Goal: Task Accomplishment & Management: Manage account settings

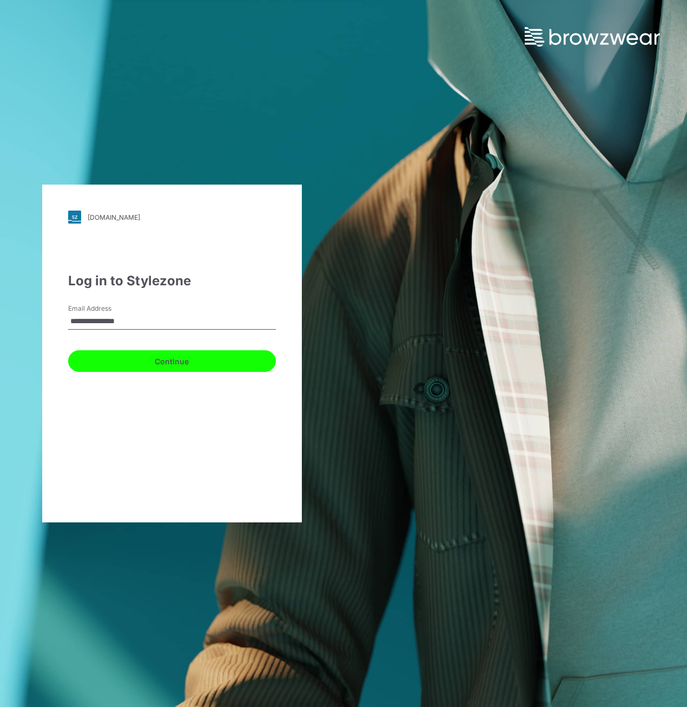
click at [172, 356] on button "Continue" at bounding box center [172, 361] width 208 height 22
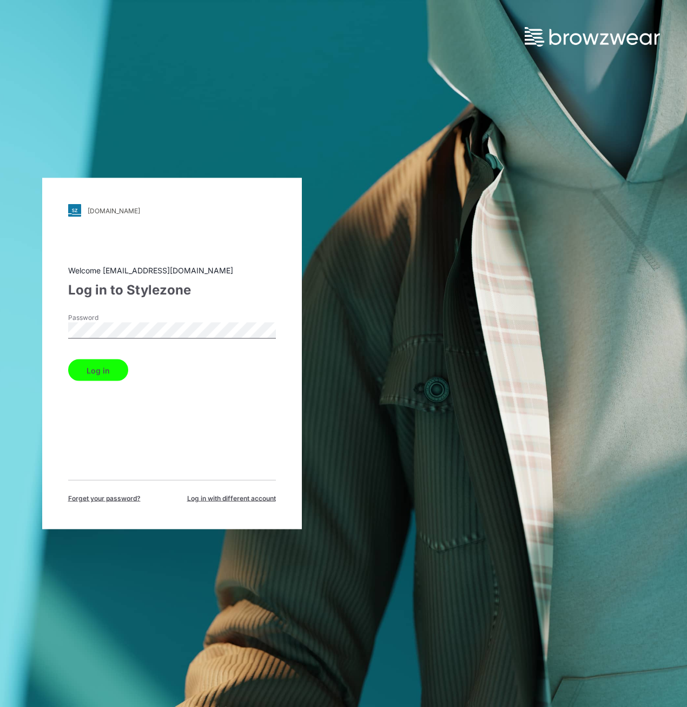
click at [104, 366] on button "Log in" at bounding box center [98, 370] width 60 height 22
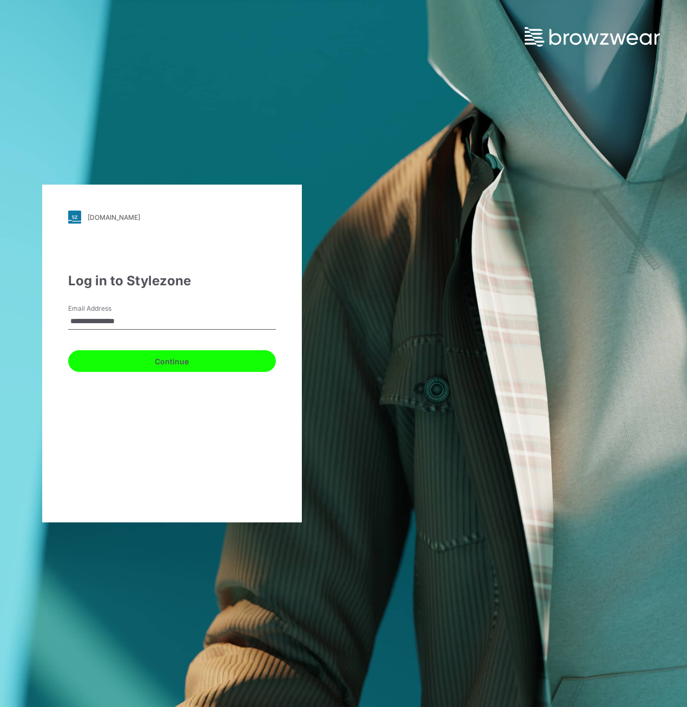
click at [187, 366] on button "Continue" at bounding box center [172, 361] width 208 height 22
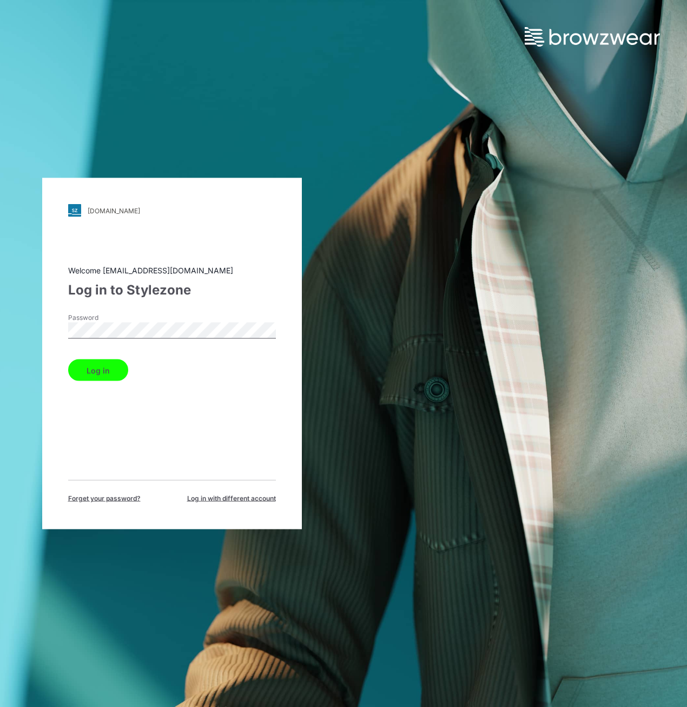
click at [95, 376] on button "Log in" at bounding box center [98, 370] width 60 height 22
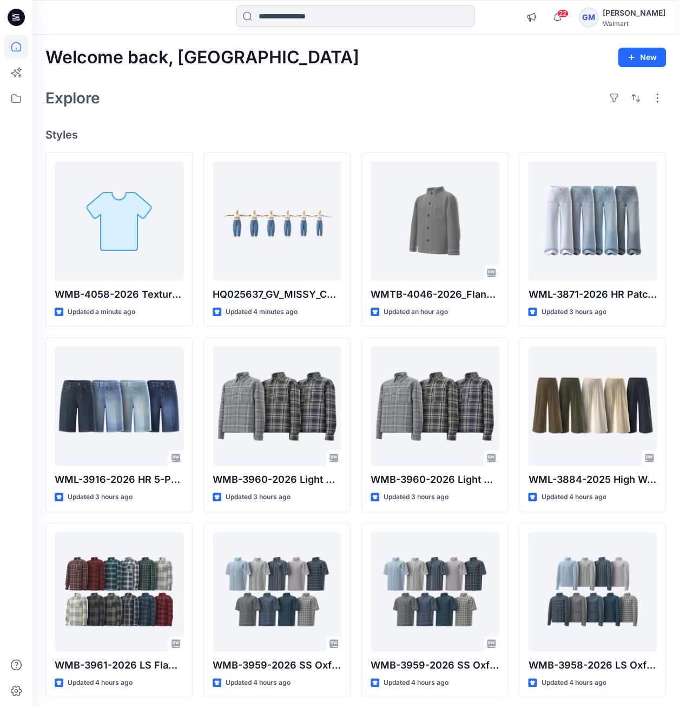
click at [296, 23] on input at bounding box center [356, 16] width 238 height 22
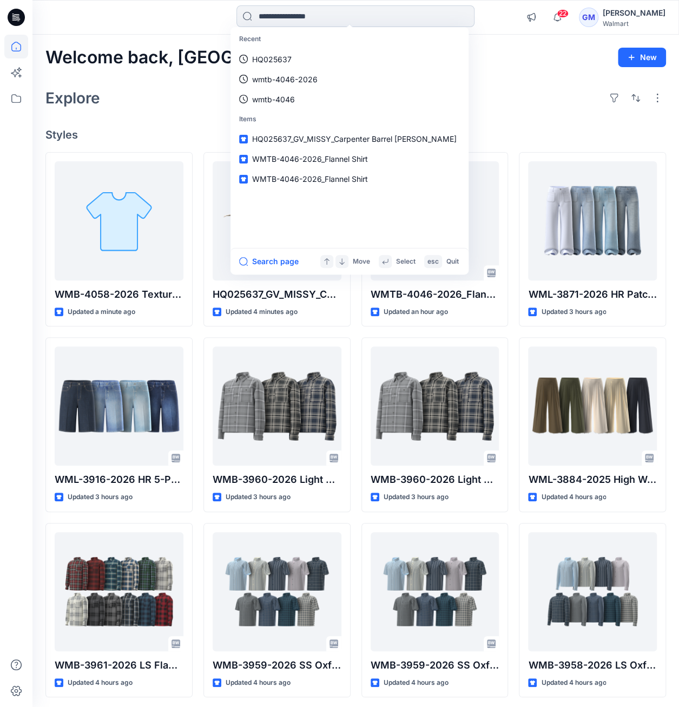
click at [306, 11] on input at bounding box center [356, 16] width 238 height 22
type input "****"
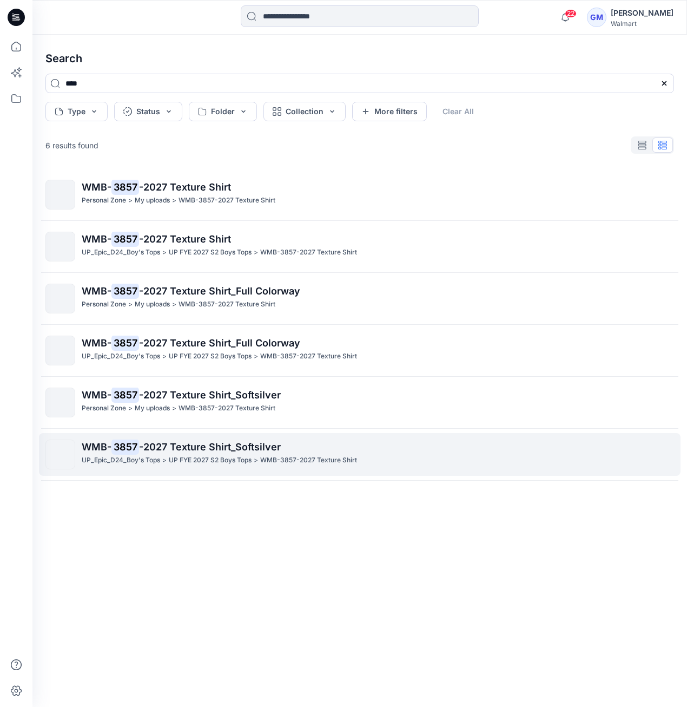
click at [137, 441] on mark "3857" at bounding box center [126, 446] width 28 height 15
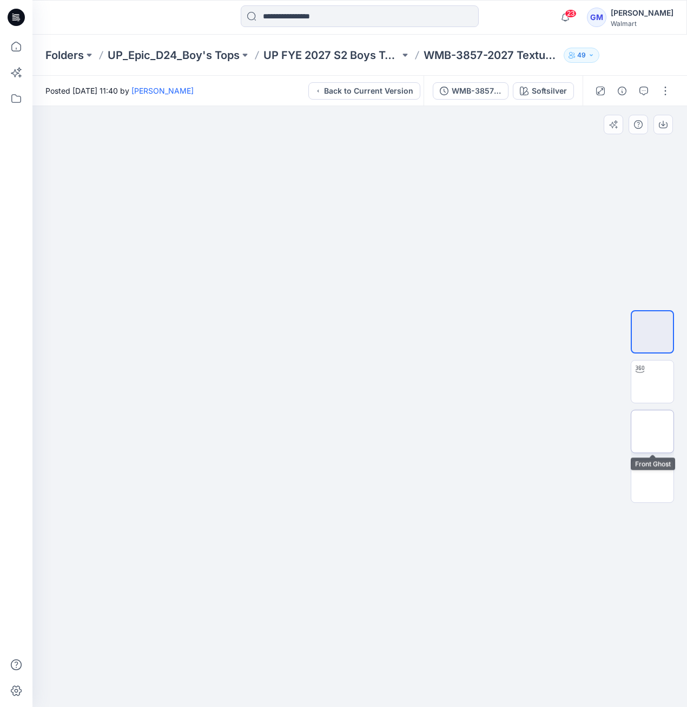
click at [653, 431] on img at bounding box center [653, 431] width 0 height 0
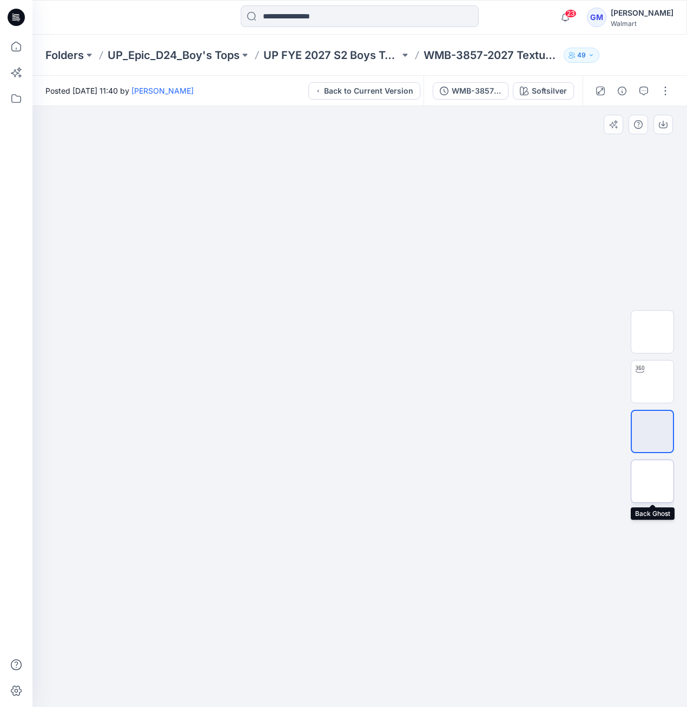
click at [653, 481] on img at bounding box center [653, 481] width 0 height 0
click at [653, 382] on img at bounding box center [653, 382] width 0 height 0
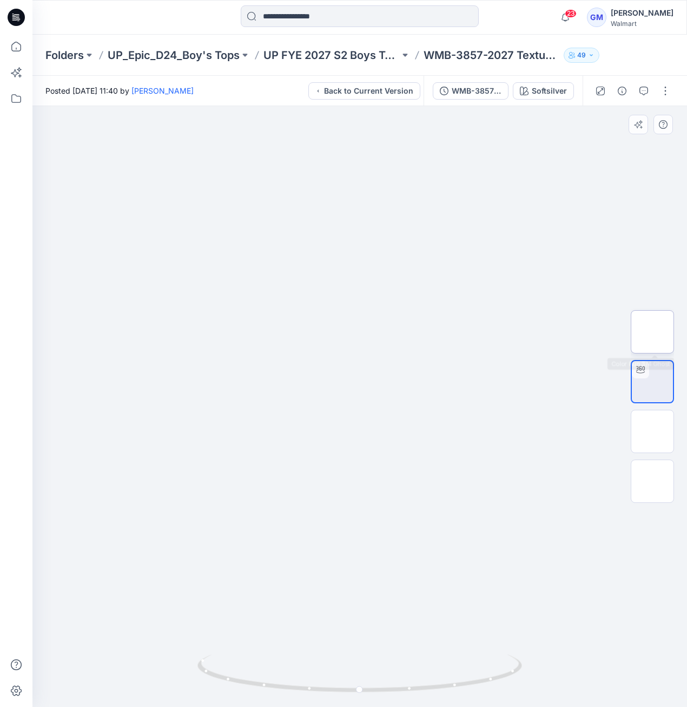
click at [653, 332] on img at bounding box center [653, 332] width 0 height 0
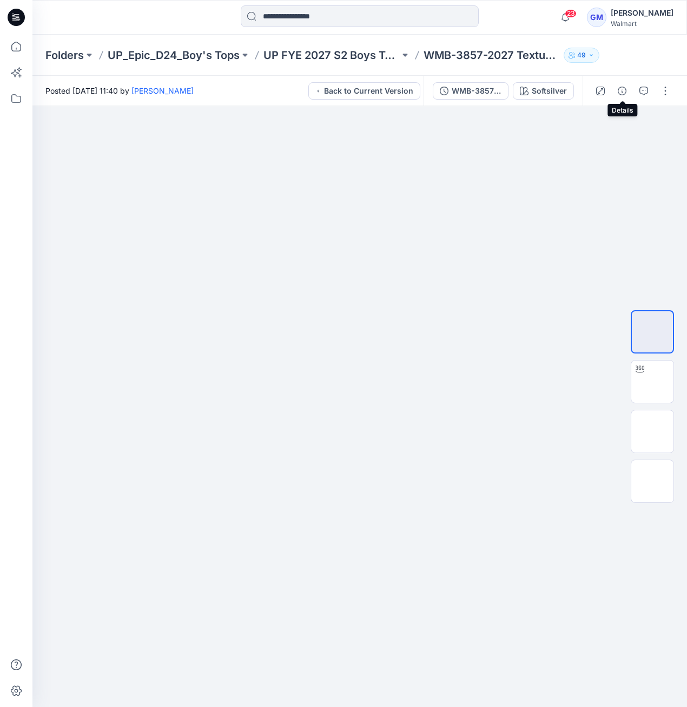
click at [617, 93] on button "button" at bounding box center [622, 90] width 17 height 17
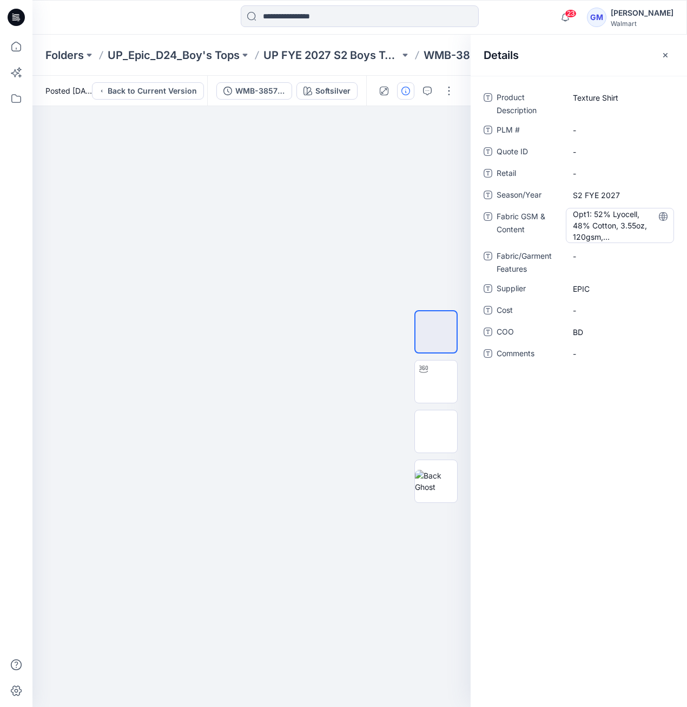
click at [580, 222] on Content "Opt1: 52% Lyocell, 48% Cotton, 3.55oz, 120gsm, Opt2: 100% Cotton, 4.8oz, 163gsm" at bounding box center [620, 225] width 94 height 34
drag, startPoint x: 573, startPoint y: 214, endPoint x: 681, endPoint y: 453, distance: 262.4
click at [684, 432] on div "**********" at bounding box center [579, 391] width 217 height 631
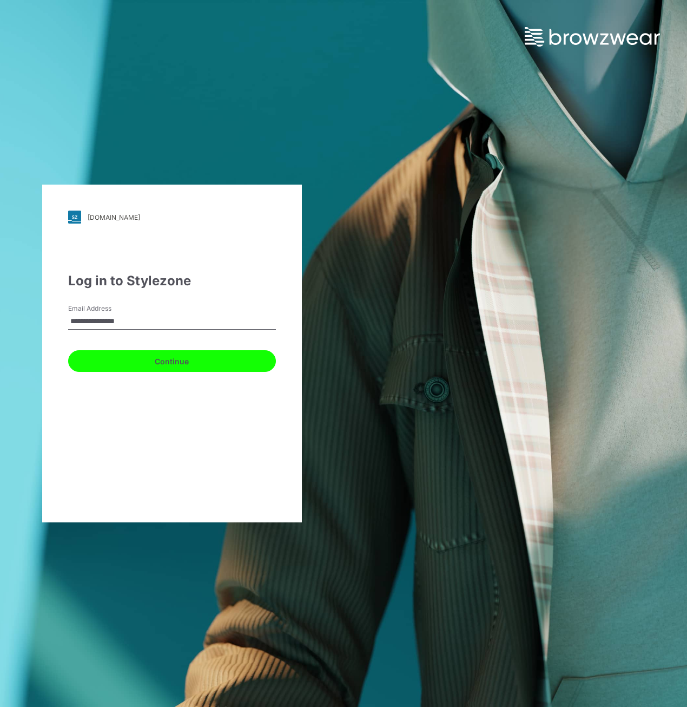
click at [180, 362] on button "Continue" at bounding box center [172, 361] width 208 height 22
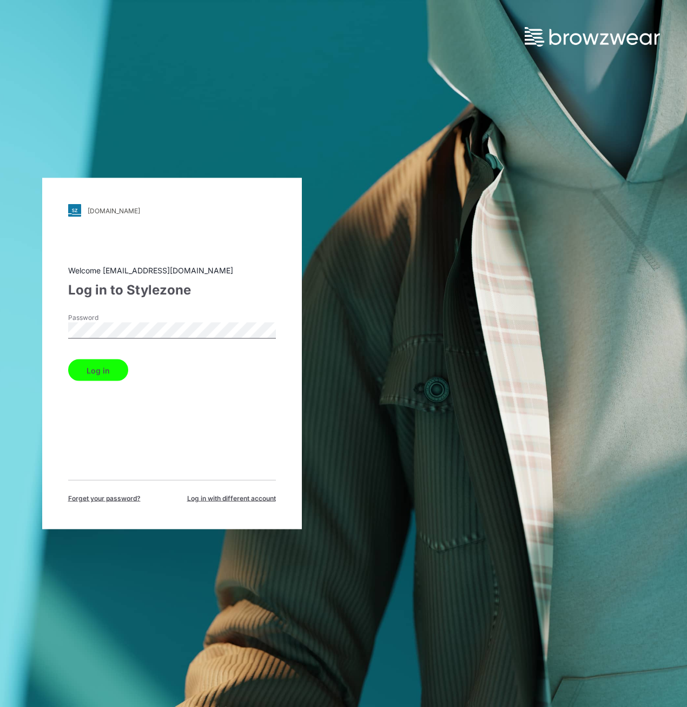
click at [105, 370] on button "Log in" at bounding box center [98, 370] width 60 height 22
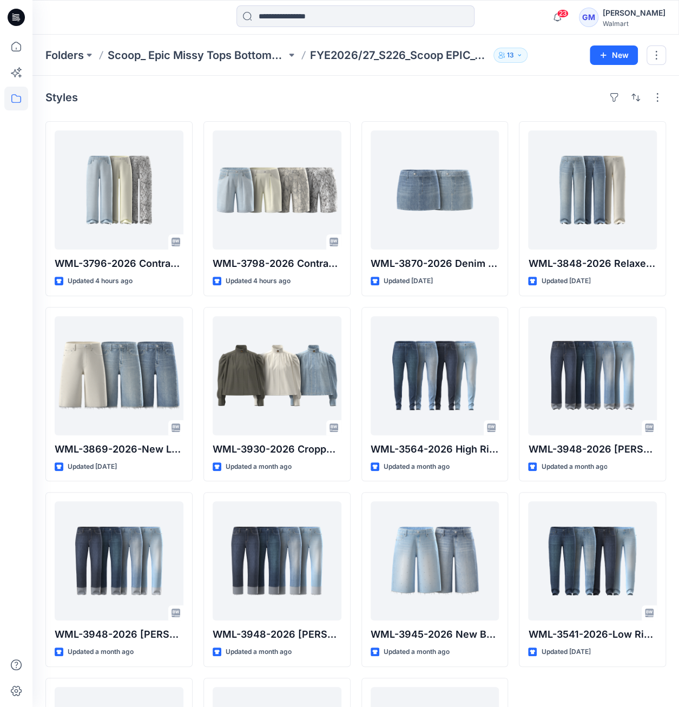
click at [29, 9] on div at bounding box center [16, 17] width 35 height 35
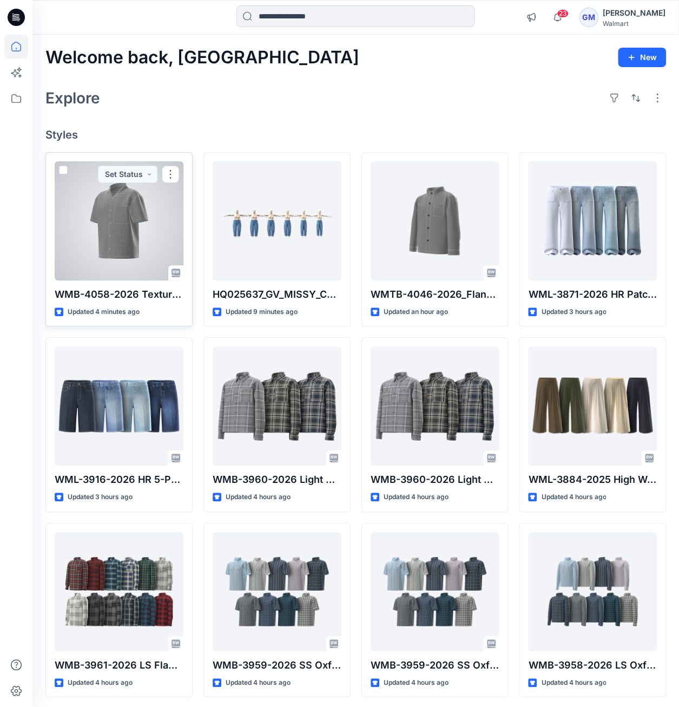
click at [106, 211] on div at bounding box center [119, 220] width 129 height 119
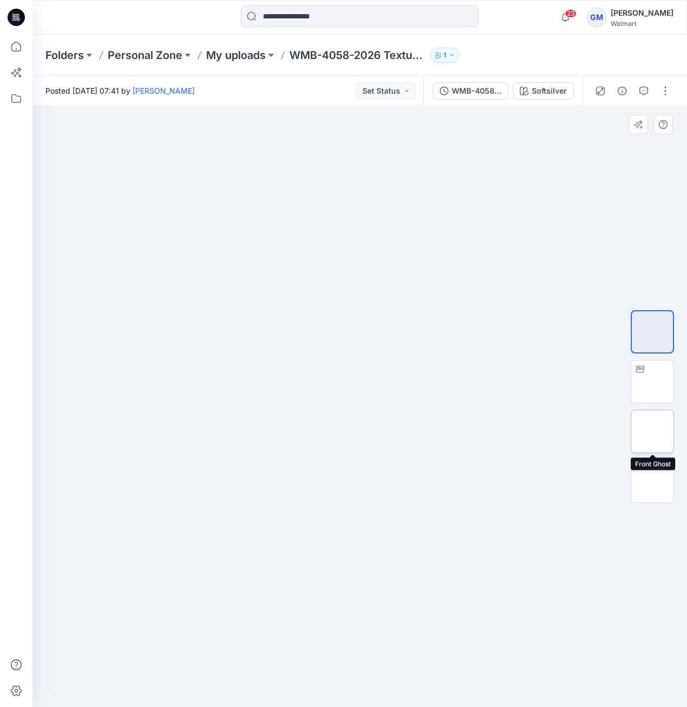
click at [653, 431] on img at bounding box center [653, 431] width 0 height 0
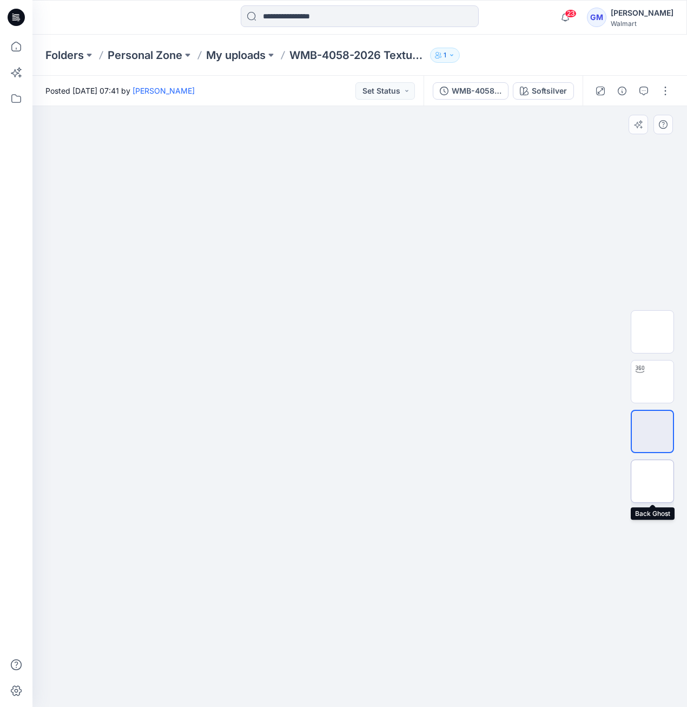
click at [653, 481] on img at bounding box center [653, 481] width 0 height 0
drag, startPoint x: 670, startPoint y: 394, endPoint x: 673, endPoint y: 388, distance: 6.8
click at [653, 382] on img at bounding box center [653, 382] width 0 height 0
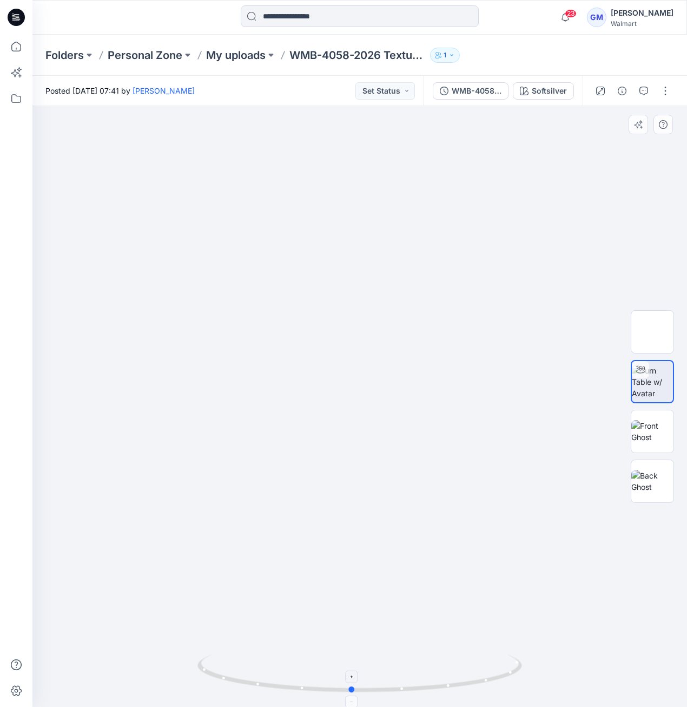
drag, startPoint x: 363, startPoint y: 693, endPoint x: 355, endPoint y: 692, distance: 8.1
click at [355, 692] on icon at bounding box center [361, 674] width 327 height 41
click at [650, 336] on img at bounding box center [653, 332] width 42 height 34
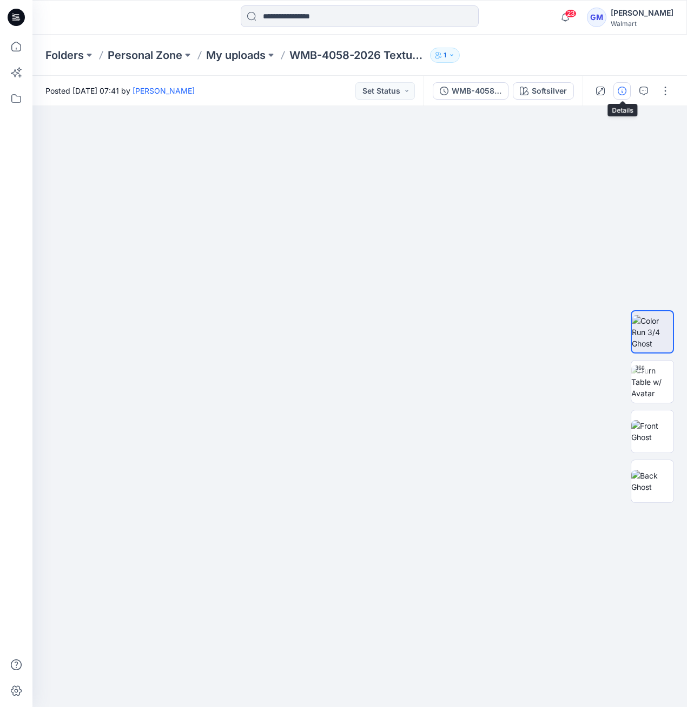
click at [624, 91] on icon "button" at bounding box center [622, 91] width 9 height 9
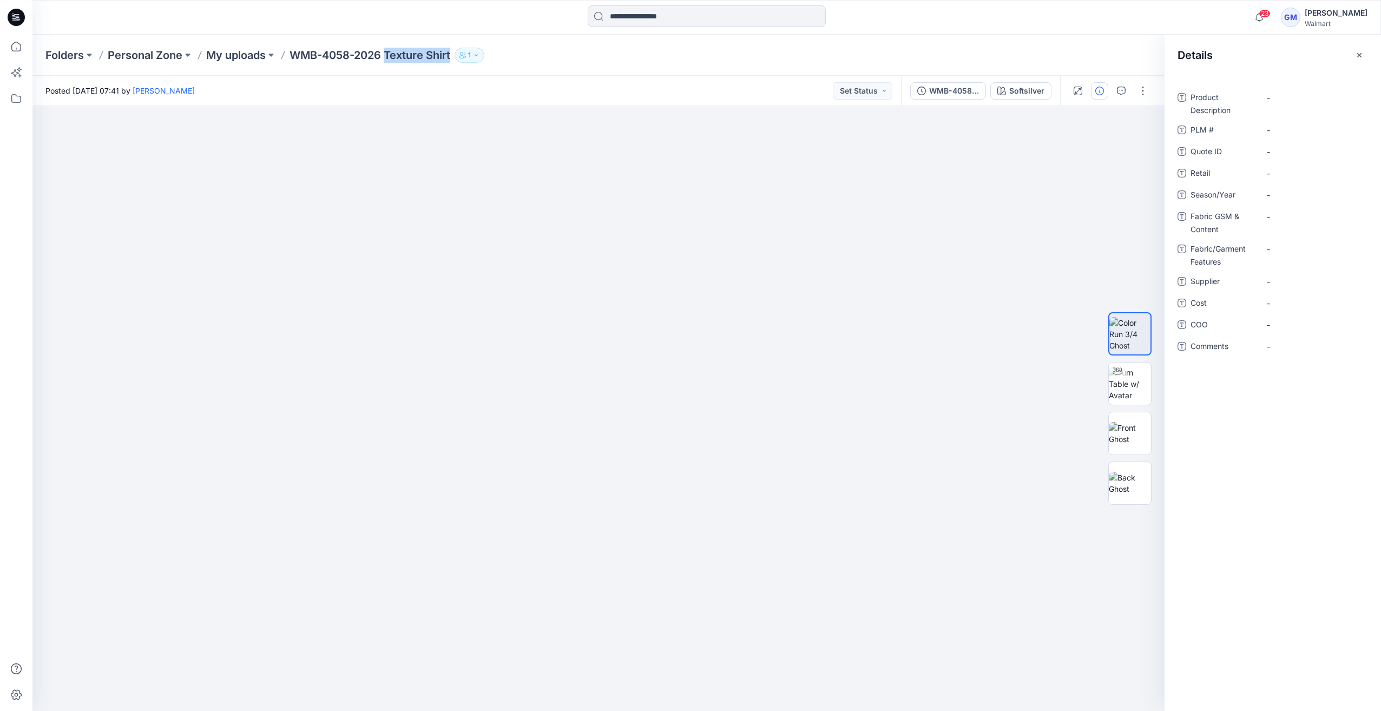
drag, startPoint x: 389, startPoint y: 56, endPoint x: 519, endPoint y: 55, distance: 129.9
click at [499, 59] on div "Folders Personal Zone My uploads WMB-4058-2026 Texture Shirt 1" at bounding box center [664, 55] width 1238 height 15
copy div "Texture Shirt 1"
click at [679, 97] on Description "-" at bounding box center [1314, 97] width 94 height 11
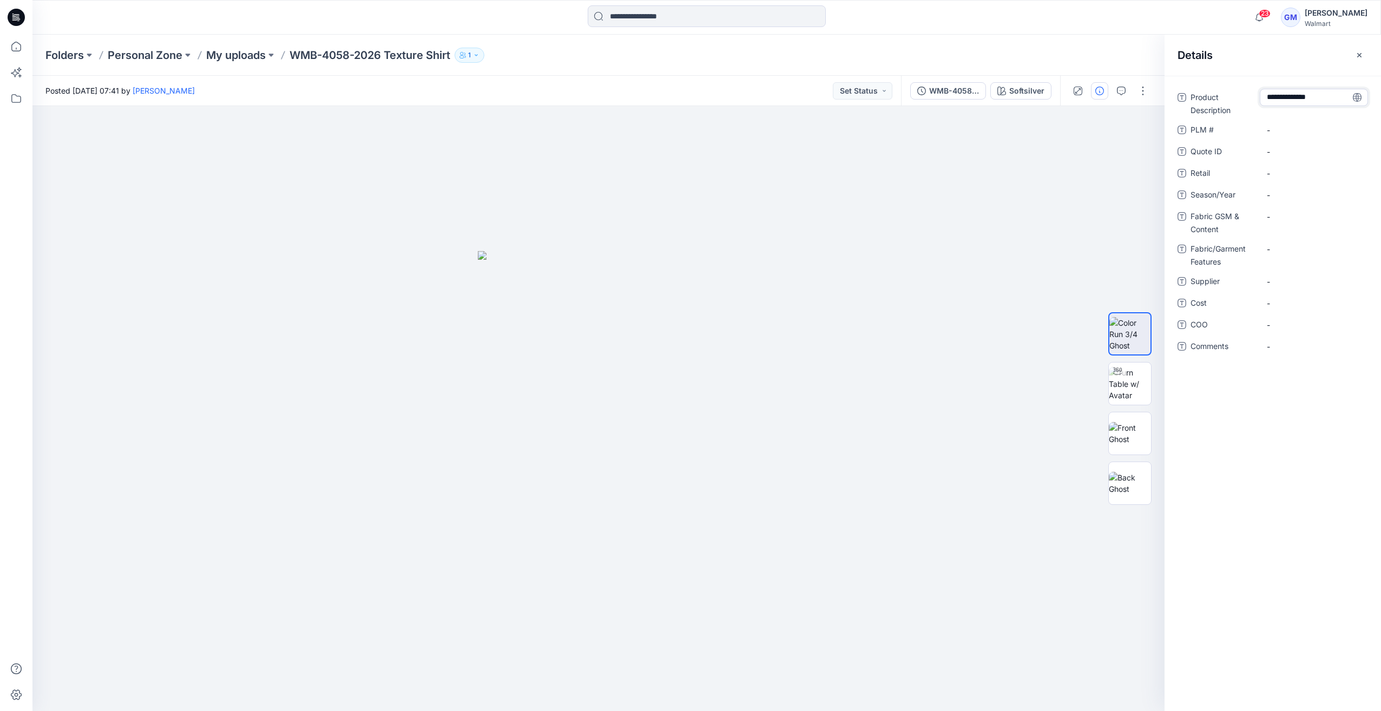
type textarea "**********"
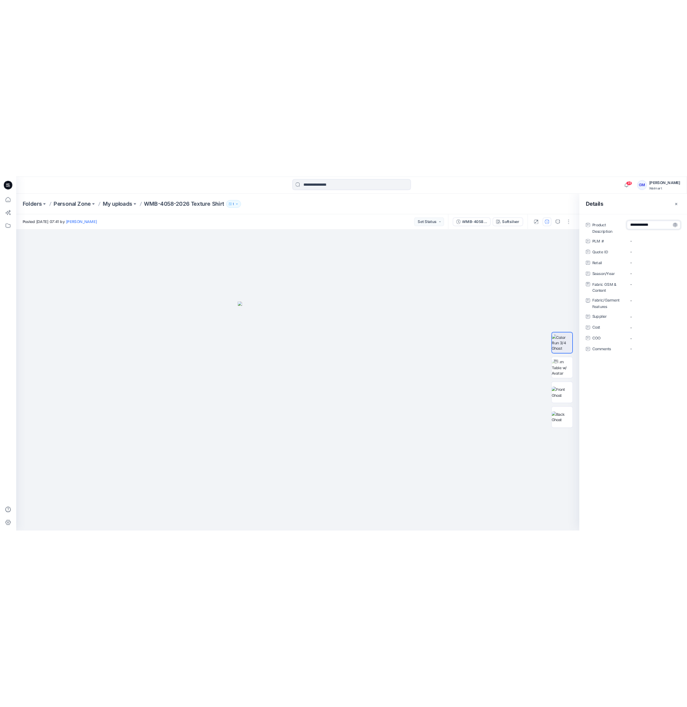
scroll to position [0, 0]
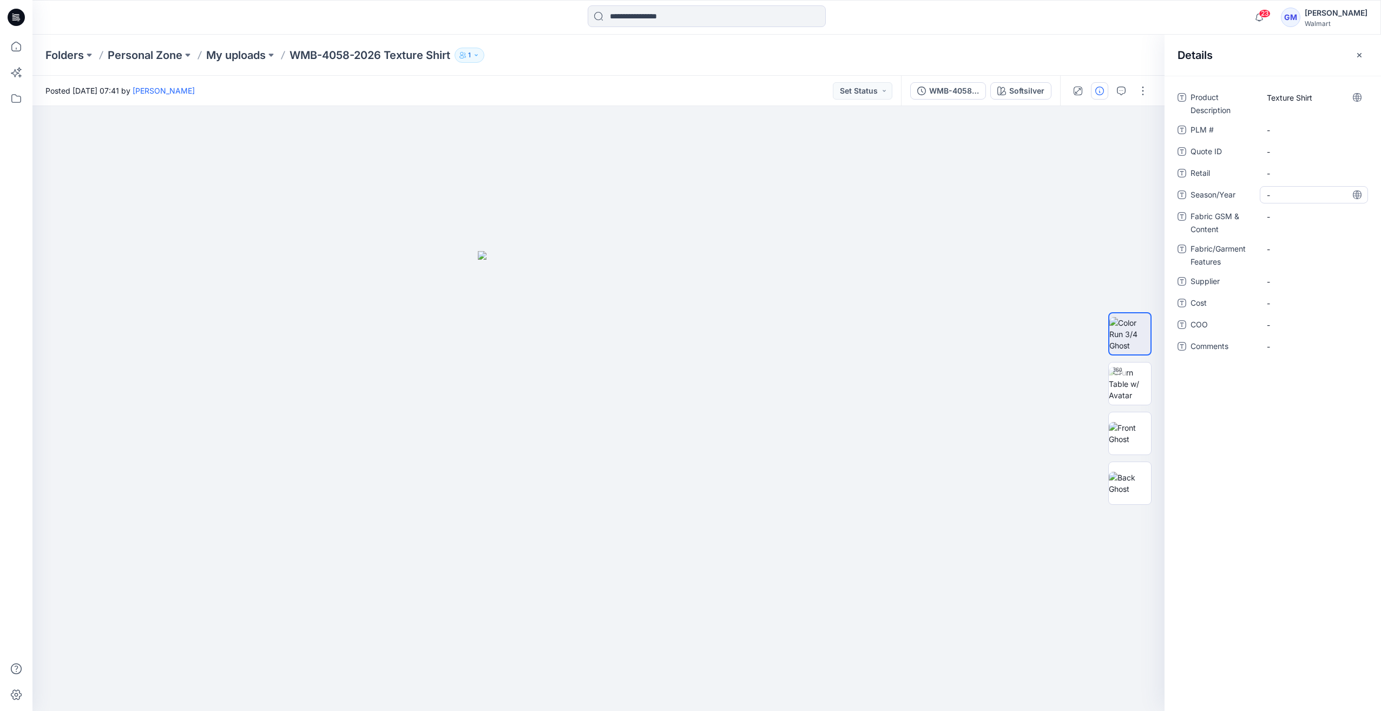
click at [679, 190] on span "-" at bounding box center [1314, 194] width 94 height 11
type textarea "**********"
click at [679, 280] on span "-" at bounding box center [1314, 281] width 94 height 11
type textarea "****"
click at [679, 322] on span "-" at bounding box center [1314, 324] width 94 height 11
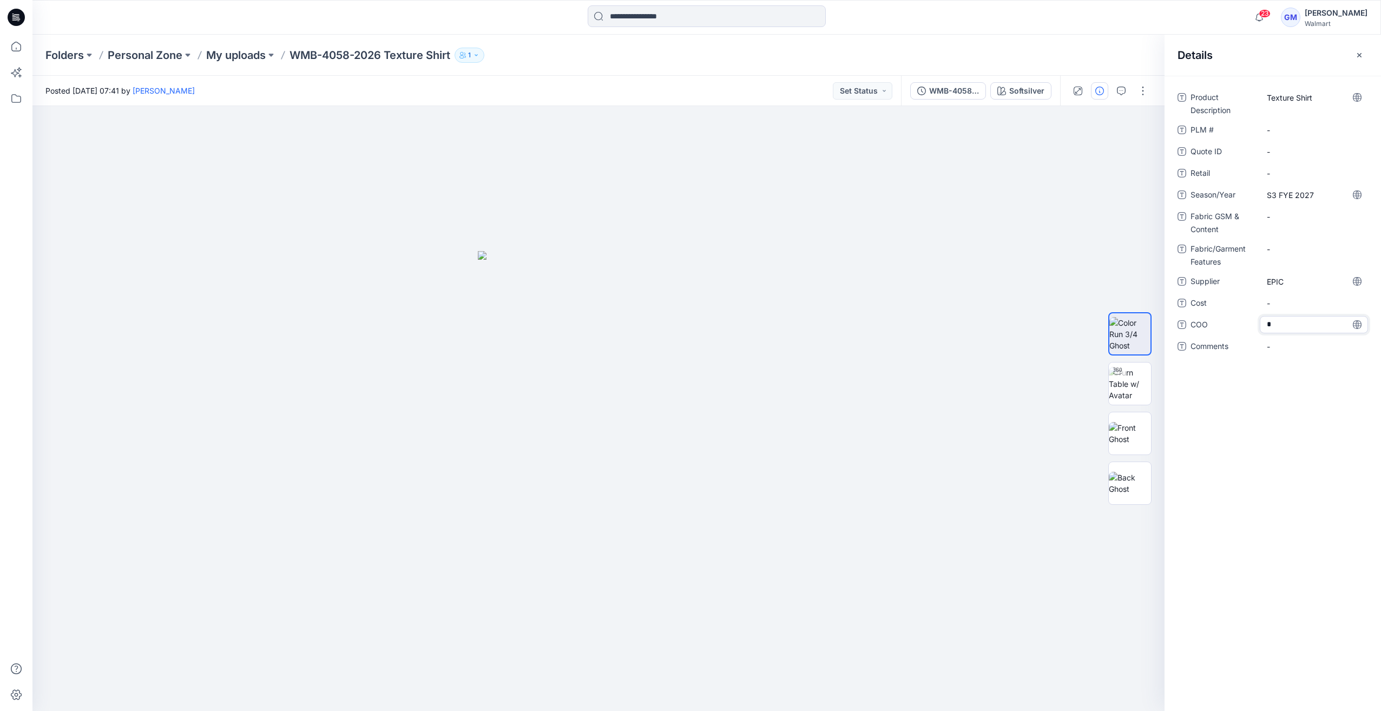
type textarea "**"
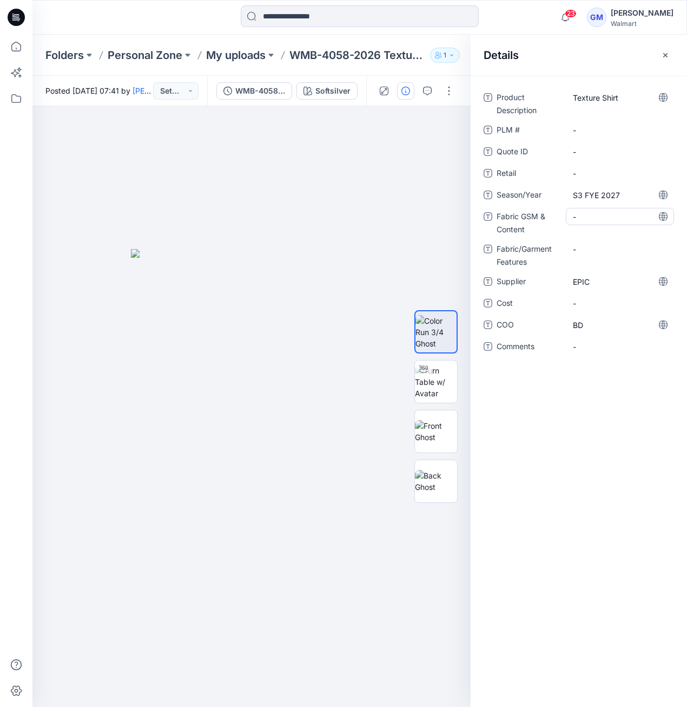
click at [583, 215] on Content "-" at bounding box center [620, 216] width 94 height 11
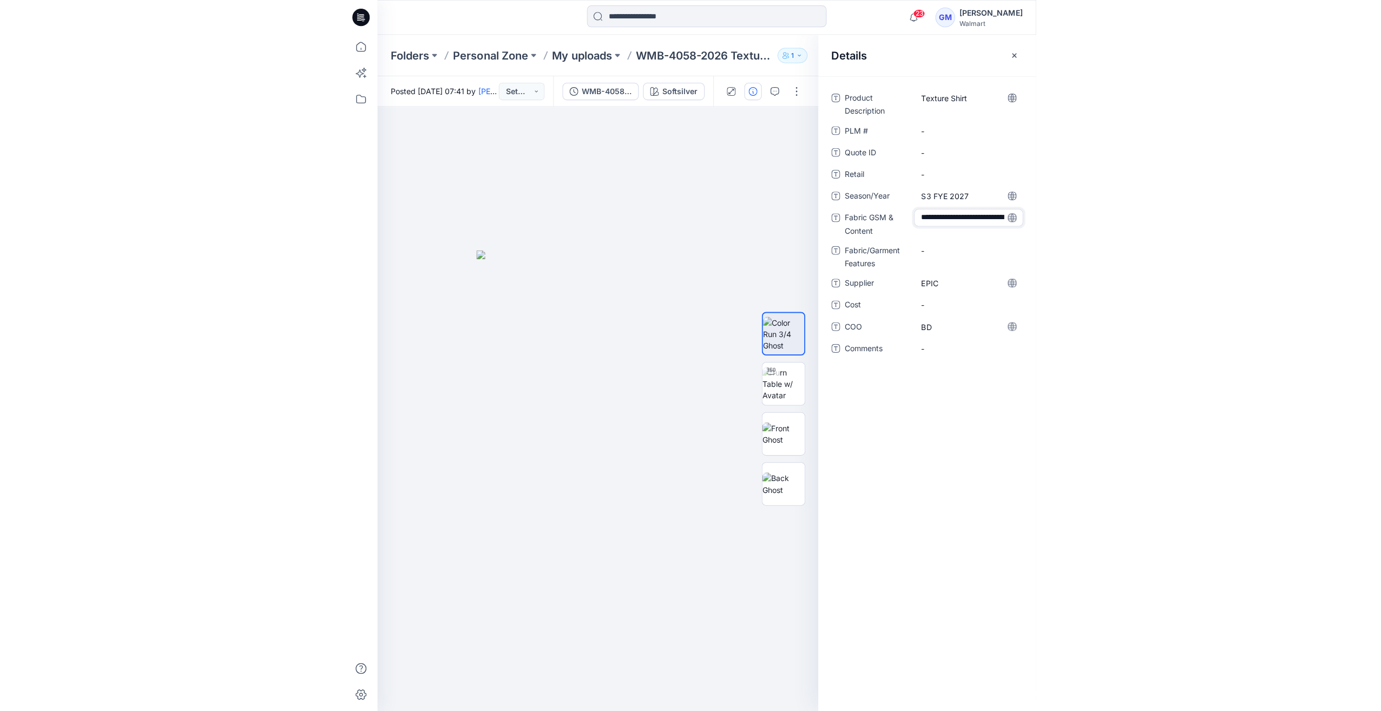
scroll to position [41, 0]
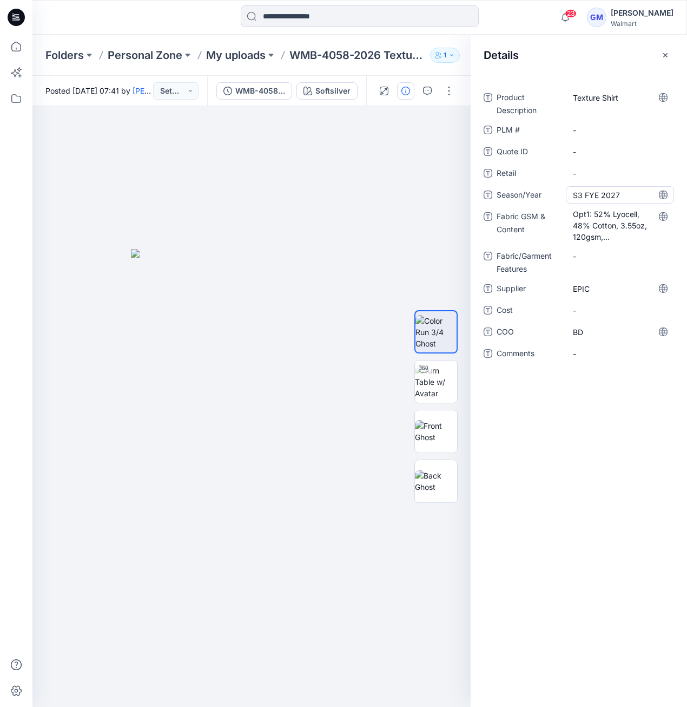
click at [583, 189] on span "S3 FYE 2027" at bounding box center [620, 194] width 94 height 11
click at [578, 199] on textarea "**********" at bounding box center [620, 194] width 108 height 17
type textarea "**********"
click at [245, 229] on div at bounding box center [251, 406] width 438 height 601
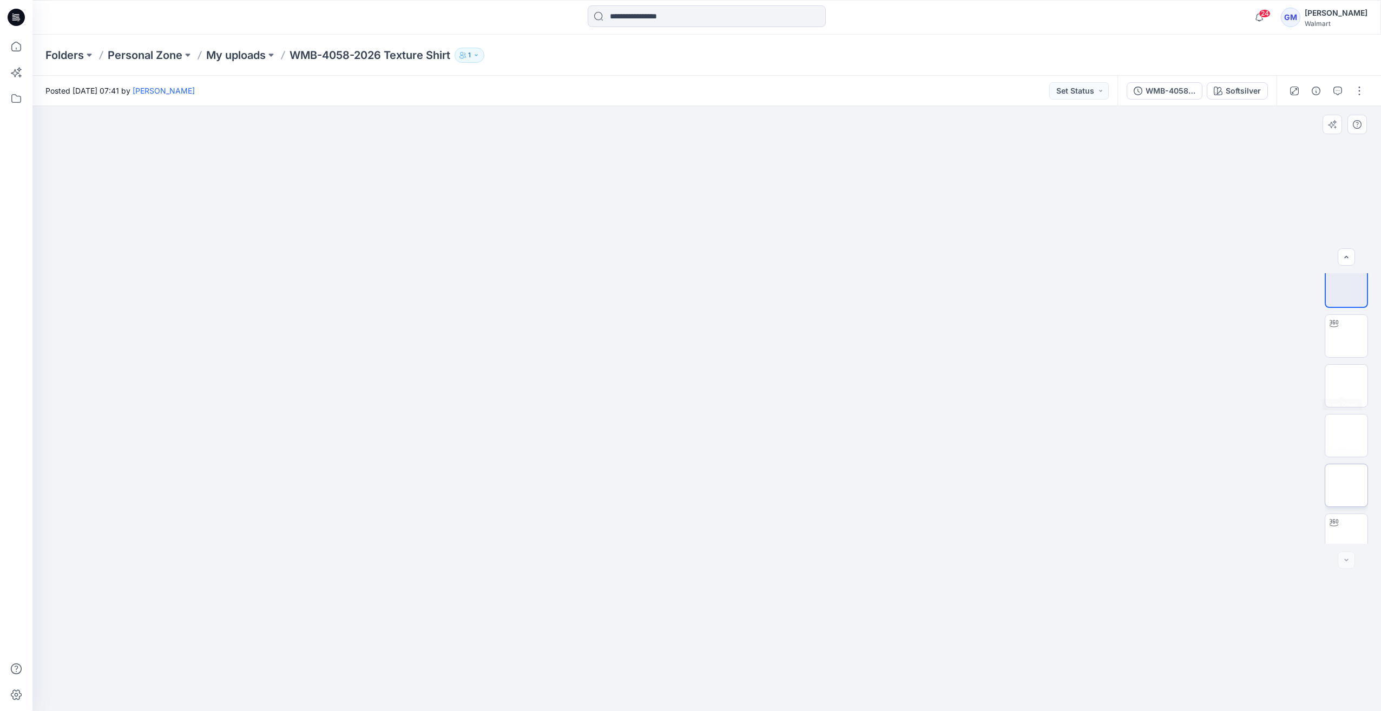
scroll to position [22, 0]
click at [1347, 522] on img at bounding box center [1347, 522] width 0 height 0
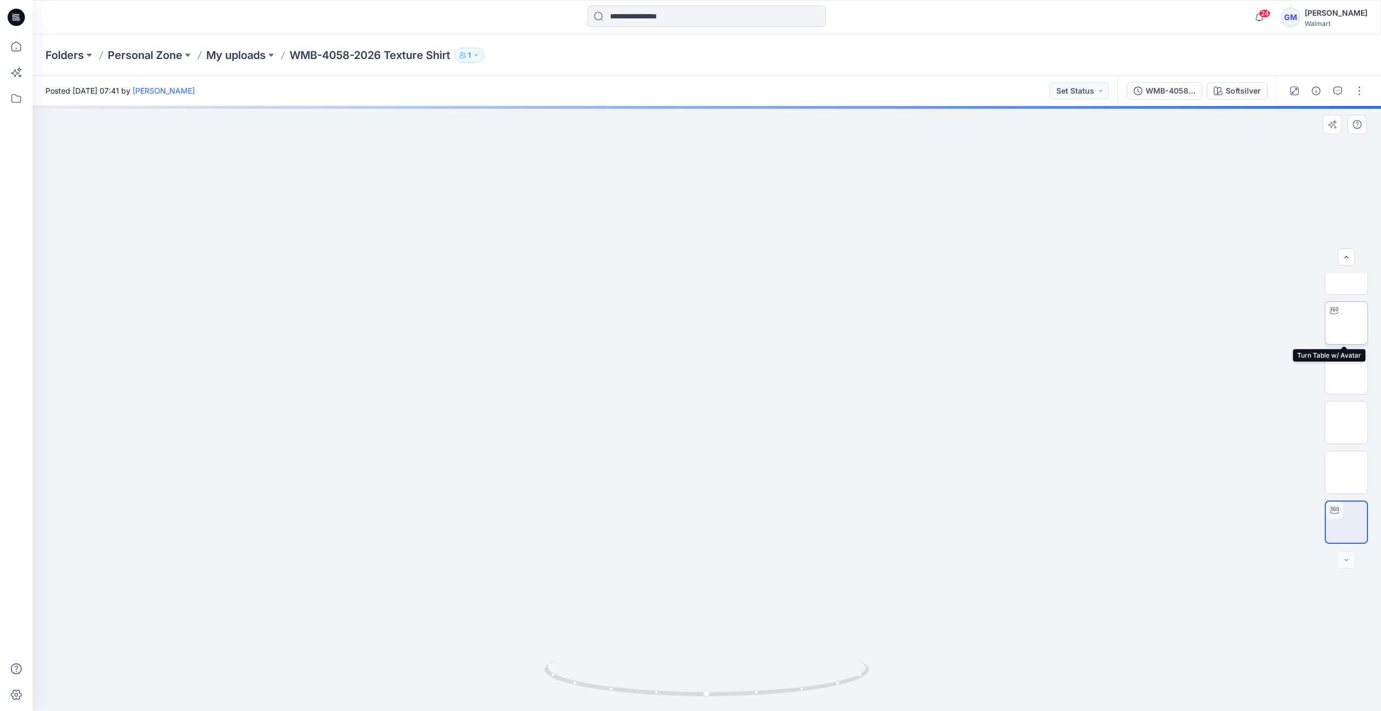
click at [1347, 323] on img at bounding box center [1347, 323] width 0 height 0
click at [1347, 522] on img at bounding box center [1347, 522] width 0 height 0
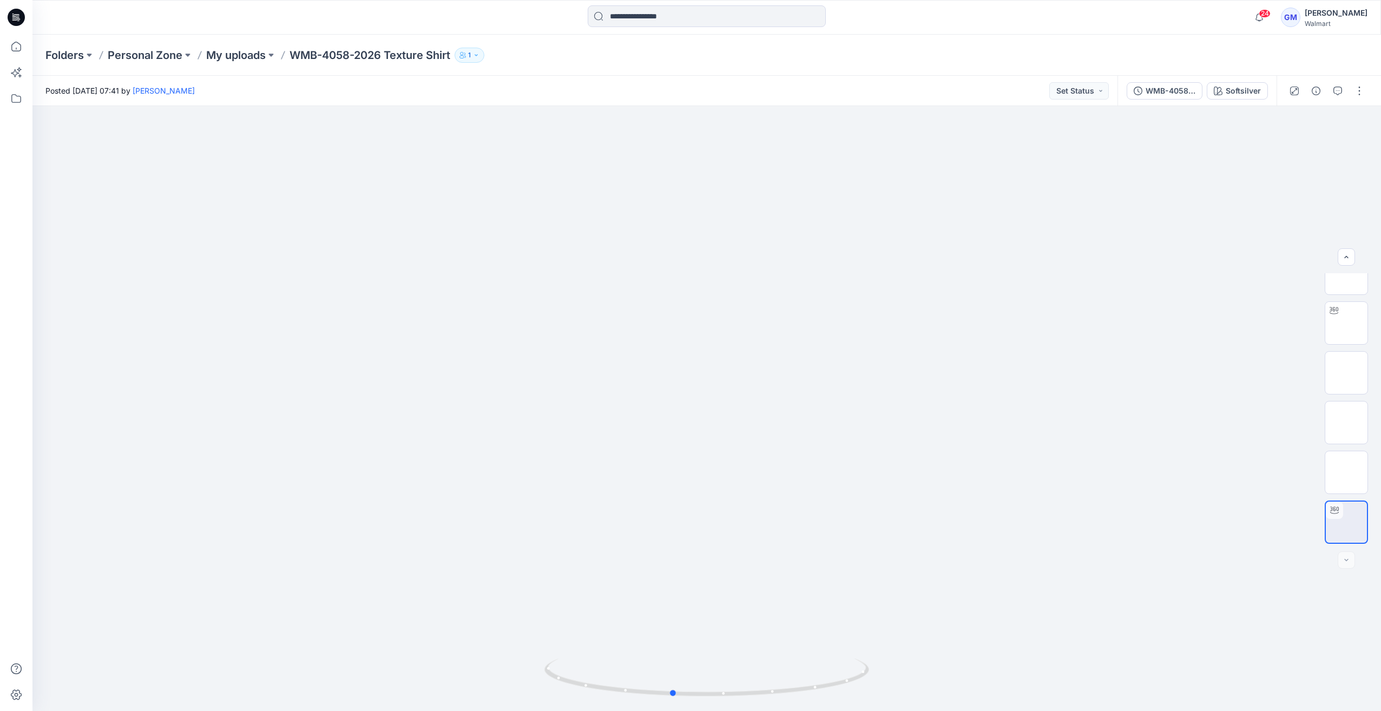
drag, startPoint x: 710, startPoint y: 696, endPoint x: 676, endPoint y: 726, distance: 46.4
click at [676, 711] on html "24 Notifications Your style WMB-4058-2026 Texture Shirt is ready 3 minutes ago …" at bounding box center [690, 355] width 1381 height 711
click at [1366, 96] on button "button" at bounding box center [1359, 90] width 17 height 17
click at [1299, 141] on button "Edit" at bounding box center [1314, 146] width 100 height 20
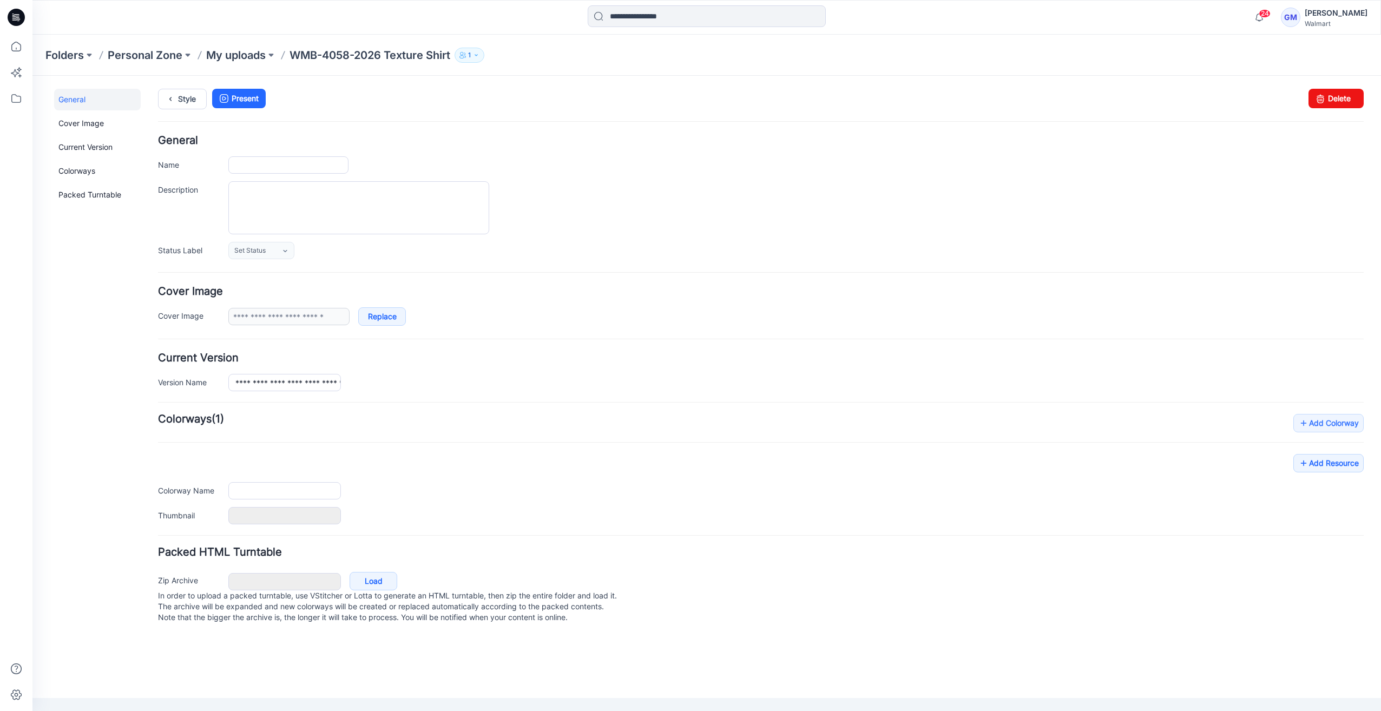
type input "**********"
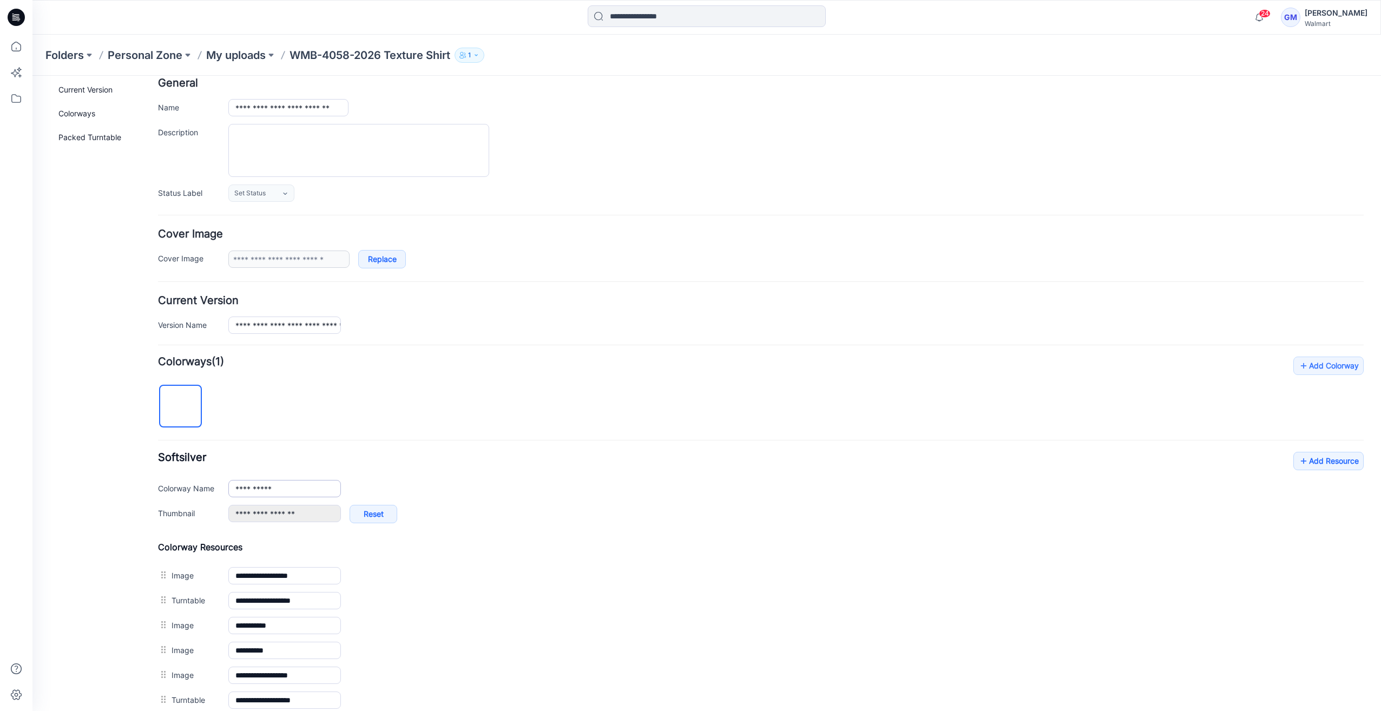
scroll to position [178, 0]
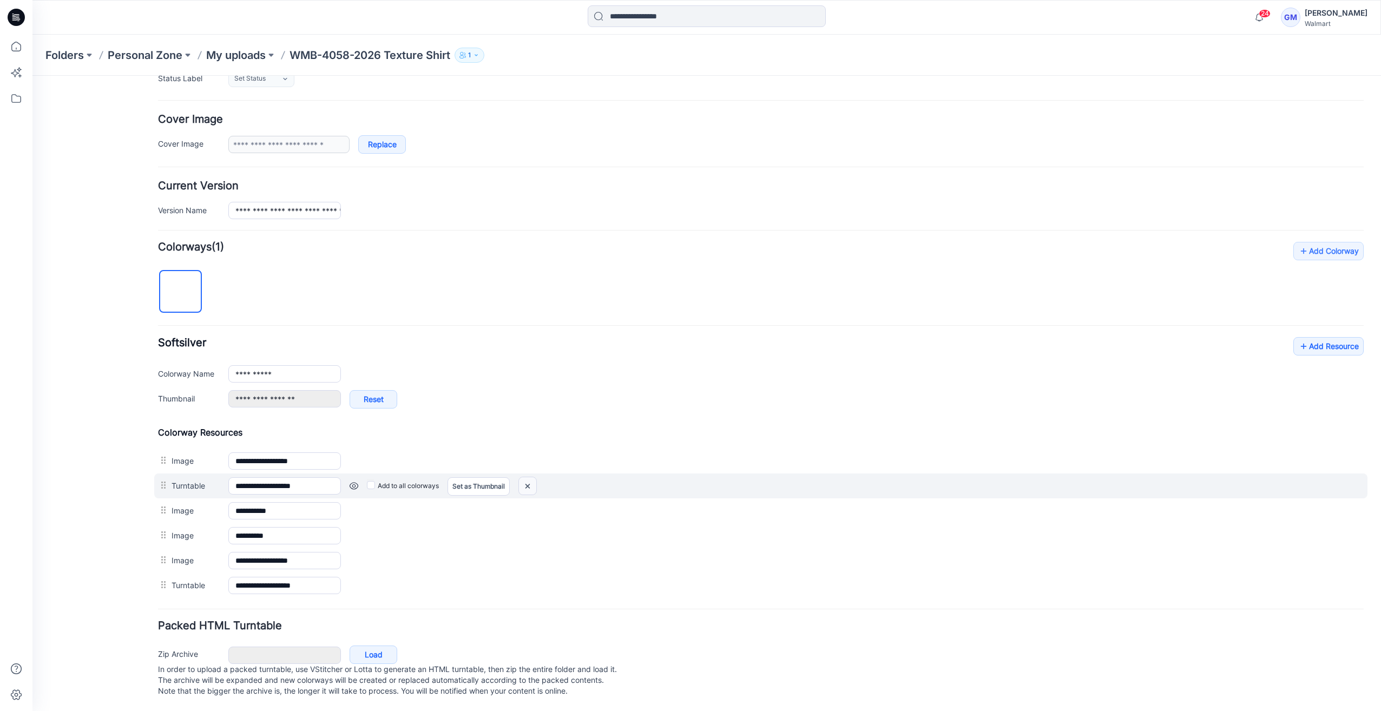
click at [530, 477] on img at bounding box center [527, 486] width 17 height 18
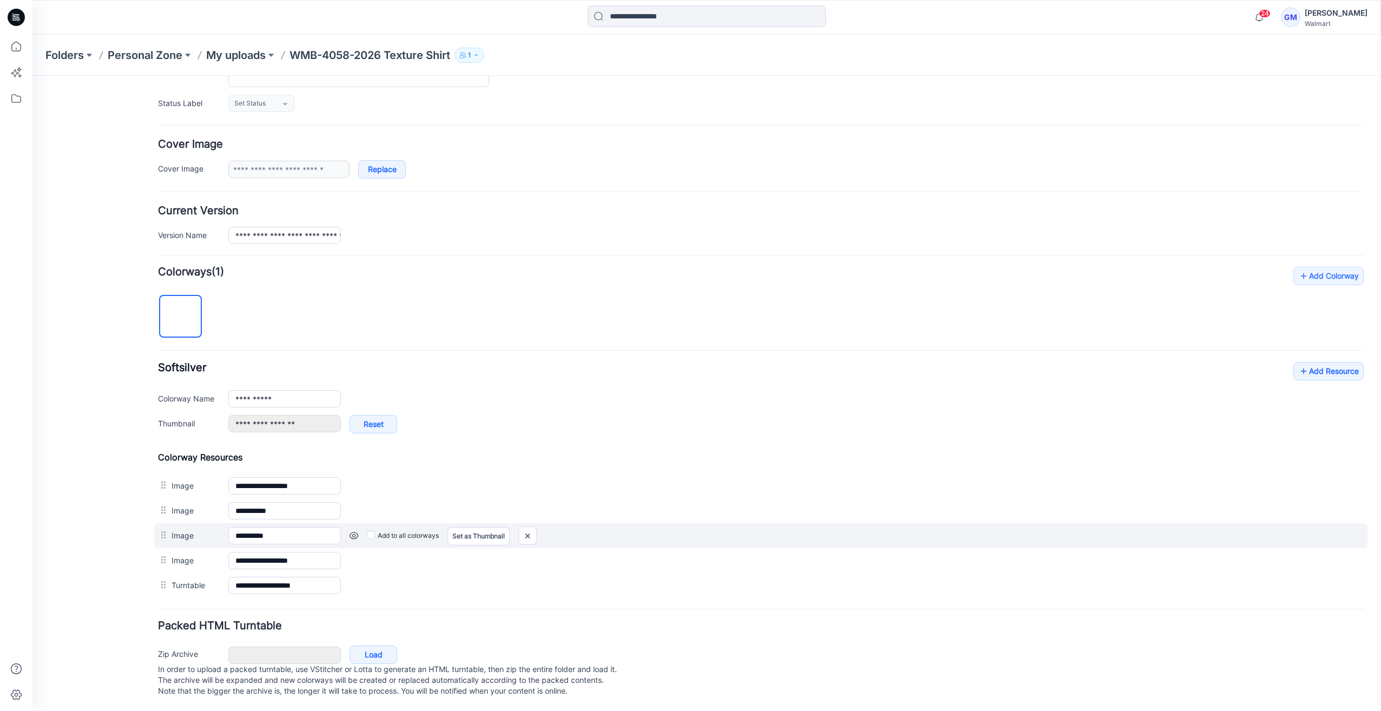
scroll to position [154, 0]
drag, startPoint x: 179, startPoint y: 578, endPoint x: 194, endPoint y: 528, distance: 51.4
click at [194, 528] on div "**********" at bounding box center [761, 525] width 1206 height 146
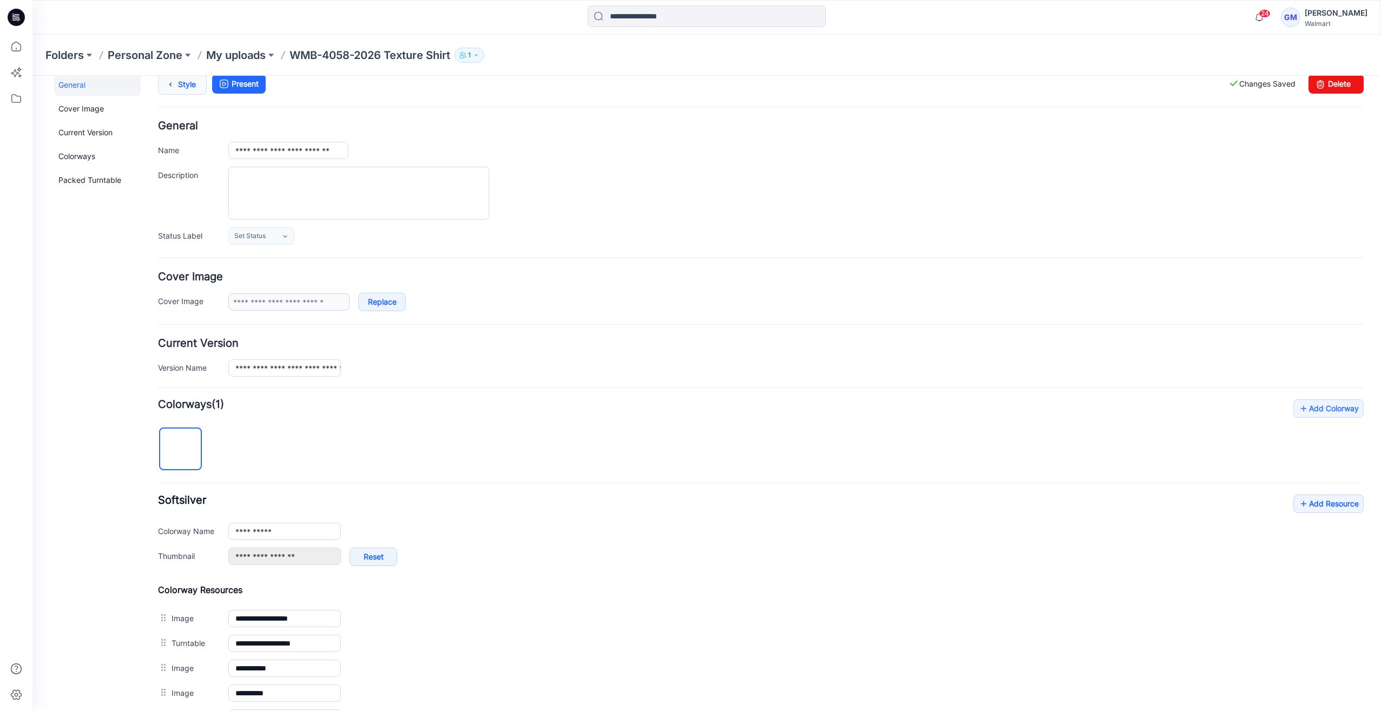
scroll to position [0, 0]
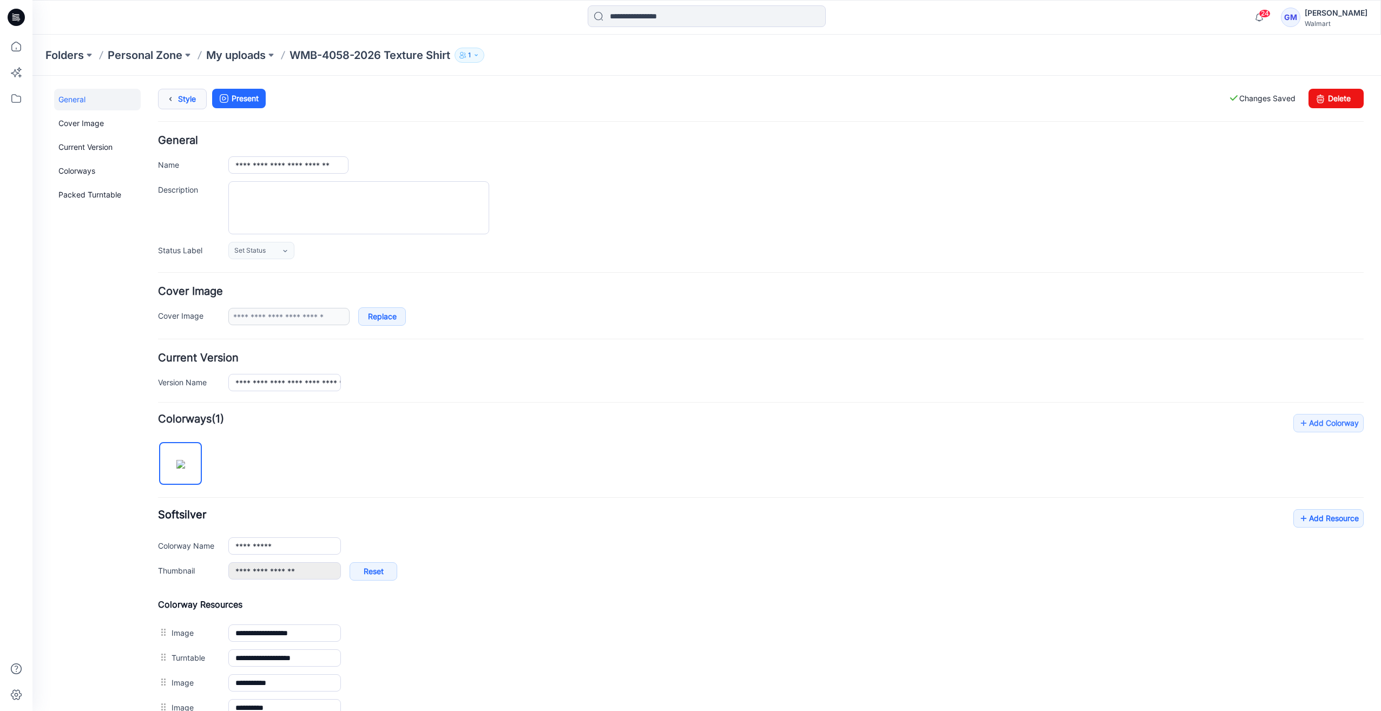
click at [184, 95] on link "Style" at bounding box center [182, 99] width 49 height 21
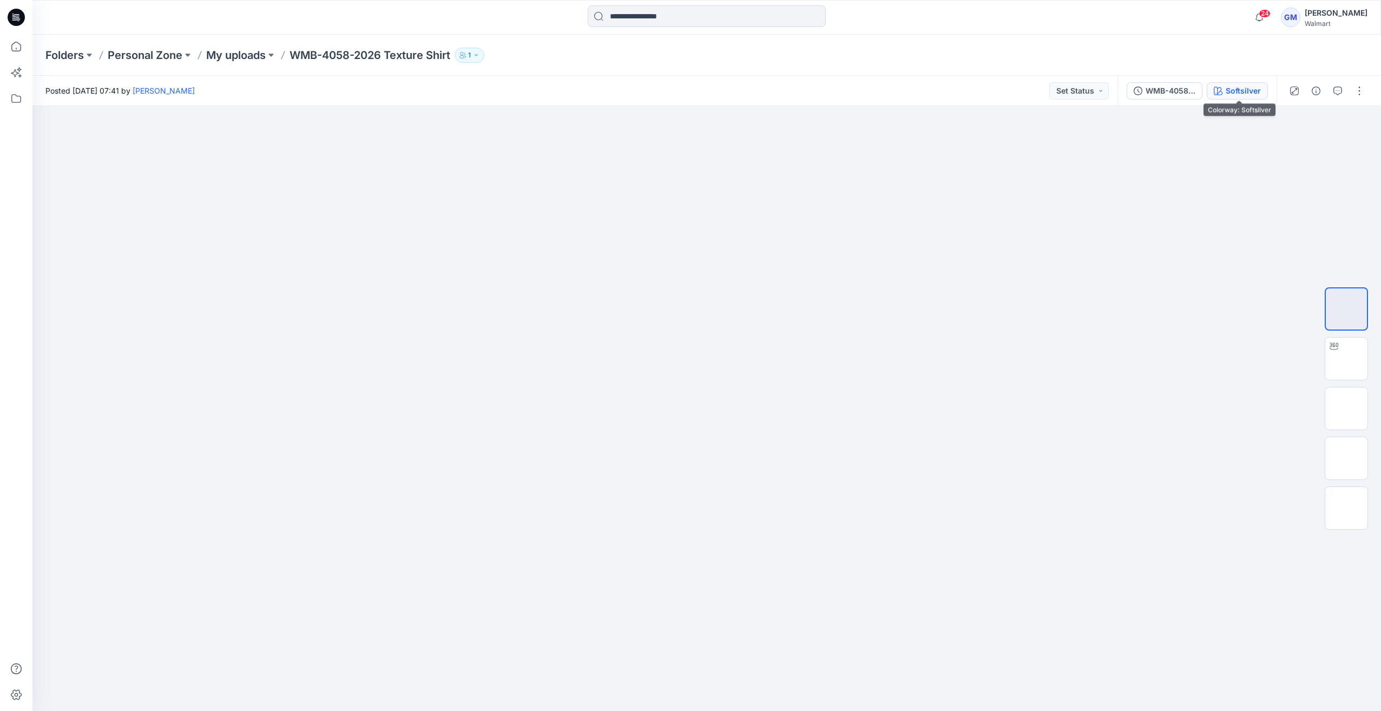
click at [1241, 83] on button "Softsilver" at bounding box center [1237, 90] width 61 height 17
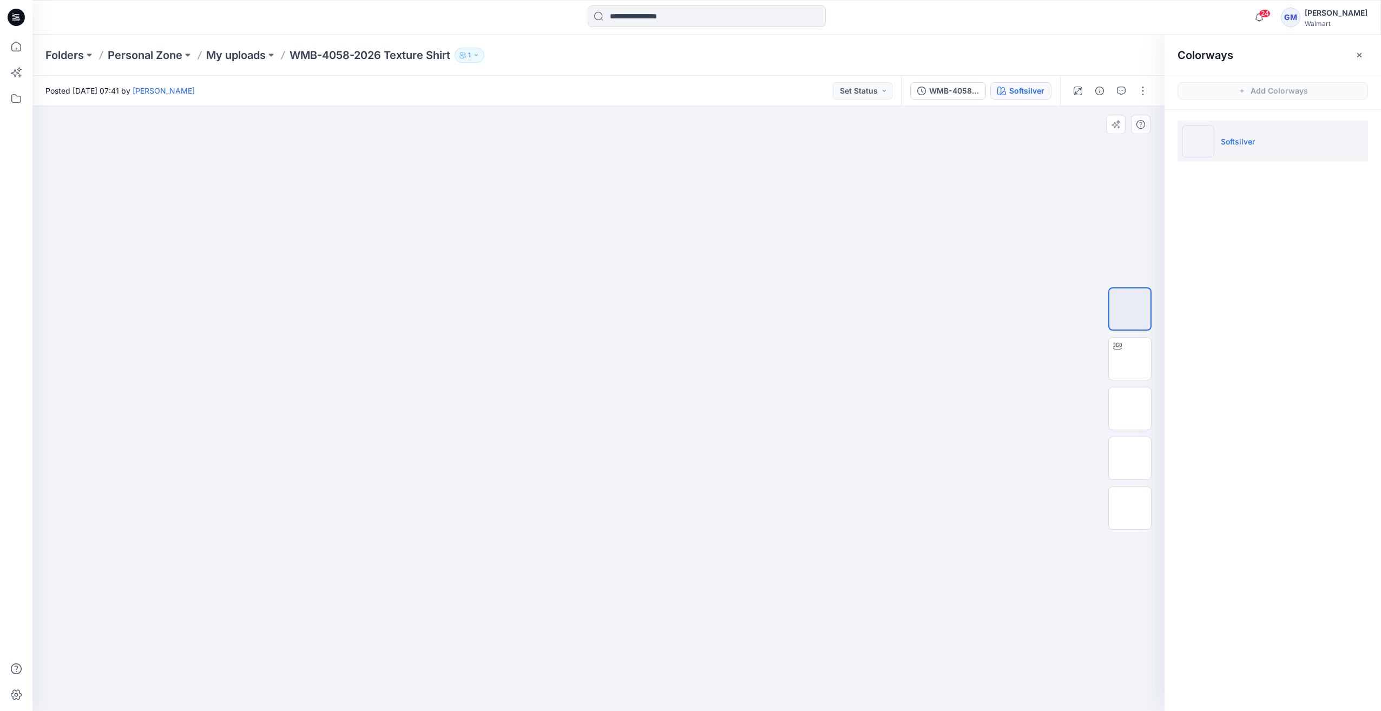
click at [966, 244] on div at bounding box center [598, 408] width 1132 height 605
drag, startPoint x: 1108, startPoint y: 416, endPoint x: 1124, endPoint y: 415, distance: 16.3
click at [1109, 416] on div at bounding box center [1130, 408] width 69 height 271
click at [1130, 409] on img at bounding box center [1130, 409] width 0 height 0
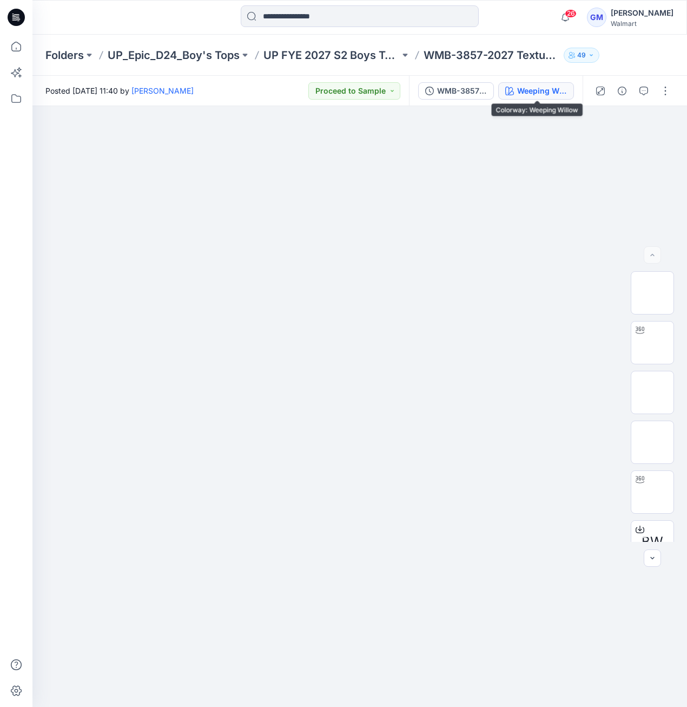
click at [553, 91] on div "Weeping Willow" at bounding box center [542, 91] width 50 height 12
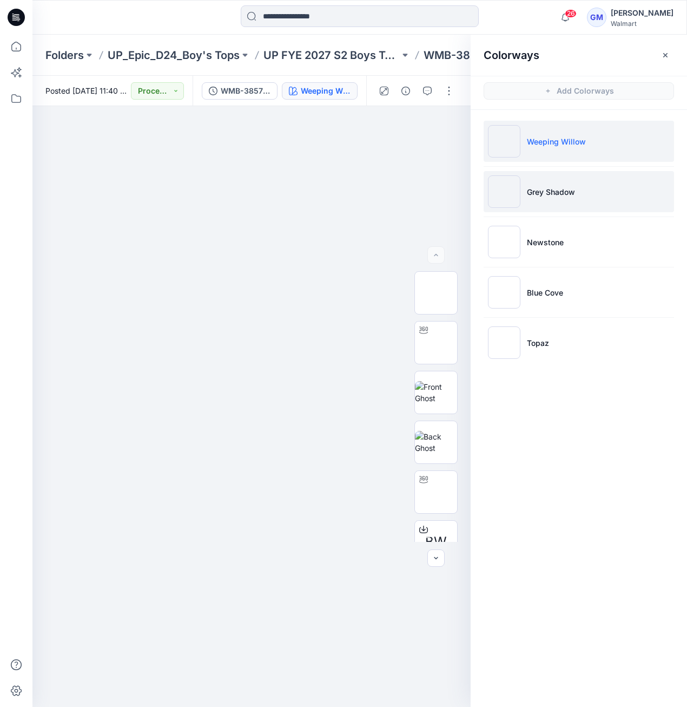
click at [506, 194] on img at bounding box center [504, 191] width 32 height 32
drag, startPoint x: 516, startPoint y: 123, endPoint x: 509, endPoint y: 136, distance: 14.6
click at [512, 128] on li "Weeping Willow" at bounding box center [579, 141] width 191 height 41
click at [508, 138] on img at bounding box center [504, 141] width 32 height 32
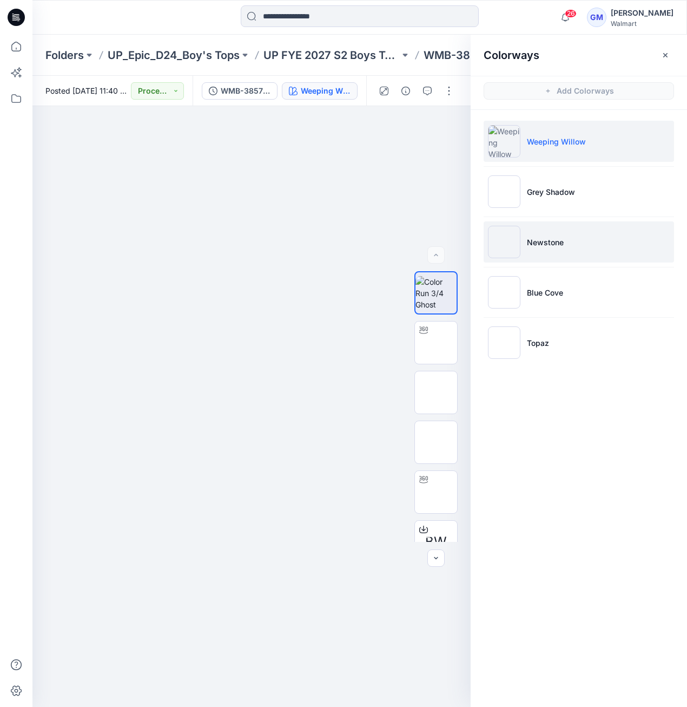
click at [496, 253] on img at bounding box center [504, 242] width 32 height 32
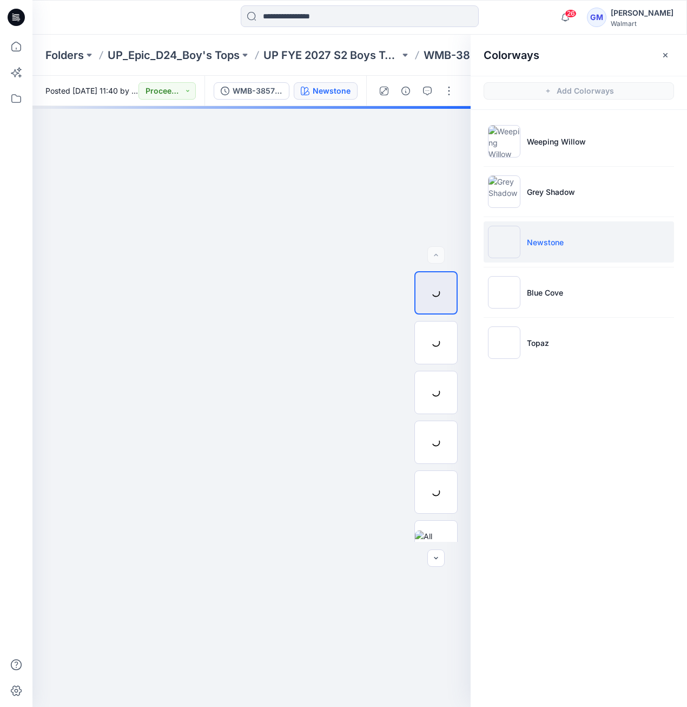
click at [504, 251] on img at bounding box center [504, 242] width 32 height 32
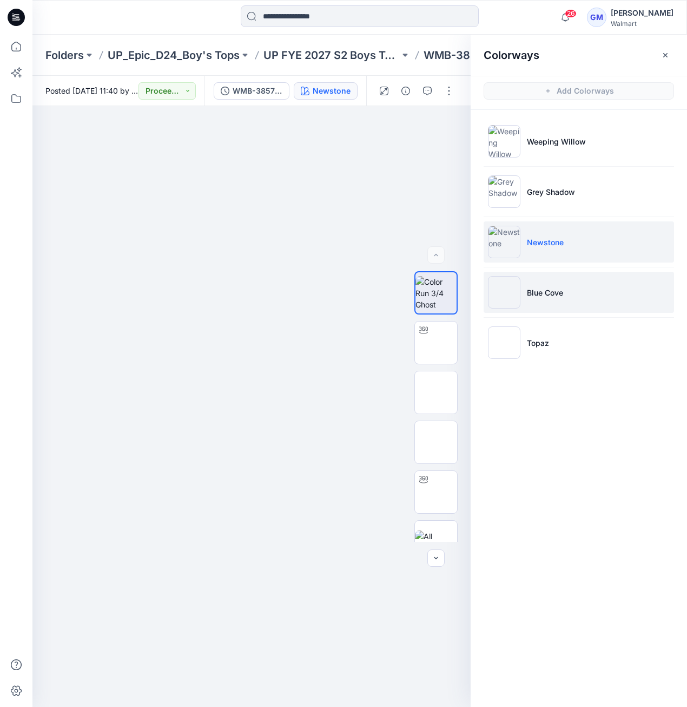
click at [507, 293] on img at bounding box center [504, 292] width 32 height 32
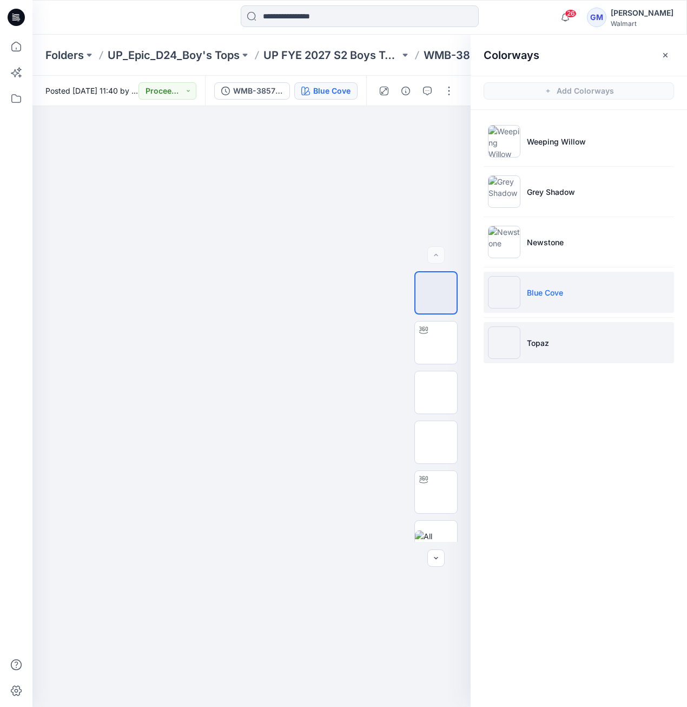
click at [506, 352] on img at bounding box center [504, 342] width 32 height 32
click at [507, 352] on img at bounding box center [504, 342] width 32 height 32
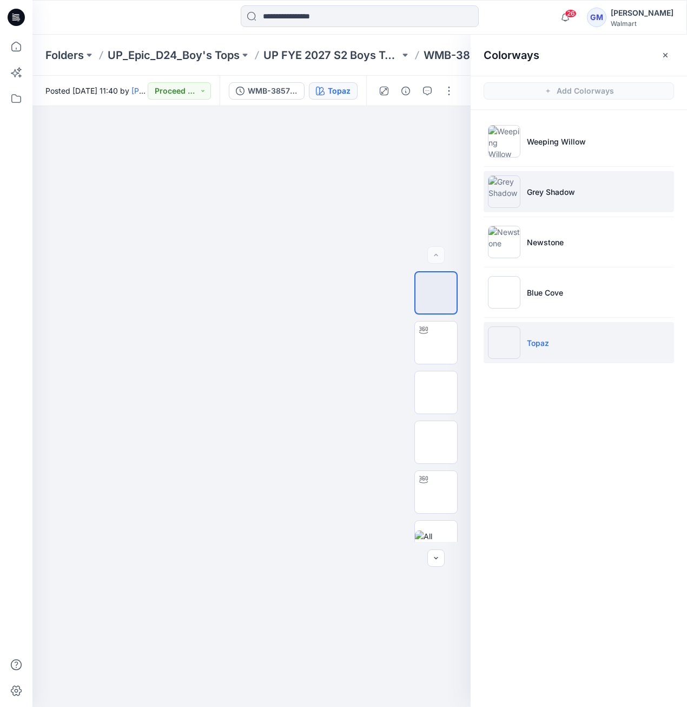
click at [510, 188] on img at bounding box center [504, 191] width 32 height 32
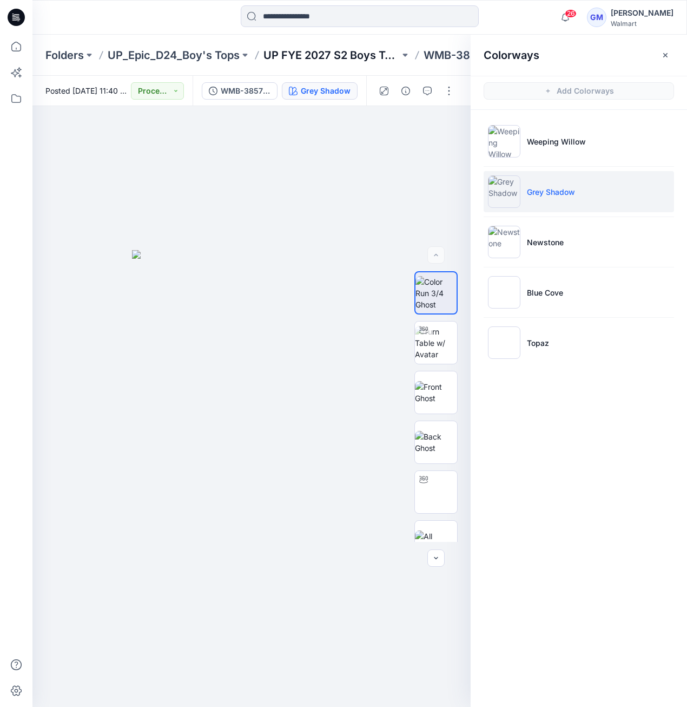
click at [384, 49] on p "UP FYE 2027 S2 Boys Tops" at bounding box center [332, 55] width 136 height 15
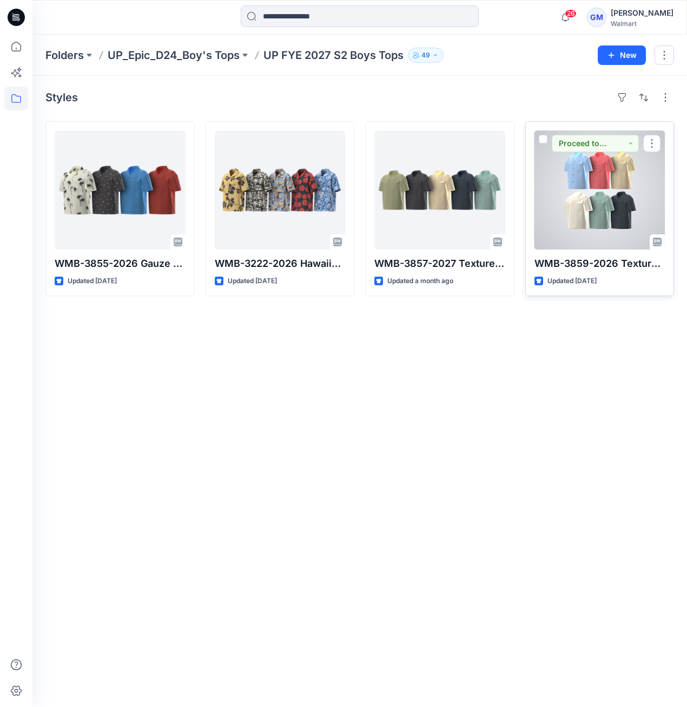
click at [569, 207] on div at bounding box center [600, 189] width 131 height 119
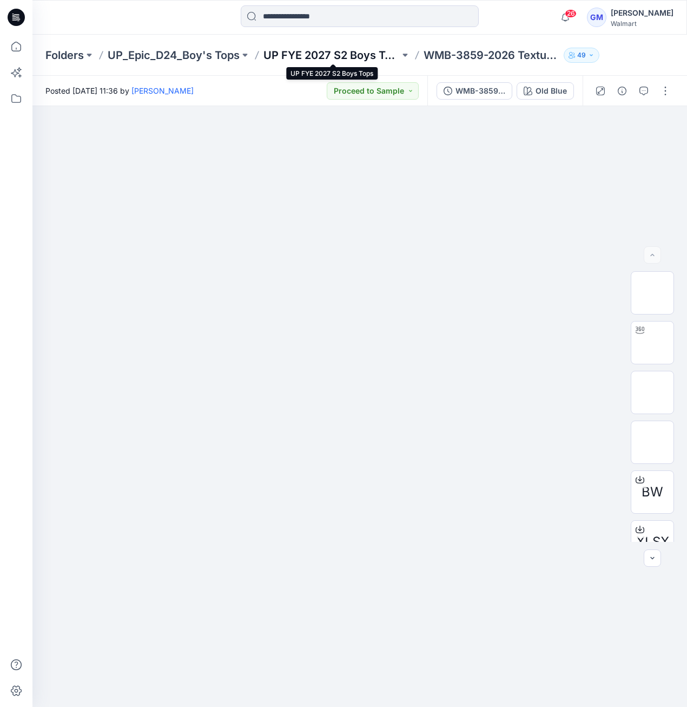
click at [385, 56] on p "UP FYE 2027 S2 Boys Tops" at bounding box center [332, 55] width 136 height 15
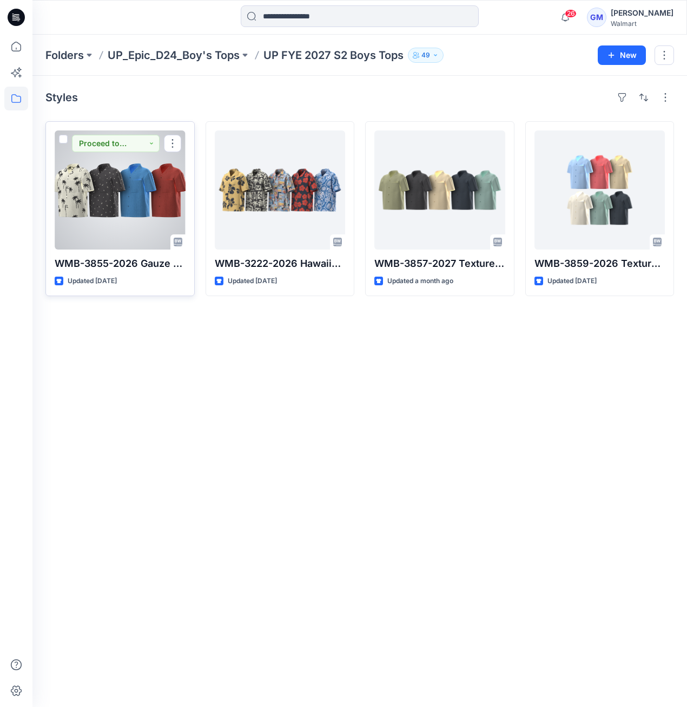
click at [161, 204] on div at bounding box center [120, 189] width 131 height 119
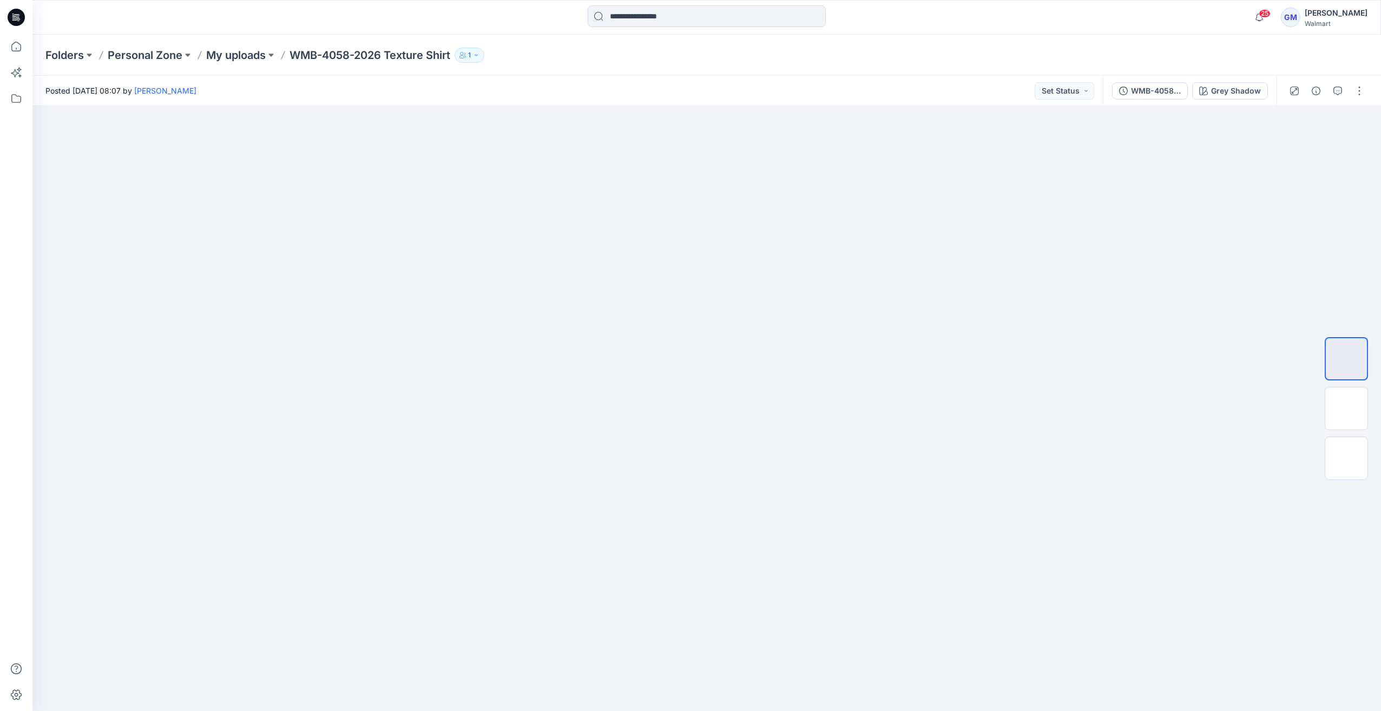
click at [246, 34] on div "25 Notifications HQ025637_GV_MISSY_CARPENTER BARREL [PERSON_NAME] Style has bee…" at bounding box center [706, 17] width 1349 height 35
click at [249, 54] on p "My uploads" at bounding box center [236, 55] width 60 height 15
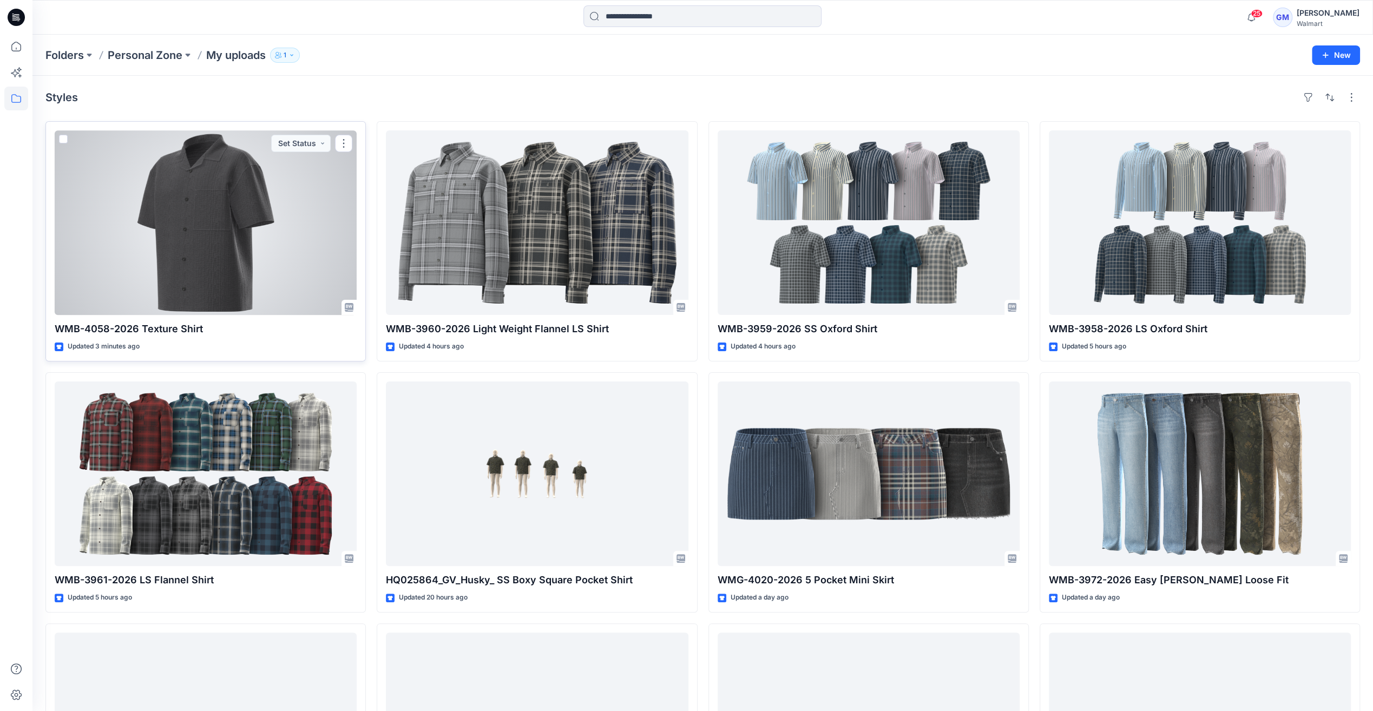
click at [271, 287] on div at bounding box center [206, 222] width 302 height 185
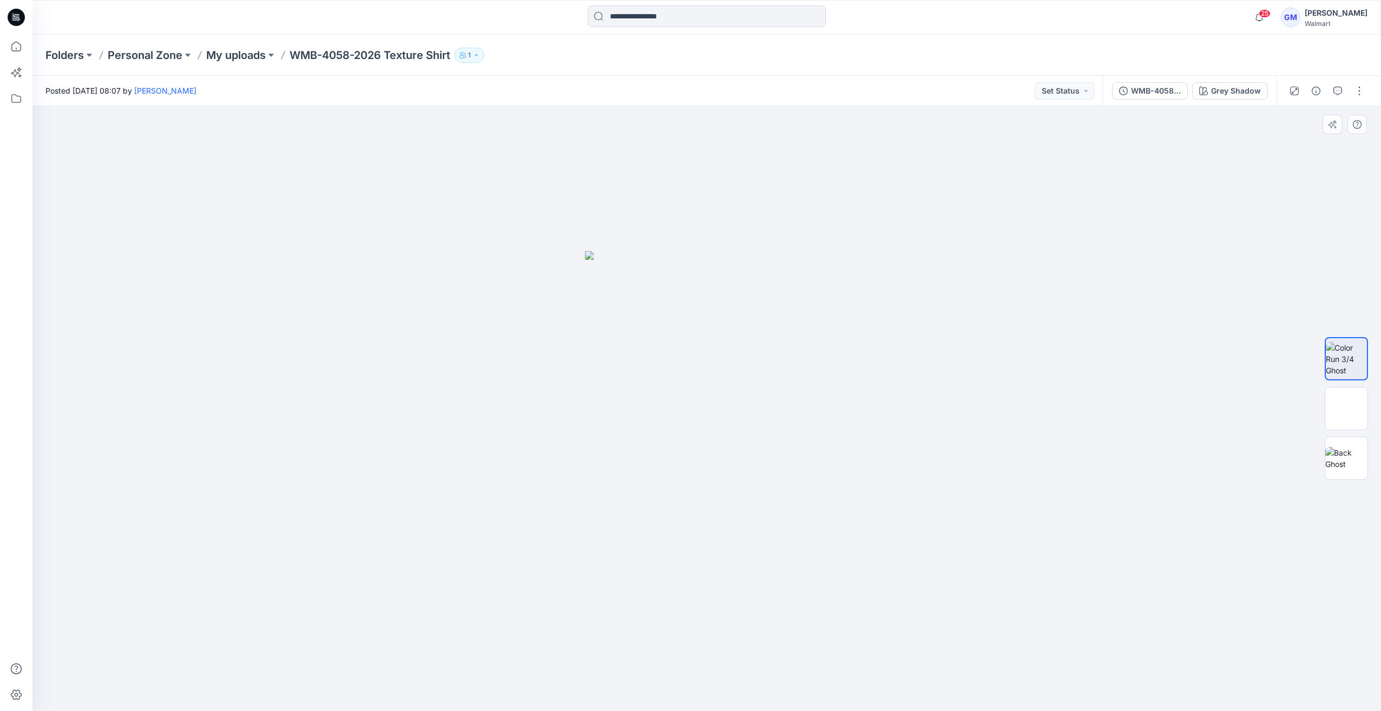
click at [1369, 404] on div at bounding box center [1346, 408] width 69 height 271
click at [1347, 409] on img at bounding box center [1347, 409] width 0 height 0
click at [1351, 458] on img at bounding box center [1347, 458] width 42 height 23
click at [1087, 488] on div at bounding box center [706, 408] width 1349 height 605
click at [1312, 91] on icon "button" at bounding box center [1316, 91] width 9 height 9
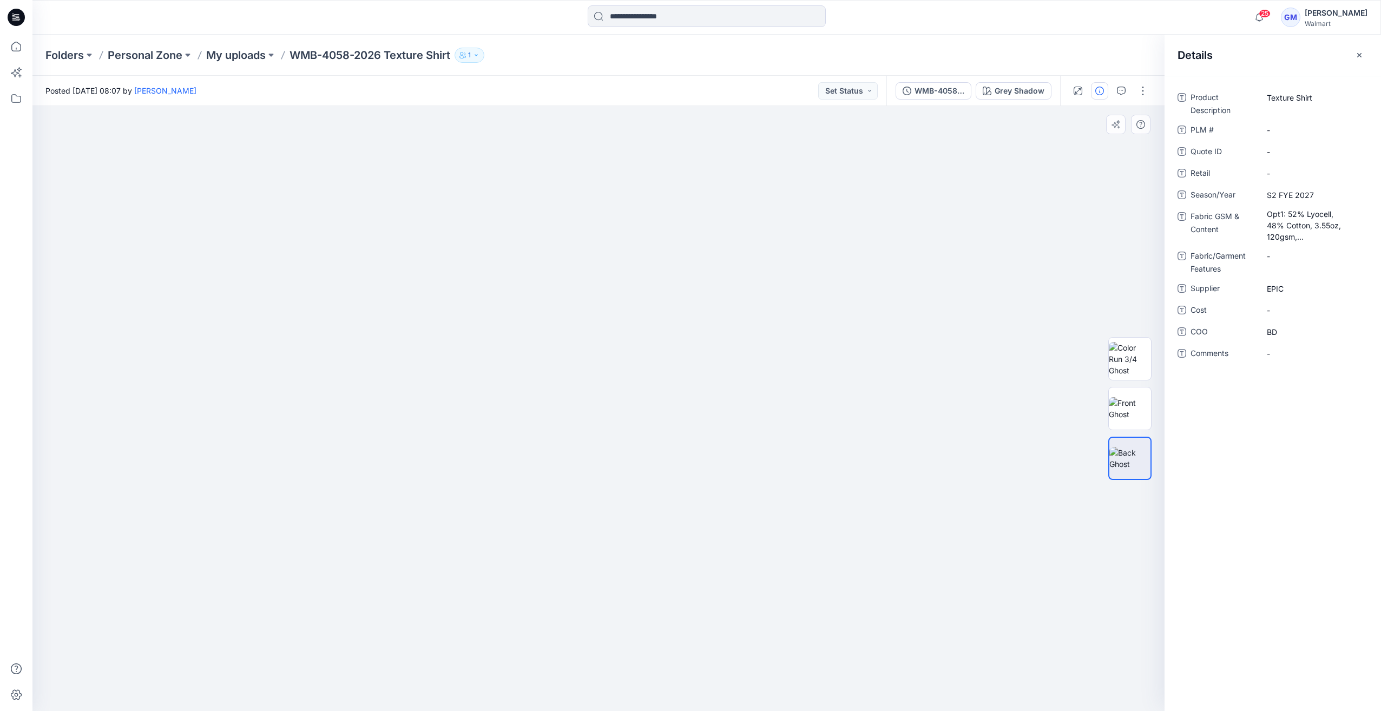
click at [997, 340] on div at bounding box center [598, 408] width 1132 height 605
click at [1143, 97] on button "button" at bounding box center [1143, 90] width 17 height 17
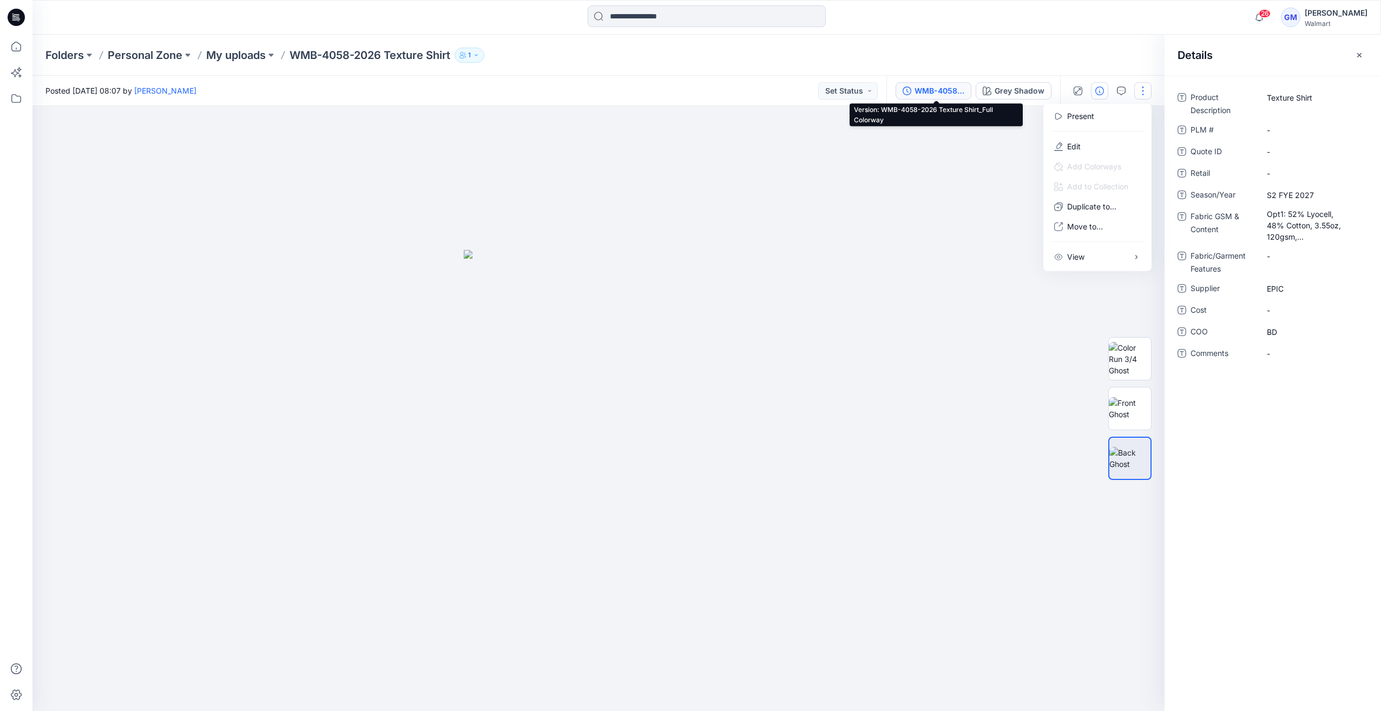
click at [965, 89] on div "WMB-4058-2026 Texture Shirt_Full Colorway" at bounding box center [940, 91] width 50 height 12
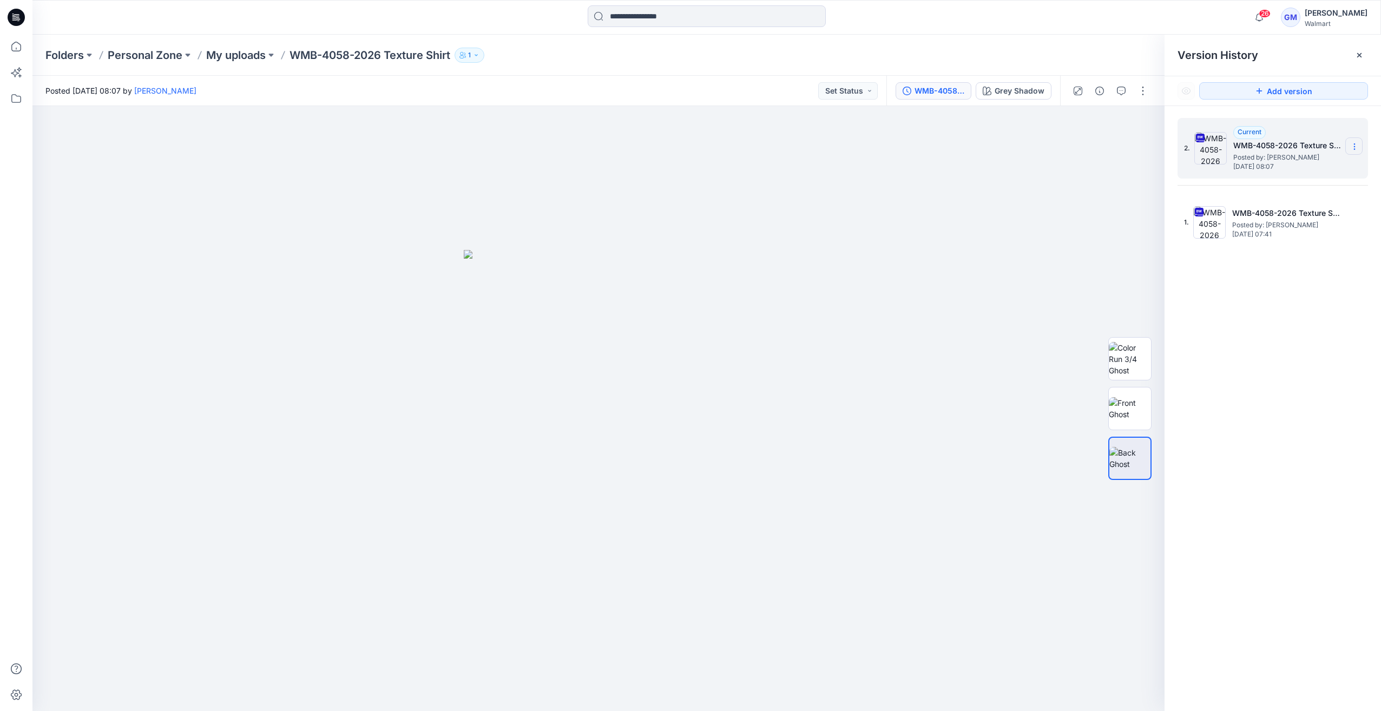
click at [1360, 152] on section at bounding box center [1354, 145] width 17 height 17
click at [1292, 240] on span "Delete Version" at bounding box center [1280, 237] width 51 height 13
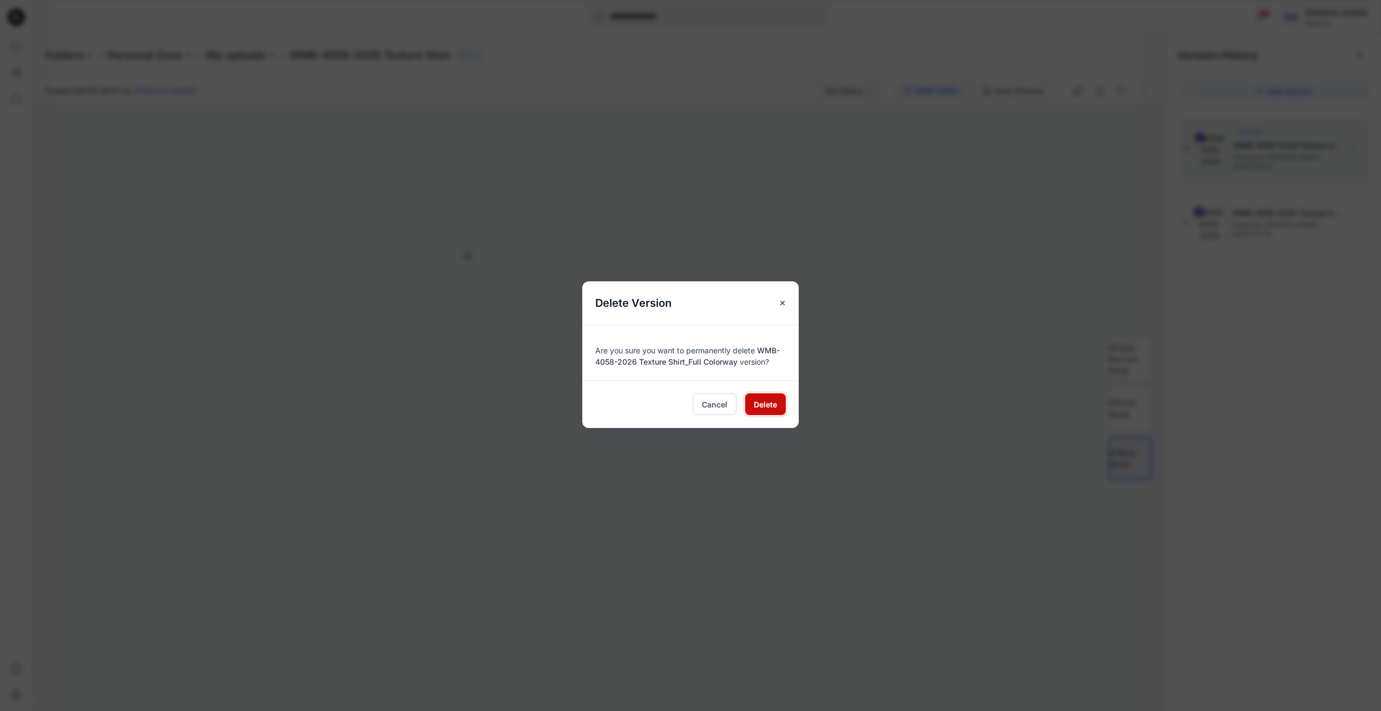
click at [762, 408] on span "Delete" at bounding box center [765, 404] width 23 height 11
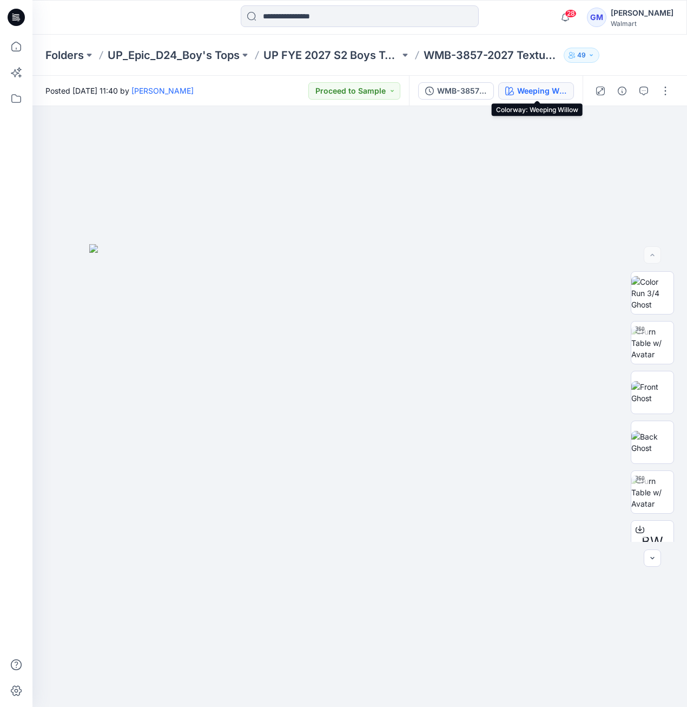
click at [545, 91] on div "Weeping Willow" at bounding box center [542, 91] width 50 height 12
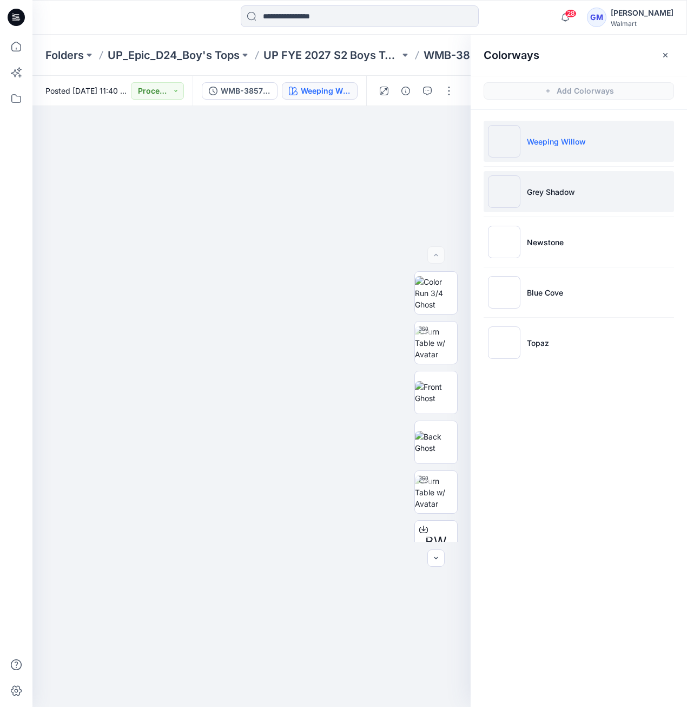
click at [572, 194] on p "Grey Shadow" at bounding box center [551, 191] width 48 height 11
click at [504, 145] on img at bounding box center [504, 141] width 32 height 32
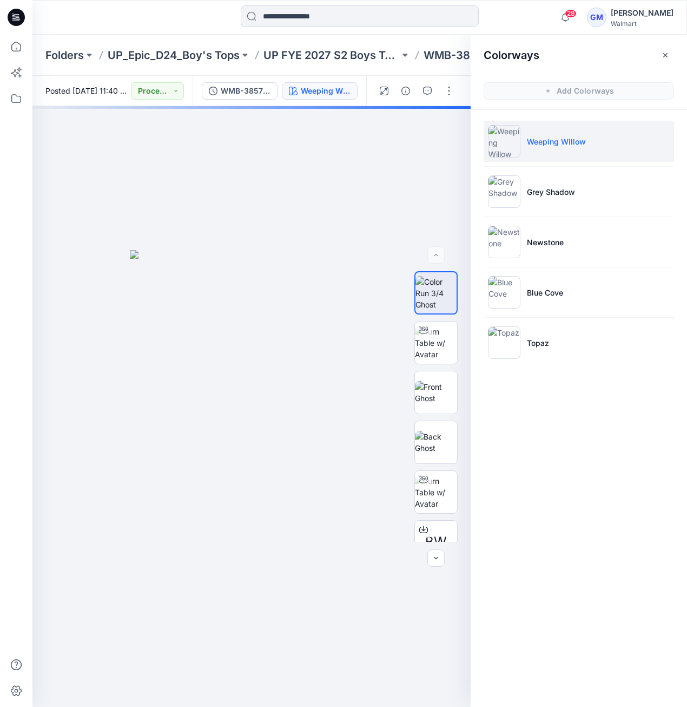
click at [495, 145] on img at bounding box center [504, 141] width 32 height 32
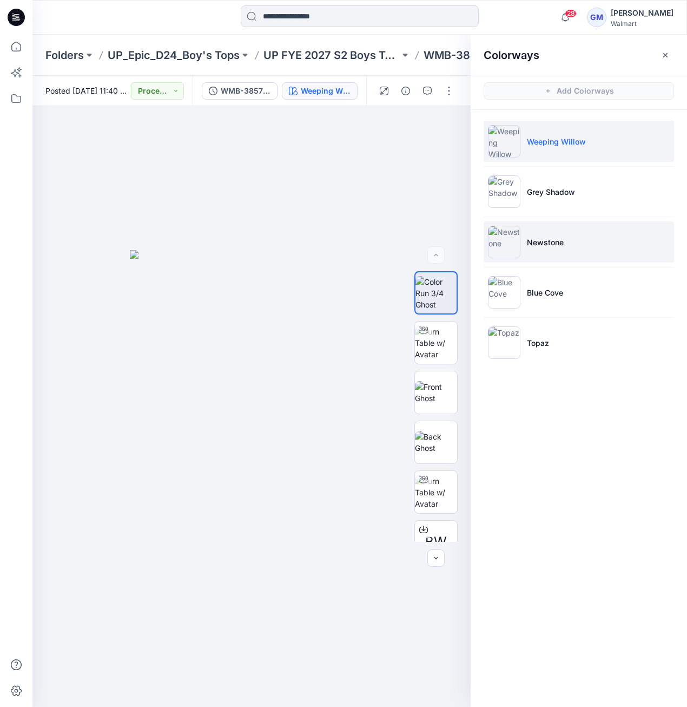
click at [508, 246] on img at bounding box center [504, 242] width 32 height 32
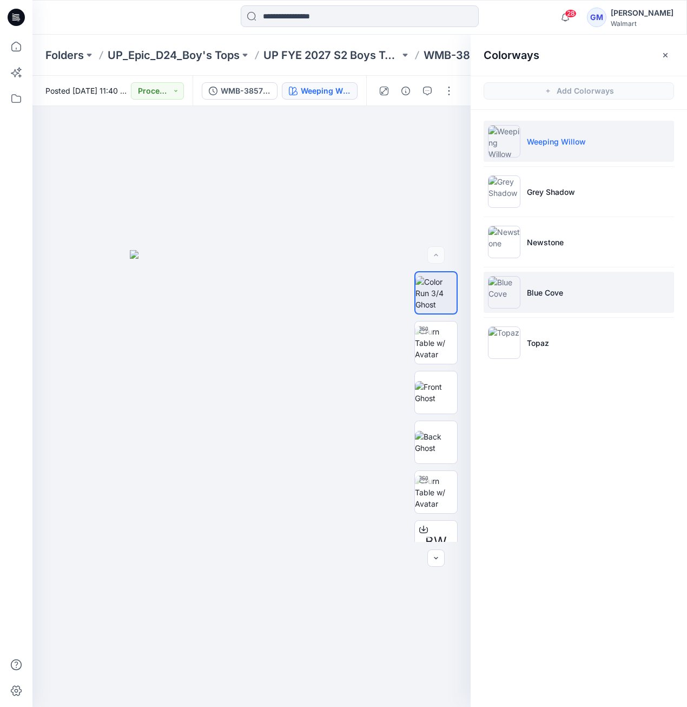
click at [506, 289] on img at bounding box center [504, 292] width 32 height 32
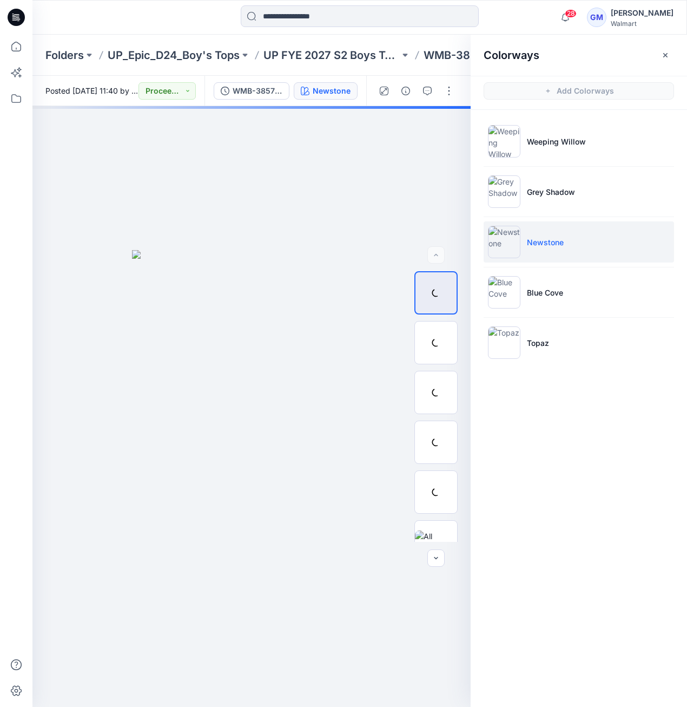
click at [521, 368] on ul "Weeping Willow Grey Shadow Newstone Blue Cove Topaz" at bounding box center [579, 242] width 217 height 264
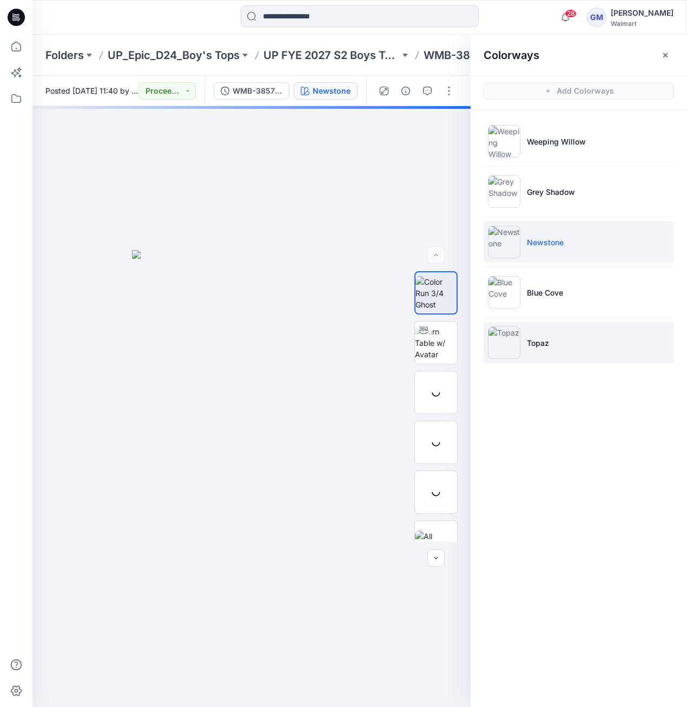
click at [519, 358] on li "Topaz" at bounding box center [579, 342] width 191 height 41
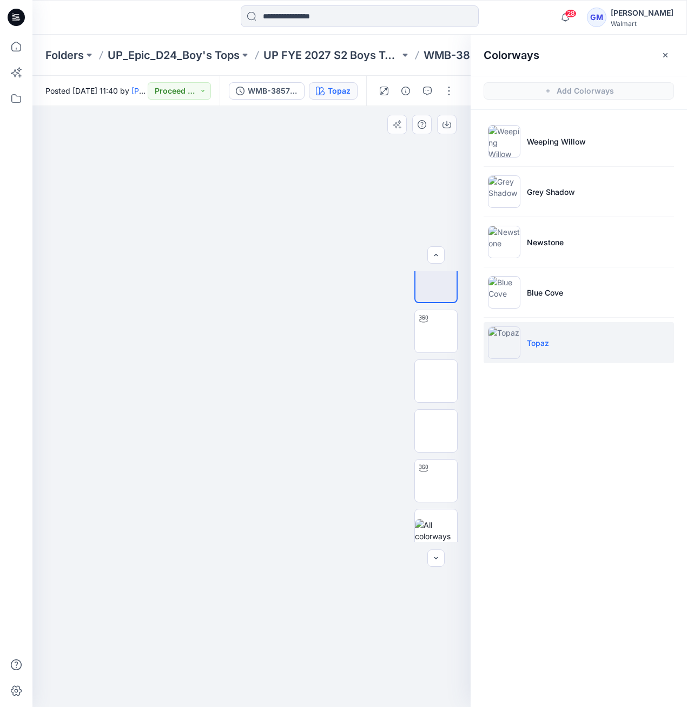
scroll to position [22, 0]
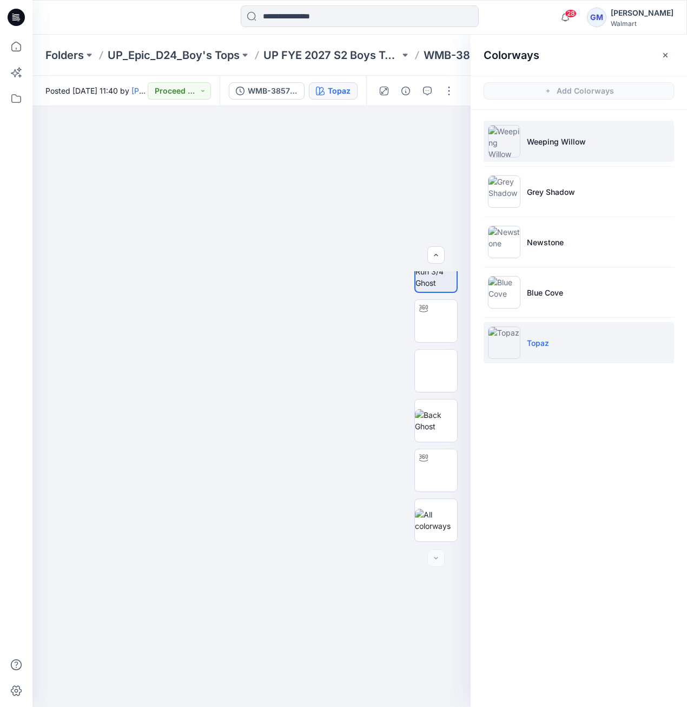
click at [509, 141] on img at bounding box center [504, 141] width 32 height 32
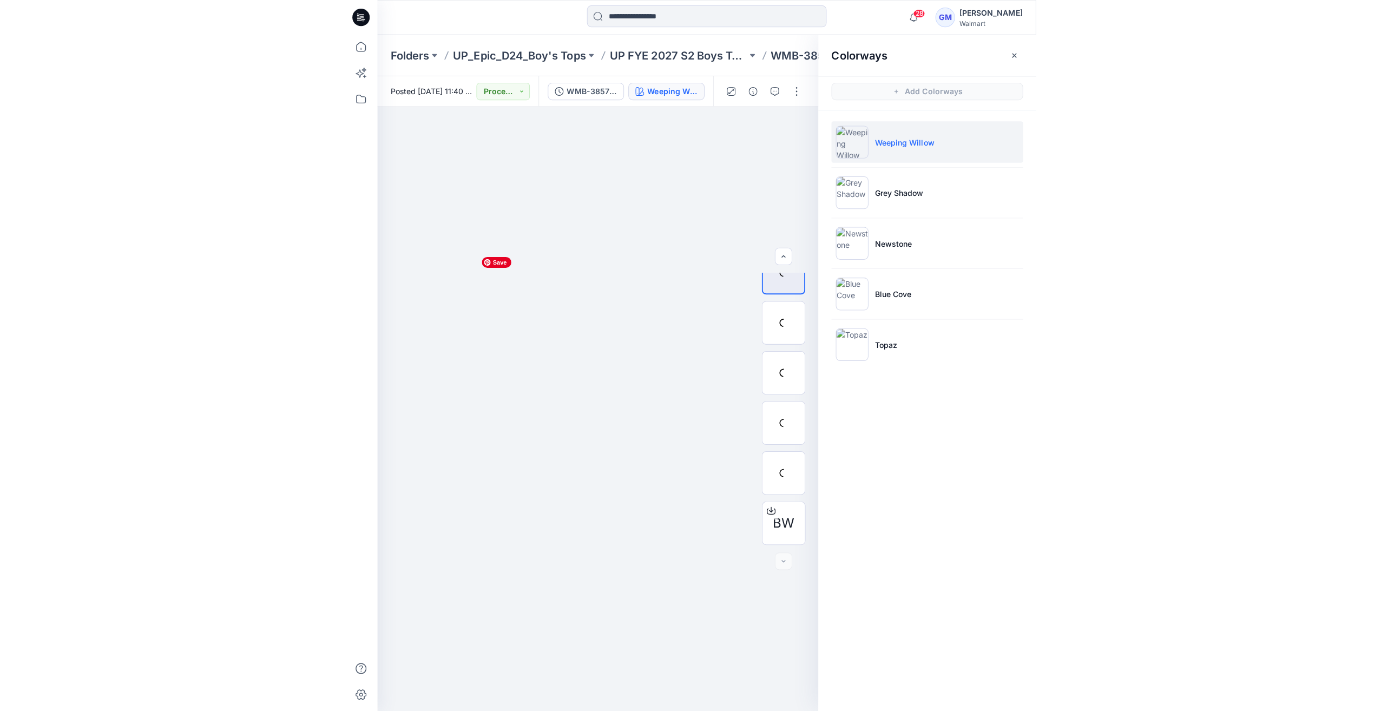
scroll to position [121, 0]
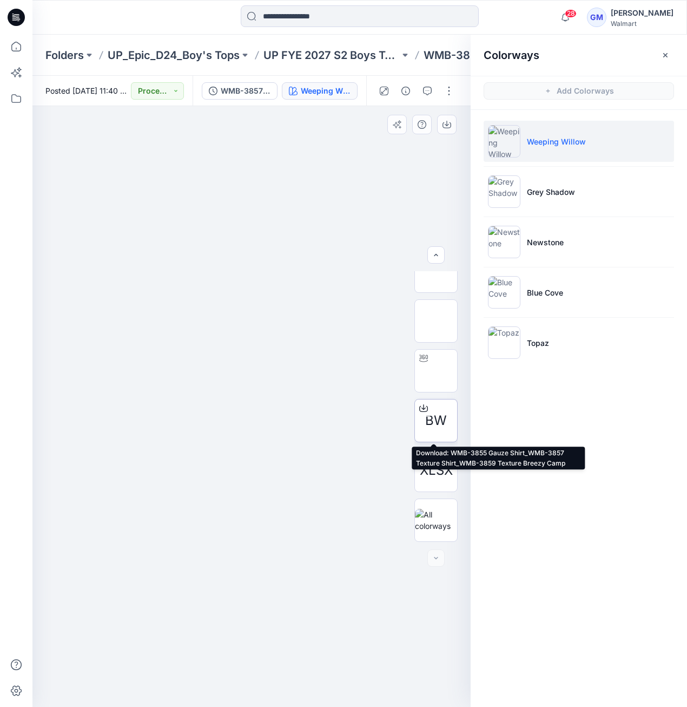
click at [454, 419] on div "BW" at bounding box center [436, 420] width 43 height 43
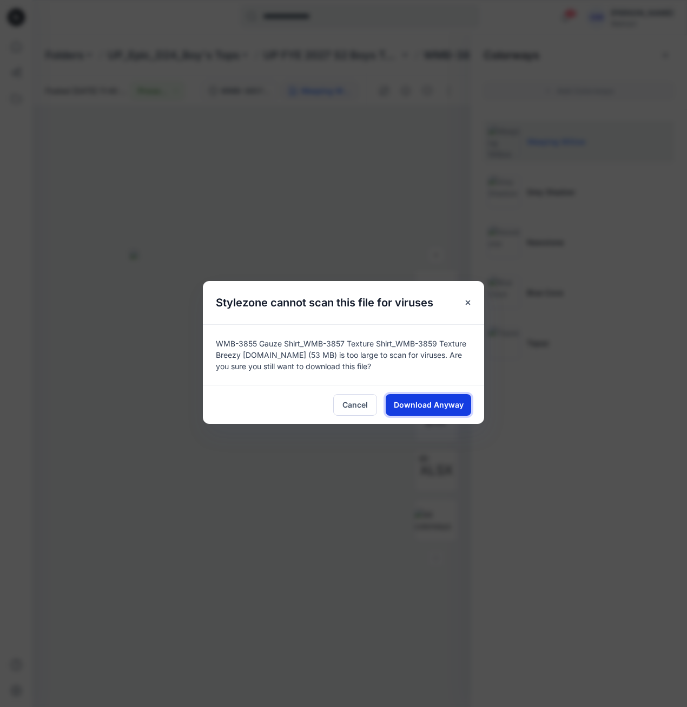
click at [425, 406] on span "Download Anyway" at bounding box center [429, 404] width 70 height 11
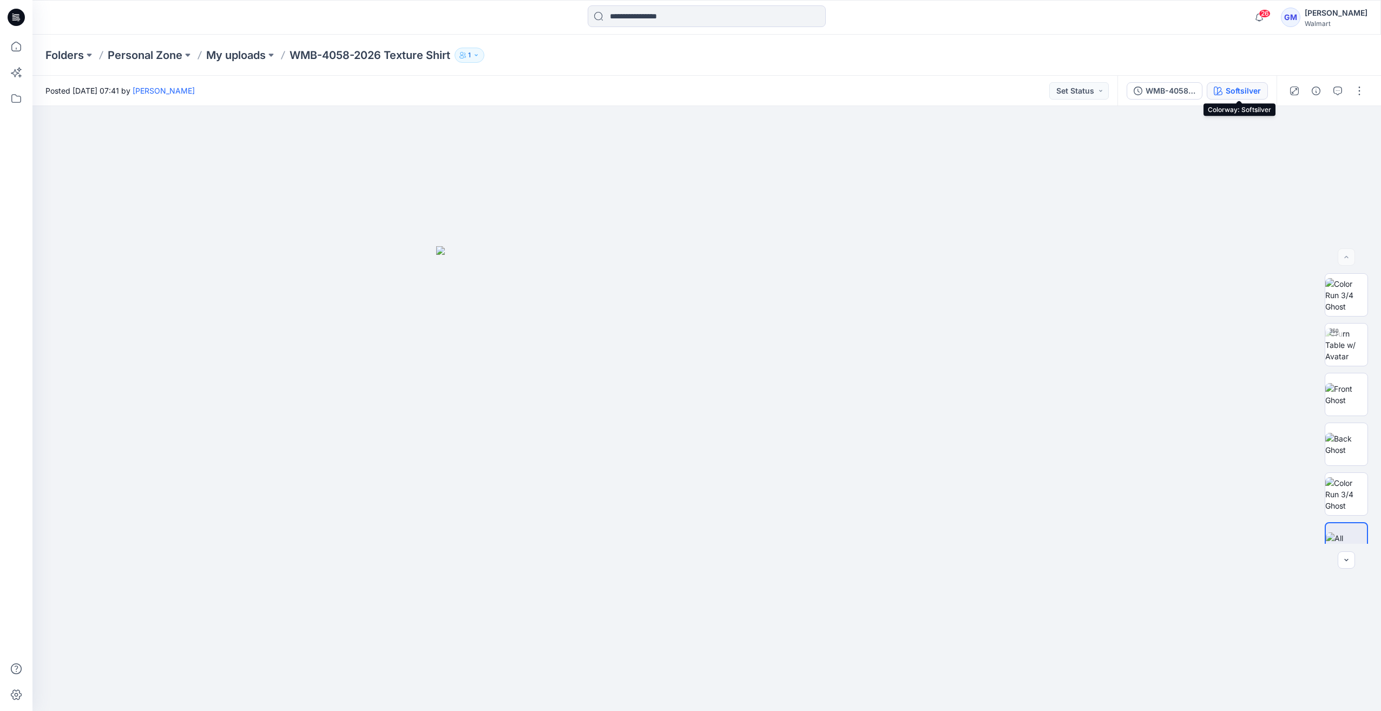
click at [1242, 87] on div "Softsilver" at bounding box center [1243, 91] width 35 height 12
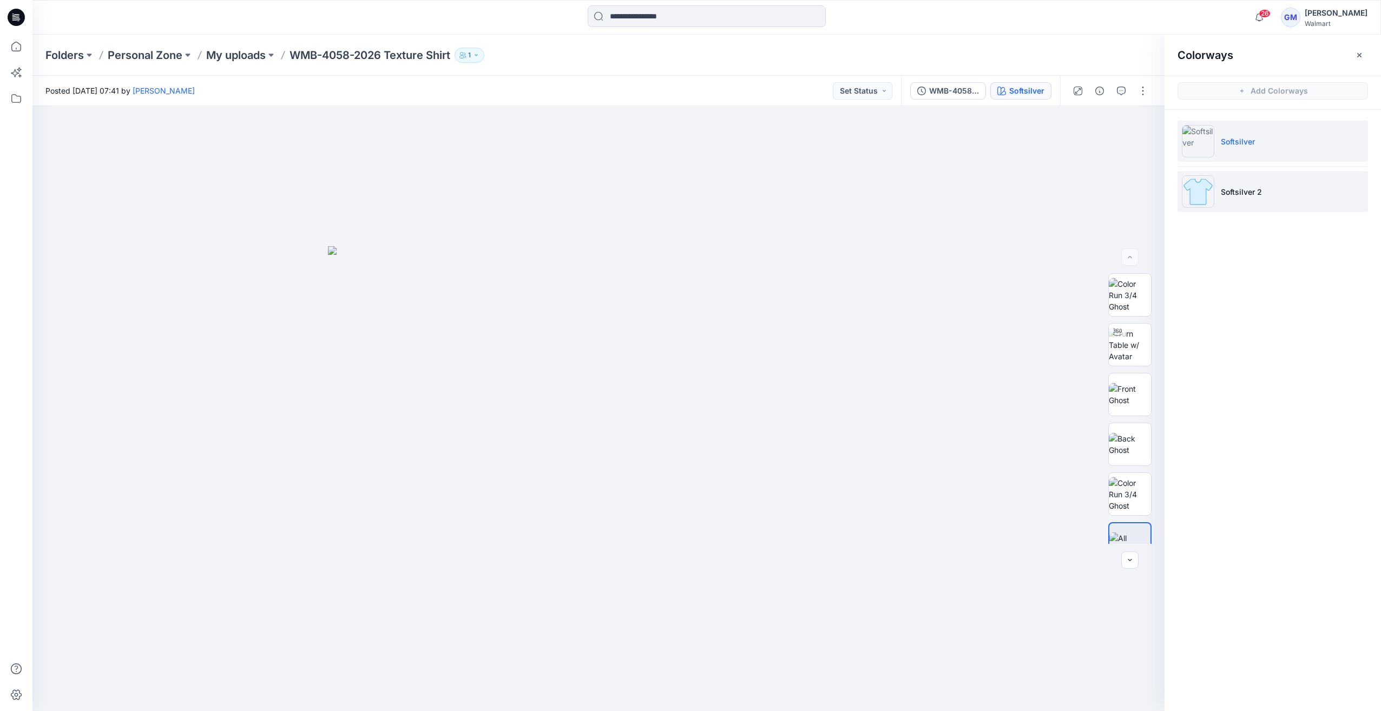
click at [1214, 201] on img at bounding box center [1198, 191] width 32 height 32
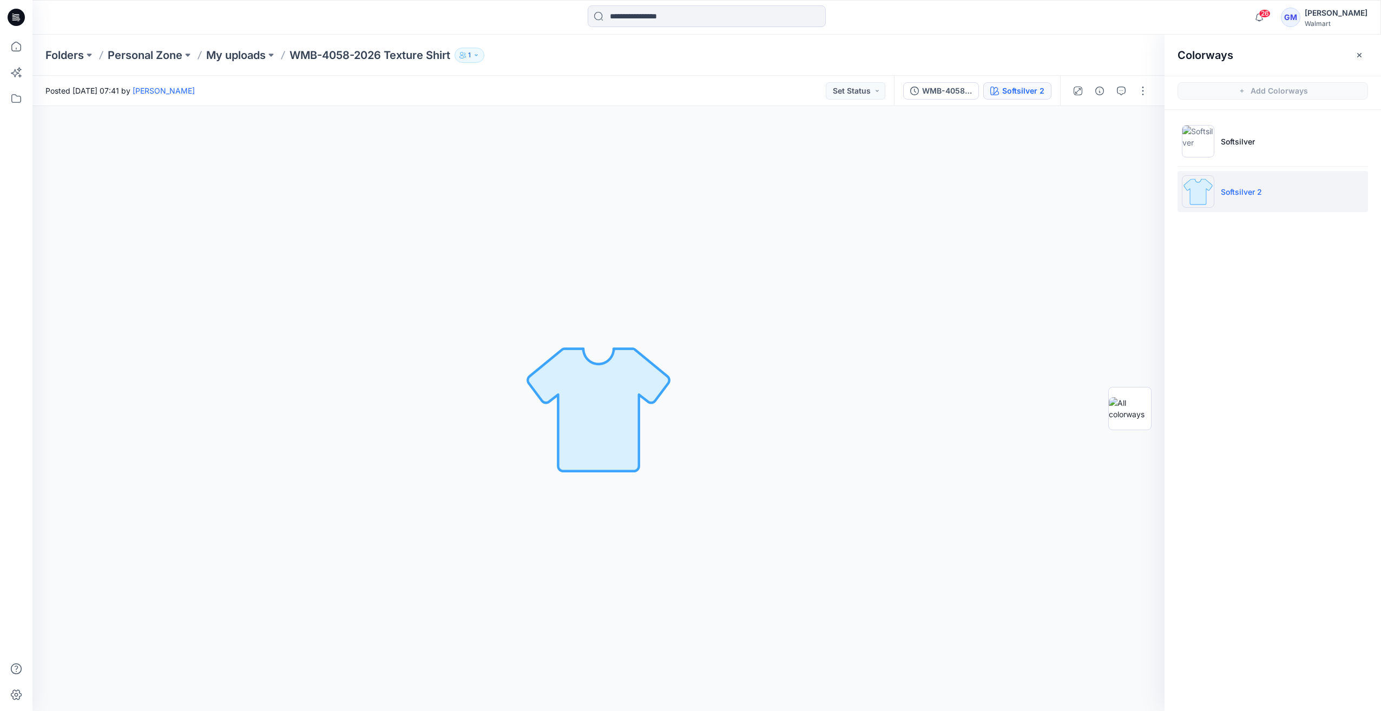
click at [1197, 198] on img at bounding box center [1198, 191] width 32 height 32
click at [1141, 91] on button "button" at bounding box center [1143, 90] width 17 height 17
click at [1073, 141] on p "Edit" at bounding box center [1074, 146] width 14 height 11
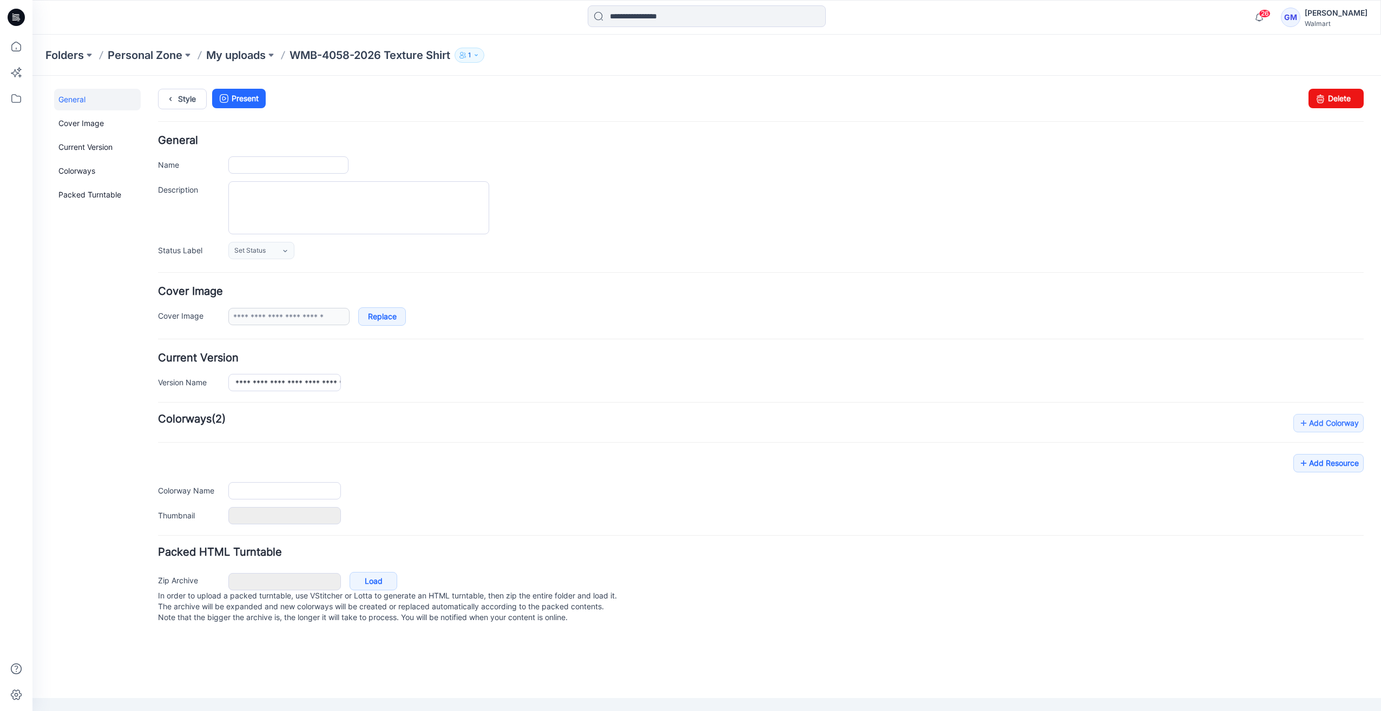
type input "**********"
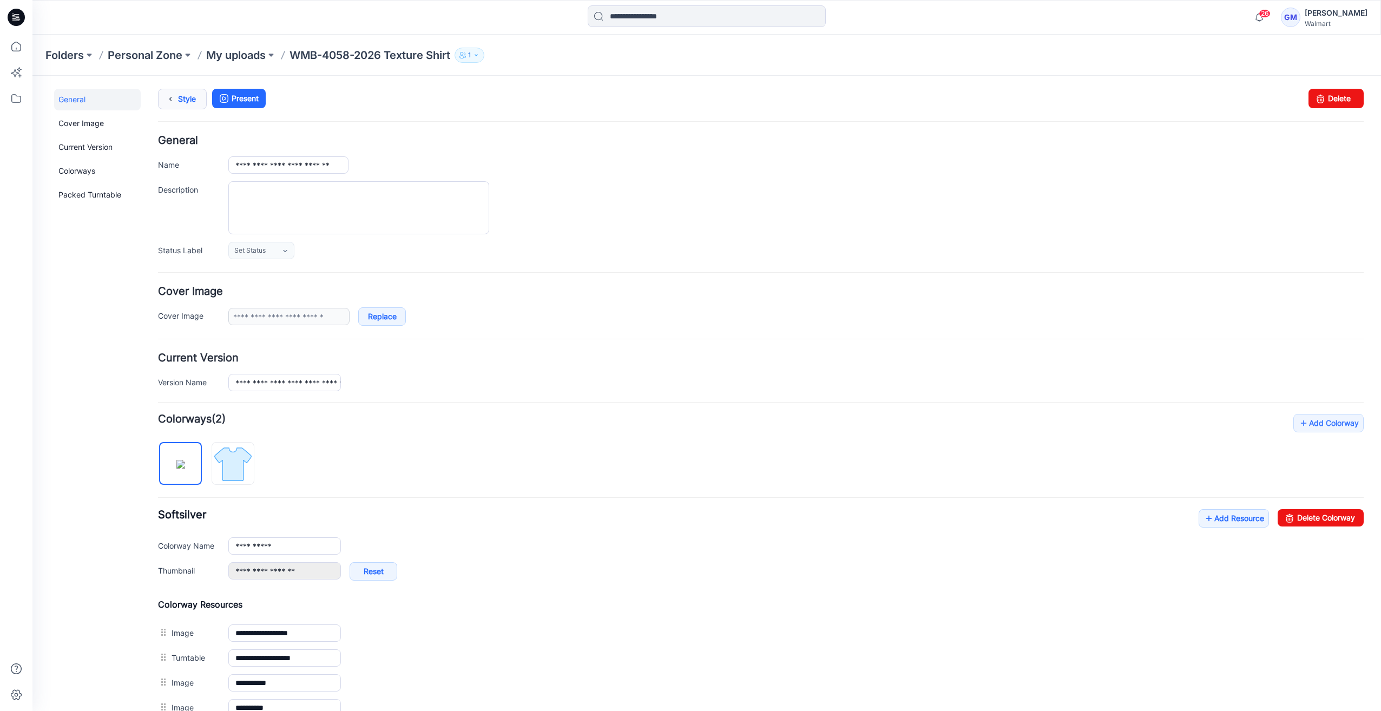
click at [163, 102] on icon at bounding box center [170, 98] width 15 height 19
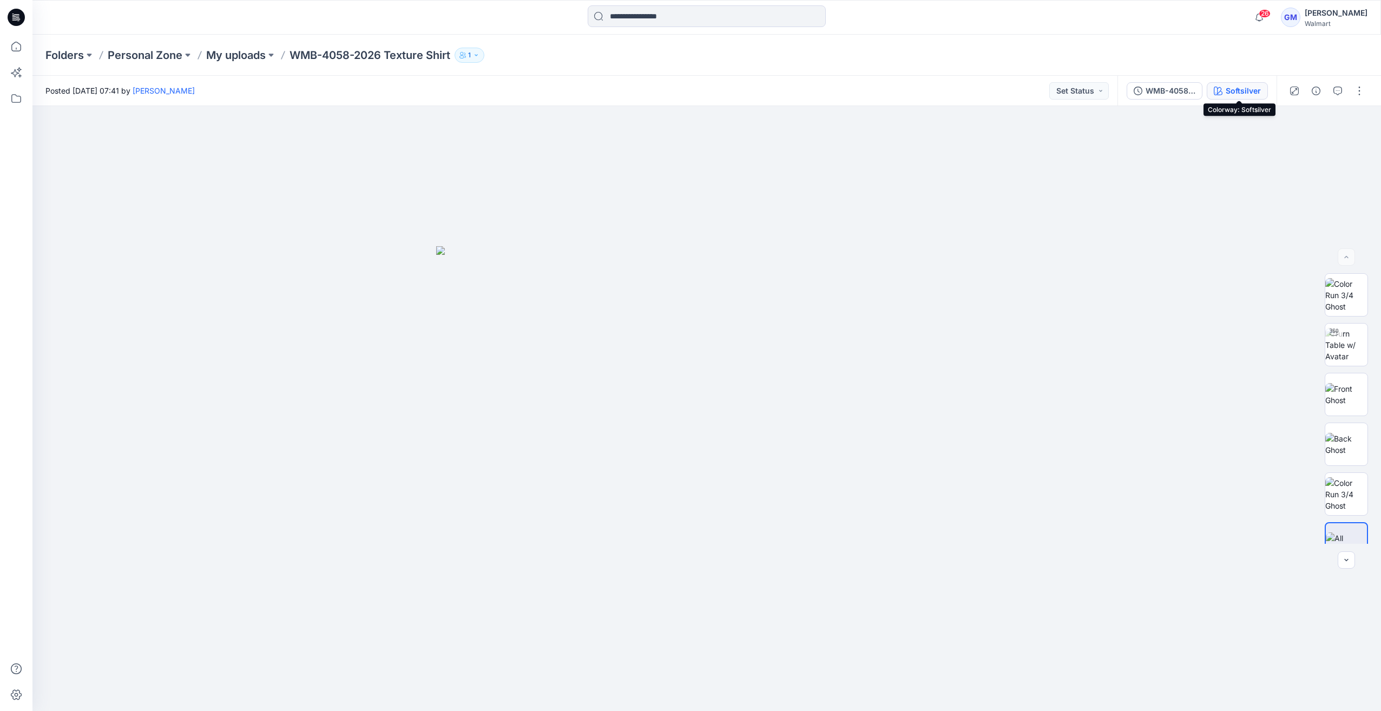
click at [1229, 93] on div "Softsilver" at bounding box center [1243, 91] width 35 height 12
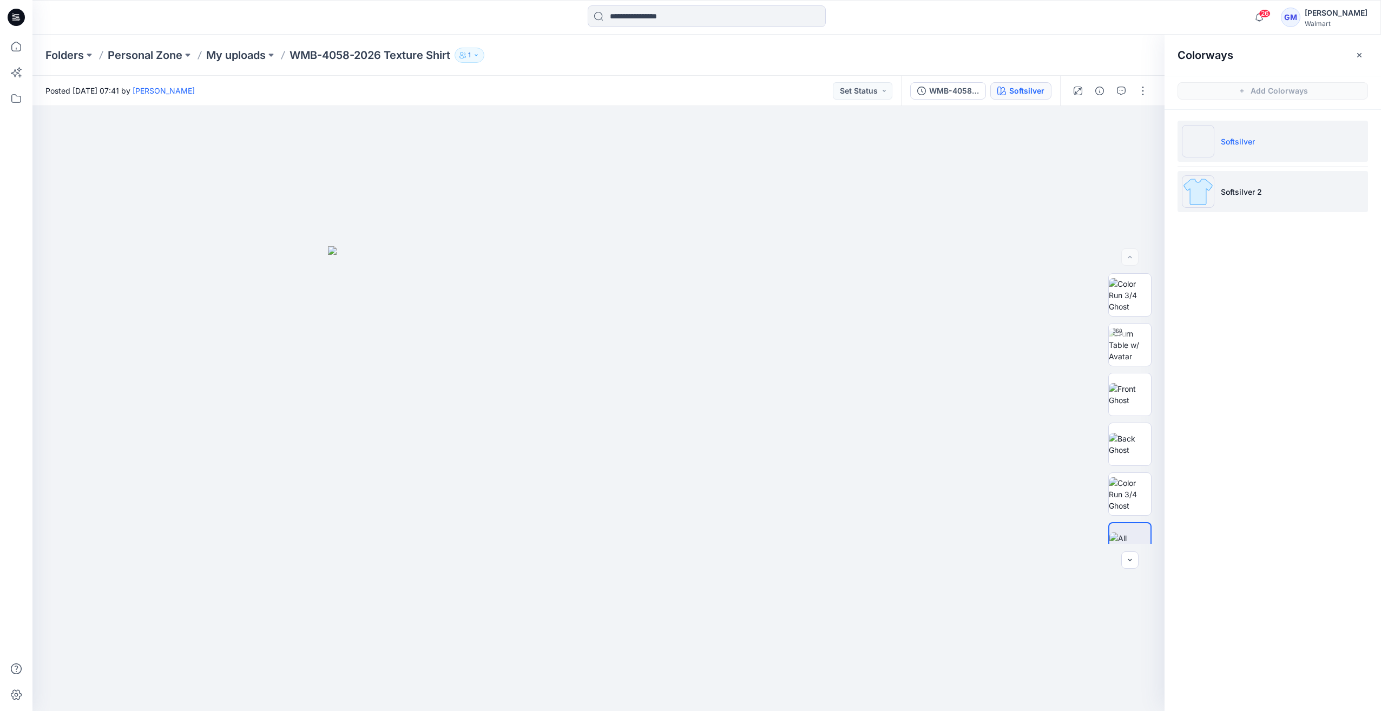
drag, startPoint x: 1204, startPoint y: 176, endPoint x: 1198, endPoint y: 188, distance: 13.1
click at [1203, 176] on li "Softsilver 2" at bounding box center [1273, 191] width 191 height 41
click at [1191, 201] on img at bounding box center [1198, 191] width 32 height 32
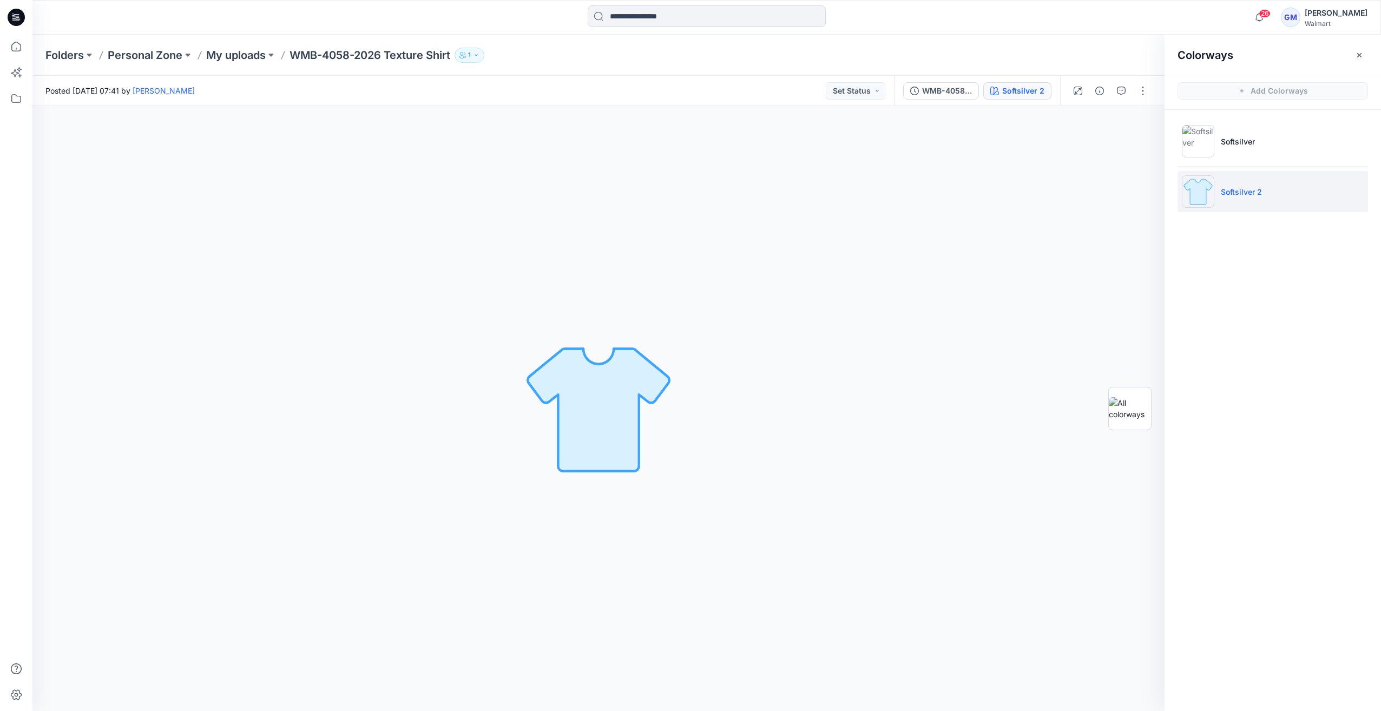
click at [1199, 201] on img at bounding box center [1198, 191] width 32 height 32
click at [1211, 196] on img at bounding box center [1198, 191] width 32 height 32
click at [1243, 180] on li "Softsilver 2" at bounding box center [1273, 191] width 191 height 41
click at [1261, 191] on p "Softsilver 2" at bounding box center [1241, 191] width 41 height 11
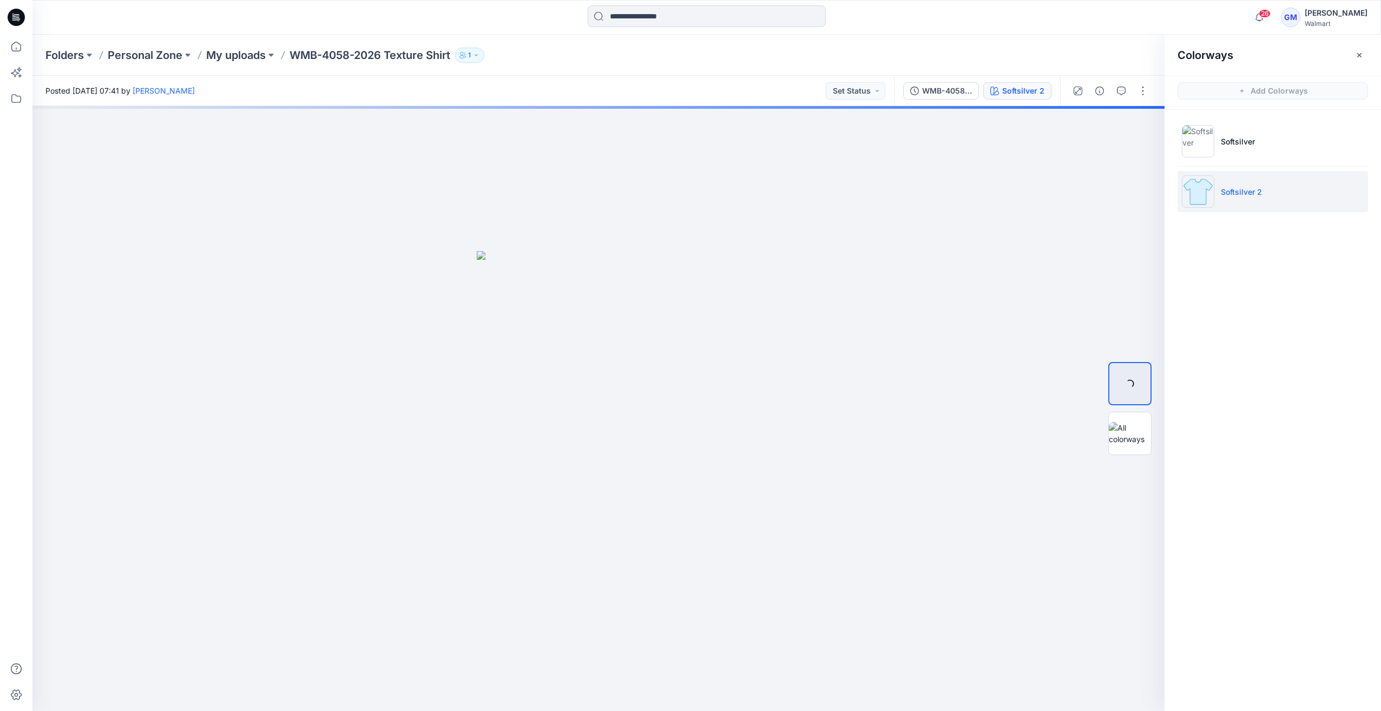
drag, startPoint x: 1225, startPoint y: 194, endPoint x: 1275, endPoint y: 113, distance: 95.0
click at [1225, 192] on p "Softsilver 2" at bounding box center [1241, 191] width 41 height 11
click at [1103, 428] on div at bounding box center [1130, 408] width 69 height 271
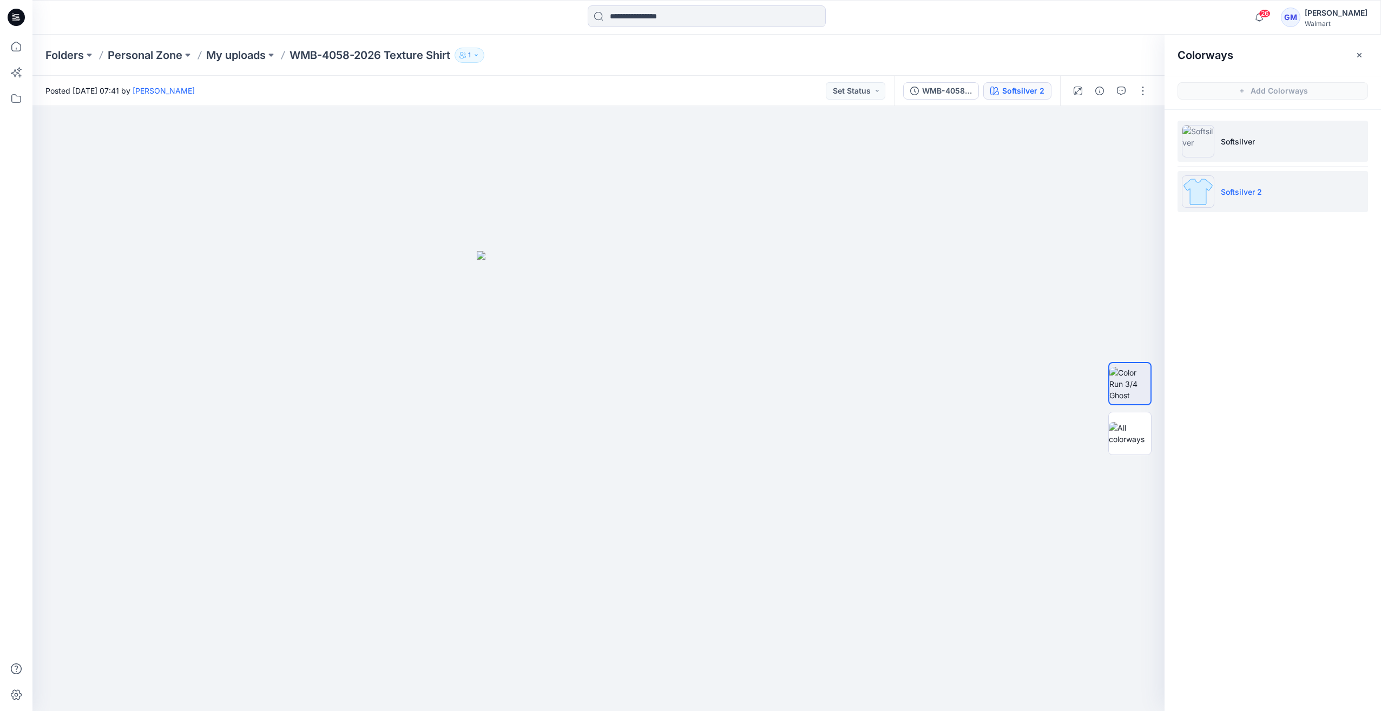
click at [1222, 140] on p "Softsilver" at bounding box center [1238, 141] width 34 height 11
click at [1199, 194] on img at bounding box center [1198, 191] width 32 height 32
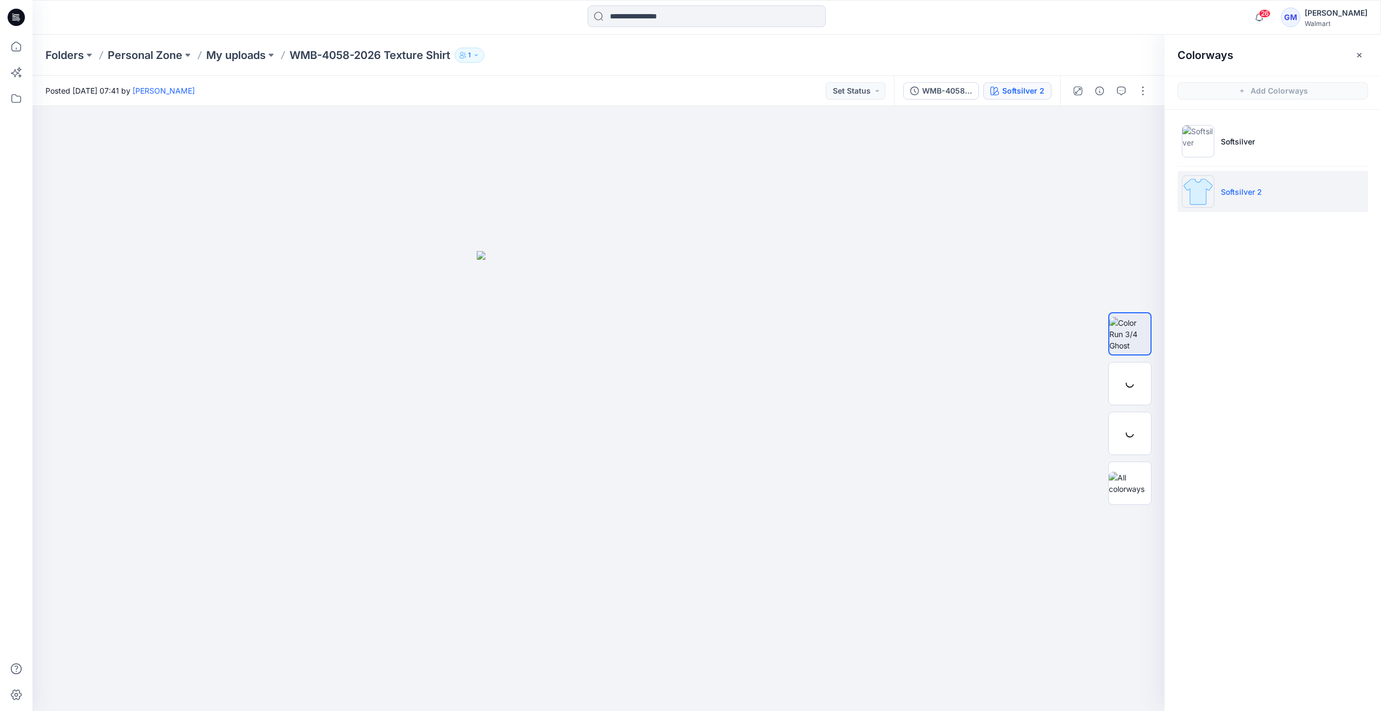
click at [1205, 194] on img at bounding box center [1198, 191] width 32 height 32
click at [1186, 154] on img at bounding box center [1198, 141] width 32 height 32
click at [1199, 178] on img at bounding box center [1198, 191] width 32 height 32
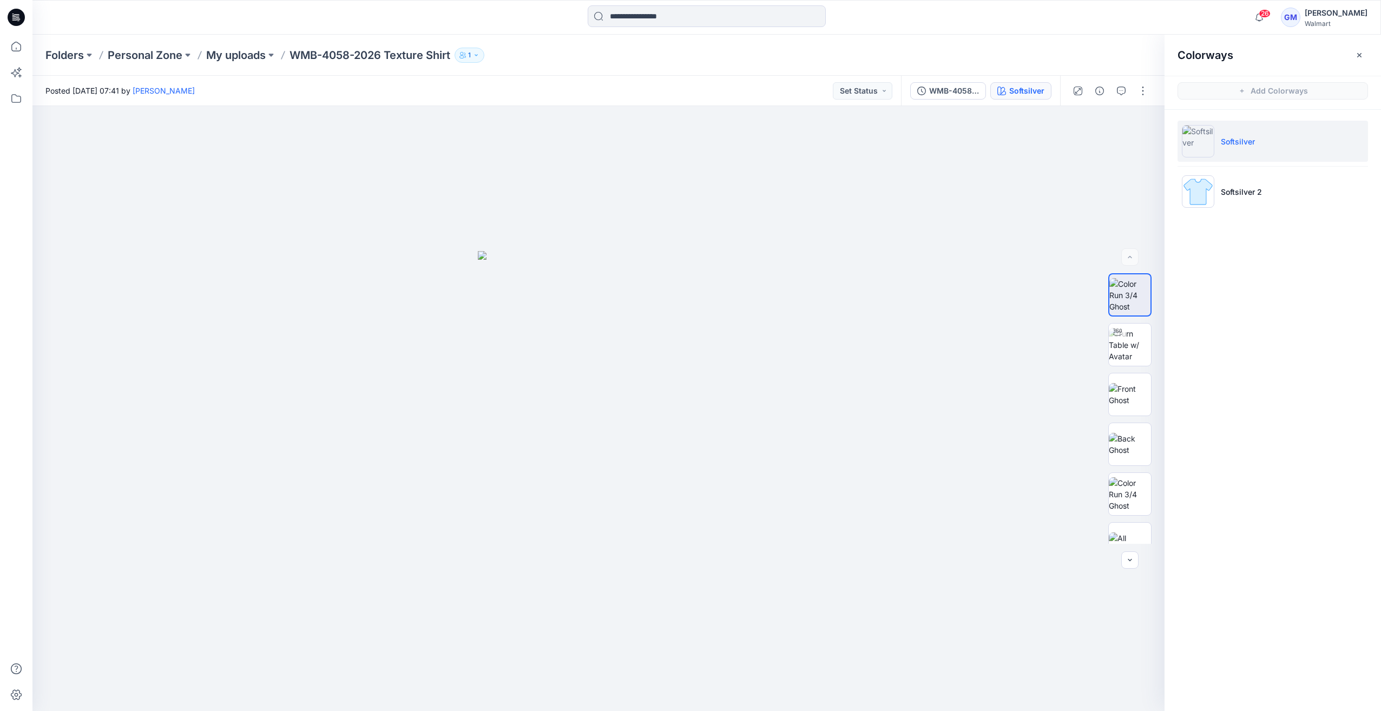
click at [1212, 140] on img at bounding box center [1198, 141] width 32 height 32
click at [1143, 98] on button "button" at bounding box center [1143, 90] width 17 height 17
click at [1090, 149] on button "Edit" at bounding box center [1098, 146] width 100 height 20
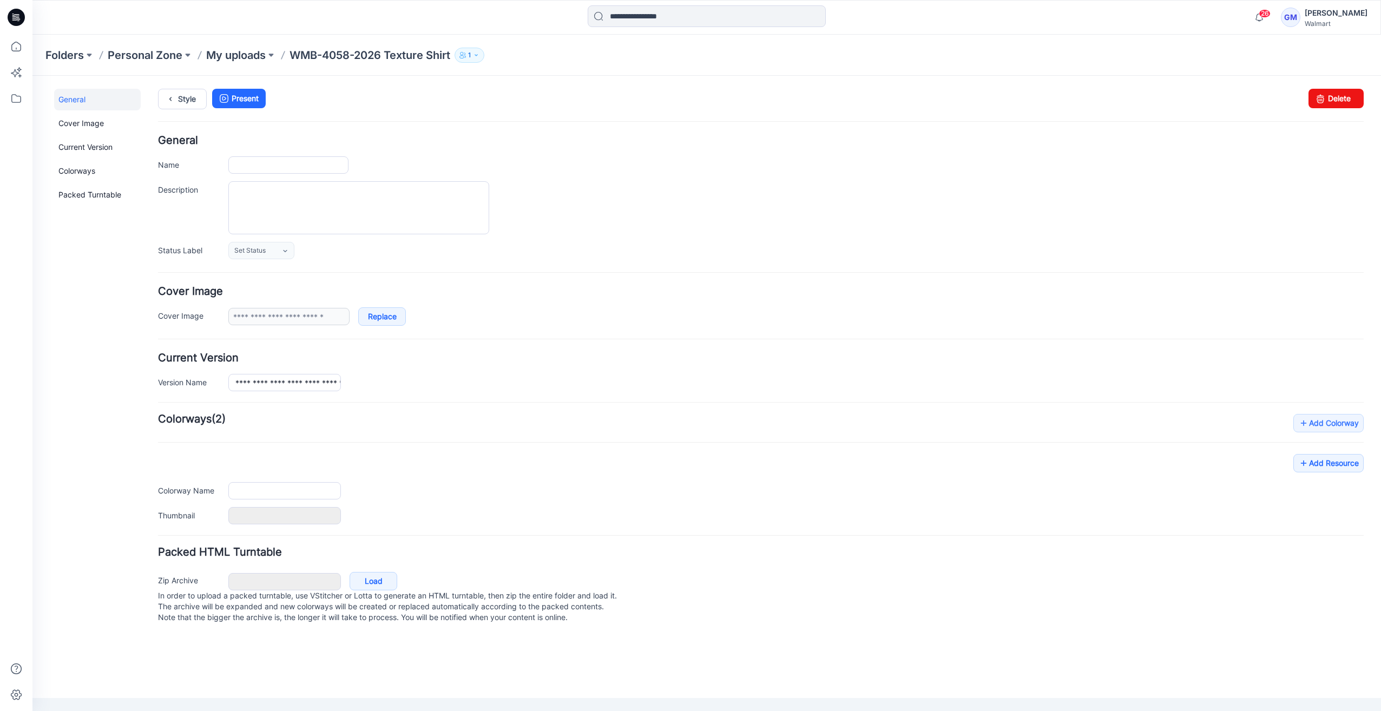
type input "**********"
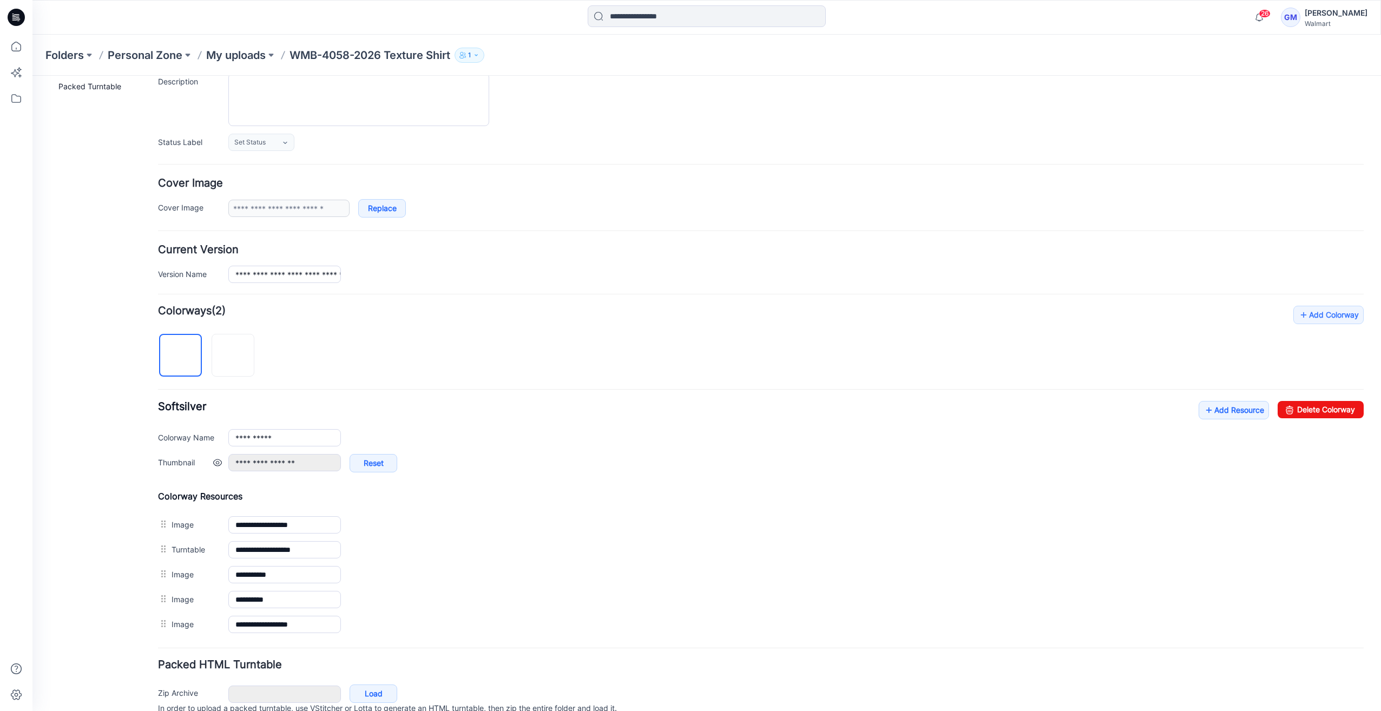
scroll to position [154, 0]
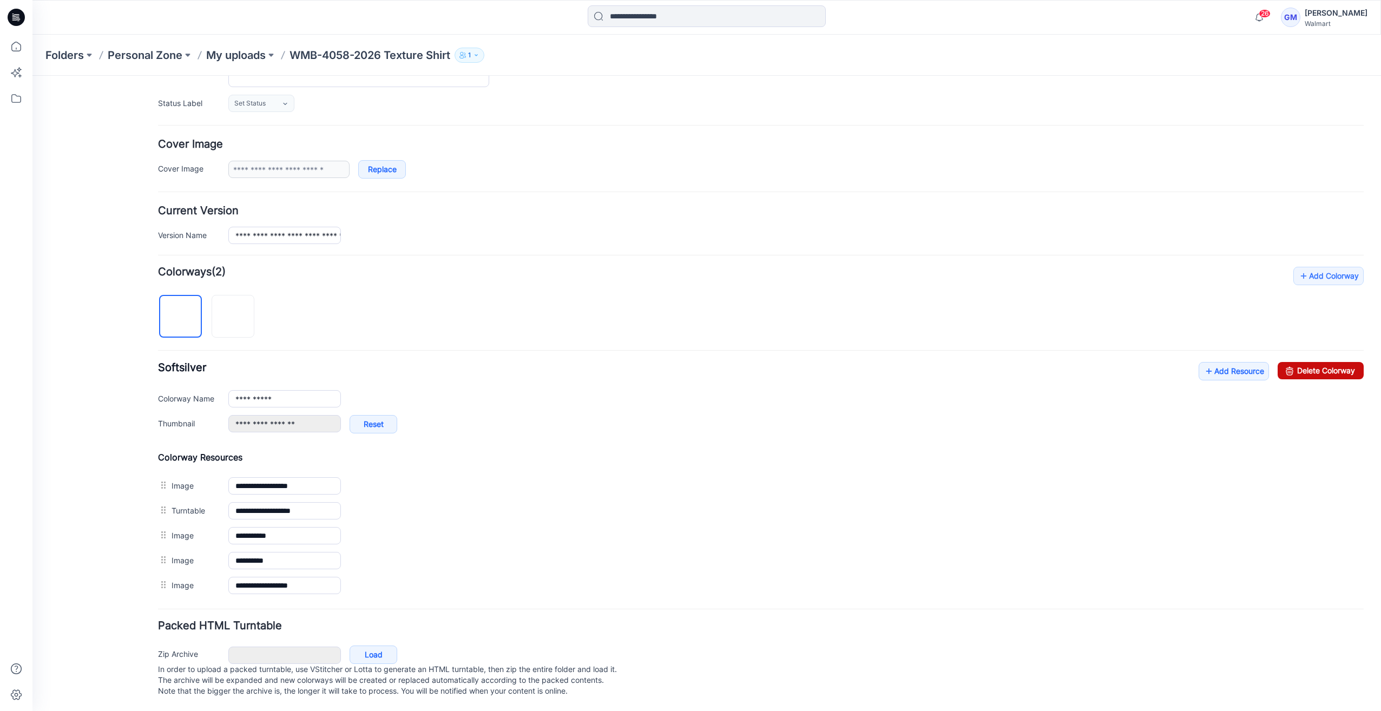
drag, startPoint x: 1328, startPoint y: 350, endPoint x: 1330, endPoint y: 358, distance: 8.6
click at [1329, 356] on div "**********" at bounding box center [761, 432] width 1206 height 331
drag, startPoint x: 772, startPoint y: 127, endPoint x: 1330, endPoint y: 358, distance: 604.7
click at [1330, 362] on link "Delete Colorway" at bounding box center [1321, 370] width 86 height 17
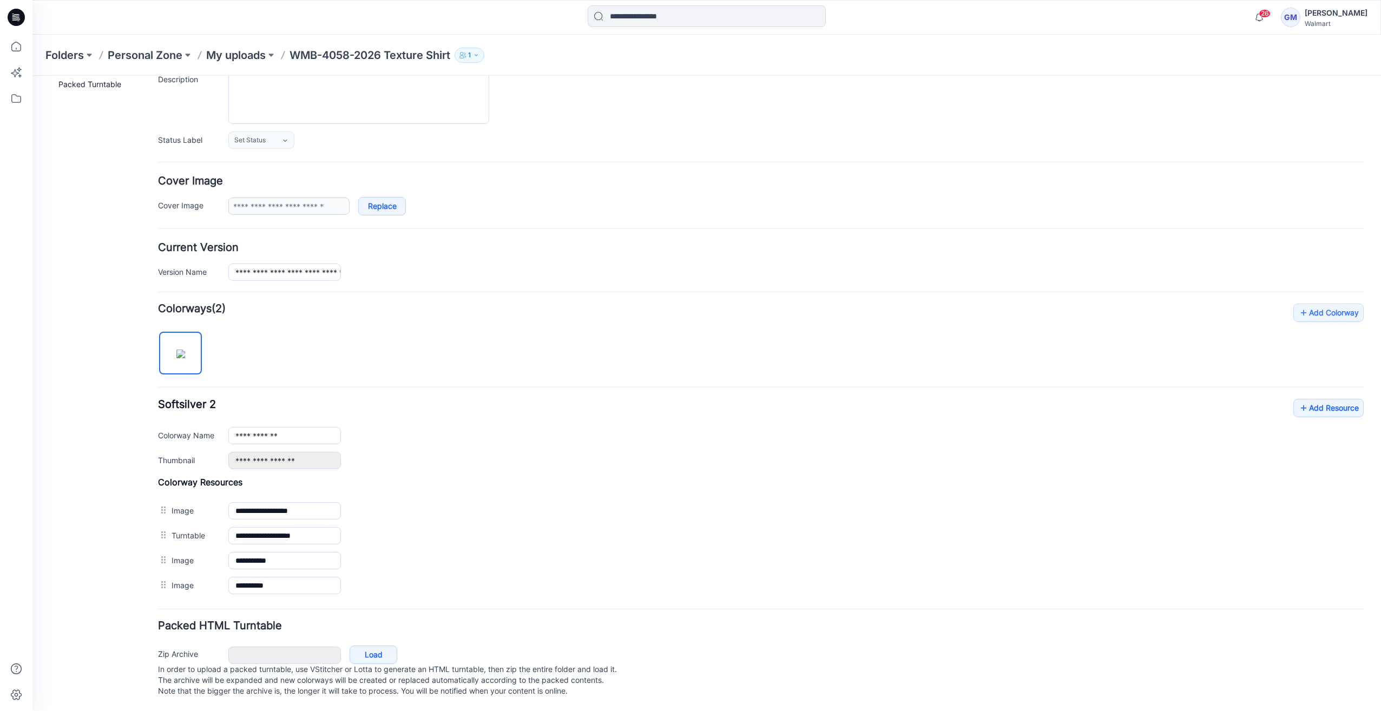
scroll to position [117, 0]
click at [310, 427] on input "**********" at bounding box center [284, 435] width 113 height 17
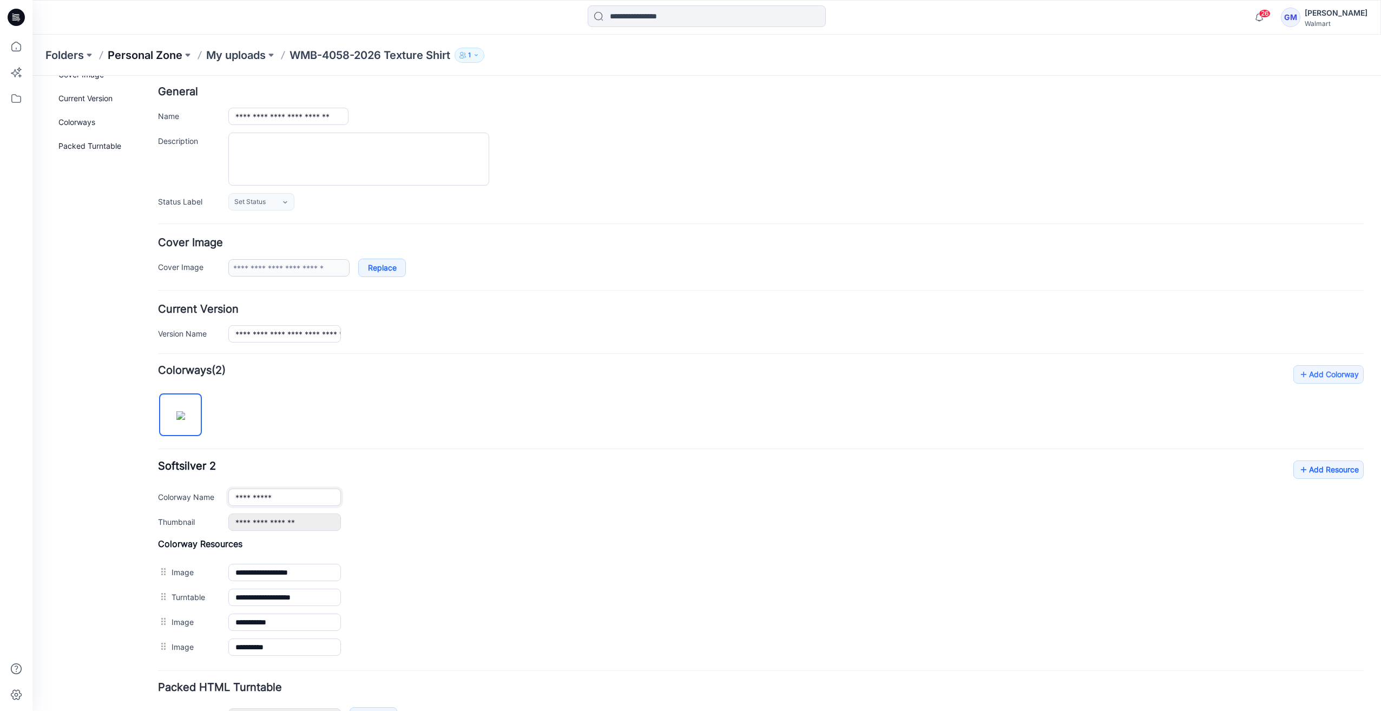
scroll to position [0, 0]
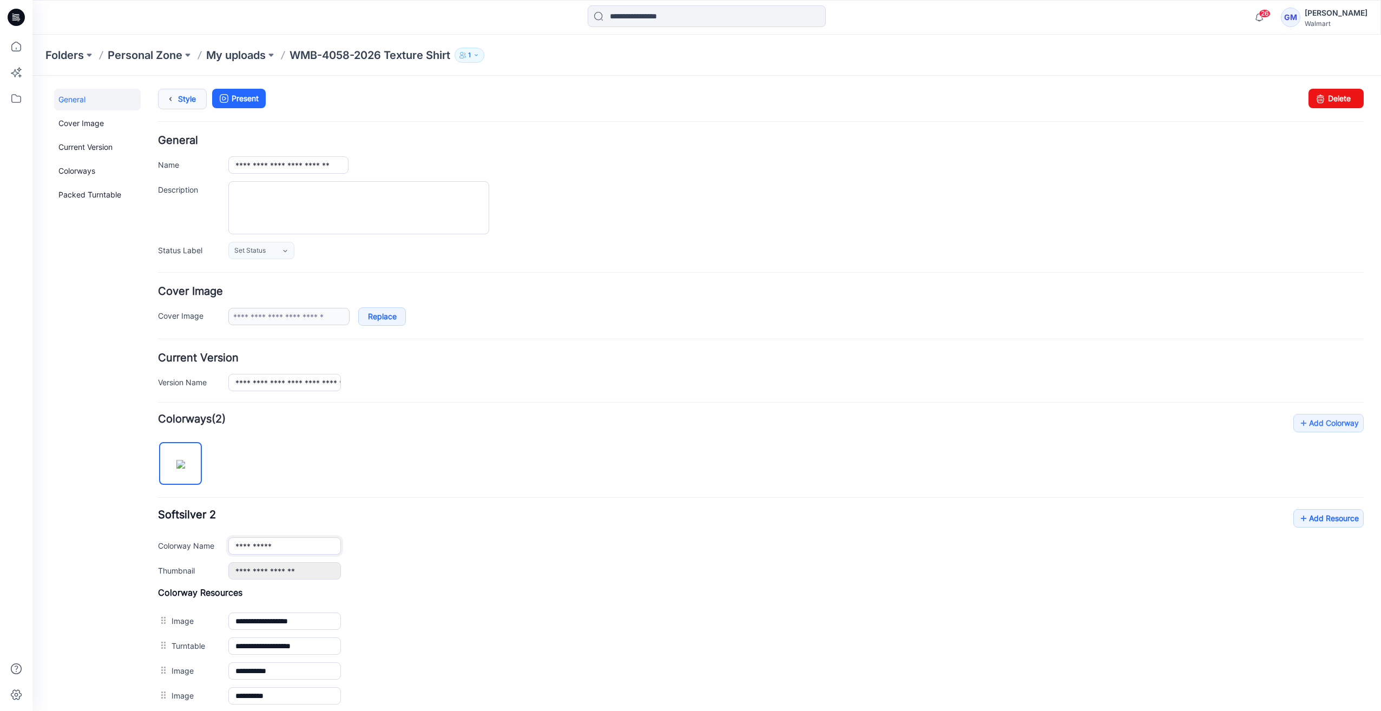
type input "**********"
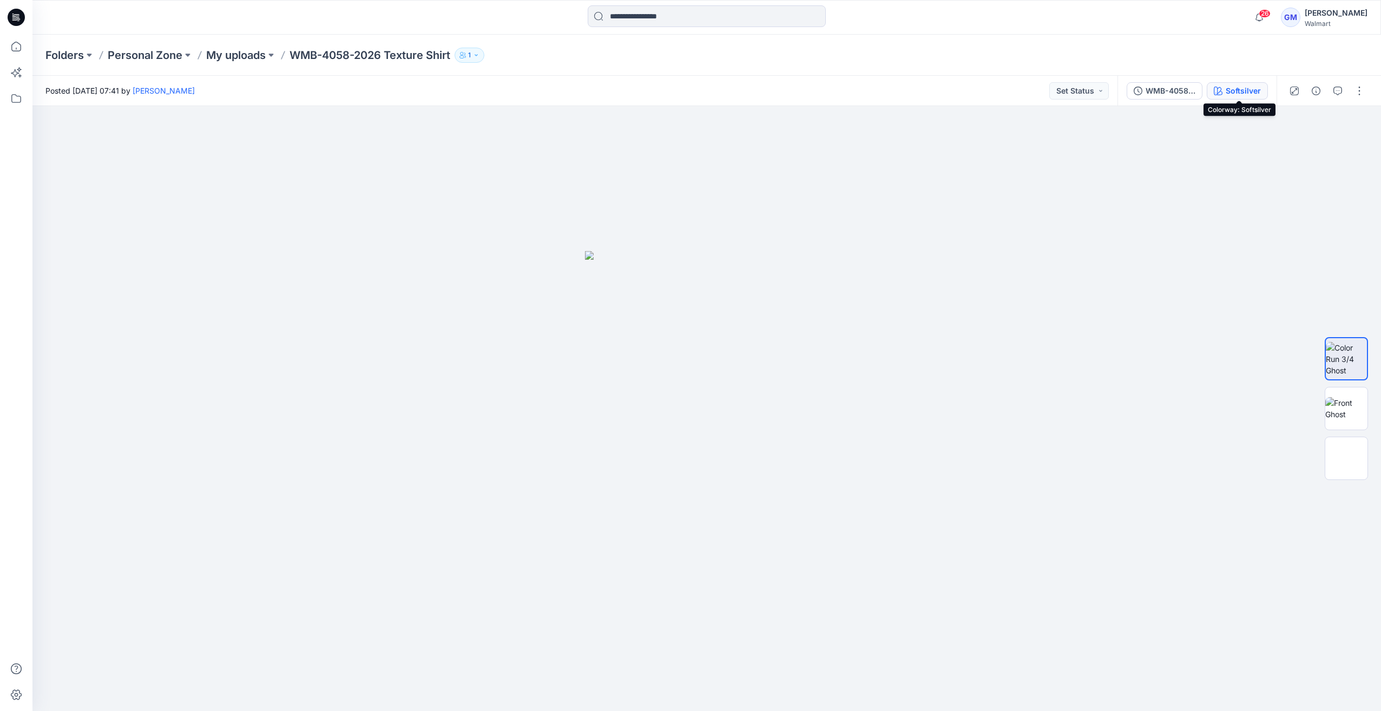
click at [1251, 95] on div "Softsilver" at bounding box center [1243, 91] width 35 height 12
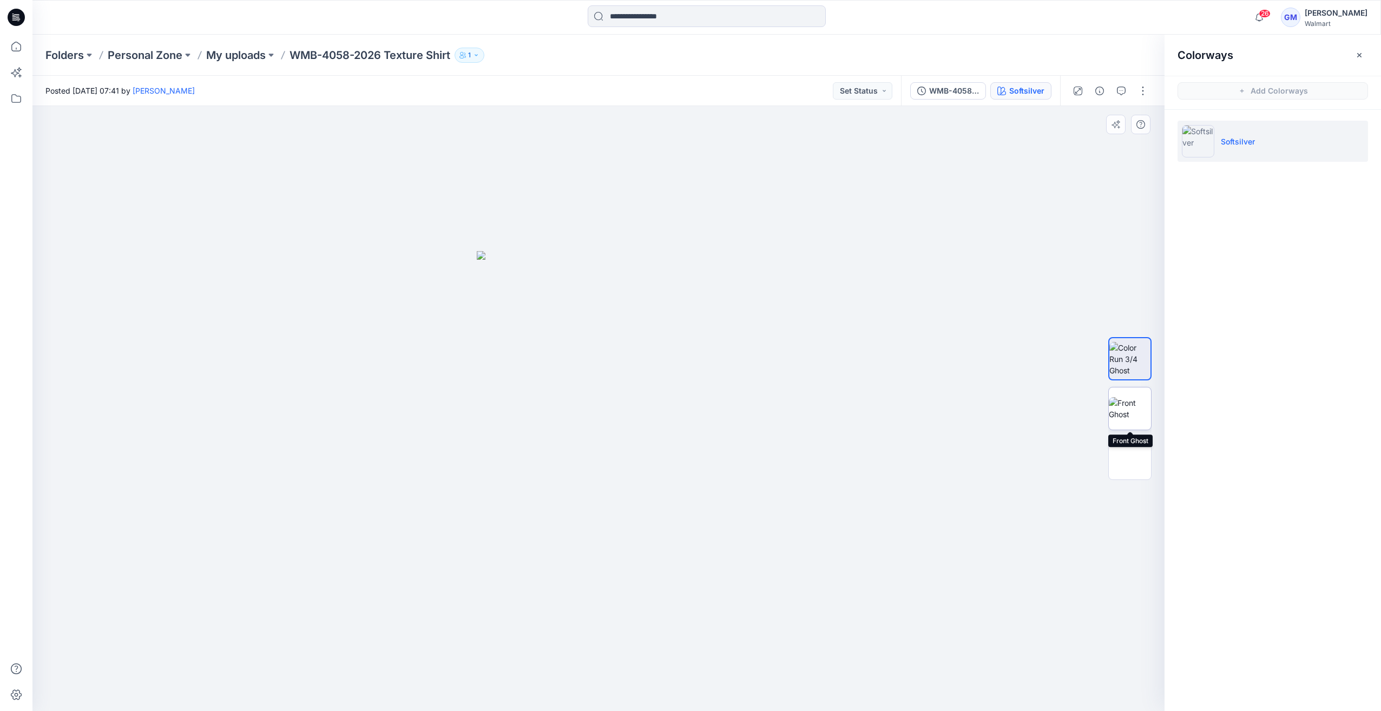
click at [1117, 419] on img at bounding box center [1130, 408] width 42 height 23
click at [1118, 459] on img at bounding box center [1130, 458] width 42 height 23
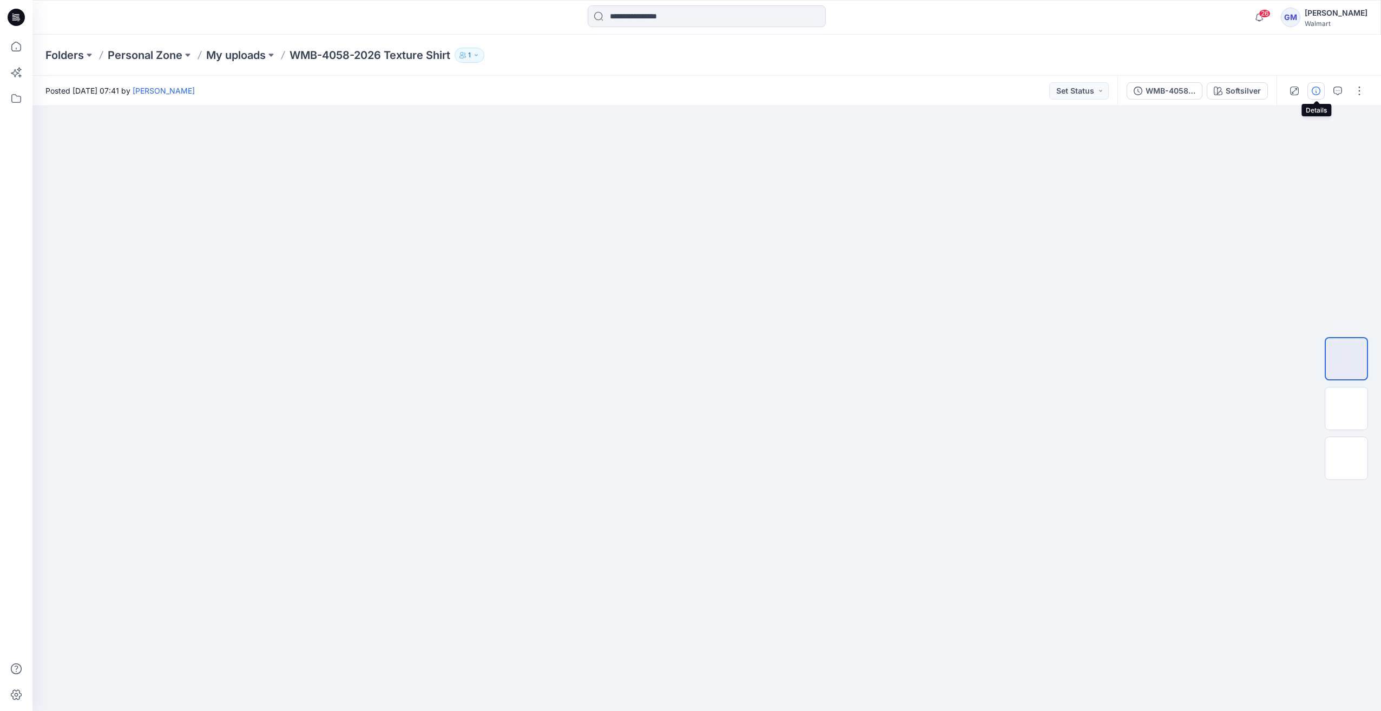
click at [1319, 90] on icon "button" at bounding box center [1316, 91] width 9 height 9
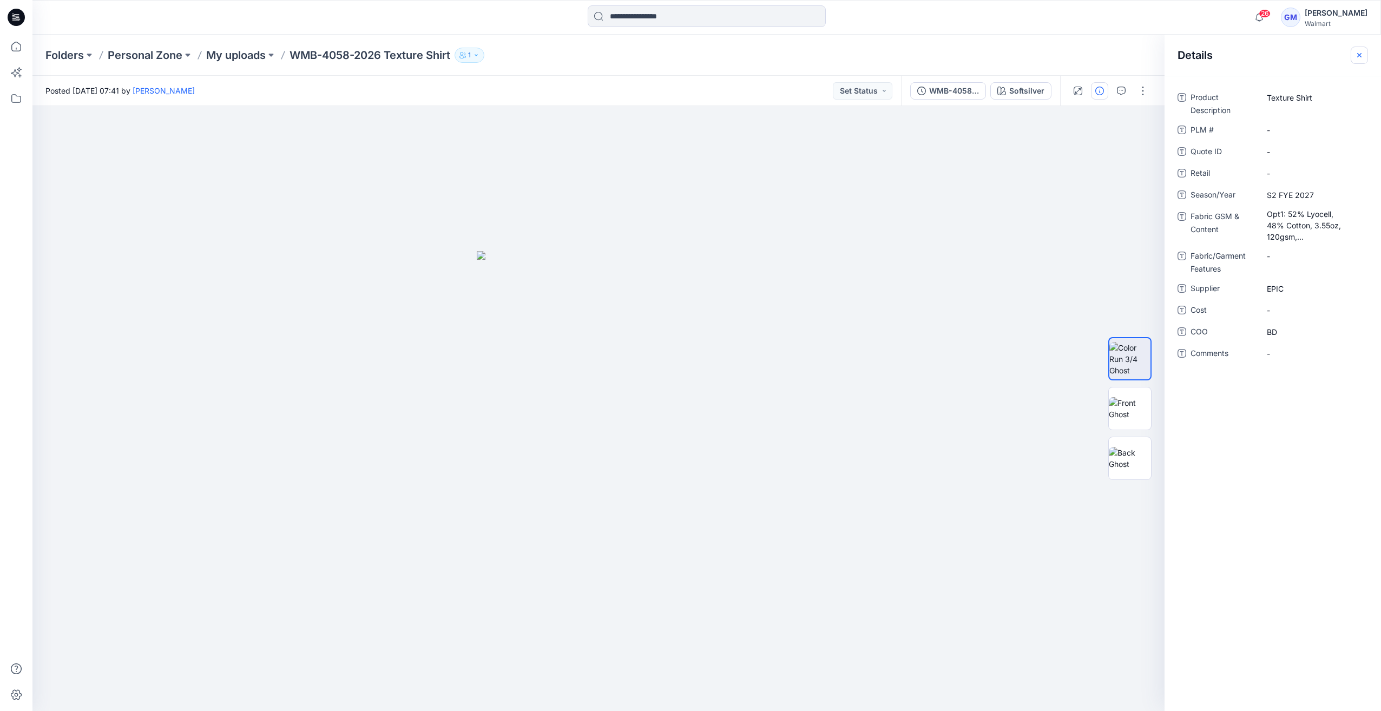
click at [1356, 54] on icon "button" at bounding box center [1359, 55] width 9 height 9
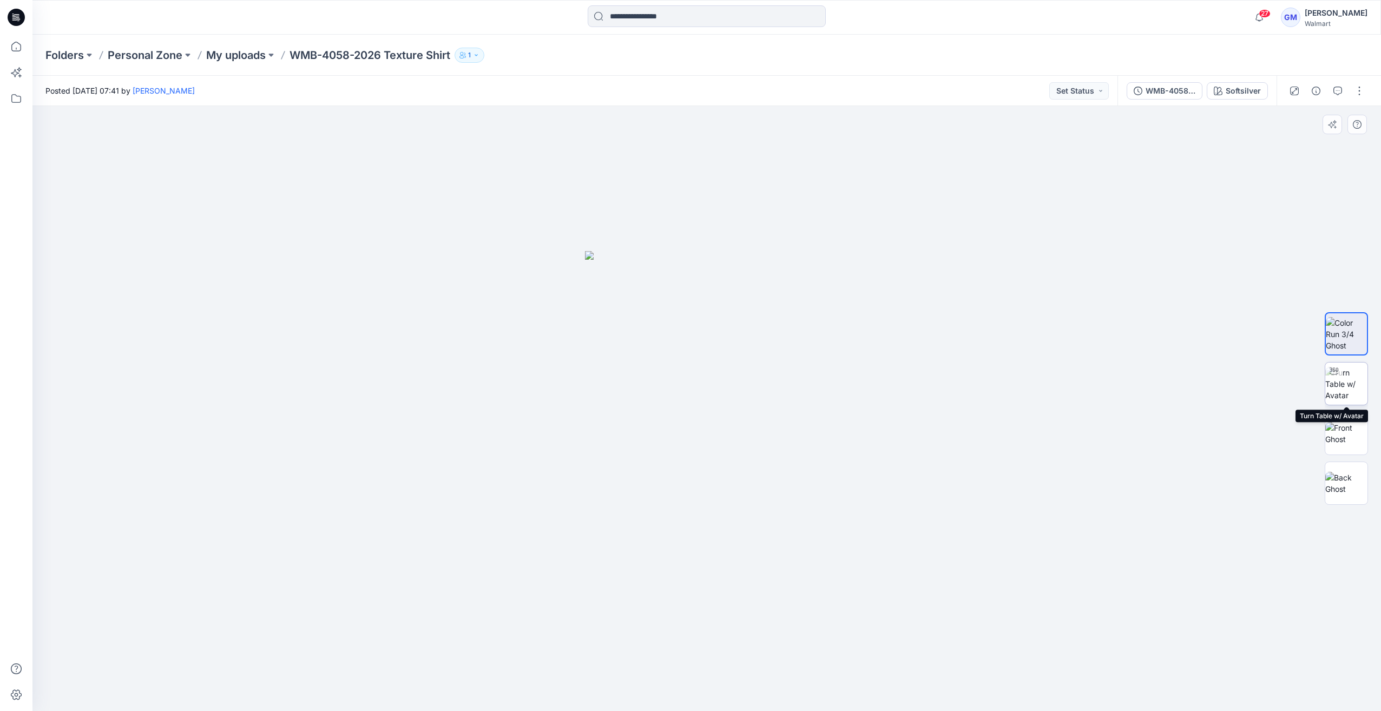
click at [1356, 386] on img at bounding box center [1347, 384] width 42 height 34
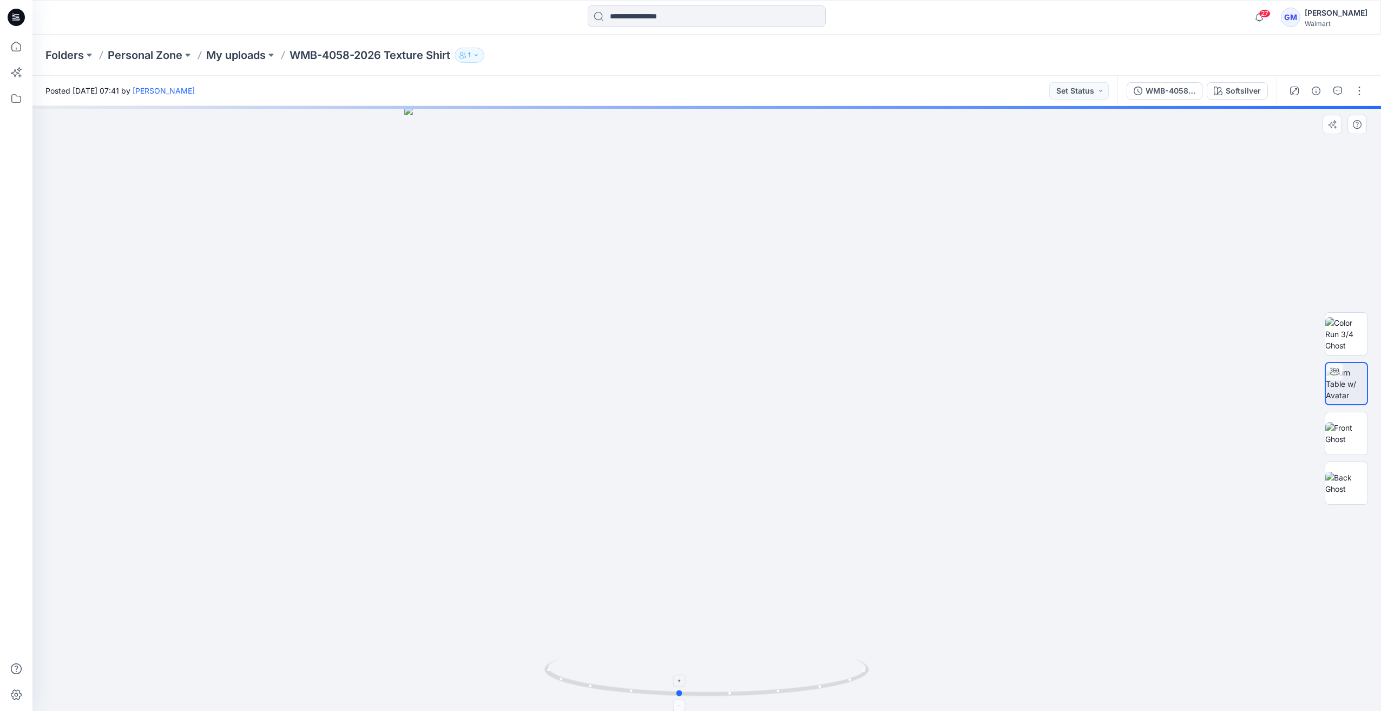
drag, startPoint x: 717, startPoint y: 696, endPoint x: 686, endPoint y: 697, distance: 30.3
click at [686, 697] on icon at bounding box center [708, 679] width 327 height 41
click at [1352, 317] on img at bounding box center [1347, 334] width 42 height 34
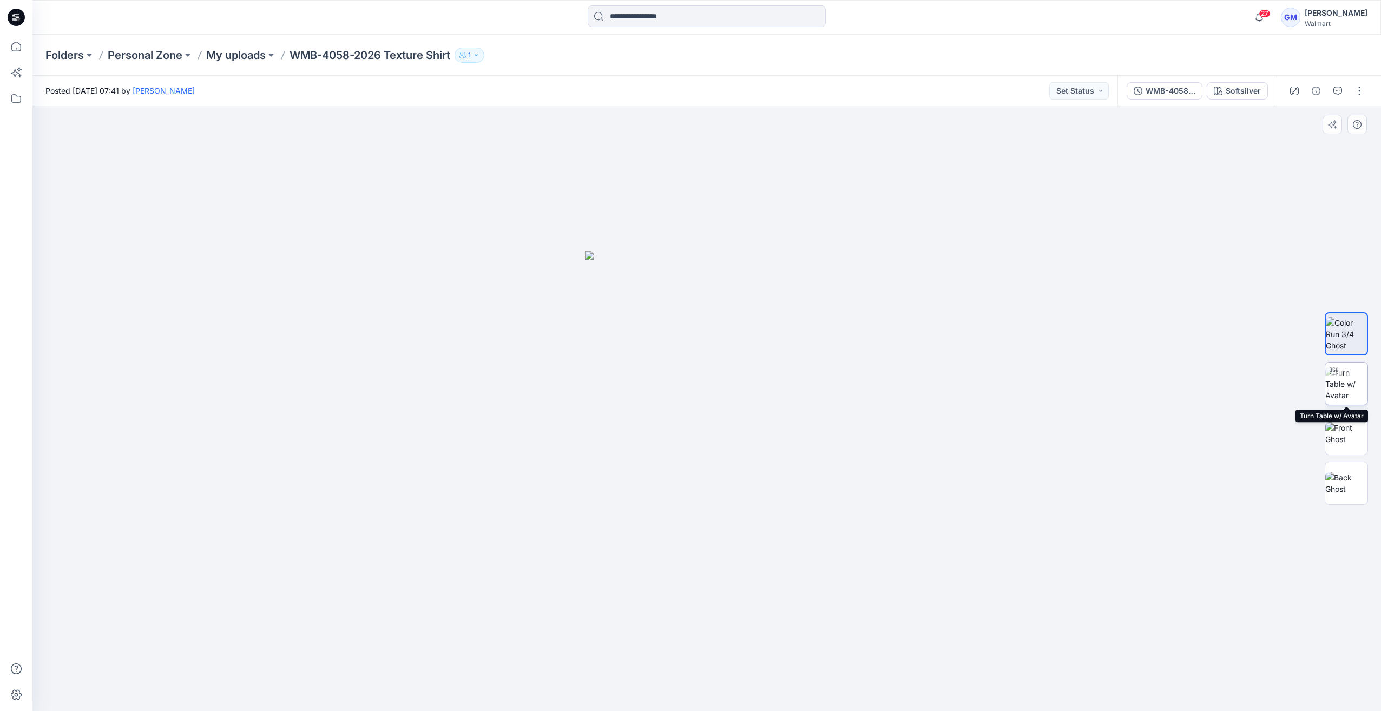
click at [1344, 386] on img at bounding box center [1347, 384] width 42 height 34
drag, startPoint x: 712, startPoint y: 687, endPoint x: 1294, endPoint y: 520, distance: 605.4
click at [523, 658] on div at bounding box center [706, 408] width 1349 height 605
click at [1360, 338] on img at bounding box center [1347, 334] width 42 height 34
click at [1312, 92] on button "button" at bounding box center [1316, 90] width 17 height 17
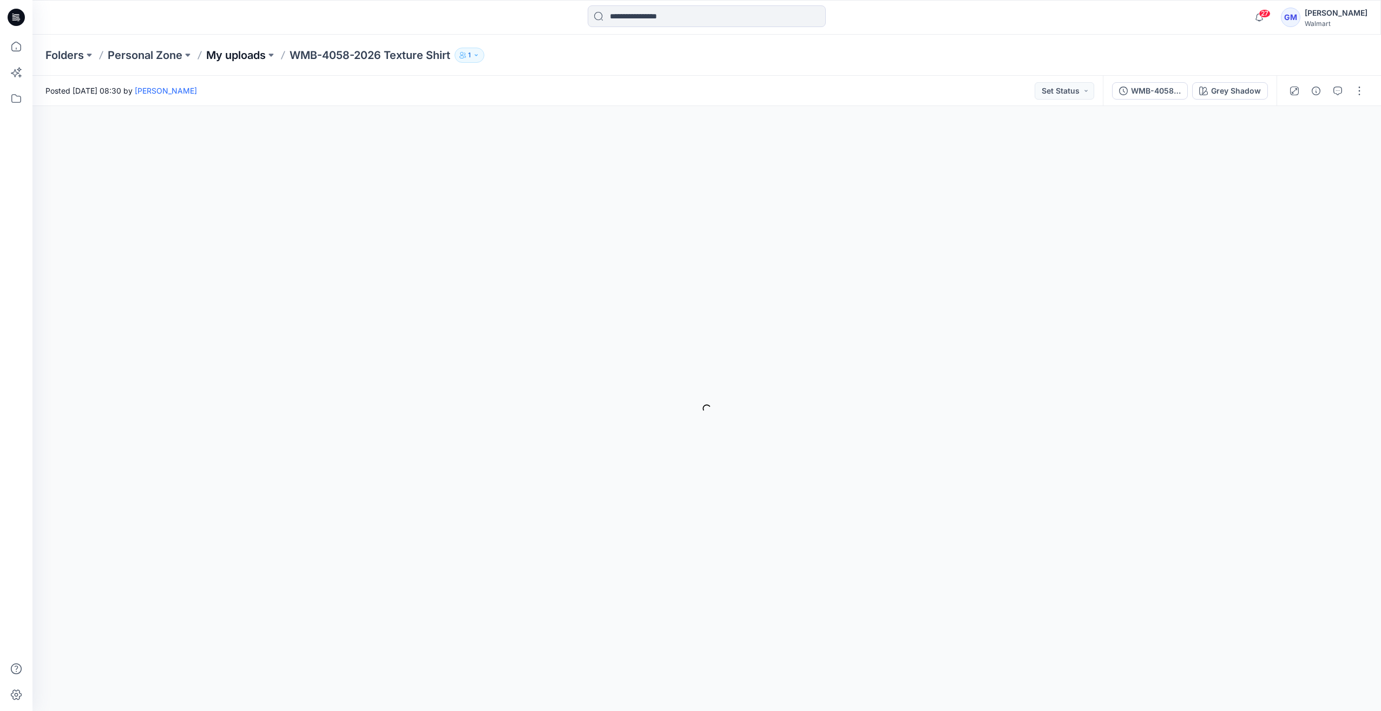
click at [235, 61] on p "My uploads" at bounding box center [236, 55] width 60 height 15
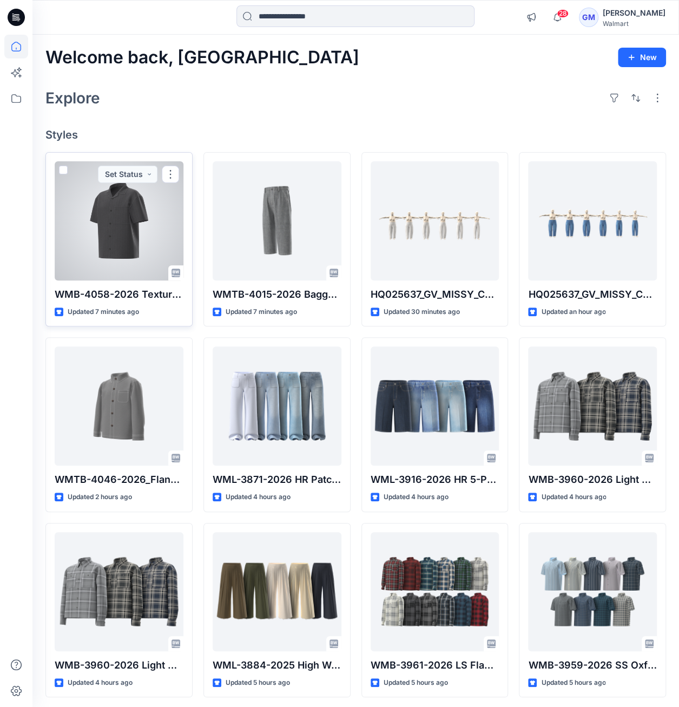
click at [172, 252] on div at bounding box center [119, 220] width 129 height 119
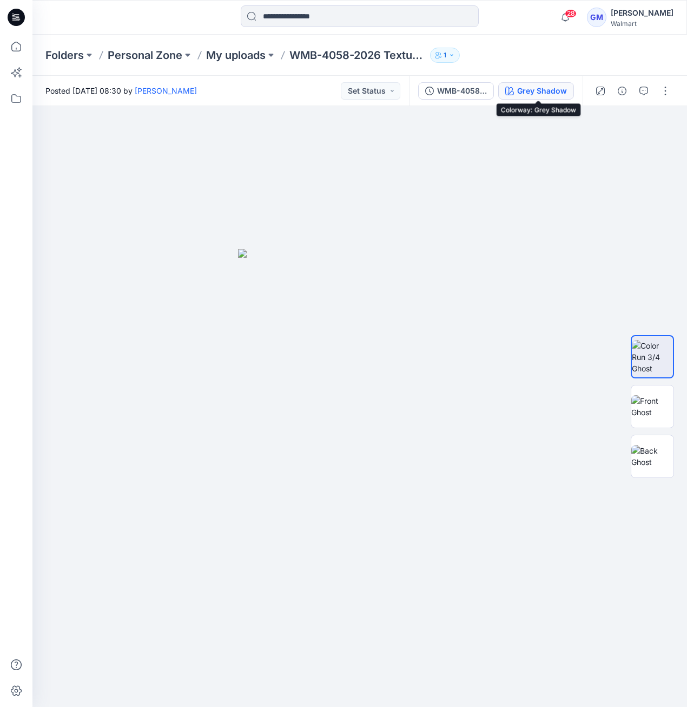
click at [563, 89] on div "Grey Shadow" at bounding box center [542, 91] width 50 height 12
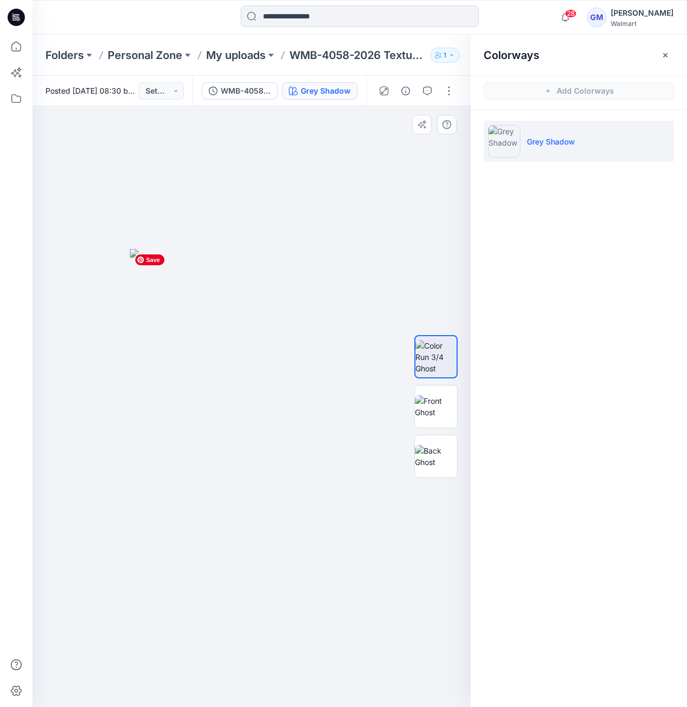
drag, startPoint x: 320, startPoint y: 259, endPoint x: 328, endPoint y: 120, distance: 139.3
click at [320, 257] on img at bounding box center [252, 478] width 244 height 458
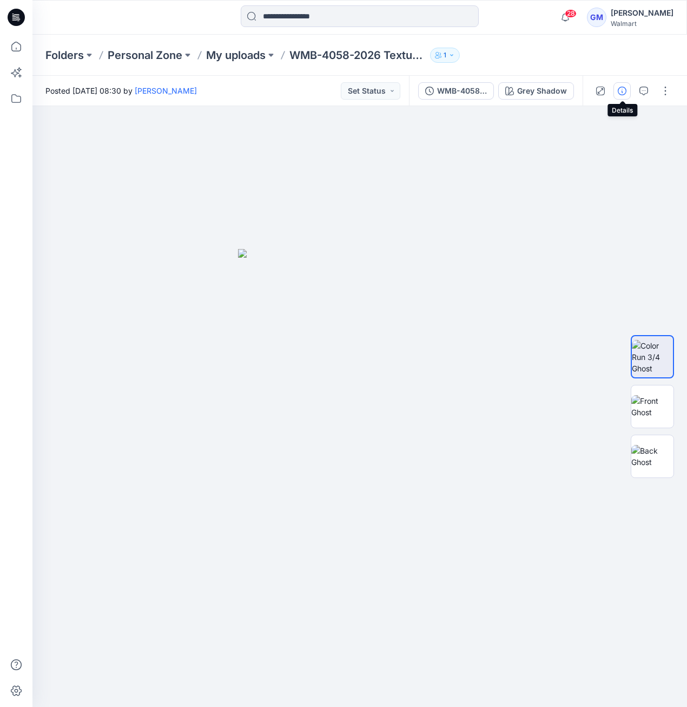
click at [624, 89] on icon "button" at bounding box center [622, 91] width 9 height 9
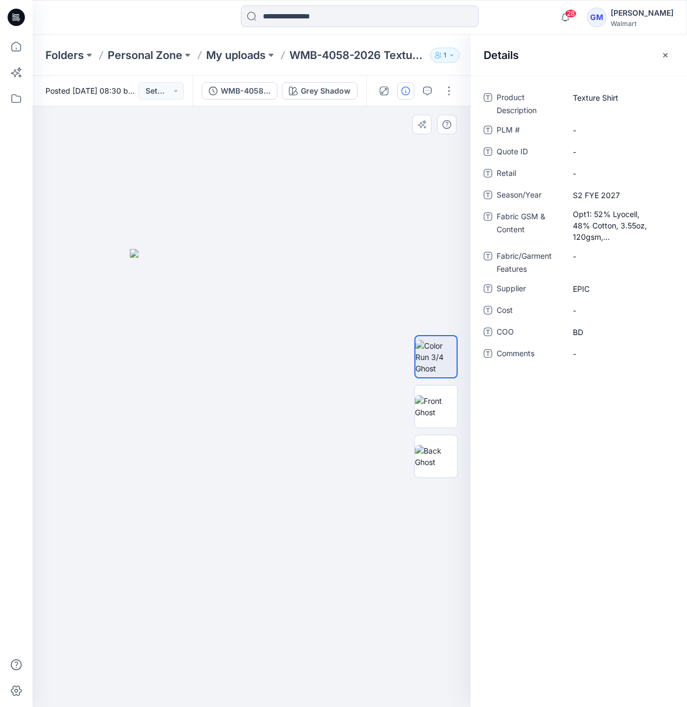
click at [252, 230] on div at bounding box center [251, 406] width 438 height 601
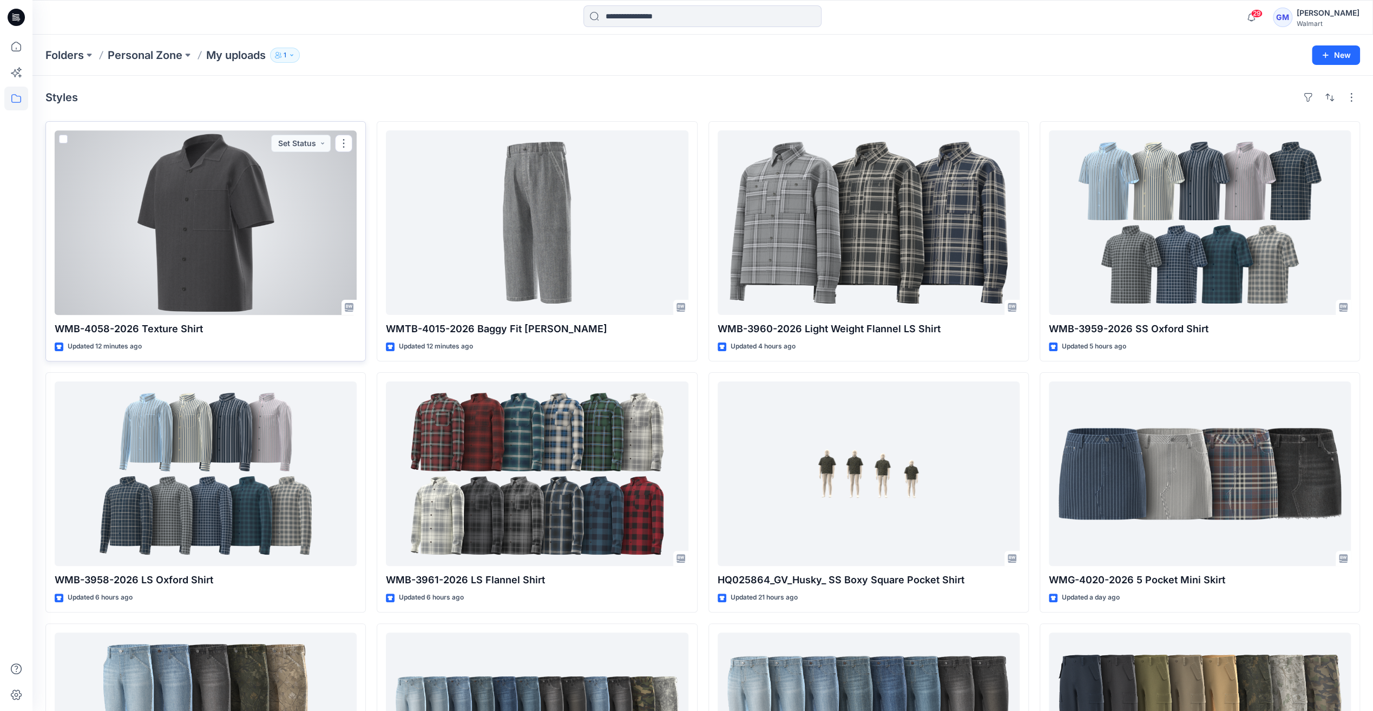
click at [305, 198] on div at bounding box center [206, 222] width 302 height 185
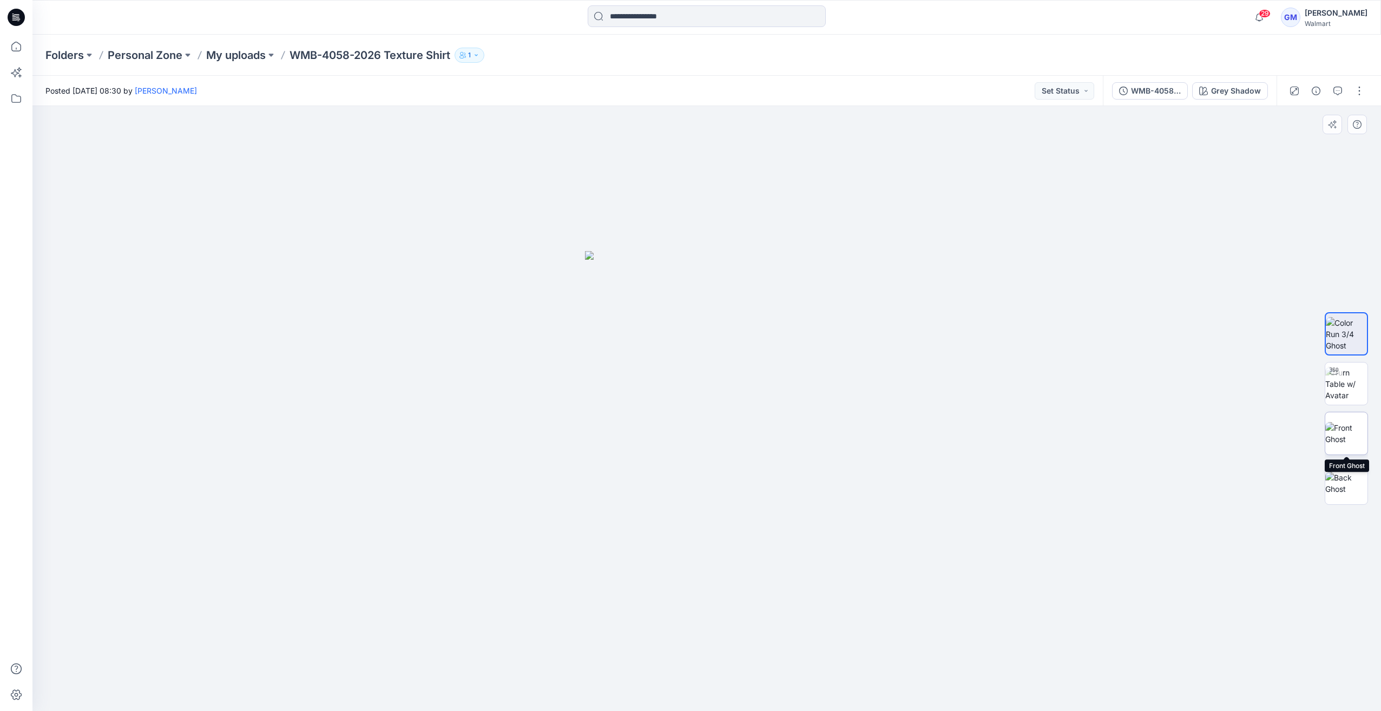
click at [1358, 422] on img at bounding box center [1347, 433] width 42 height 23
click at [1343, 472] on img at bounding box center [1347, 483] width 42 height 23
click at [1342, 400] on img at bounding box center [1347, 384] width 42 height 34
drag, startPoint x: 720, startPoint y: 694, endPoint x: 384, endPoint y: 723, distance: 336.9
click at [384, 711] on html "29 Notifications Your style WMB-4058-2026 Texture Shirt has been updated with W…" at bounding box center [690, 355] width 1381 height 711
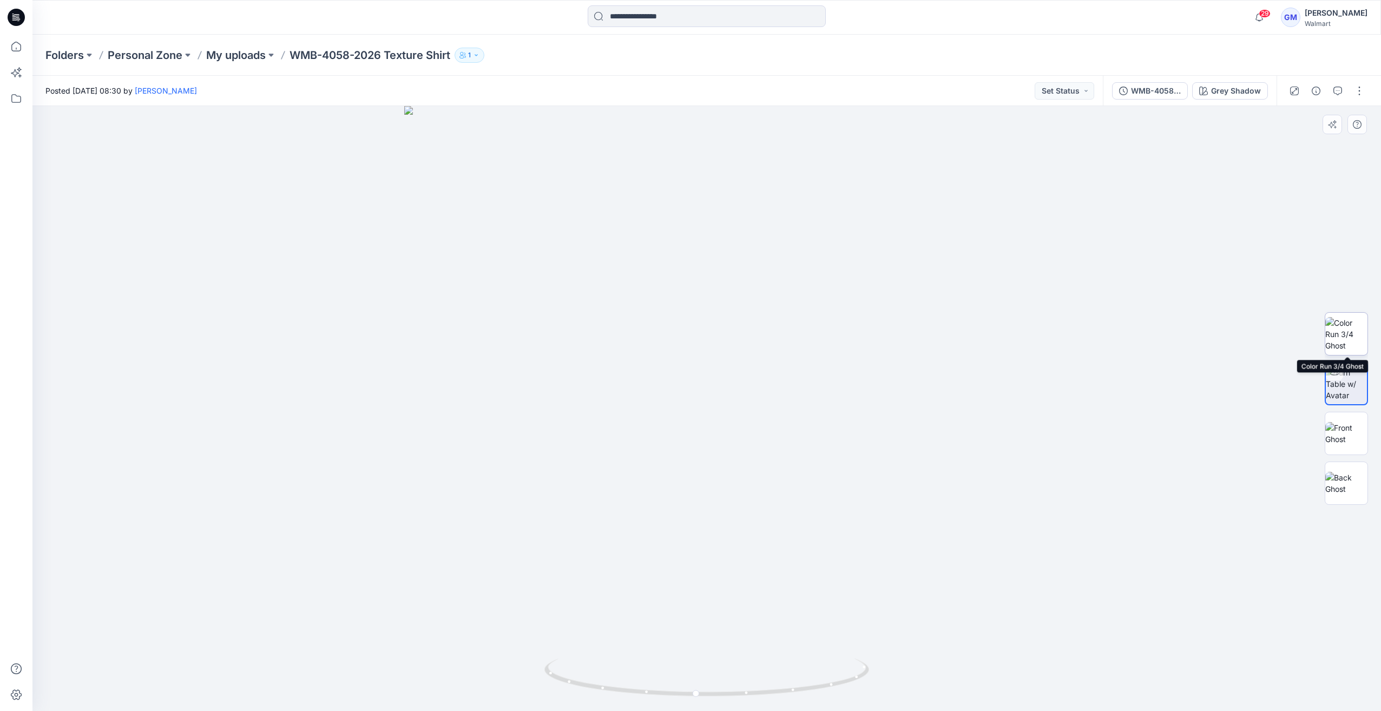
click at [1348, 329] on img at bounding box center [1347, 334] width 42 height 34
click at [1221, 86] on div "Grey Shadow" at bounding box center [1236, 91] width 50 height 12
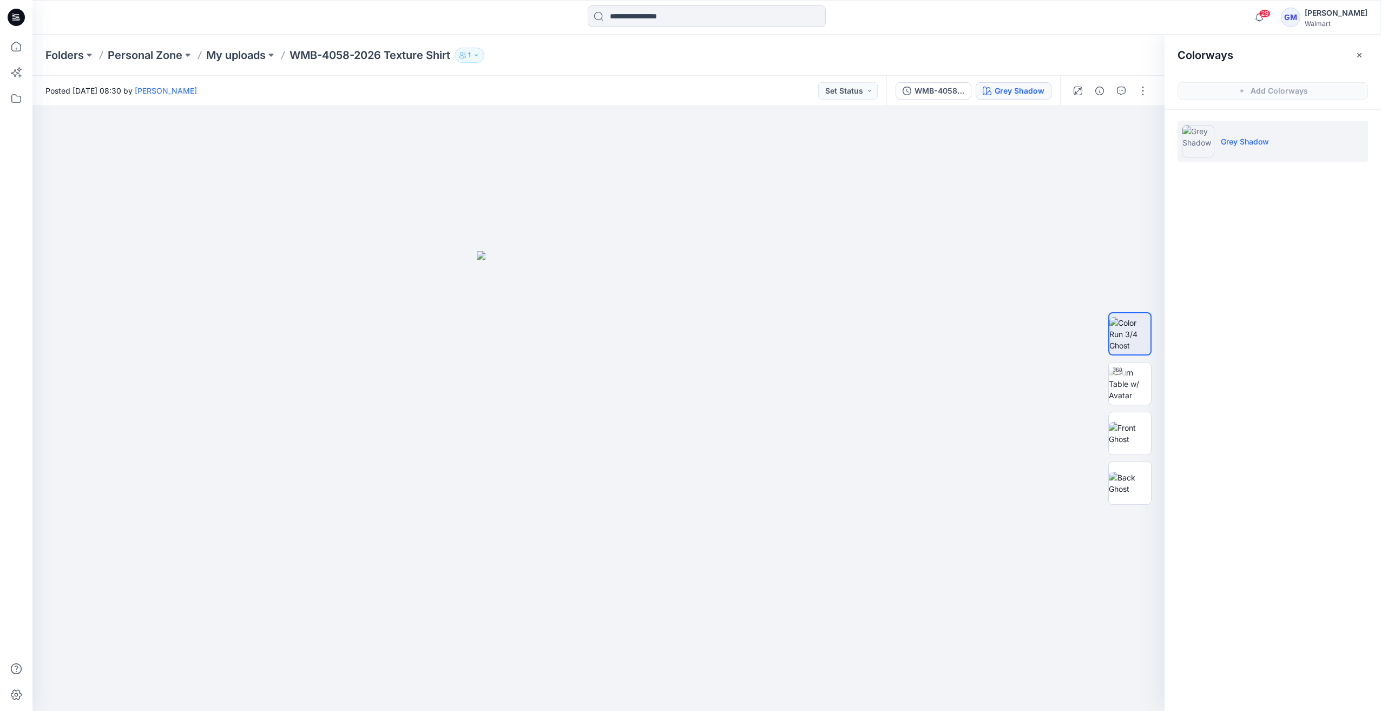
click at [1368, 54] on div "Colorways" at bounding box center [1273, 55] width 217 height 41
click at [1362, 54] on icon "button" at bounding box center [1359, 55] width 9 height 9
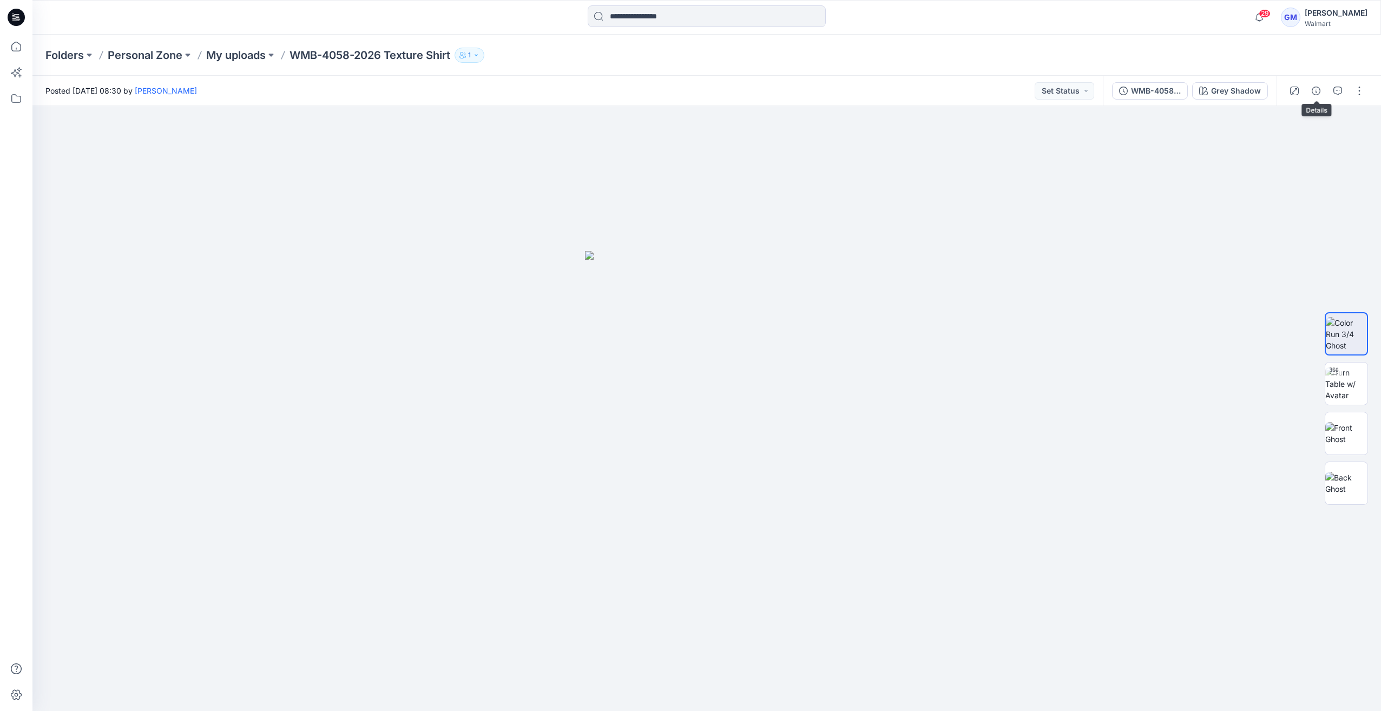
click at [1323, 88] on button "button" at bounding box center [1316, 90] width 17 height 17
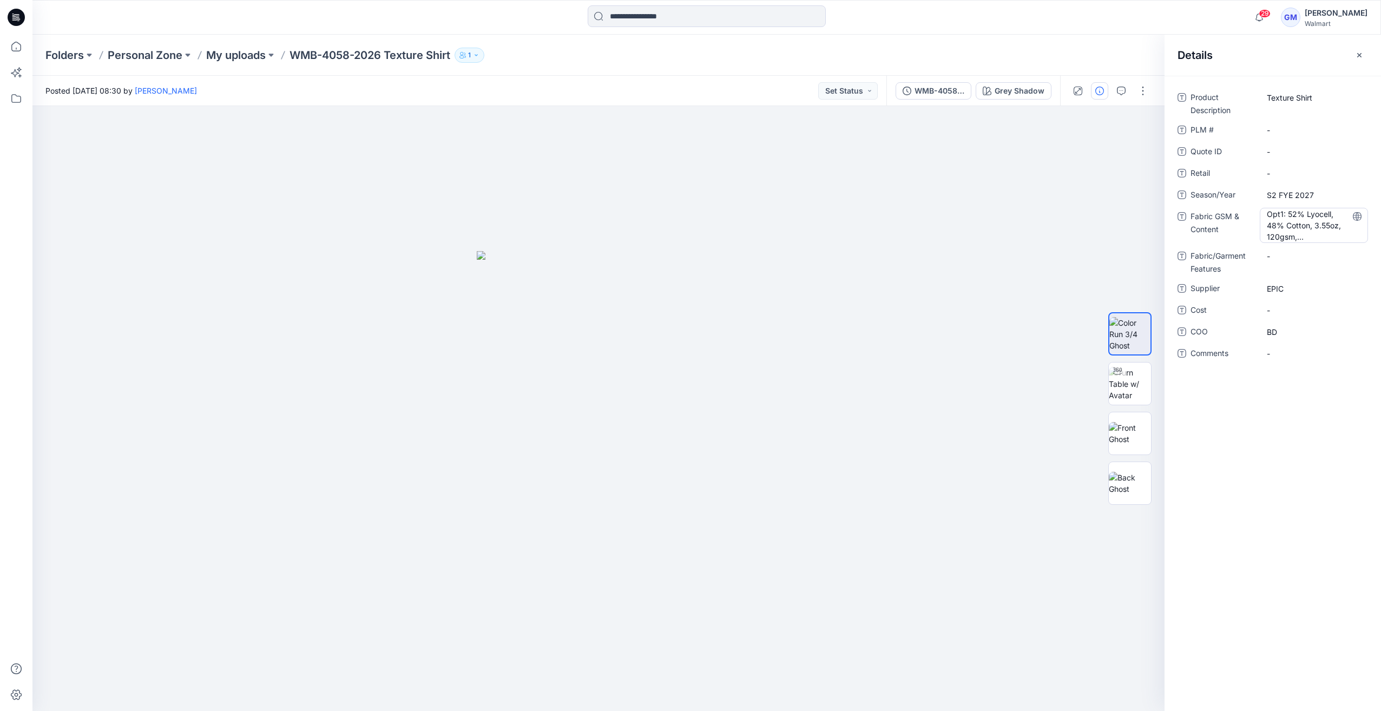
click at [1297, 226] on Content "Opt1: 52% Lyocell, 48% Cotton, 3.55oz, 120gsm, Opt2: 100% Cotton, 4.8oz, 163gsm" at bounding box center [1314, 225] width 94 height 34
click at [984, 224] on div at bounding box center [598, 408] width 1132 height 605
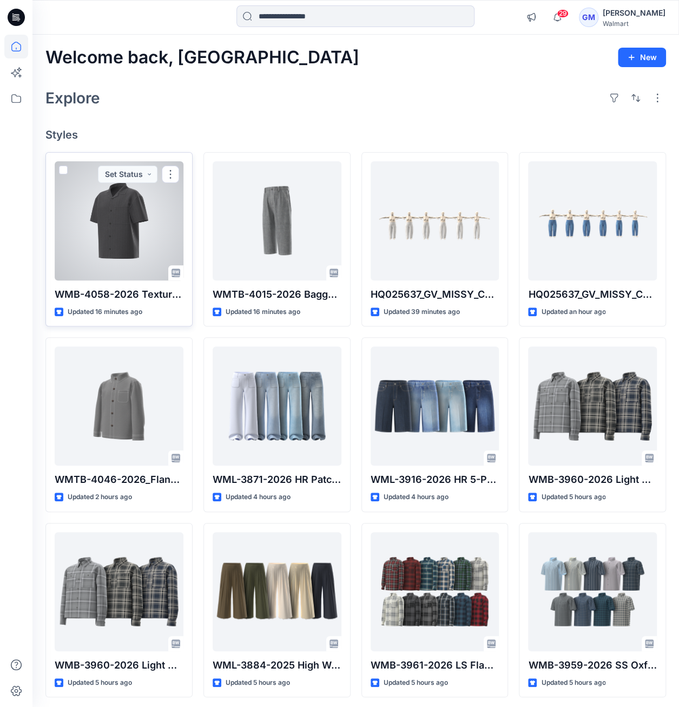
click at [83, 221] on div at bounding box center [119, 220] width 129 height 119
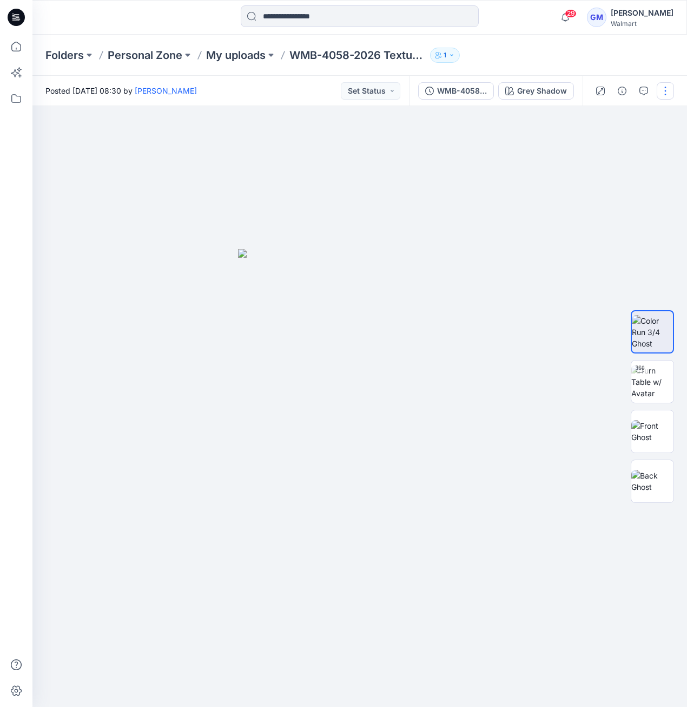
click at [657, 91] on button "button" at bounding box center [665, 90] width 17 height 17
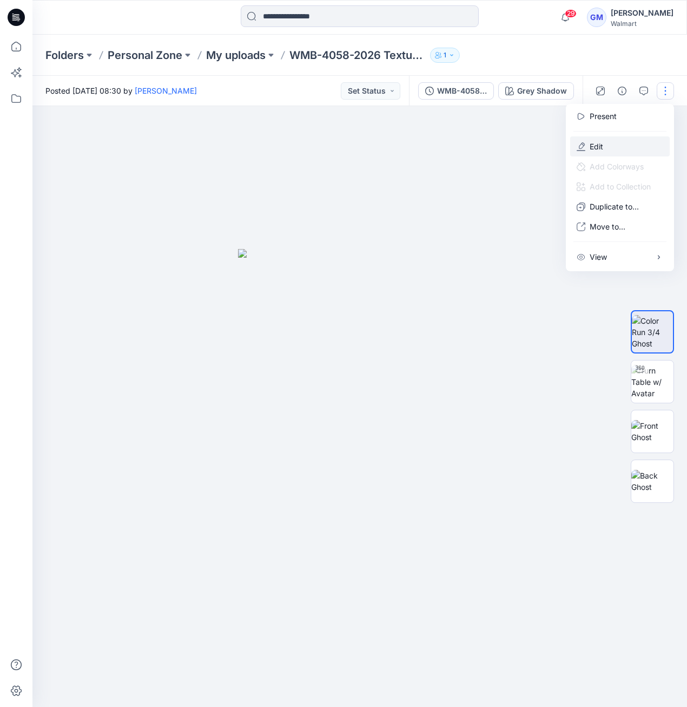
click at [627, 143] on button "Edit" at bounding box center [621, 146] width 100 height 20
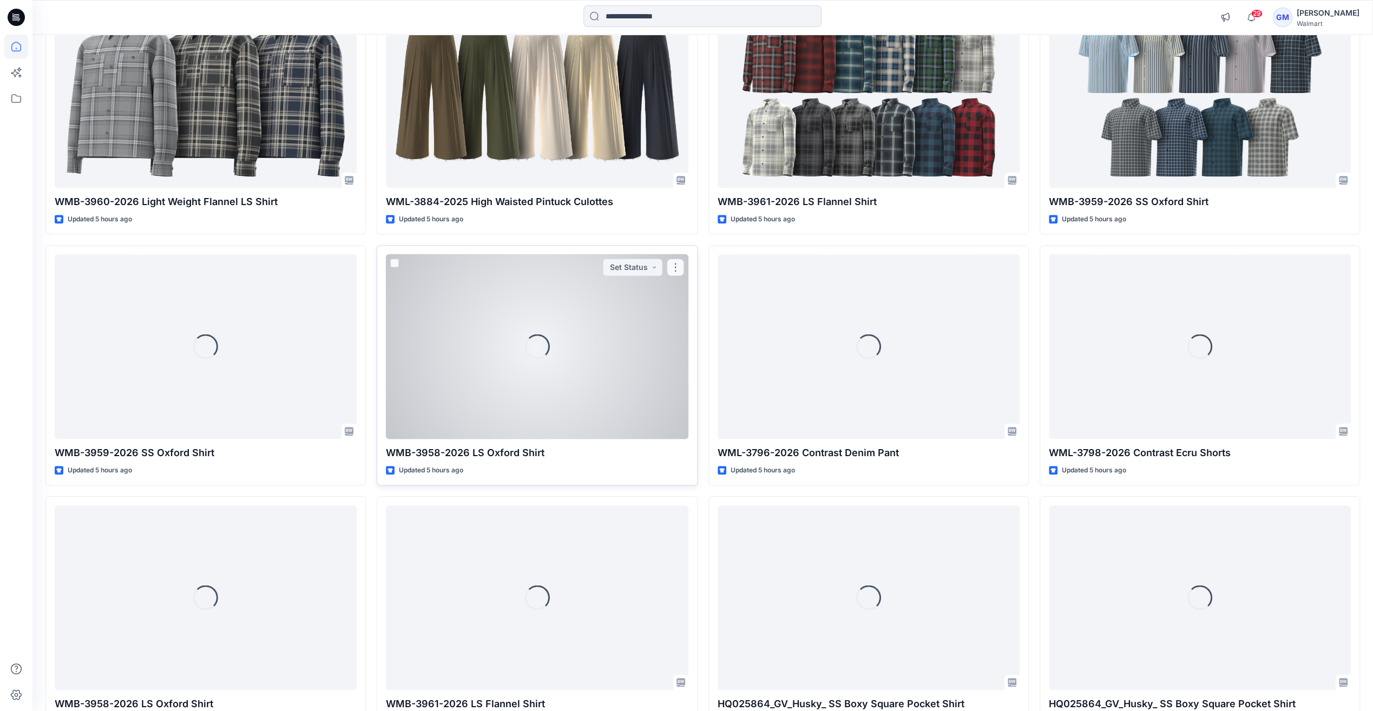
scroll to position [668, 0]
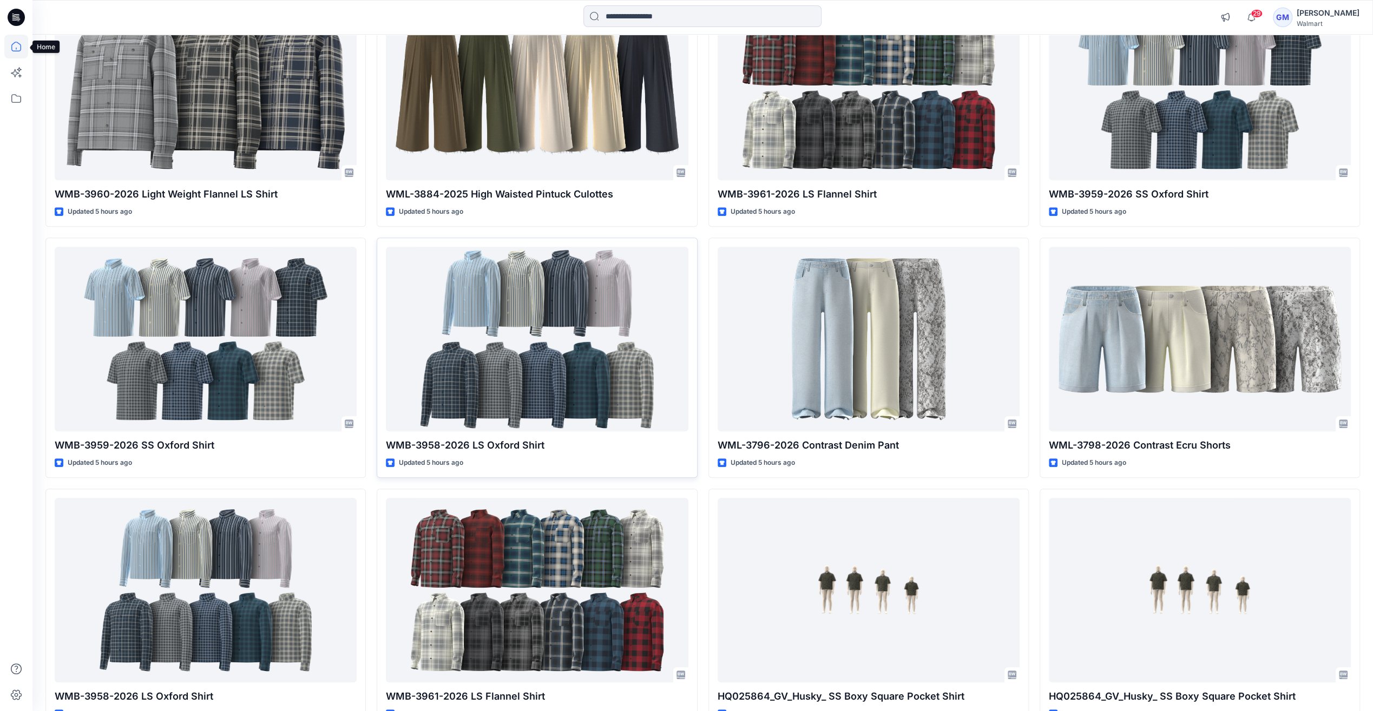
click at [11, 38] on icon at bounding box center [16, 47] width 24 height 24
click at [24, 92] on icon at bounding box center [16, 99] width 24 height 24
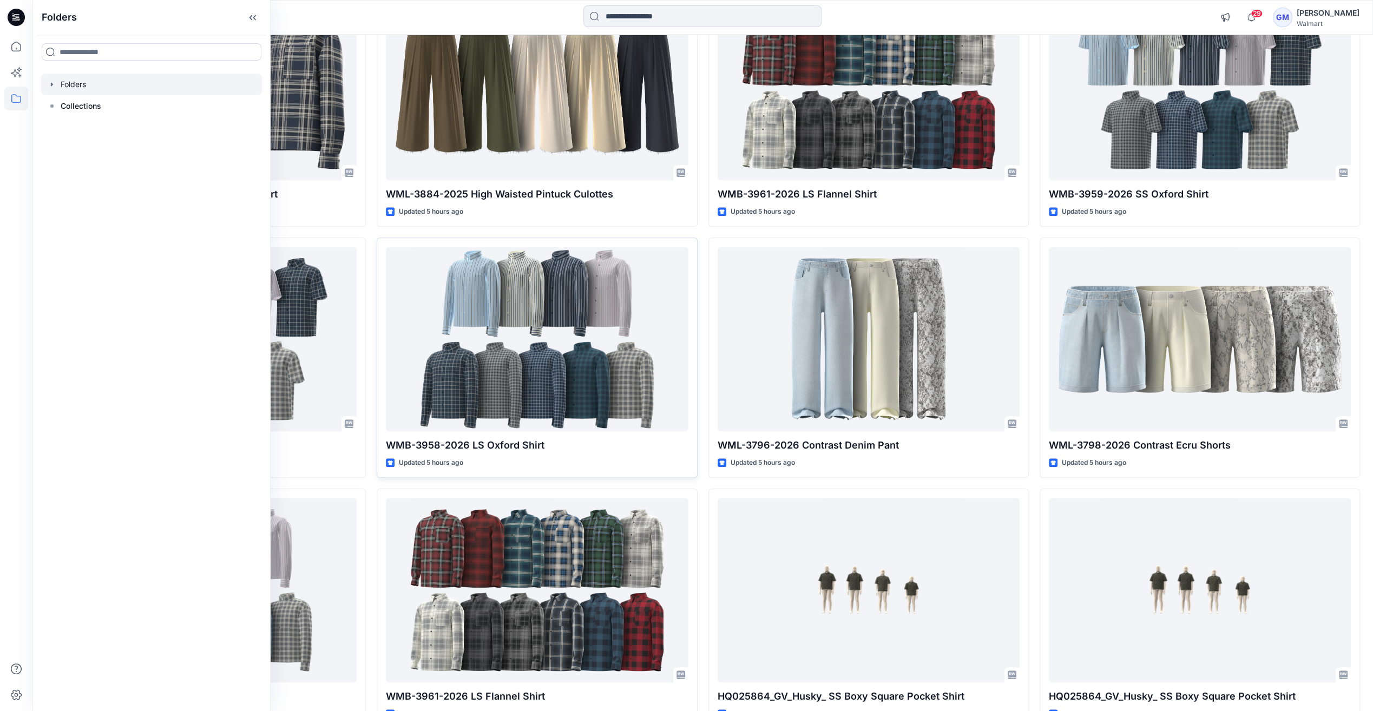
click at [67, 89] on div at bounding box center [151, 85] width 221 height 22
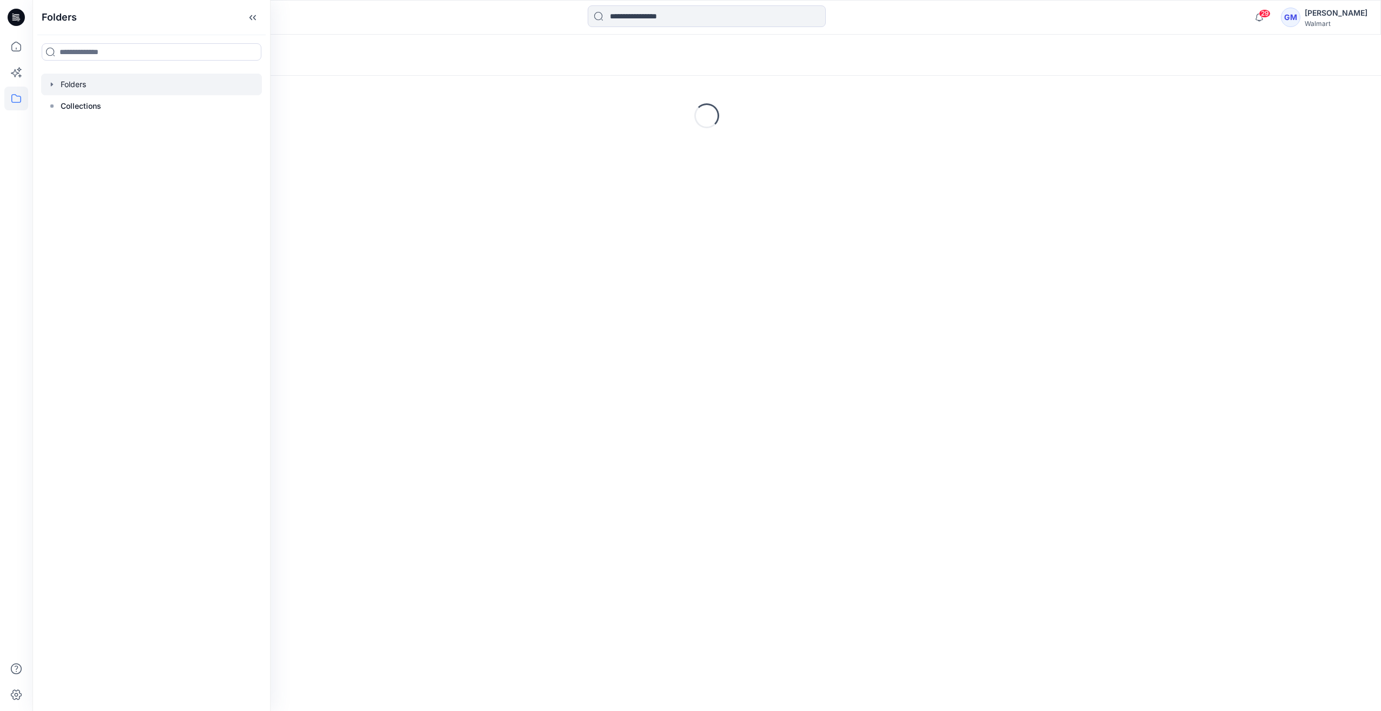
click at [48, 81] on icon "button" at bounding box center [52, 84] width 9 height 9
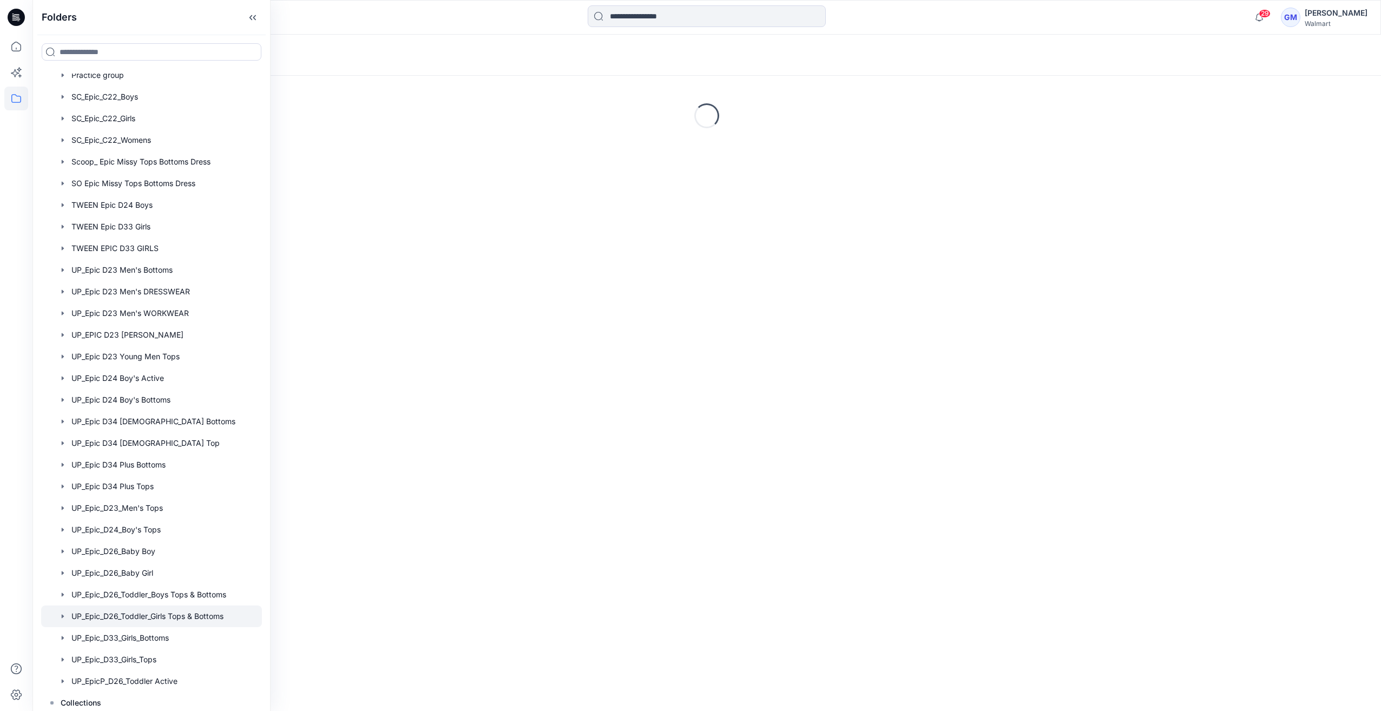
scroll to position [467, 0]
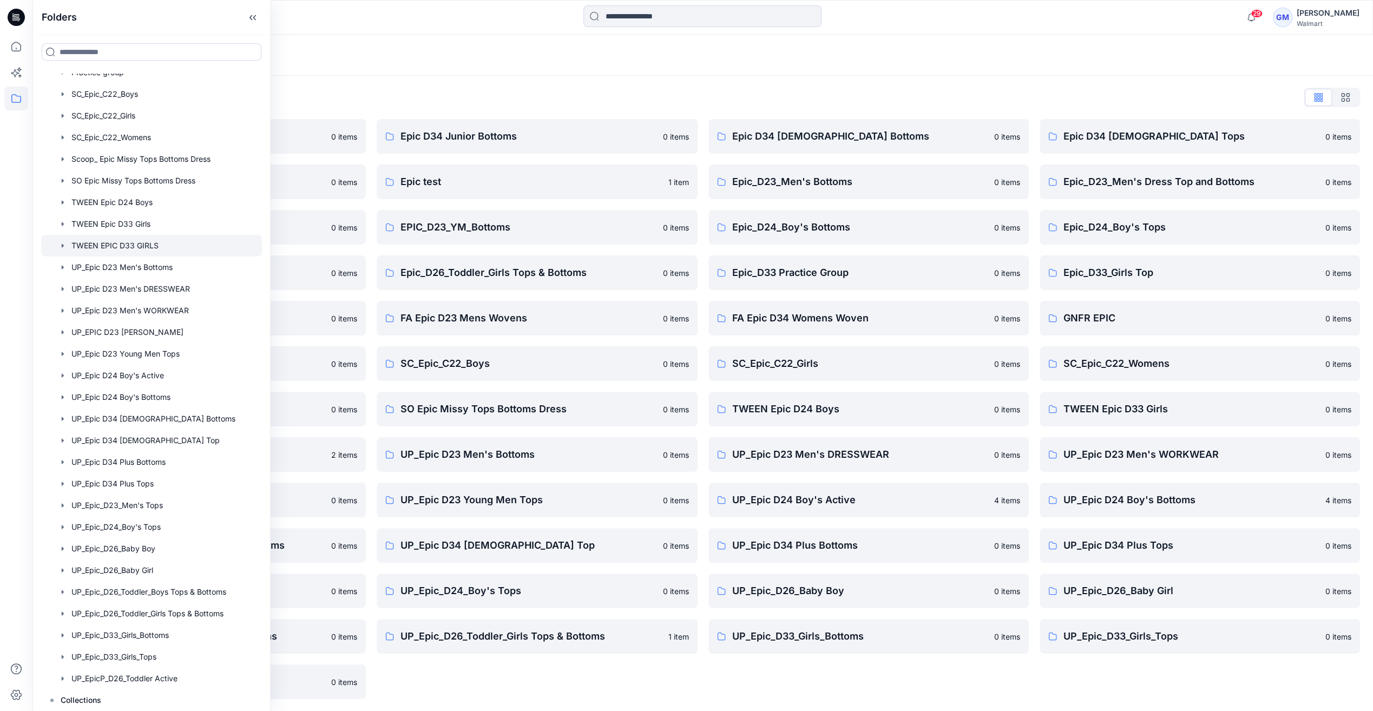
click at [132, 246] on div at bounding box center [151, 246] width 221 height 22
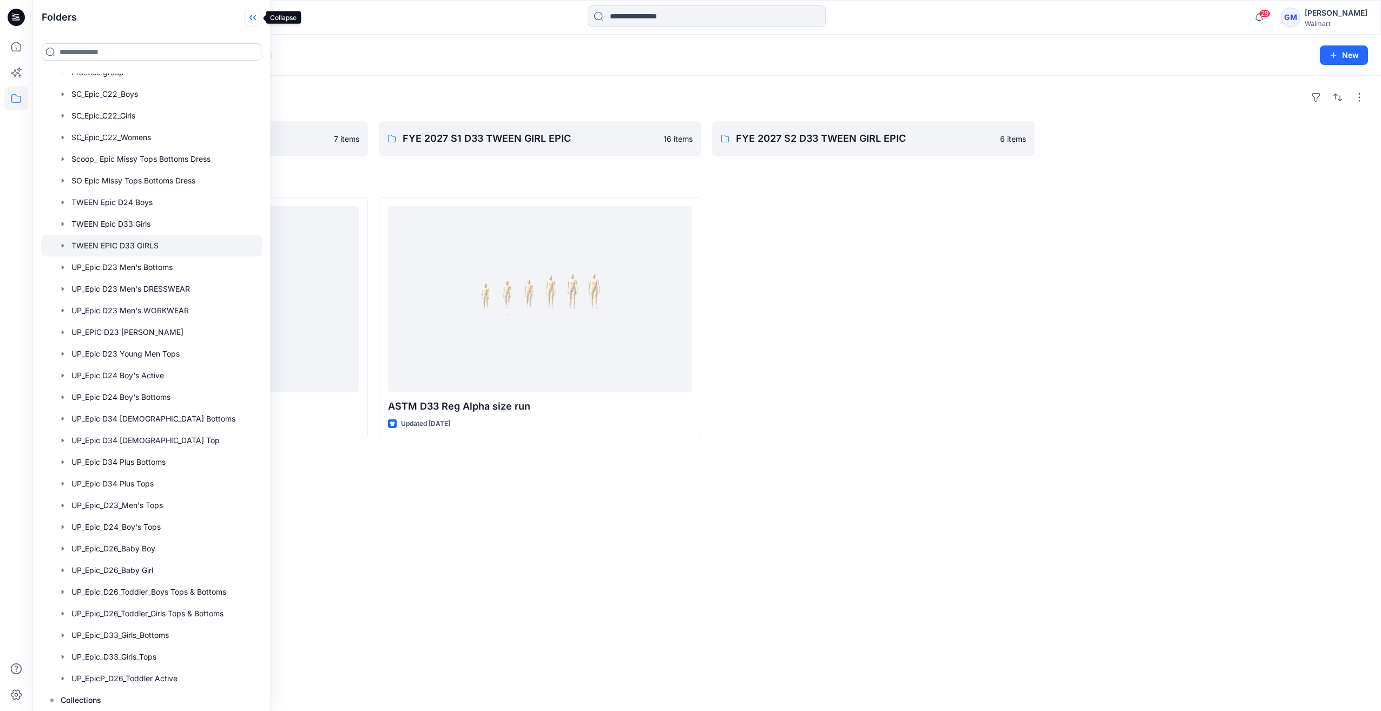
click at [246, 22] on icon at bounding box center [252, 18] width 17 height 18
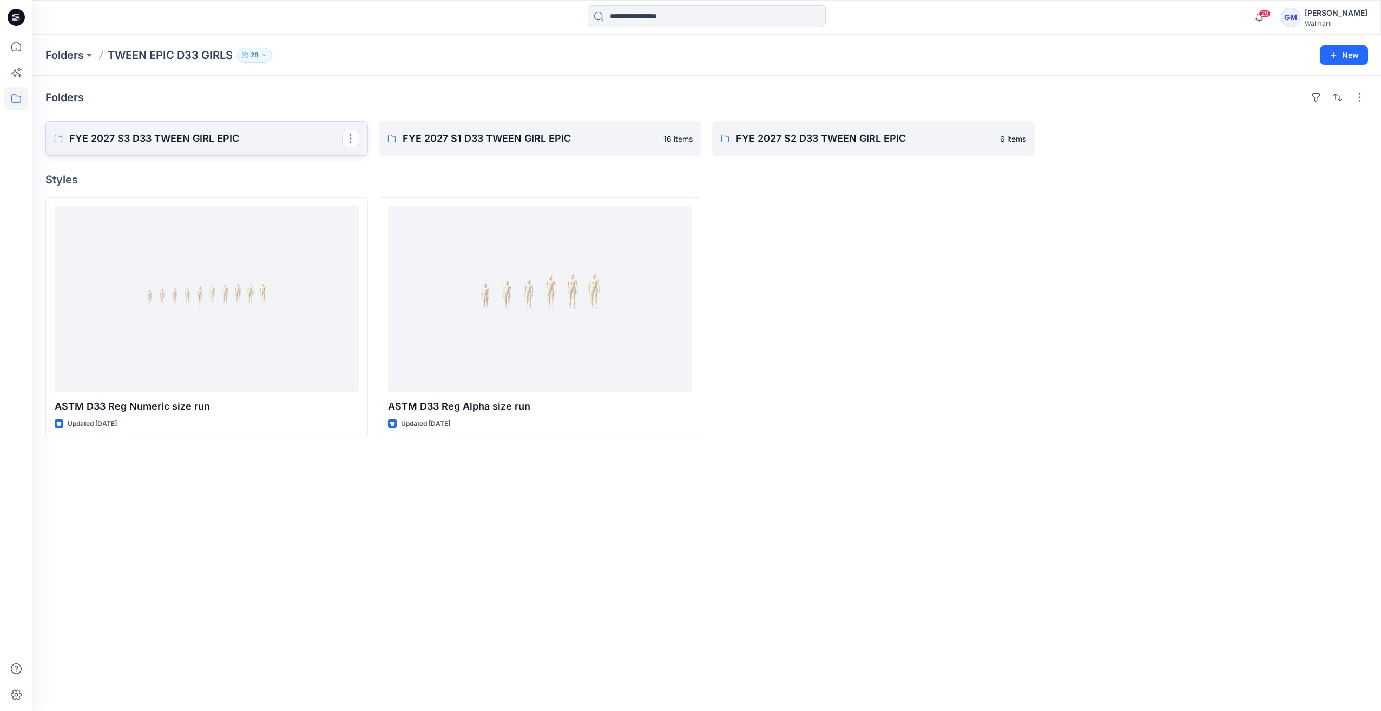
click at [242, 135] on p "FYE 2027 S3 D33 TWEEN GIRL EPIC" at bounding box center [205, 138] width 273 height 15
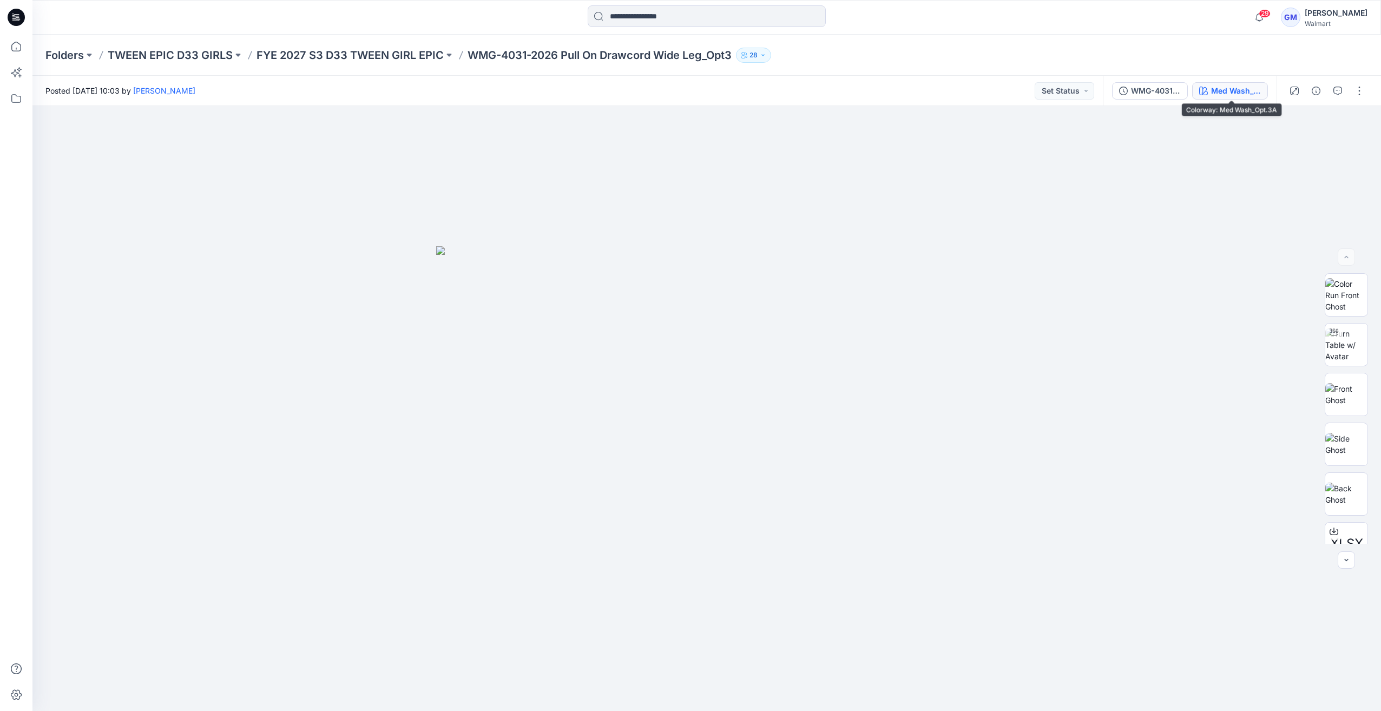
click at [1231, 82] on button "Med Wash_Opt.3A" at bounding box center [1230, 90] width 76 height 17
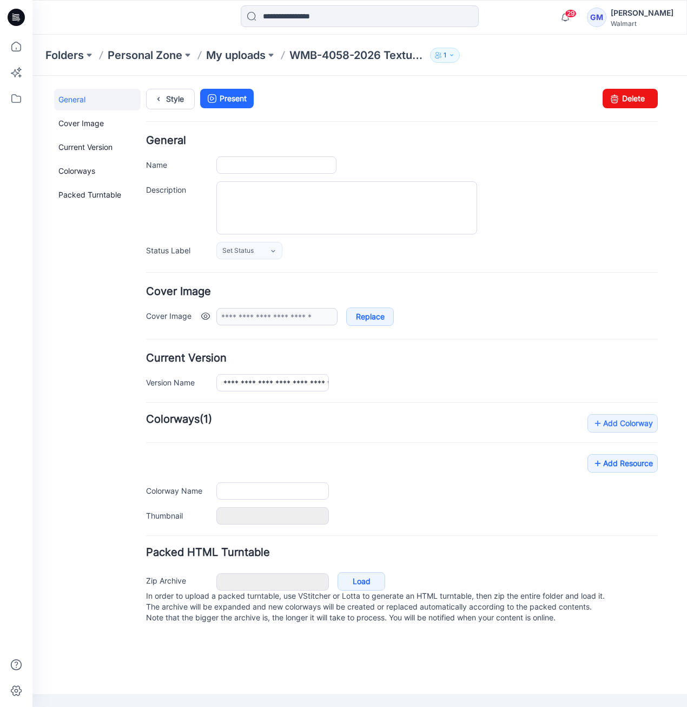
type input "**********"
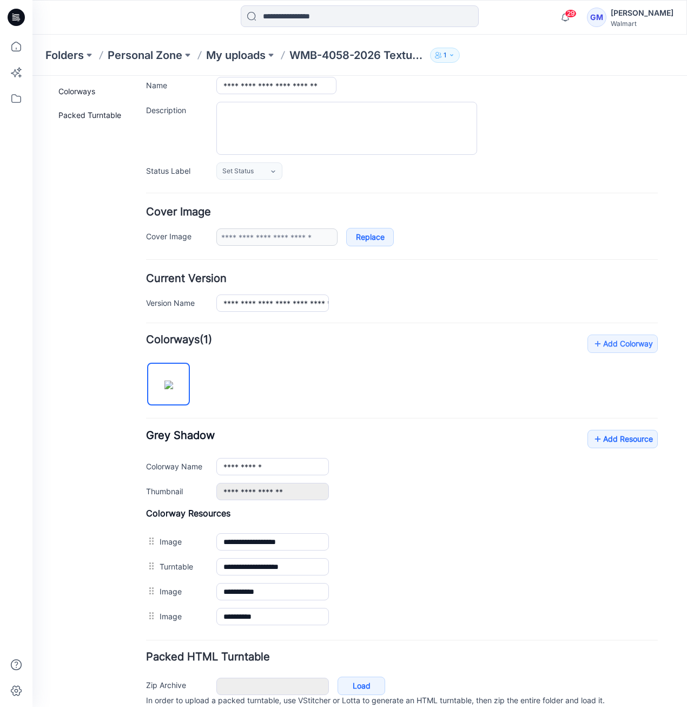
scroll to position [121, 0]
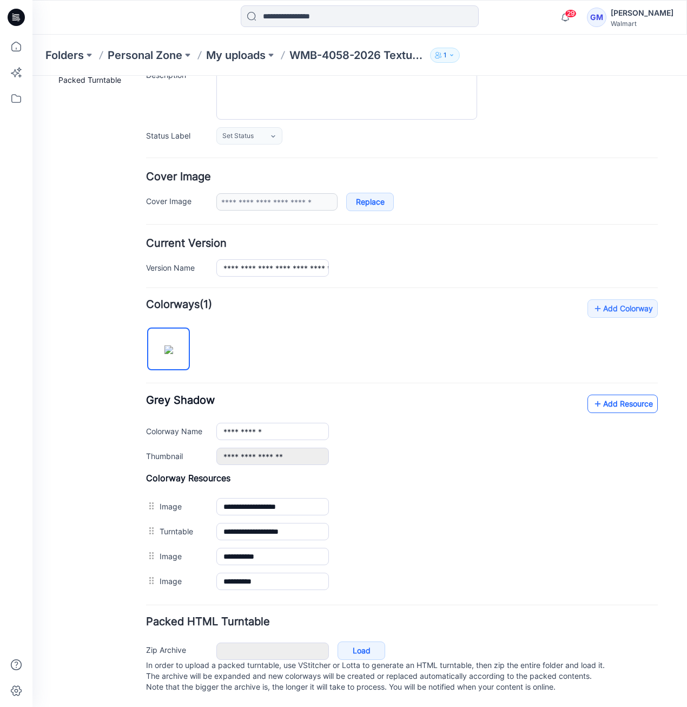
click at [593, 403] on icon at bounding box center [598, 403] width 11 height 17
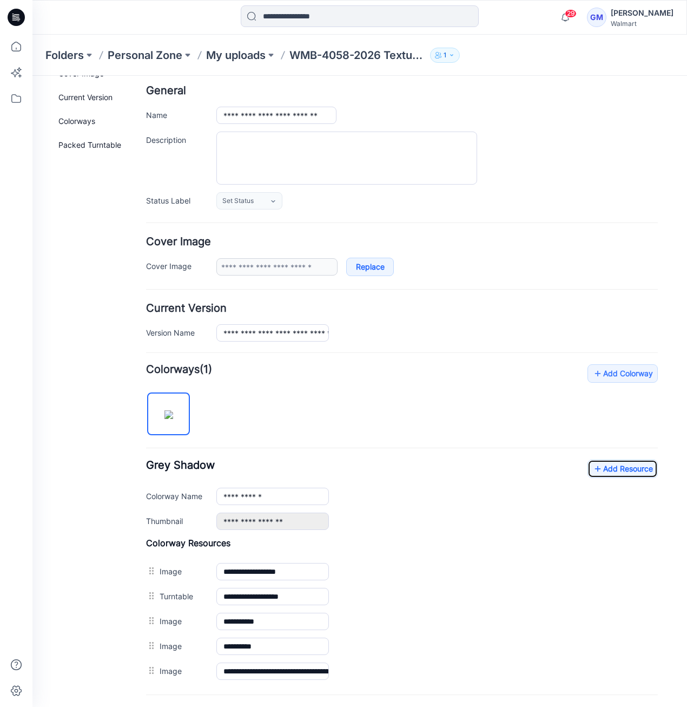
scroll to position [0, 0]
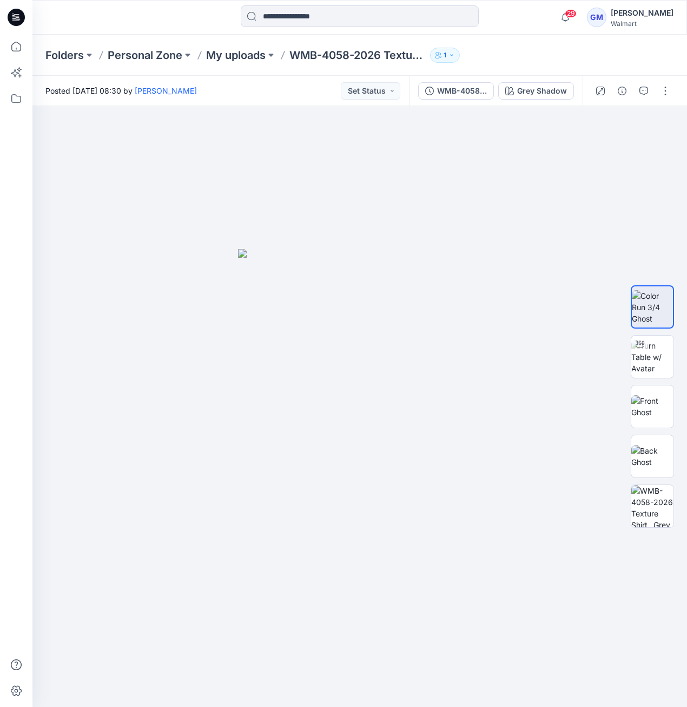
click at [13, 14] on icon at bounding box center [13, 14] width 2 height 1
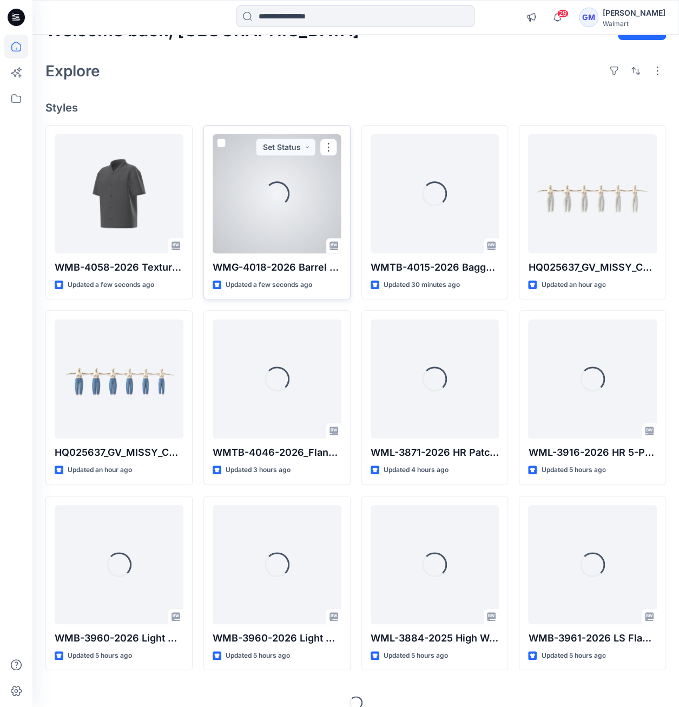
scroll to position [41, 0]
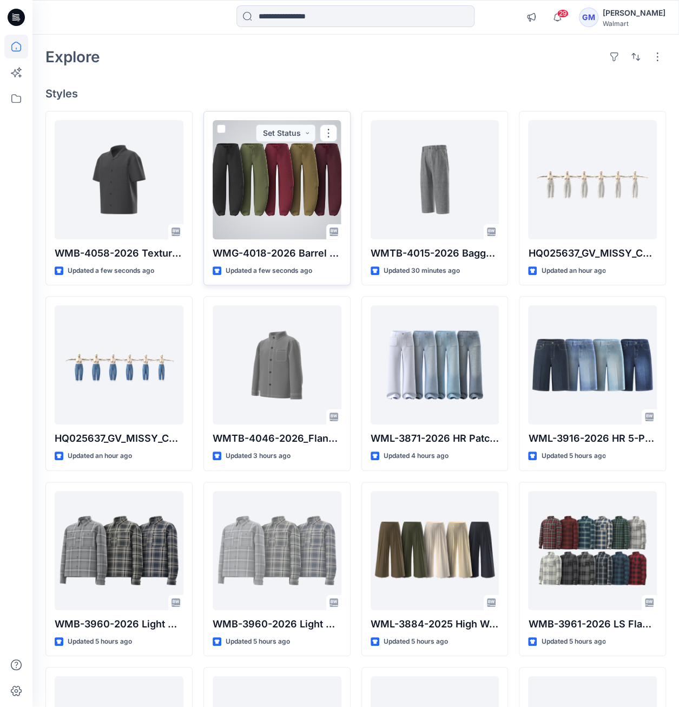
click at [292, 166] on div at bounding box center [277, 179] width 129 height 119
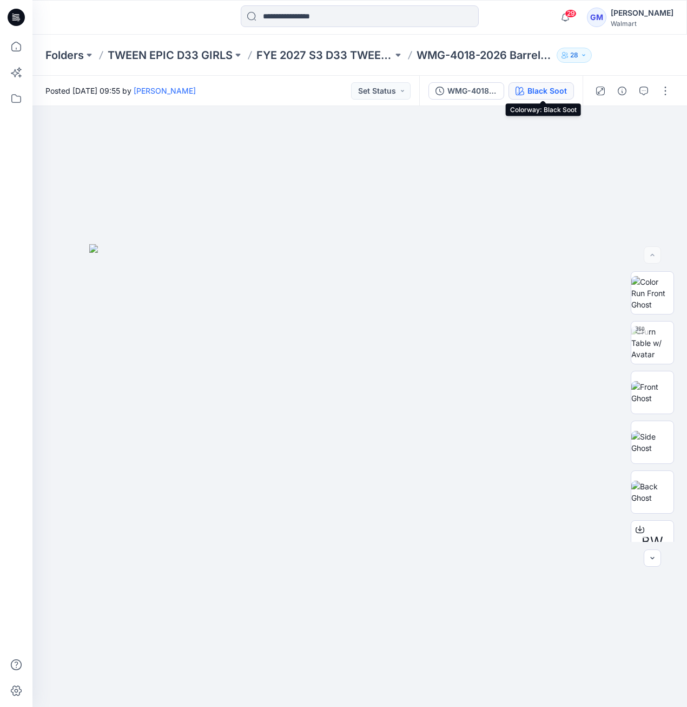
click at [549, 95] on div "Black Soot" at bounding box center [548, 91] width 40 height 12
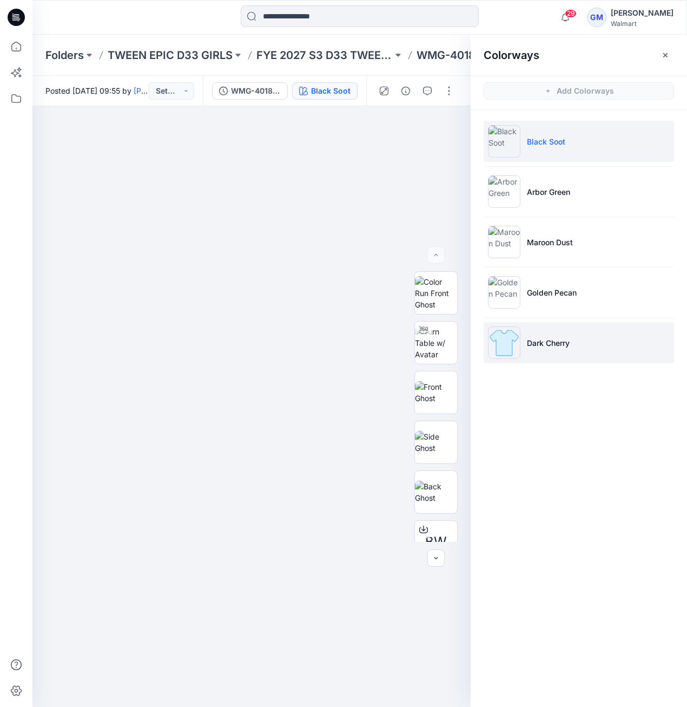
click at [496, 335] on img at bounding box center [504, 342] width 32 height 32
click at [513, 342] on img at bounding box center [504, 342] width 32 height 32
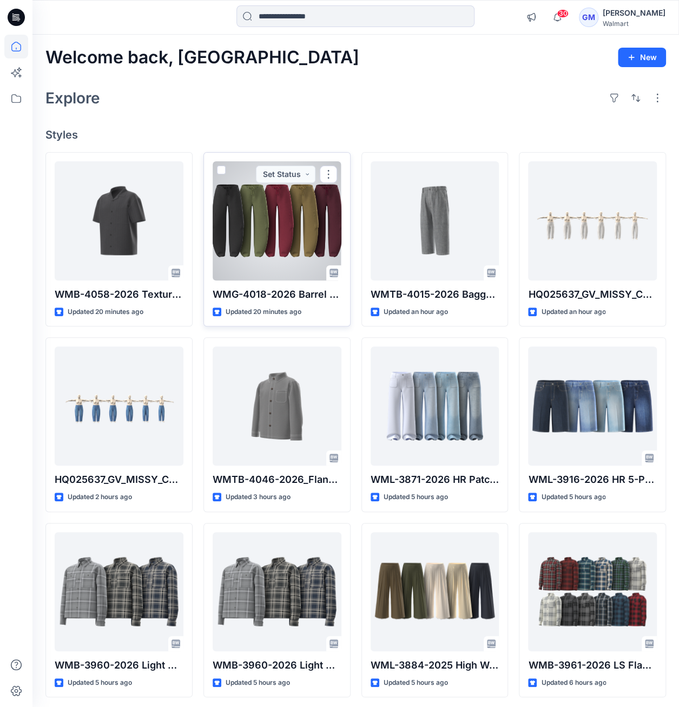
click at [228, 238] on div at bounding box center [277, 220] width 129 height 119
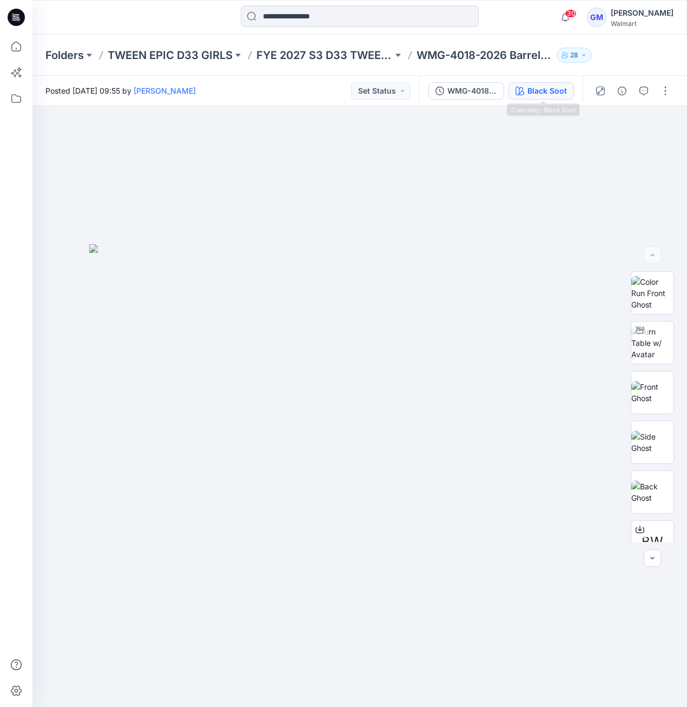
click at [564, 97] on button "Black Soot" at bounding box center [541, 90] width 65 height 17
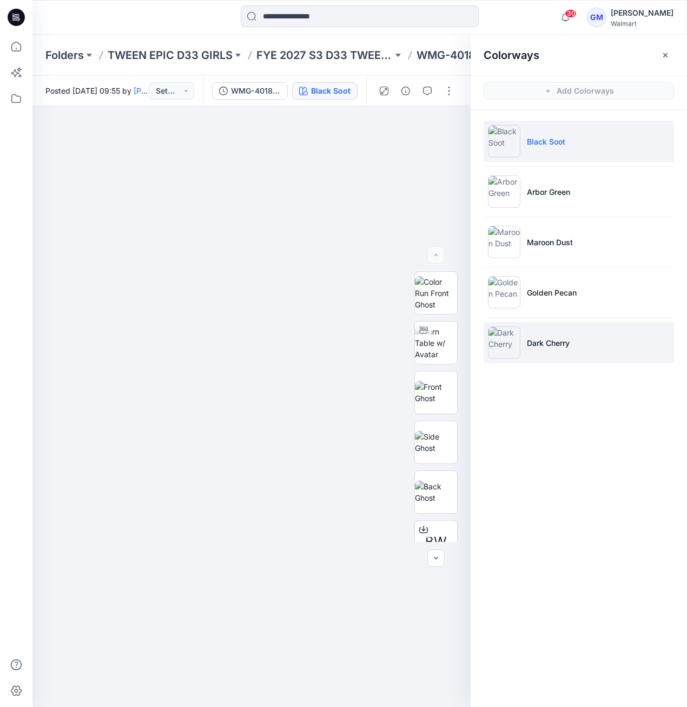
click at [562, 352] on li "Dark Cherry" at bounding box center [579, 342] width 191 height 41
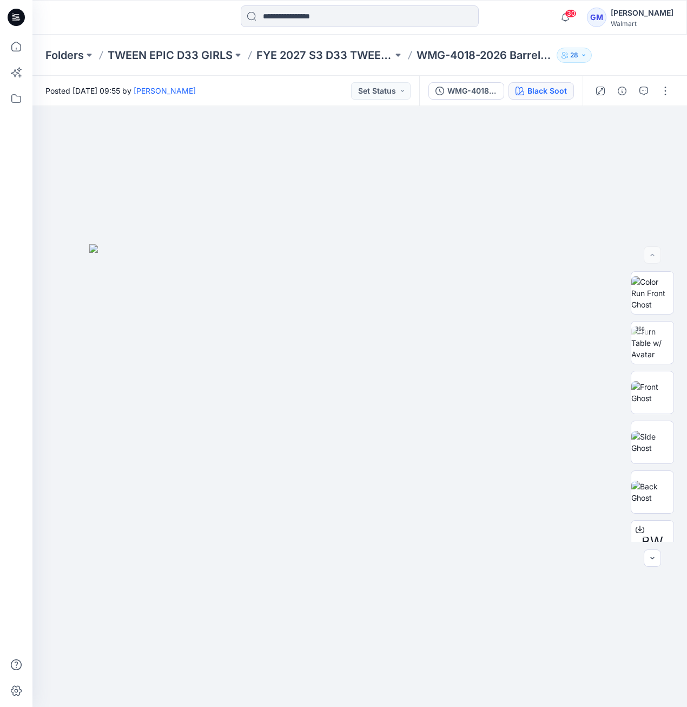
click at [531, 82] on button "Black Soot" at bounding box center [541, 90] width 65 height 17
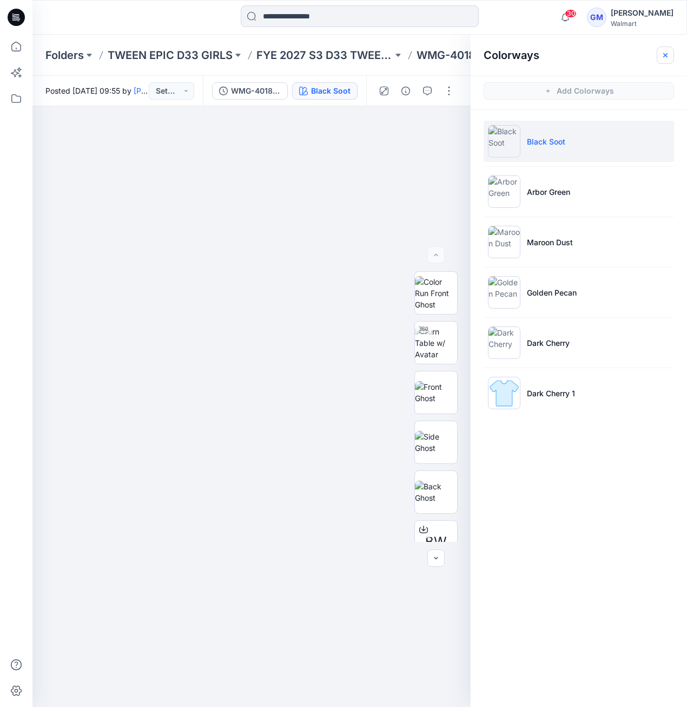
click at [665, 52] on icon "button" at bounding box center [665, 55] width 9 height 9
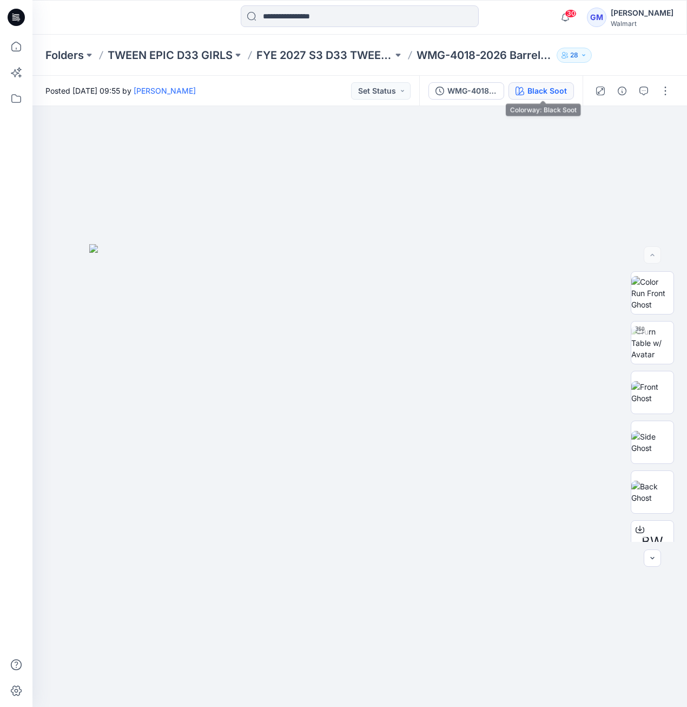
click at [546, 96] on div "Black Soot" at bounding box center [548, 91] width 40 height 12
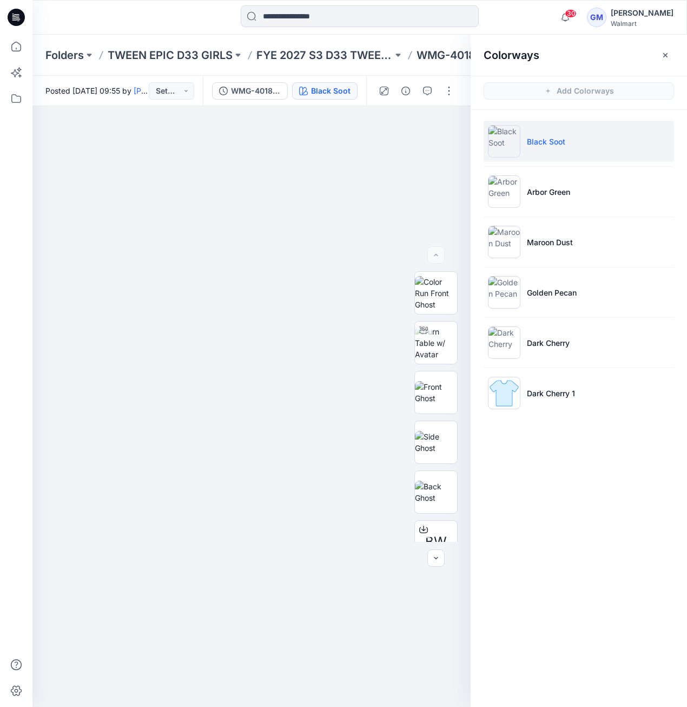
click at [502, 431] on div "Black Soot Arbor Green Maroon Dust Golden Pecan Dark Cherry Dark Cherry 1" at bounding box center [579, 271] width 217 height 323
click at [507, 405] on img at bounding box center [504, 393] width 32 height 32
click at [507, 397] on img at bounding box center [504, 393] width 32 height 32
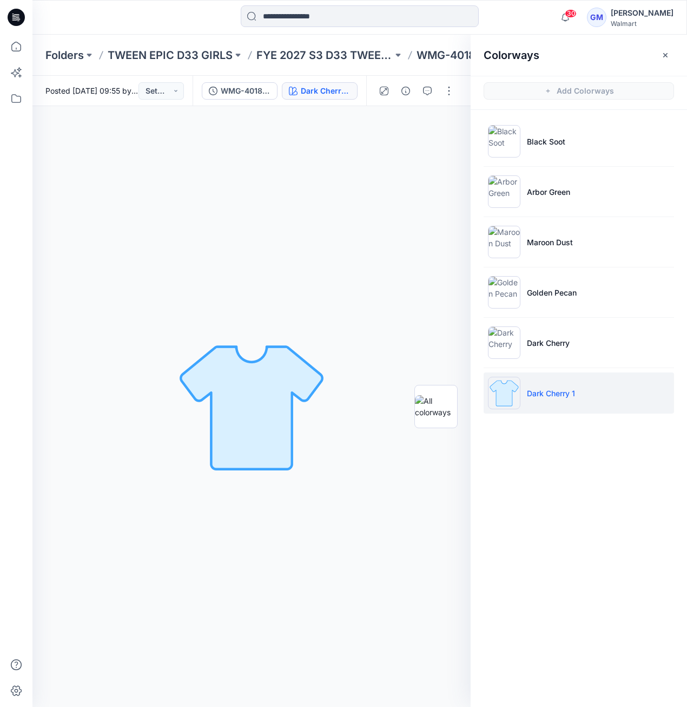
click at [507, 397] on img at bounding box center [504, 393] width 32 height 32
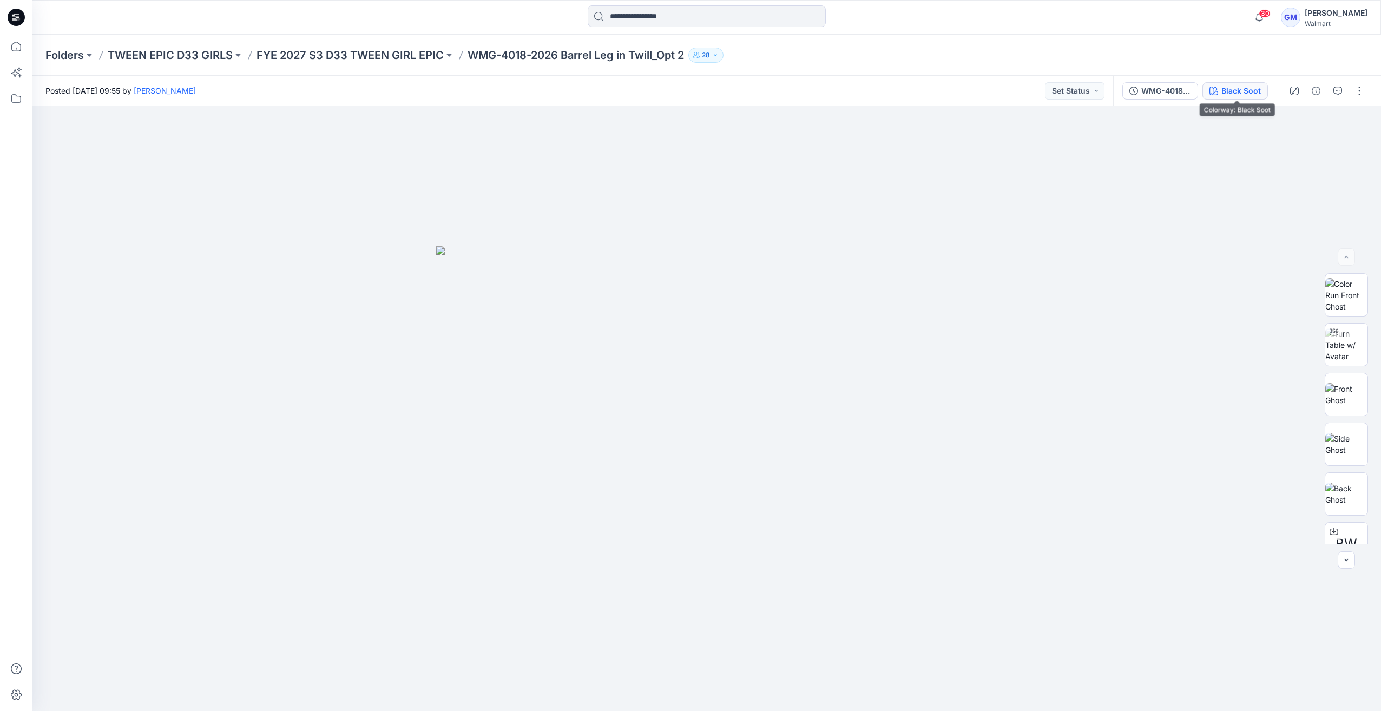
click at [1243, 85] on div "Black Soot" at bounding box center [1242, 91] width 40 height 12
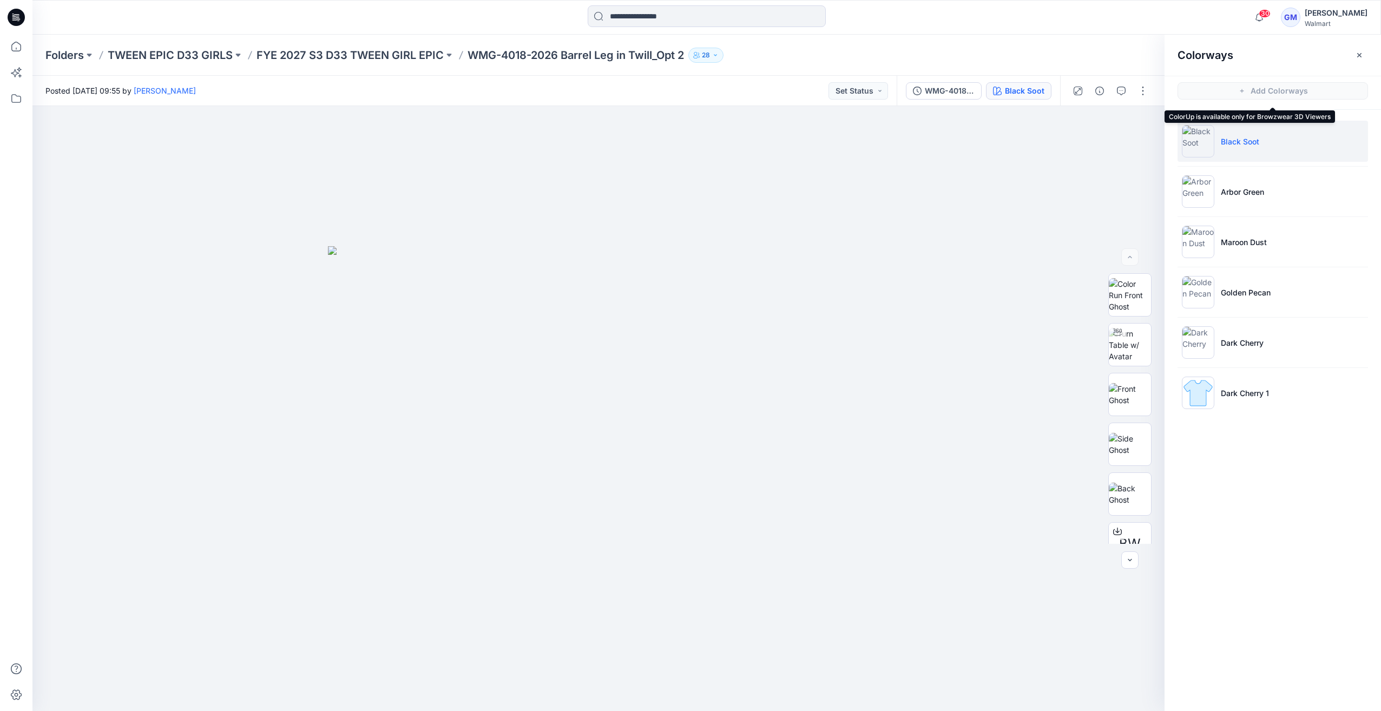
click at [1242, 90] on span "Add Colorways" at bounding box center [1273, 91] width 217 height 30
click at [1188, 386] on img at bounding box center [1198, 393] width 32 height 32
click at [1193, 385] on img at bounding box center [1198, 393] width 32 height 32
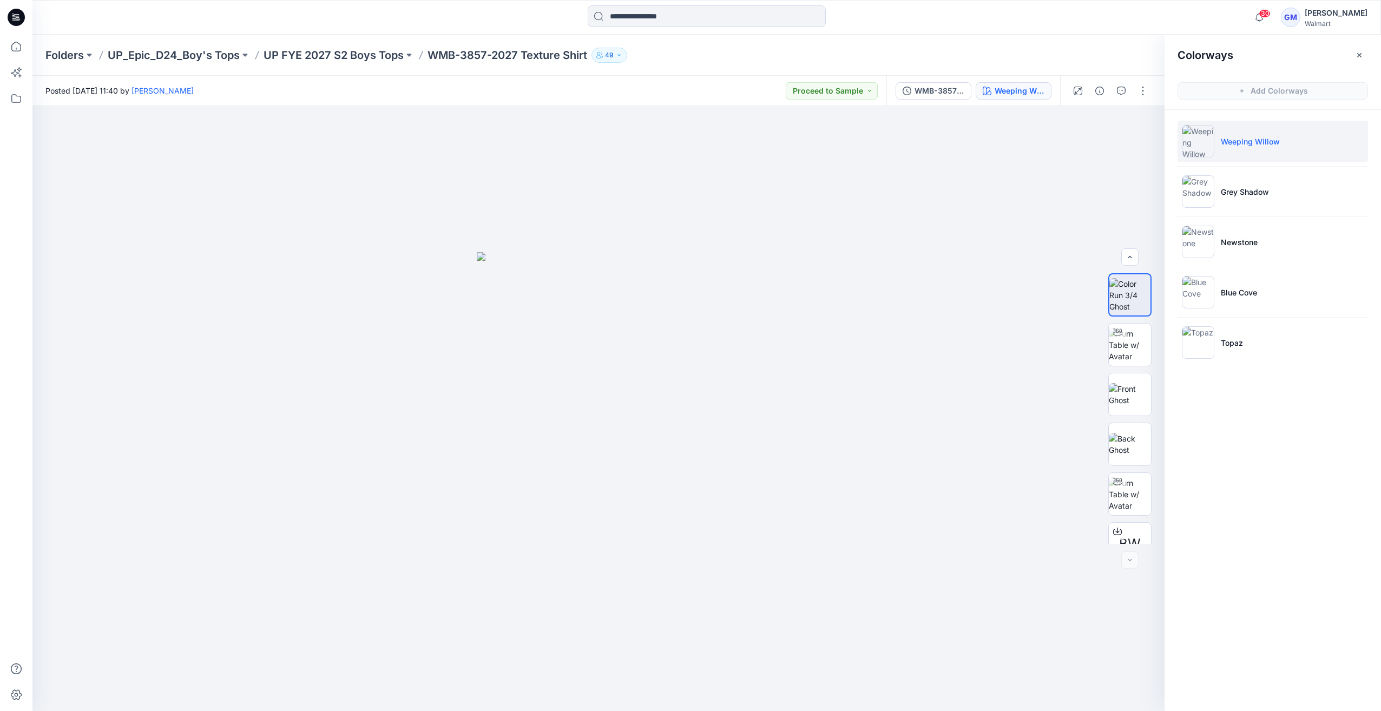
scroll to position [121, 0]
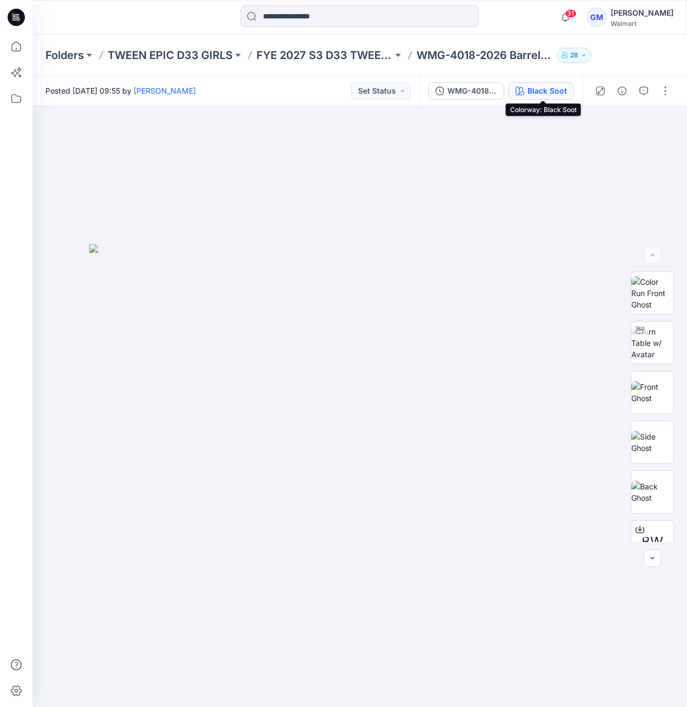
click at [528, 96] on button "Black Soot" at bounding box center [541, 90] width 65 height 17
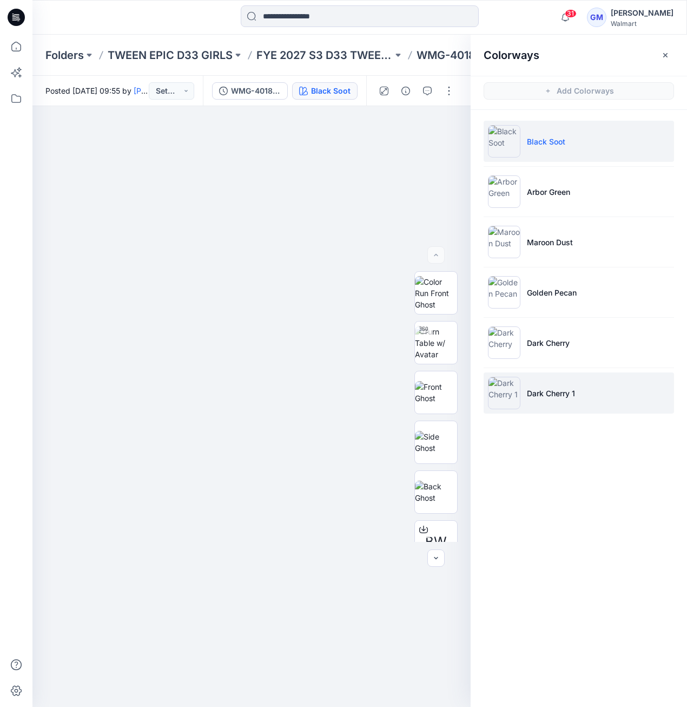
click at [514, 389] on img at bounding box center [504, 393] width 32 height 32
click at [503, 396] on img at bounding box center [504, 393] width 32 height 32
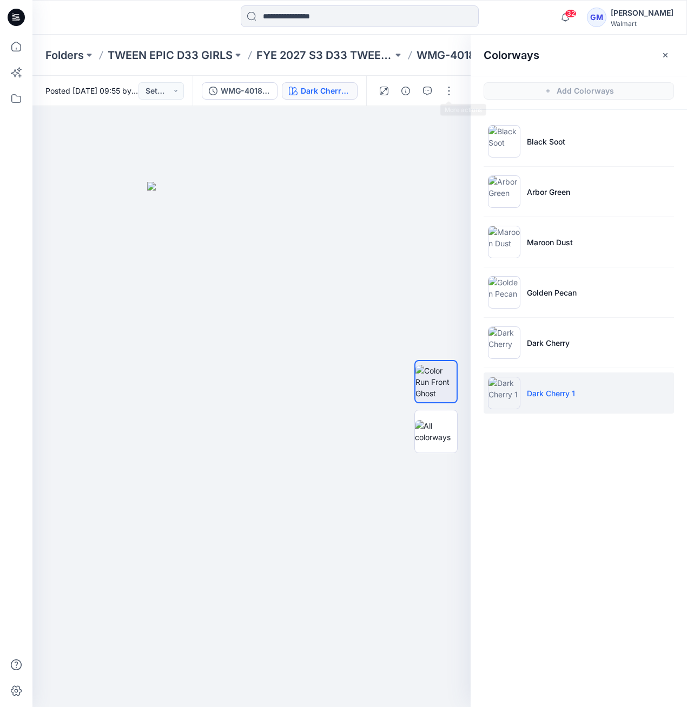
drag, startPoint x: 451, startPoint y: 90, endPoint x: 444, endPoint y: 104, distance: 16.2
click at [449, 93] on button "button" at bounding box center [449, 90] width 17 height 17
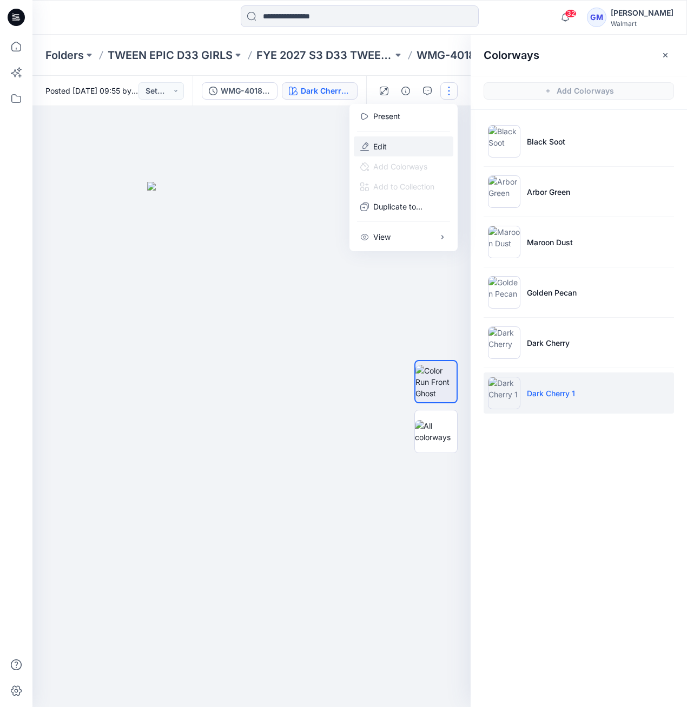
click at [404, 146] on button "Edit" at bounding box center [404, 146] width 100 height 20
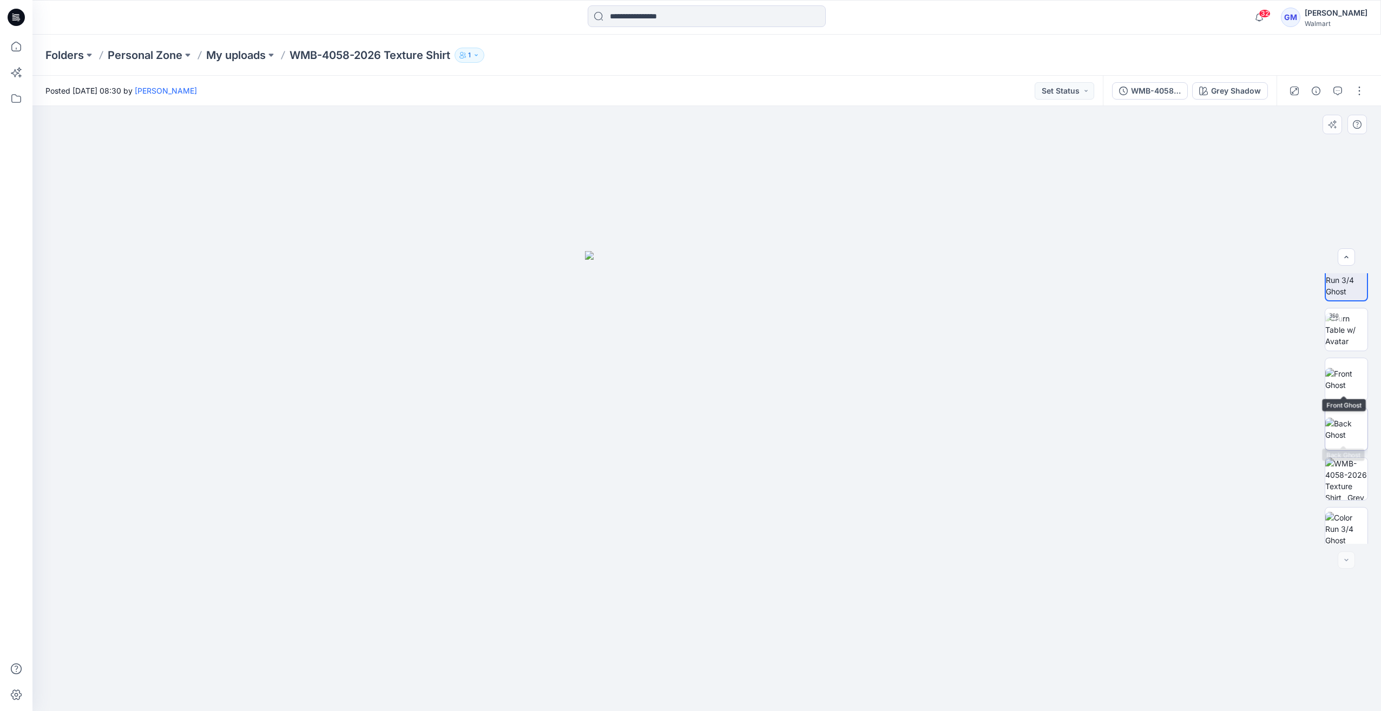
scroll to position [22, 0]
click at [1346, 506] on img at bounding box center [1347, 523] width 42 height 34
click at [1351, 283] on img at bounding box center [1347, 274] width 42 height 34
click at [1349, 525] on img at bounding box center [1347, 523] width 42 height 34
click at [1337, 464] on img at bounding box center [1347, 472] width 42 height 42
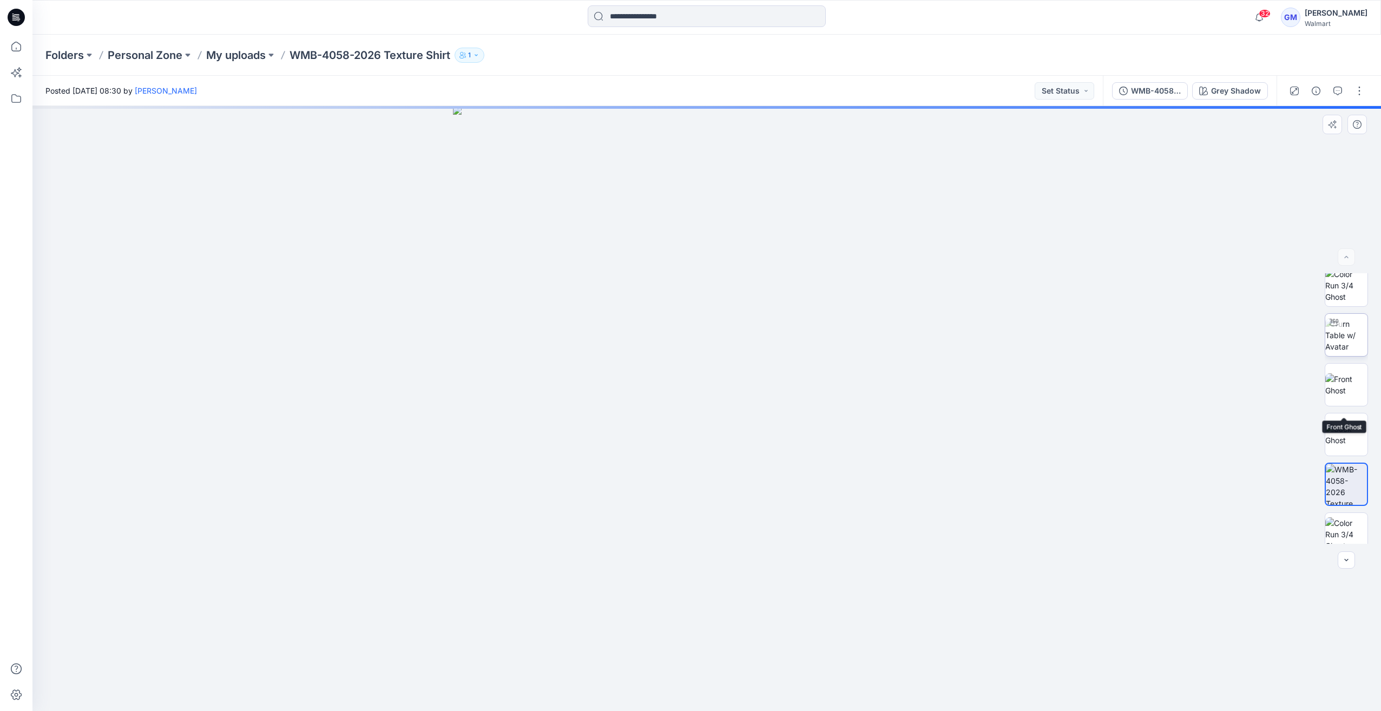
scroll to position [0, 0]
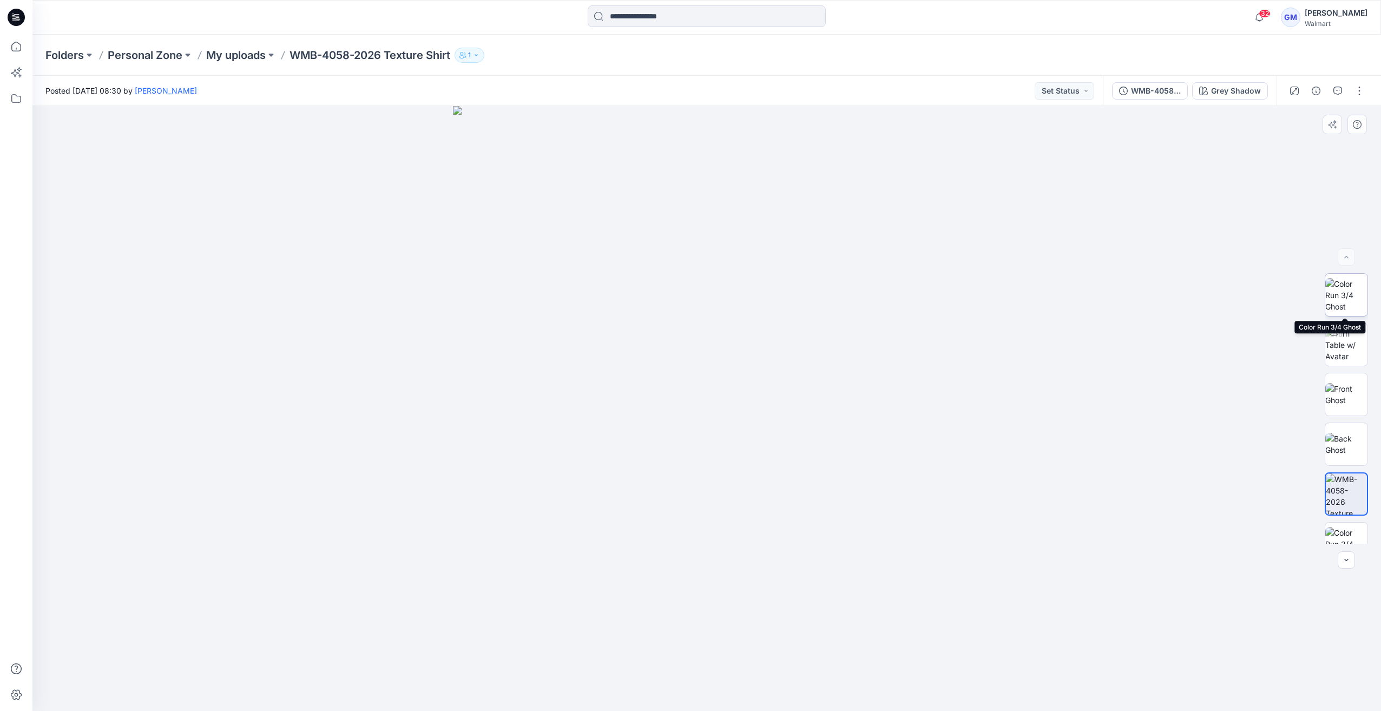
click at [1350, 296] on img at bounding box center [1347, 295] width 42 height 34
click at [1347, 517] on div at bounding box center [1346, 408] width 43 height 271
click at [1350, 508] on img at bounding box center [1347, 523] width 42 height 34
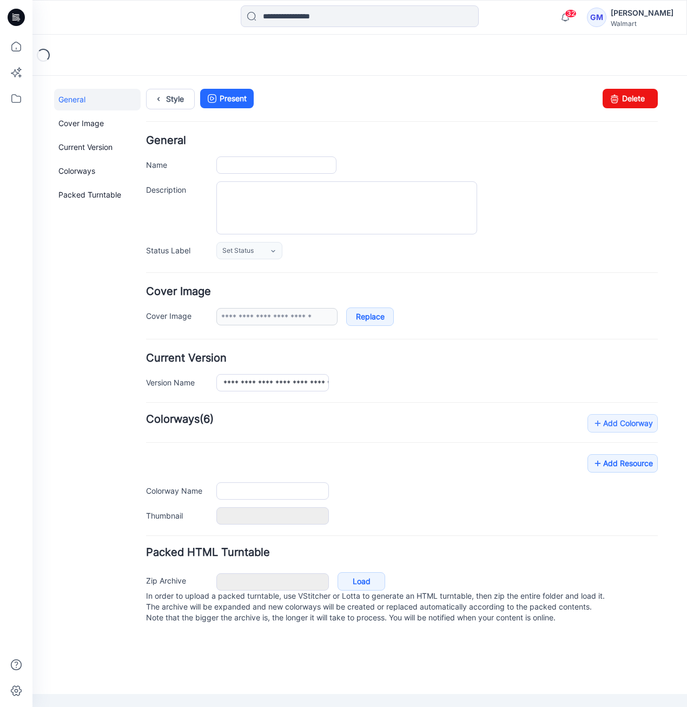
type input "**********"
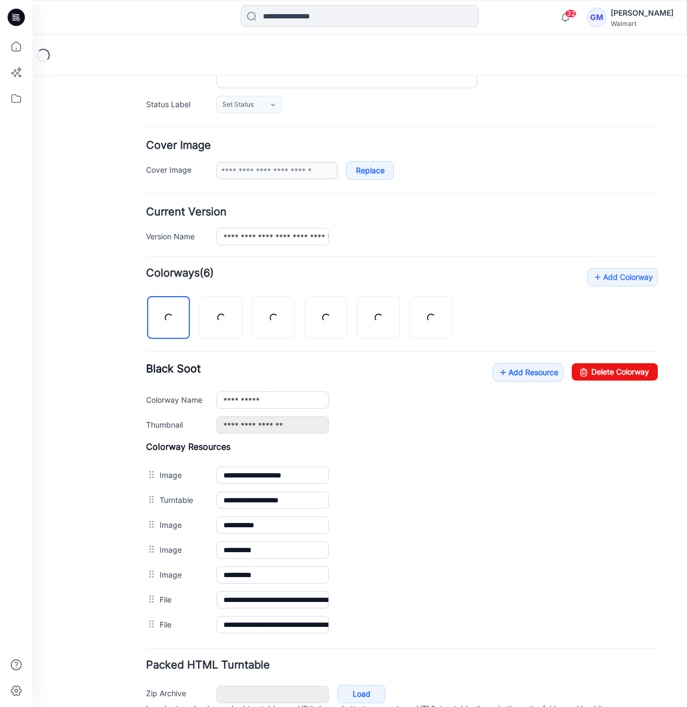
scroll to position [195, 0]
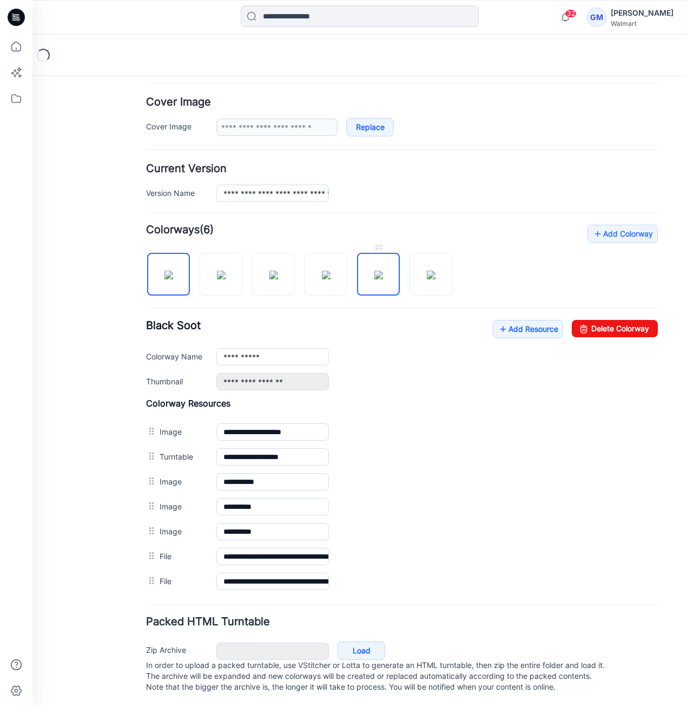
click at [383, 273] on img at bounding box center [379, 275] width 9 height 9
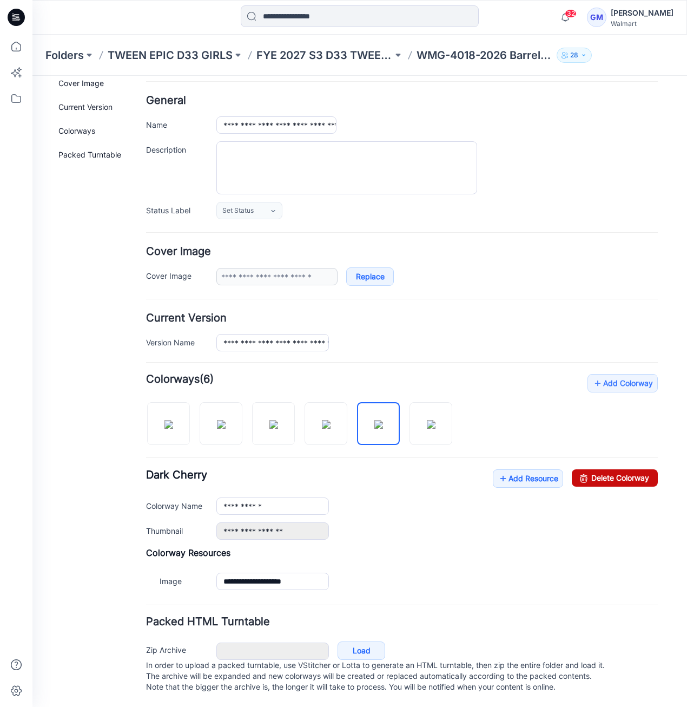
drag, startPoint x: 583, startPoint y: 467, endPoint x: 432, endPoint y: 127, distance: 372.2
click at [583, 469] on link "Delete Colorway" at bounding box center [615, 477] width 86 height 17
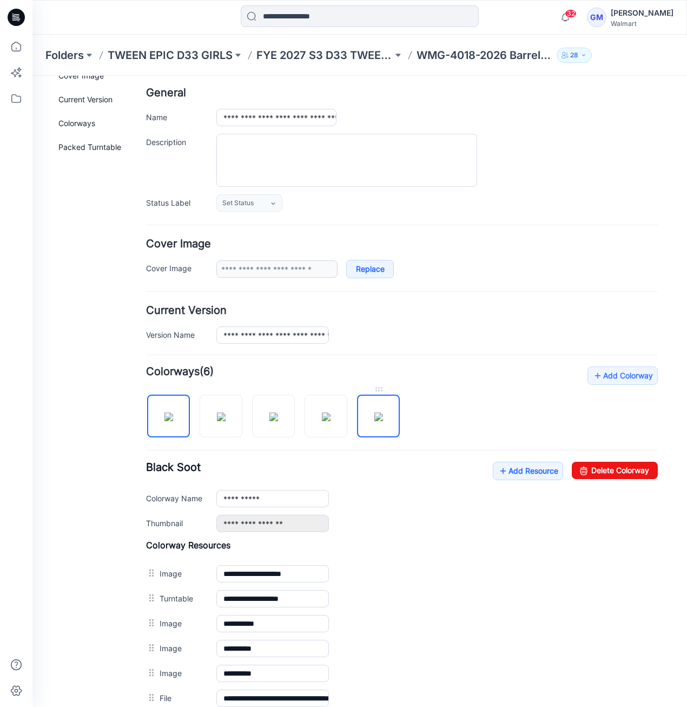
click at [383, 412] on img at bounding box center [379, 416] width 9 height 9
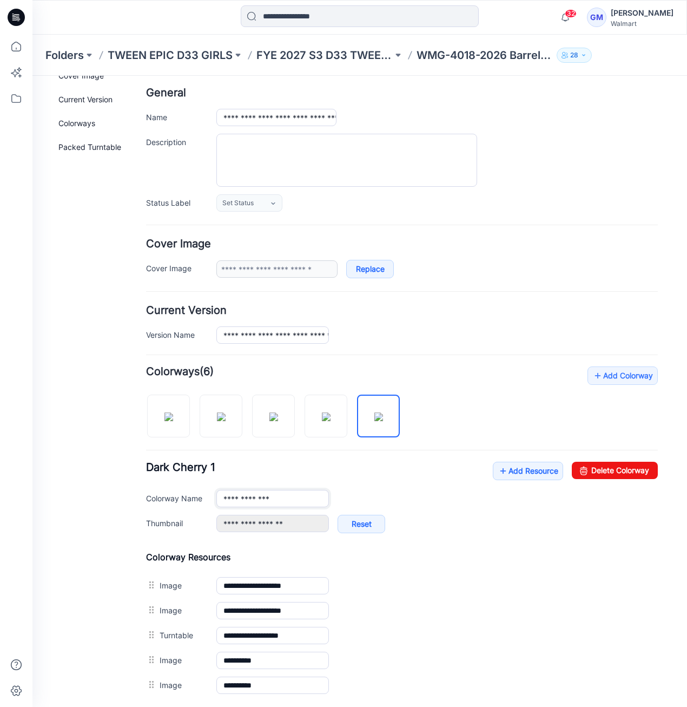
click at [285, 496] on input "**********" at bounding box center [273, 498] width 113 height 17
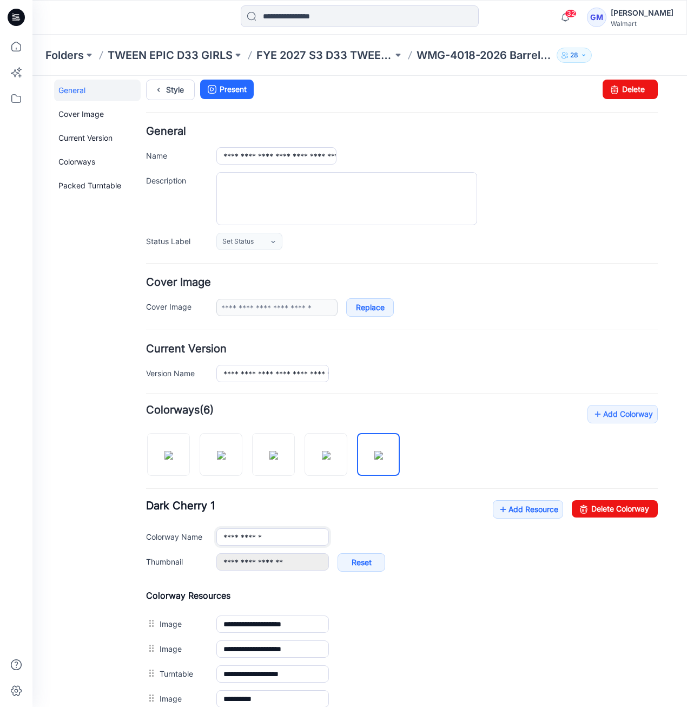
scroll to position [0, 0]
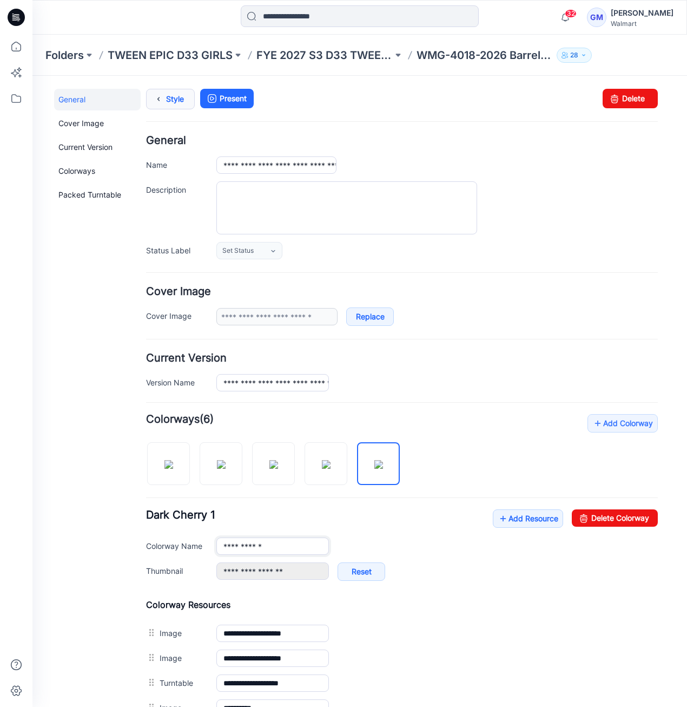
type input "**********"
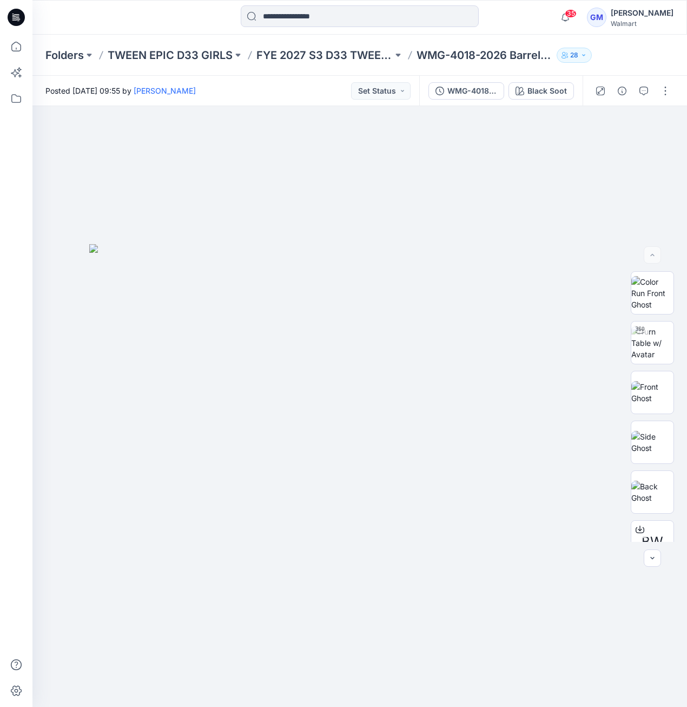
drag, startPoint x: 670, startPoint y: 95, endPoint x: 674, endPoint y: 100, distance: 6.5
click at [671, 95] on button "button" at bounding box center [665, 90] width 17 height 17
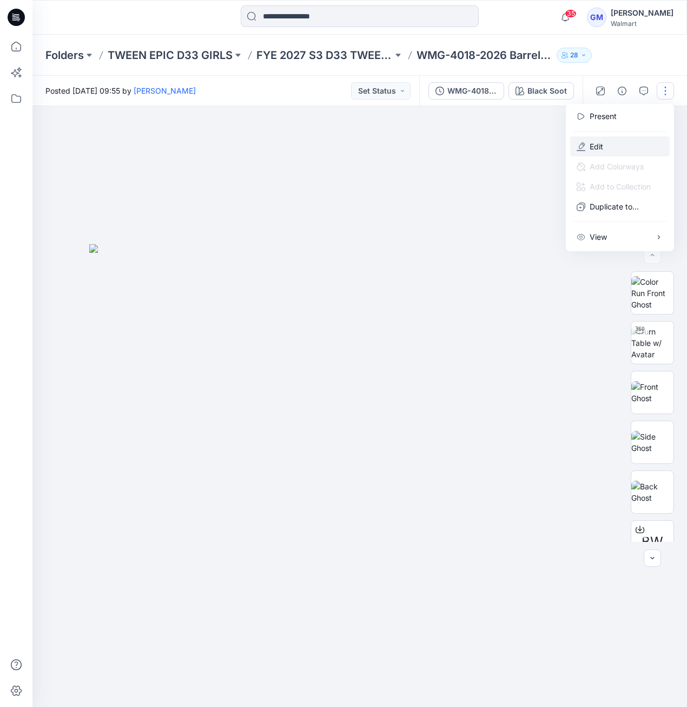
click at [625, 148] on button "Edit" at bounding box center [621, 146] width 100 height 20
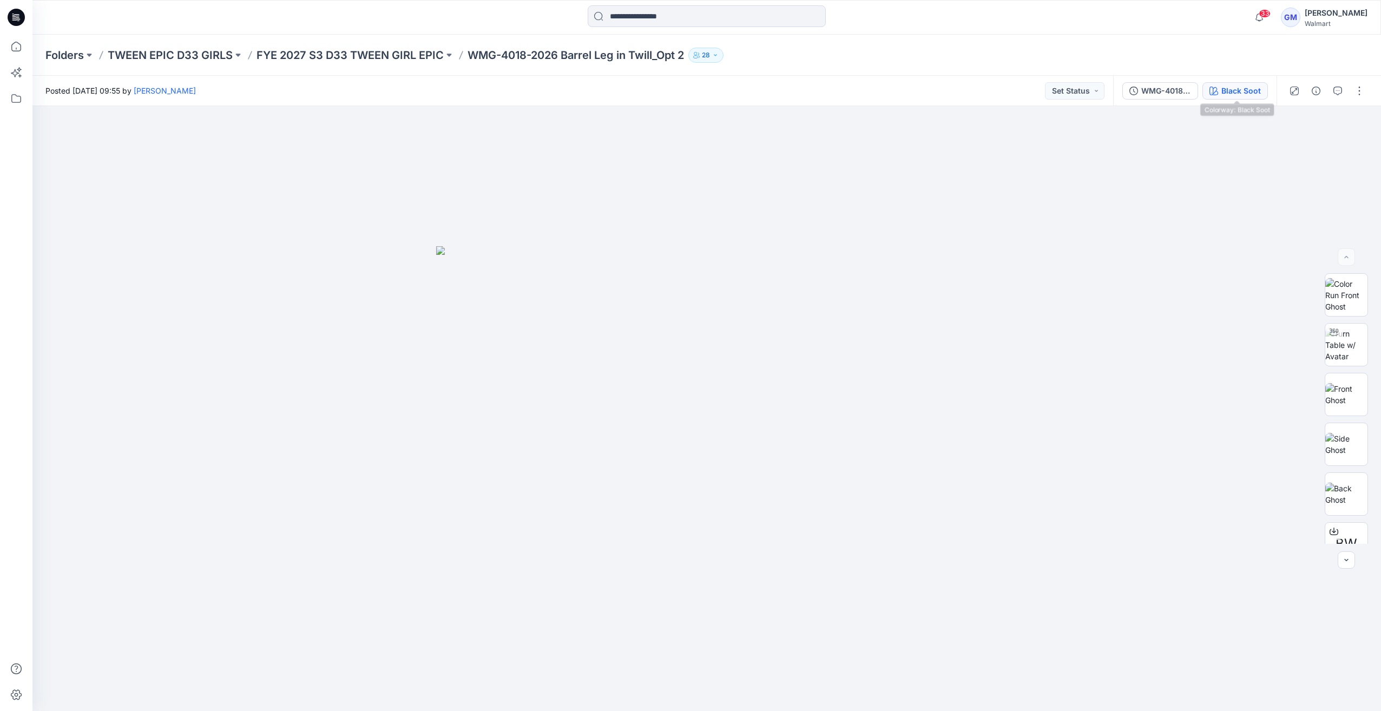
click at [1244, 94] on div "Black Soot" at bounding box center [1242, 91] width 40 height 12
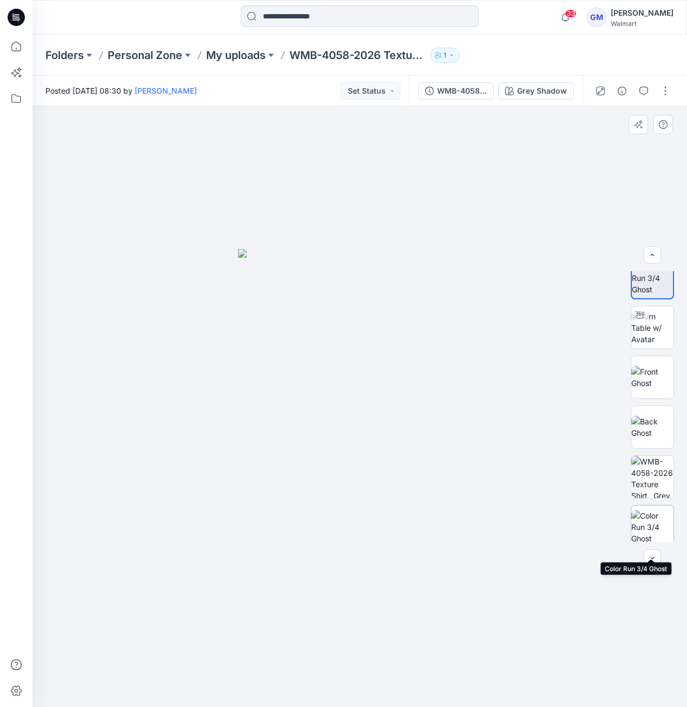
scroll to position [22, 0]
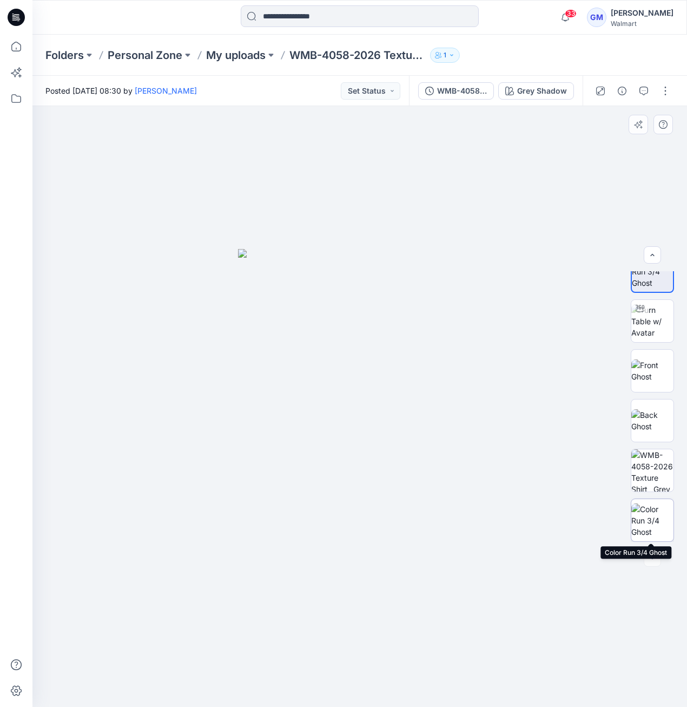
click at [663, 506] on img at bounding box center [653, 520] width 42 height 34
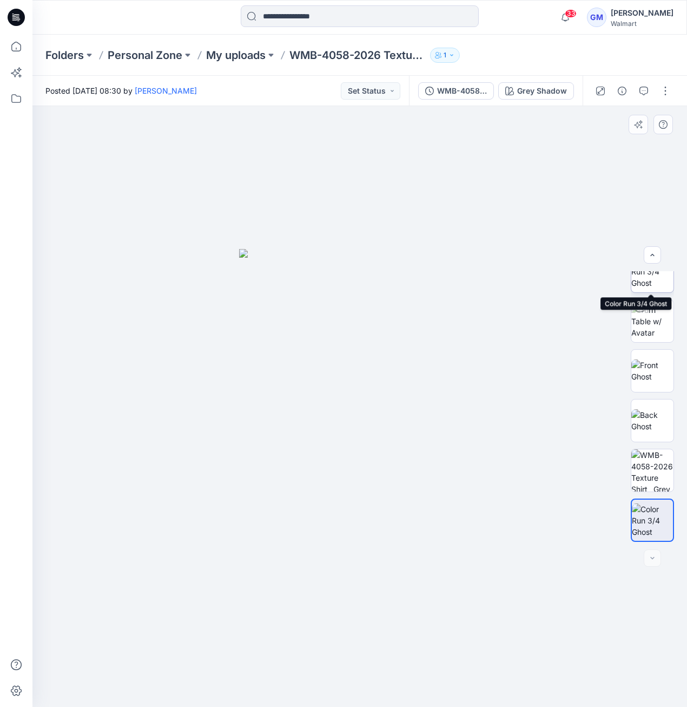
click at [649, 274] on img at bounding box center [653, 271] width 42 height 34
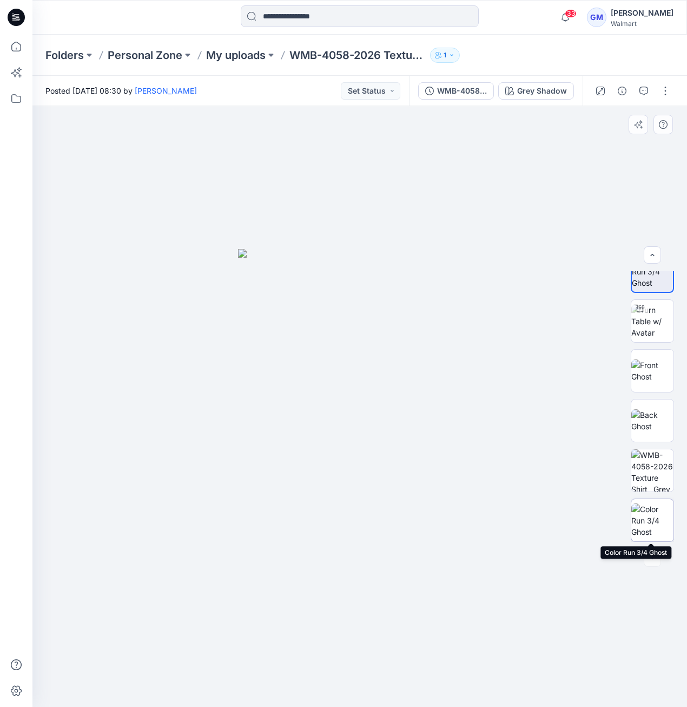
click at [665, 522] on img at bounding box center [653, 520] width 42 height 34
click at [664, 91] on button "button" at bounding box center [665, 90] width 17 height 17
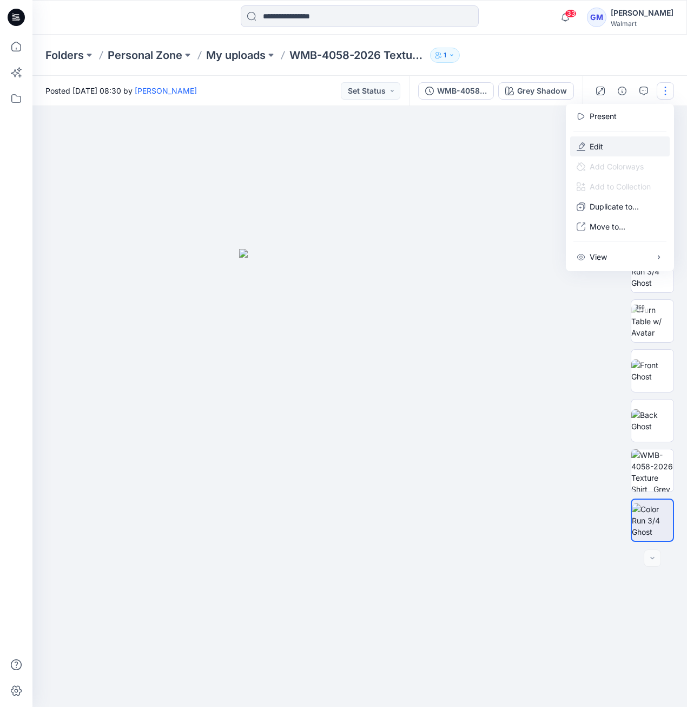
click at [620, 146] on button "Edit" at bounding box center [621, 146] width 100 height 20
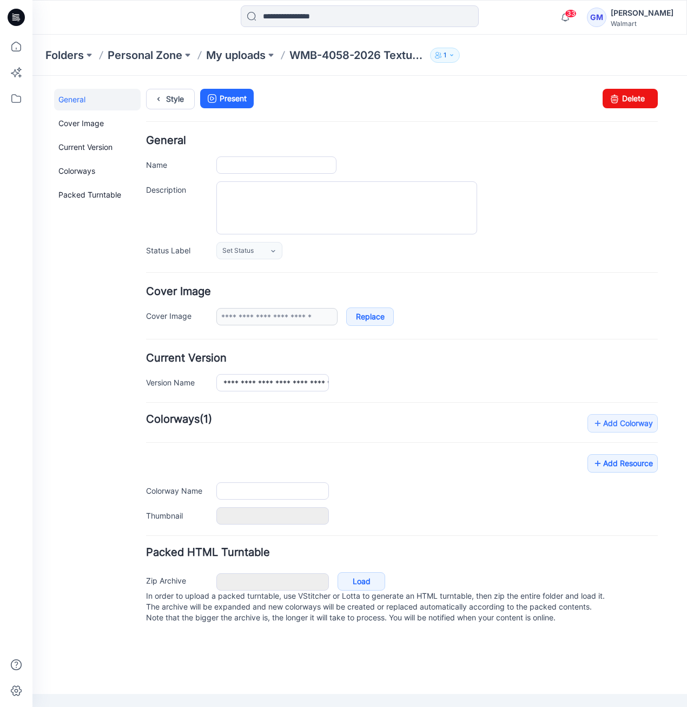
type input "**********"
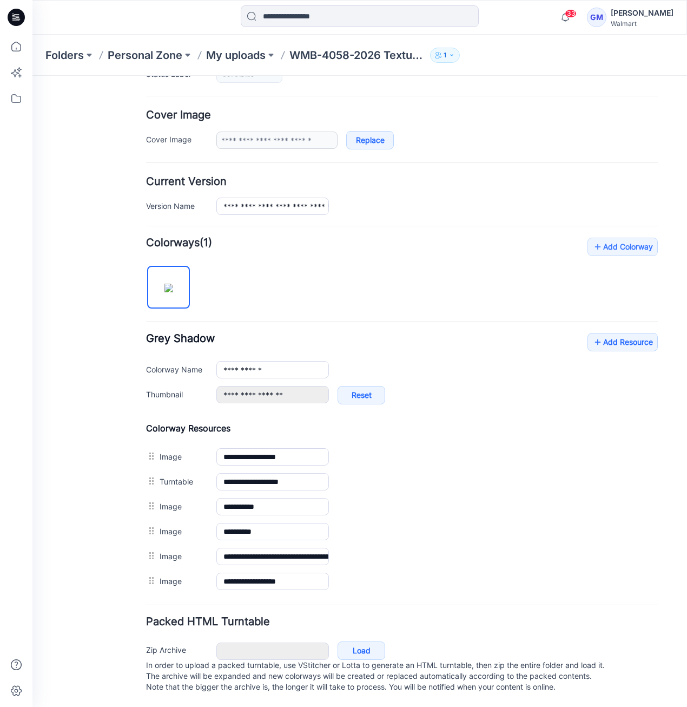
scroll to position [182, 0]
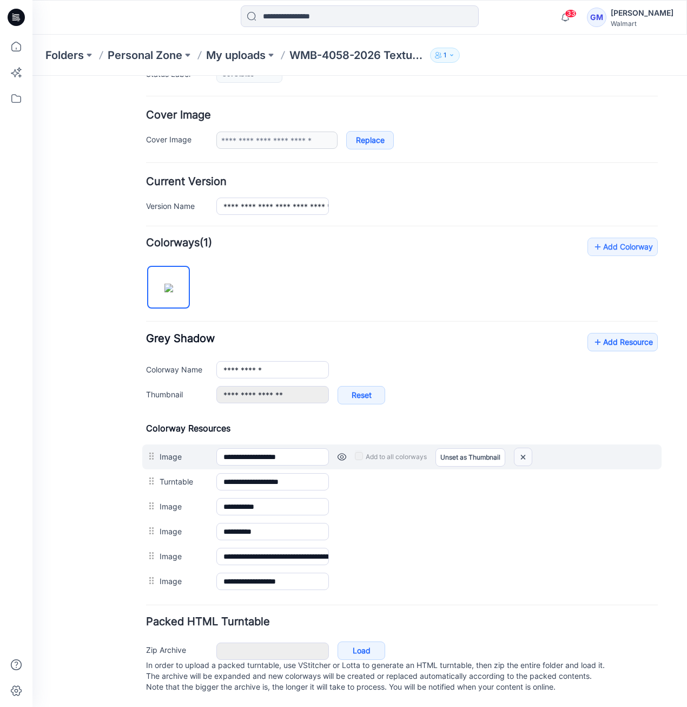
drag, startPoint x: 424, startPoint y: 121, endPoint x: 526, endPoint y: 445, distance: 340.2
click at [526, 448] on img at bounding box center [523, 457] width 17 height 18
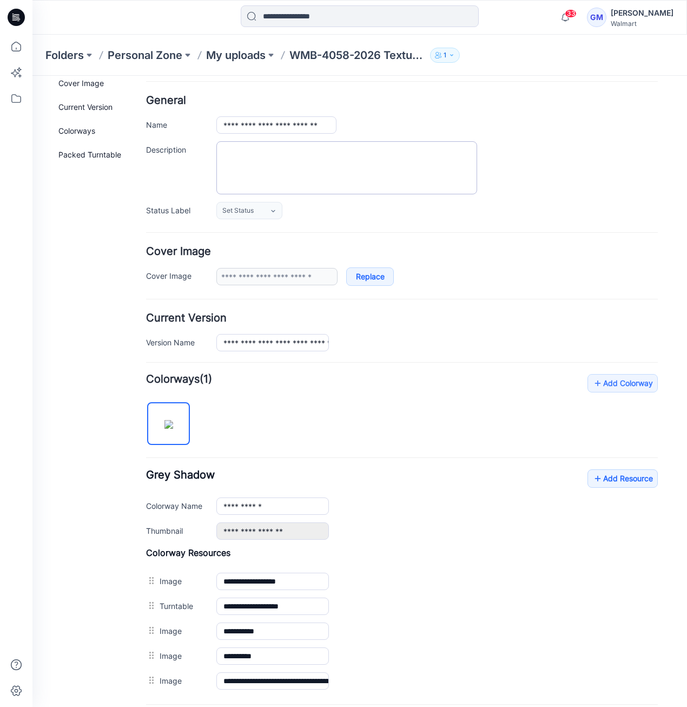
scroll to position [0, 0]
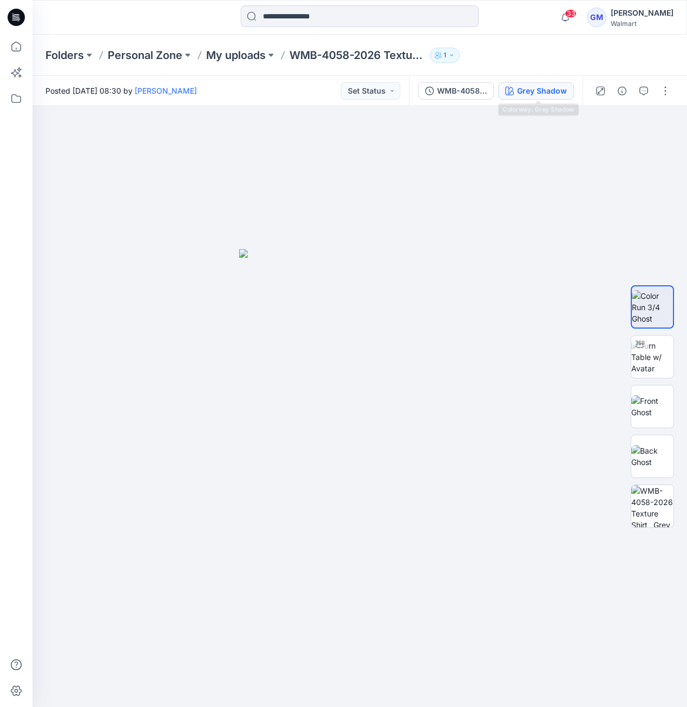
click at [517, 81] on div "WMB-4058-2026 Texture Shirt_Full Colorway Grey Shadow" at bounding box center [496, 91] width 174 height 30
click at [529, 91] on div "Grey Shadow" at bounding box center [542, 91] width 50 height 12
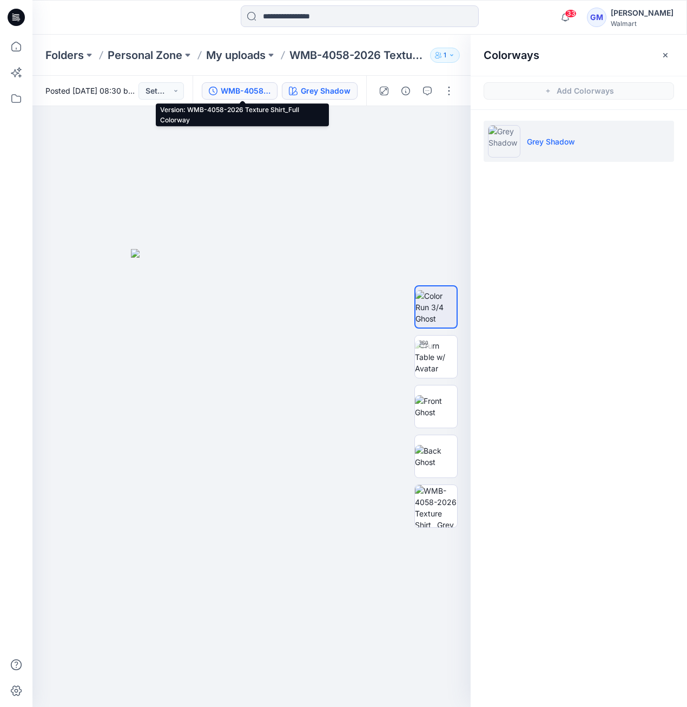
click at [265, 89] on div "WMB-4058-2026 Texture Shirt_Full Colorway" at bounding box center [246, 91] width 50 height 12
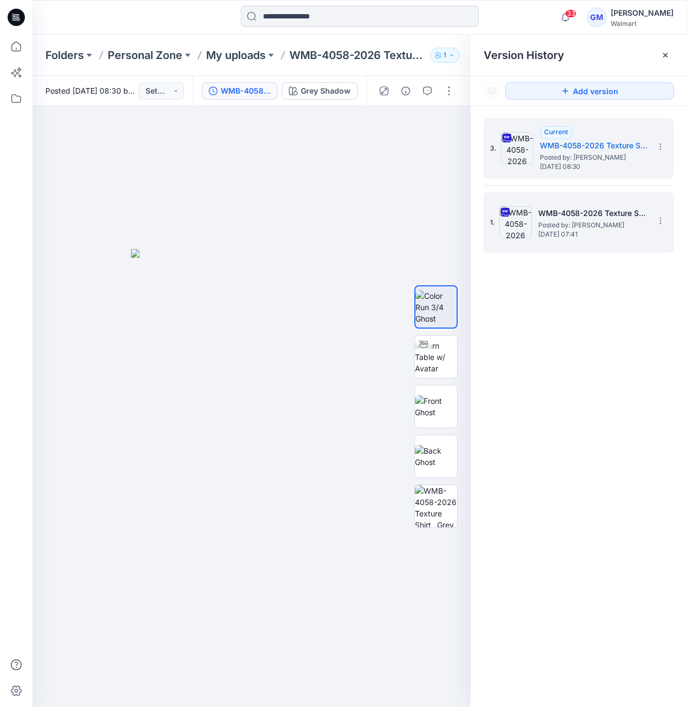
click at [526, 225] on img at bounding box center [516, 222] width 32 height 32
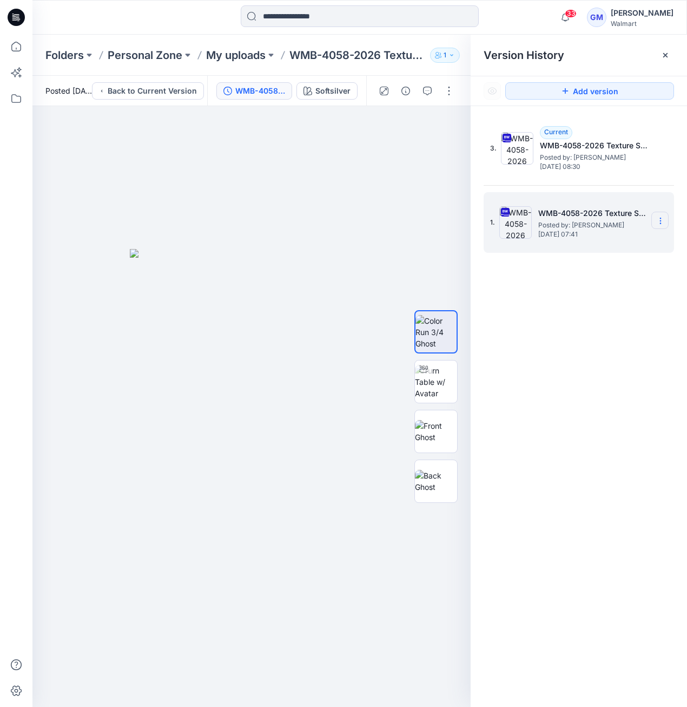
click at [663, 224] on icon at bounding box center [661, 221] width 9 height 9
click at [637, 259] on div "Restore Version" at bounding box center [603, 263] width 126 height 22
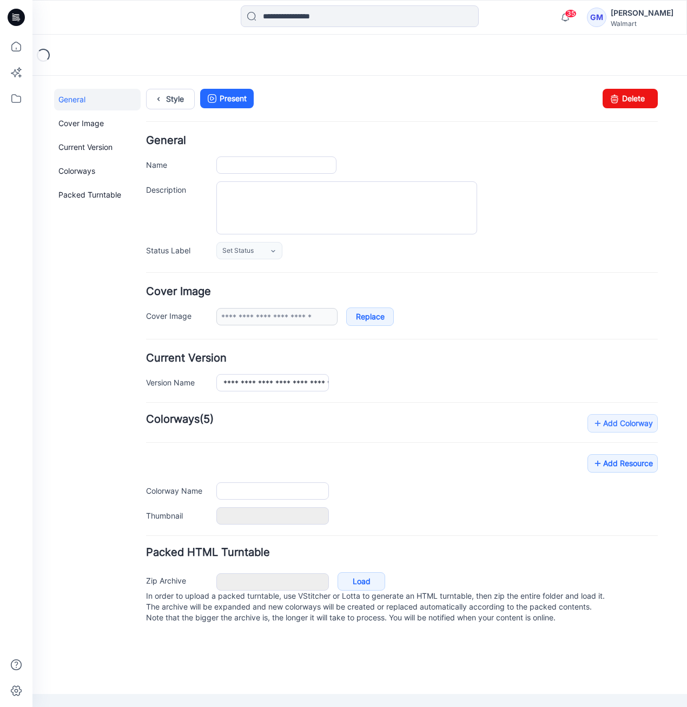
type input "**********"
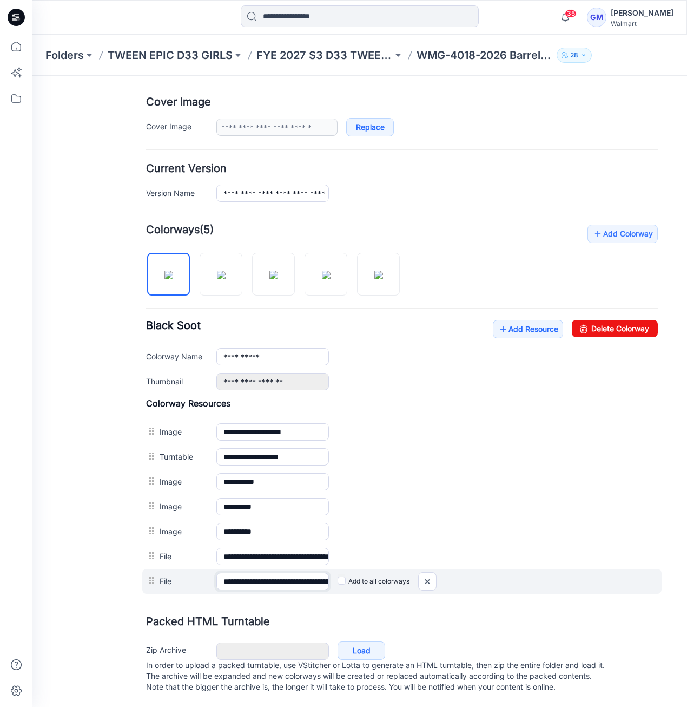
scroll to position [0, 138]
drag, startPoint x: 260, startPoint y: 574, endPoint x: 559, endPoint y: 574, distance: 299.3
click at [559, 574] on div "**********" at bounding box center [402, 581] width 520 height 25
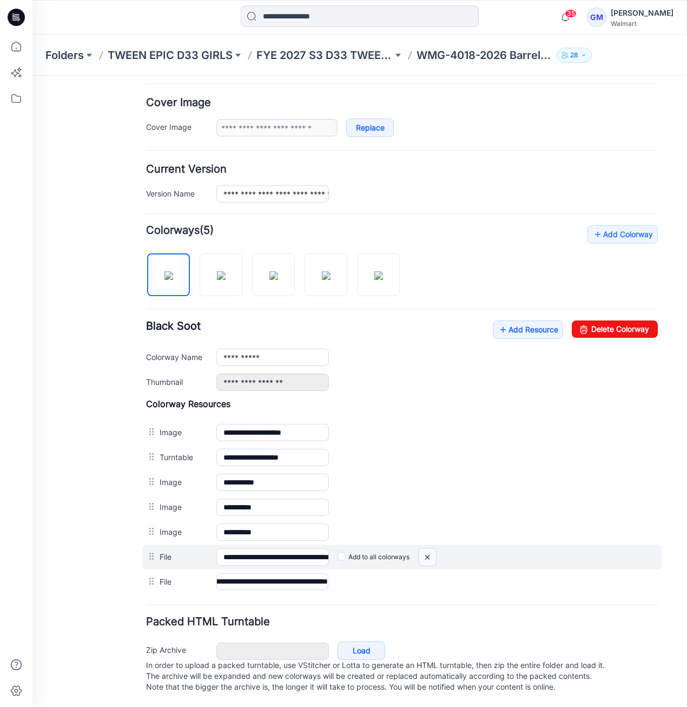
scroll to position [0, 0]
click at [425, 548] on img at bounding box center [427, 557] width 17 height 18
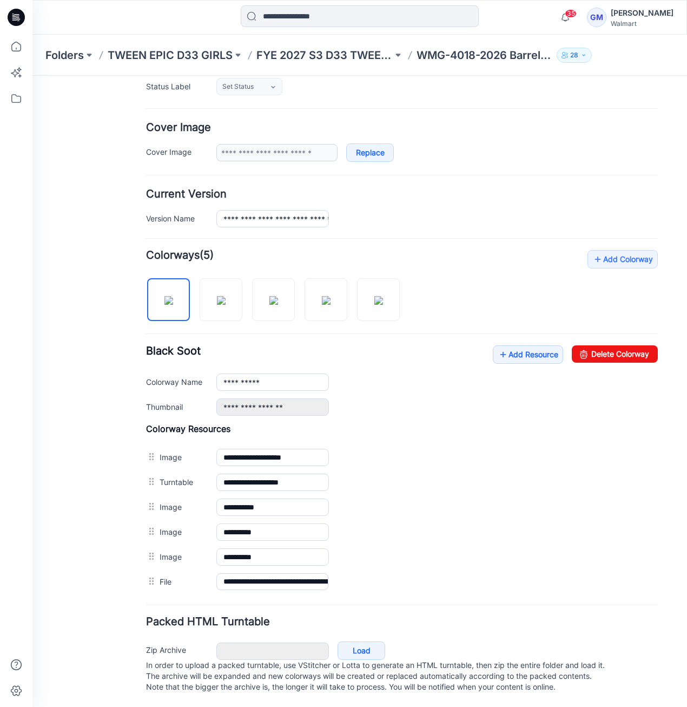
scroll to position [170, 0]
click at [512, 349] on link "Add Resource" at bounding box center [528, 354] width 70 height 18
click at [523, 345] on link "Add Resource" at bounding box center [528, 354] width 70 height 18
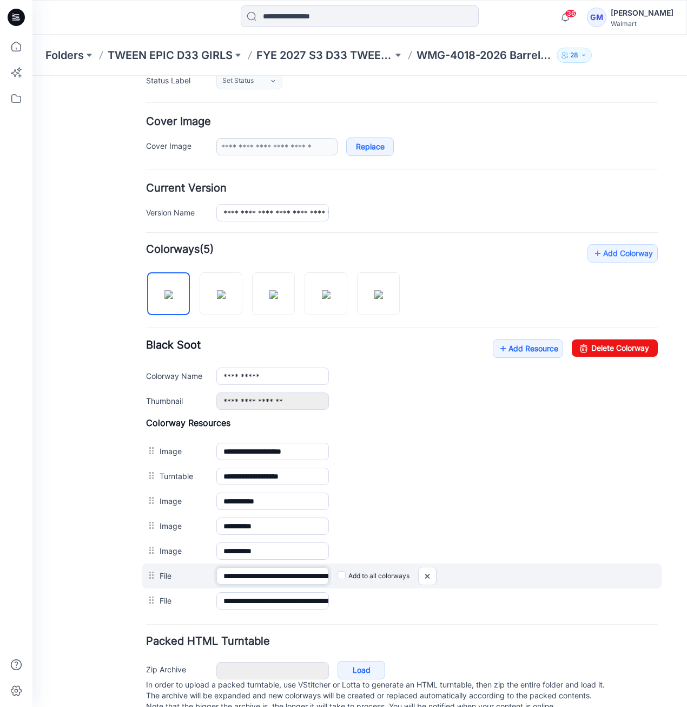
scroll to position [0, 138]
drag, startPoint x: 296, startPoint y: 573, endPoint x: 522, endPoint y: 573, distance: 226.8
click at [580, 573] on div "**********" at bounding box center [402, 575] width 520 height 25
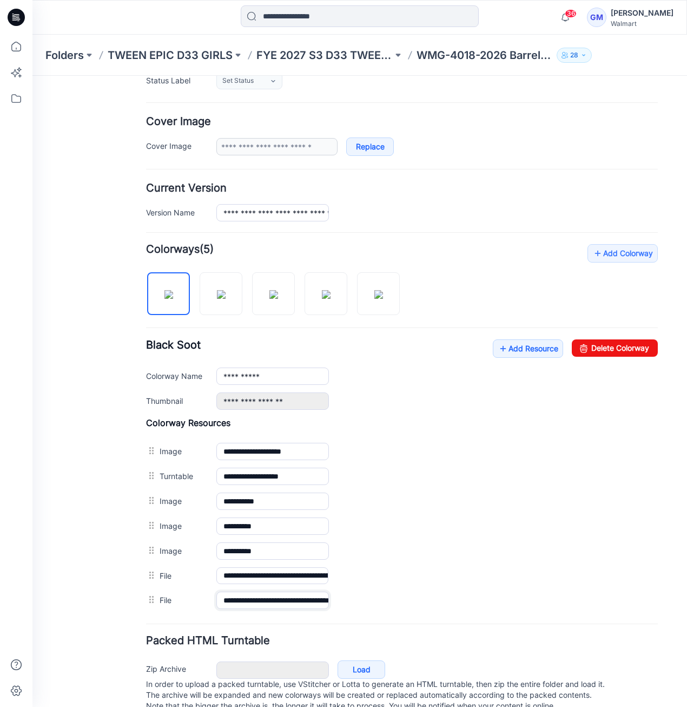
scroll to position [0, 45]
drag, startPoint x: 290, startPoint y: 597, endPoint x: 689, endPoint y: 614, distance: 398.7
click at [687, 614] on html "< Back 36 Gayan Mahawithanalage Profile [PERSON_NAME] Personal Settings Notific…" at bounding box center [359, 316] width 655 height 820
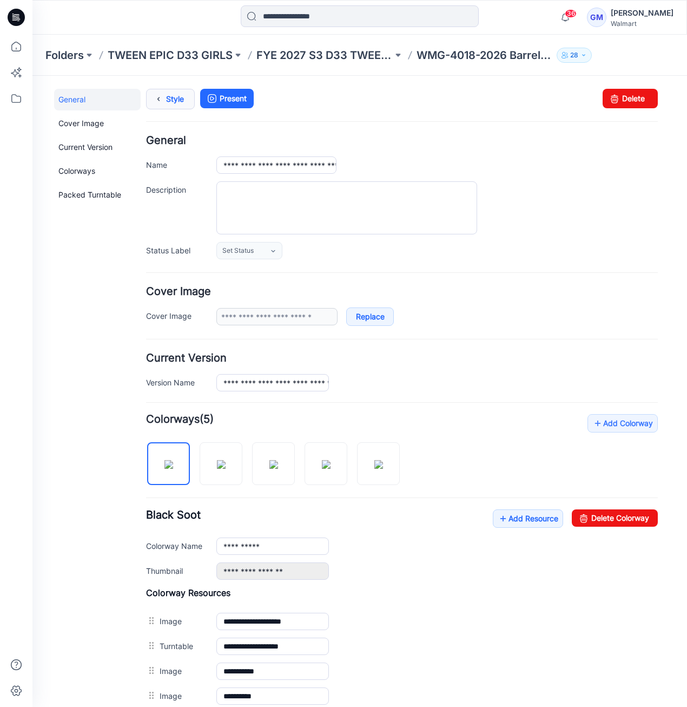
scroll to position [0, 0]
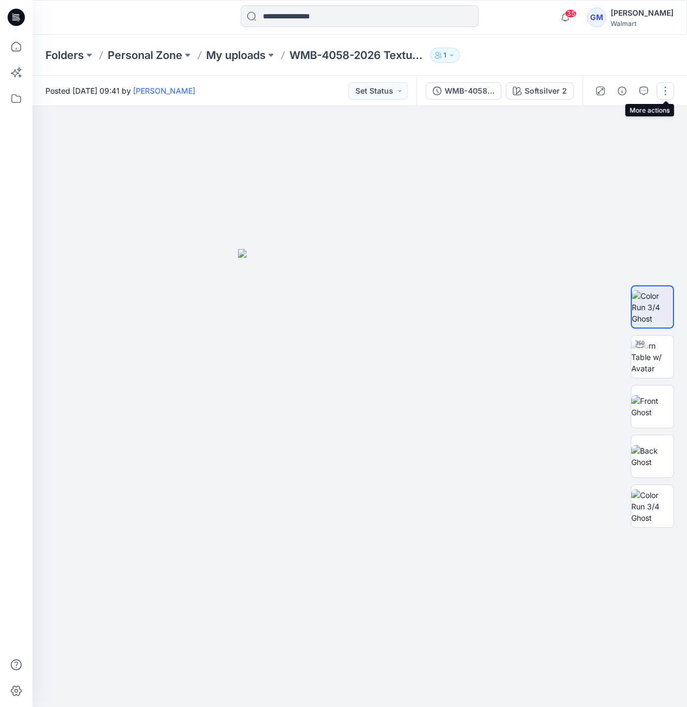
click at [671, 91] on button "button" at bounding box center [665, 90] width 17 height 17
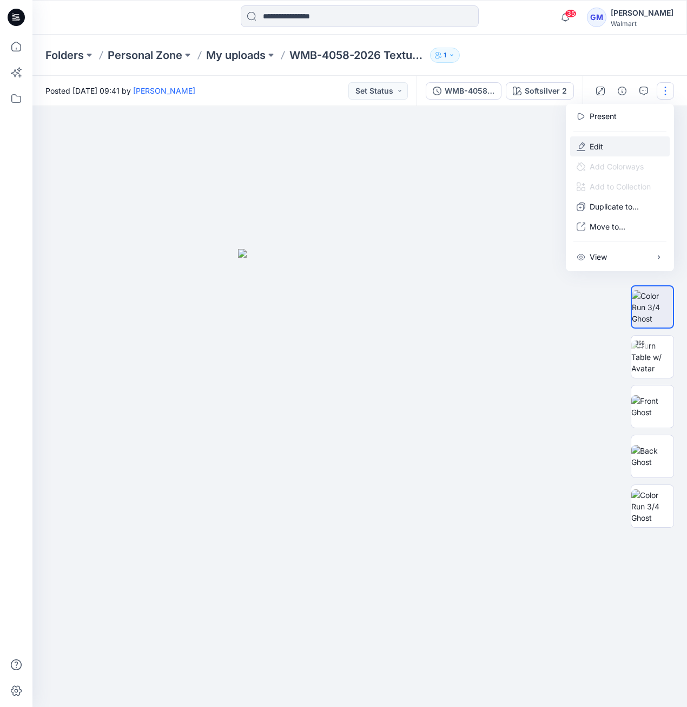
click at [613, 150] on button "Edit" at bounding box center [621, 146] width 100 height 20
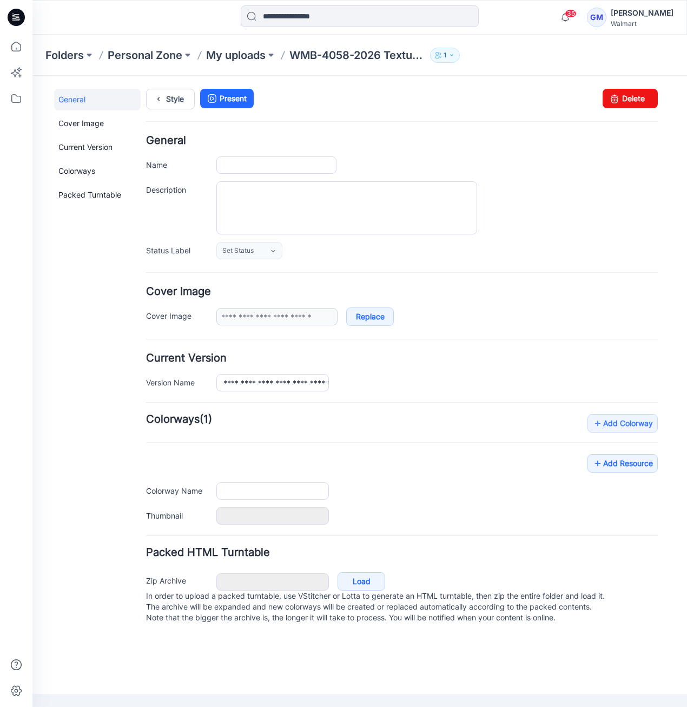
type input "**********"
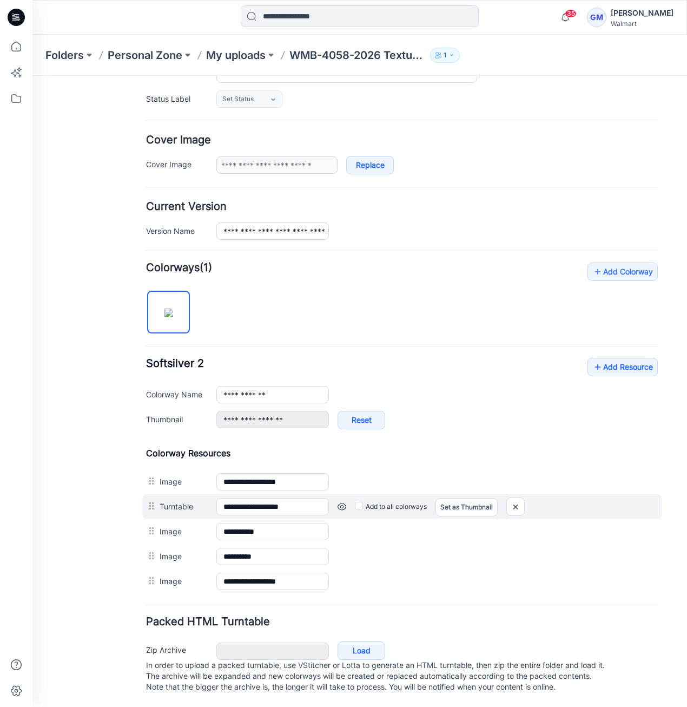
scroll to position [158, 0]
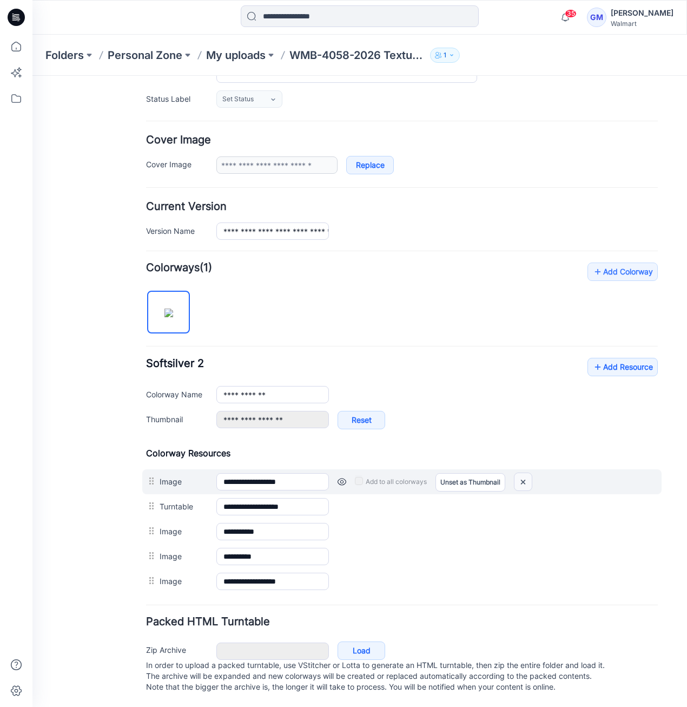
drag, startPoint x: 438, startPoint y: 122, endPoint x: 519, endPoint y: 472, distance: 359.3
click at [519, 473] on img at bounding box center [523, 482] width 17 height 18
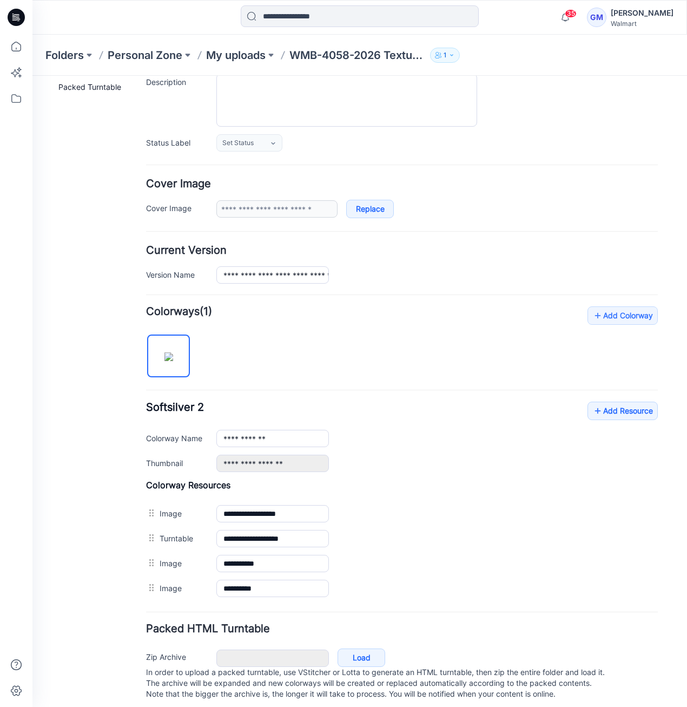
scroll to position [108, 0]
click at [279, 444] on div "**********" at bounding box center [402, 436] width 512 height 70
click at [285, 432] on input "**********" at bounding box center [273, 437] width 113 height 17
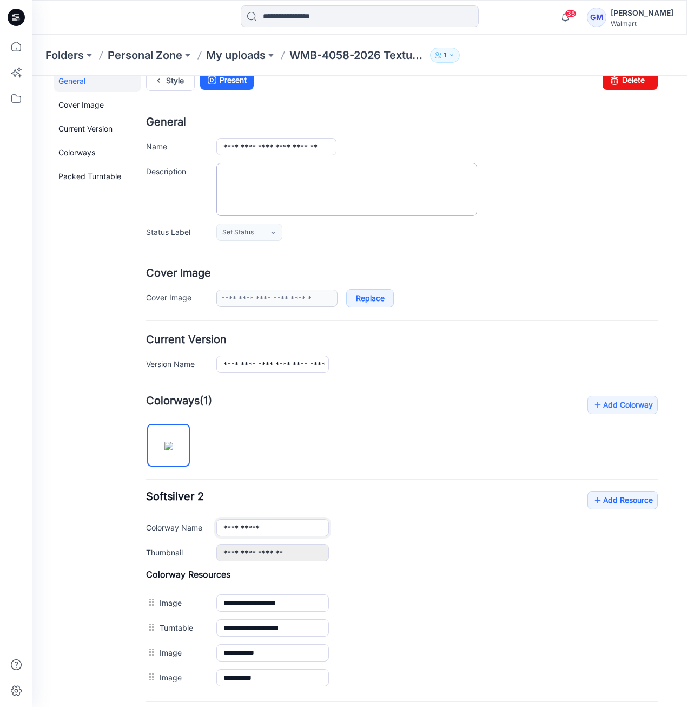
scroll to position [0, 0]
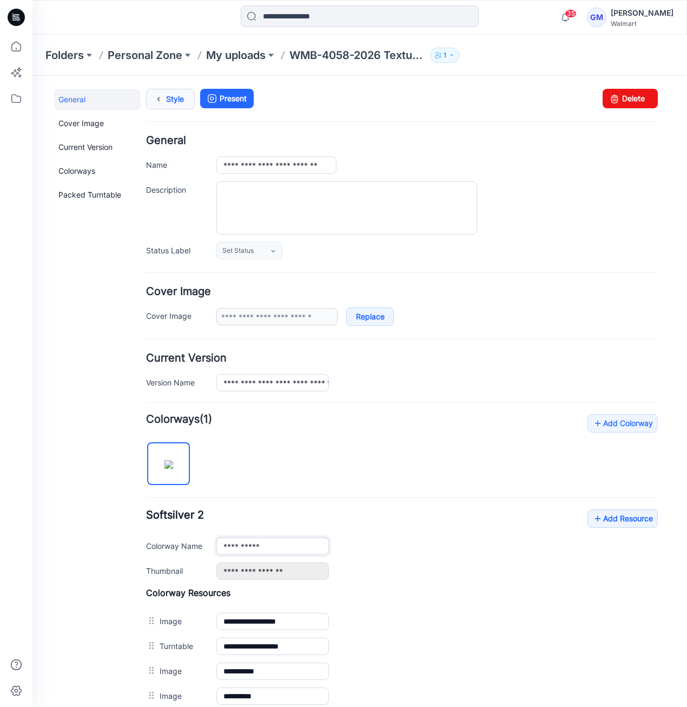
type input "**********"
click at [168, 107] on link "Style" at bounding box center [170, 99] width 49 height 21
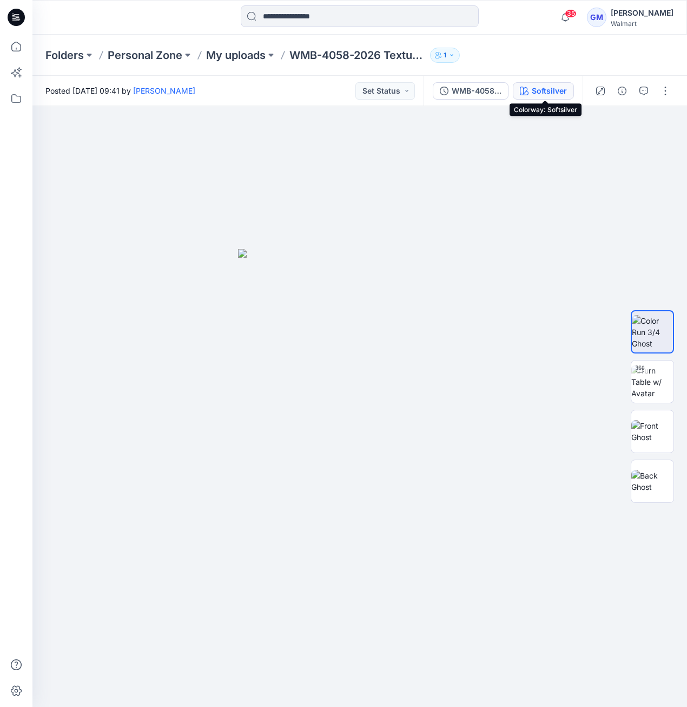
click at [540, 86] on div "Softsilver" at bounding box center [549, 91] width 35 height 12
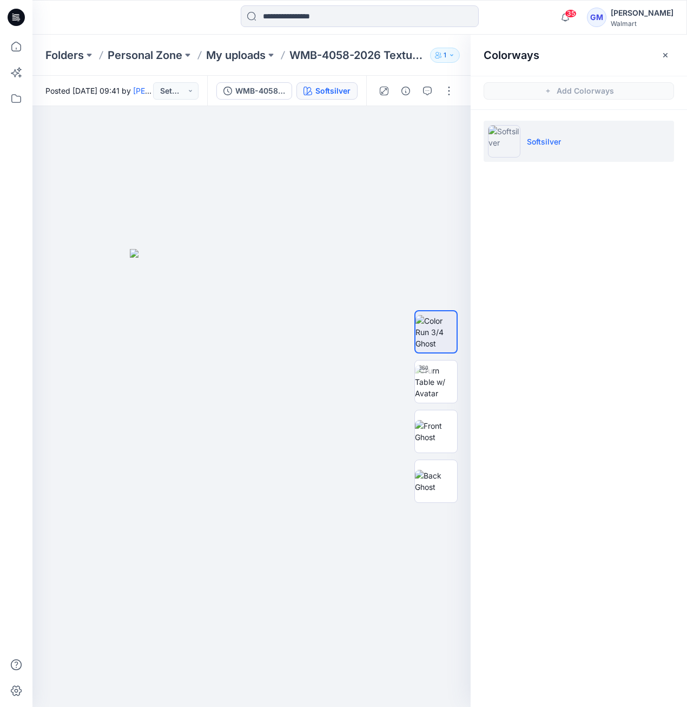
click at [231, 46] on div "Folders Personal Zone My uploads WMB-4058-2026 Texture Shirt 1" at bounding box center [359, 55] width 655 height 41
click at [234, 52] on p "My uploads" at bounding box center [236, 55] width 60 height 15
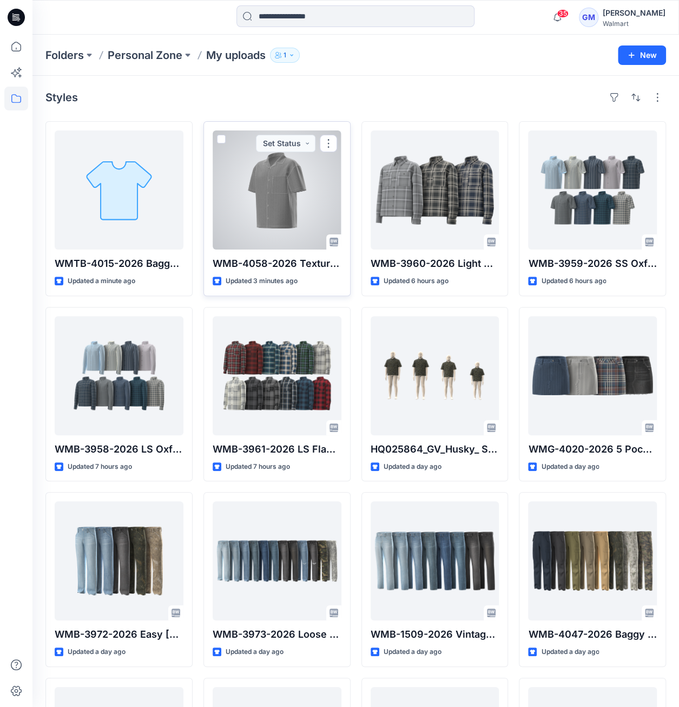
click at [278, 209] on div at bounding box center [277, 189] width 129 height 119
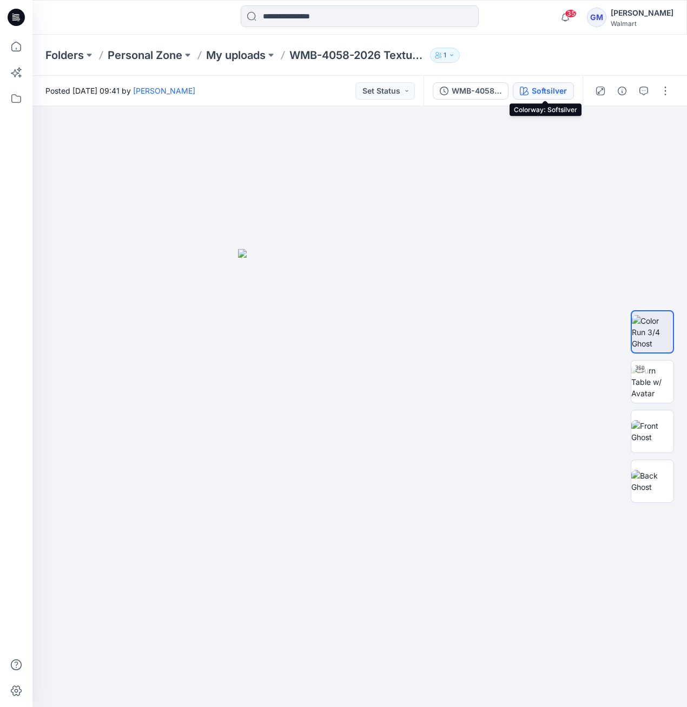
click at [556, 93] on div "Softsilver" at bounding box center [549, 91] width 35 height 12
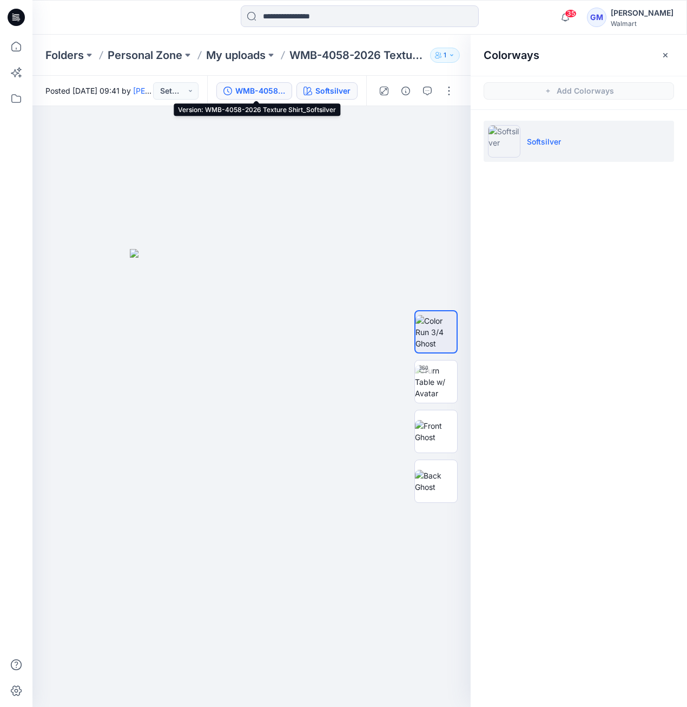
click at [285, 91] on div "WMB-4058-2026 Texture Shirt_Softsilver" at bounding box center [260, 91] width 50 height 12
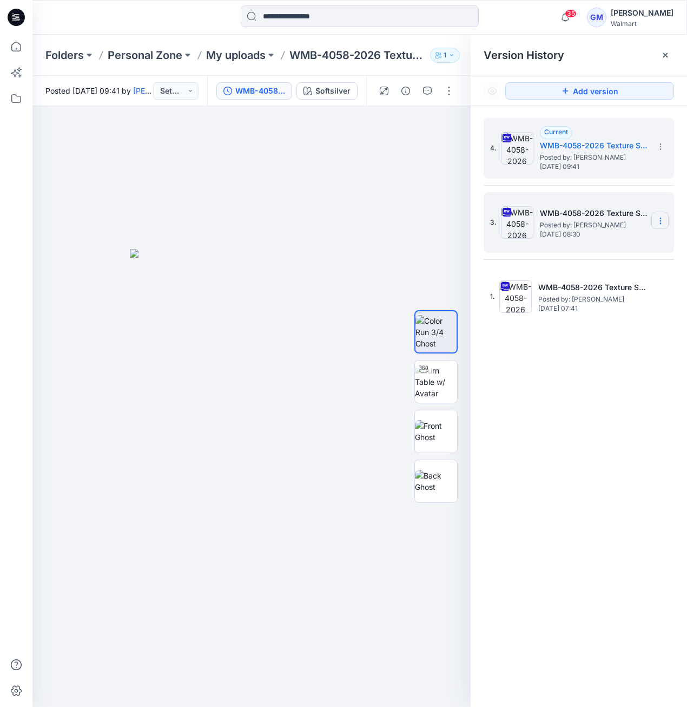
click at [667, 224] on section at bounding box center [660, 220] width 17 height 17
click at [628, 267] on div "Restore Version" at bounding box center [603, 263] width 126 height 22
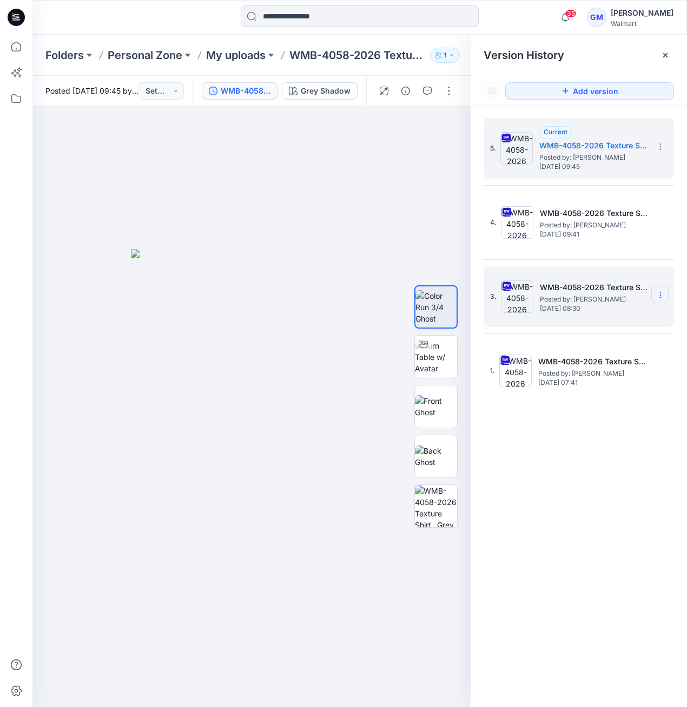
click at [659, 302] on section at bounding box center [660, 294] width 17 height 17
click at [617, 376] on div "Hide Version" at bounding box center [603, 381] width 126 height 22
click at [664, 293] on icon at bounding box center [661, 295] width 9 height 9
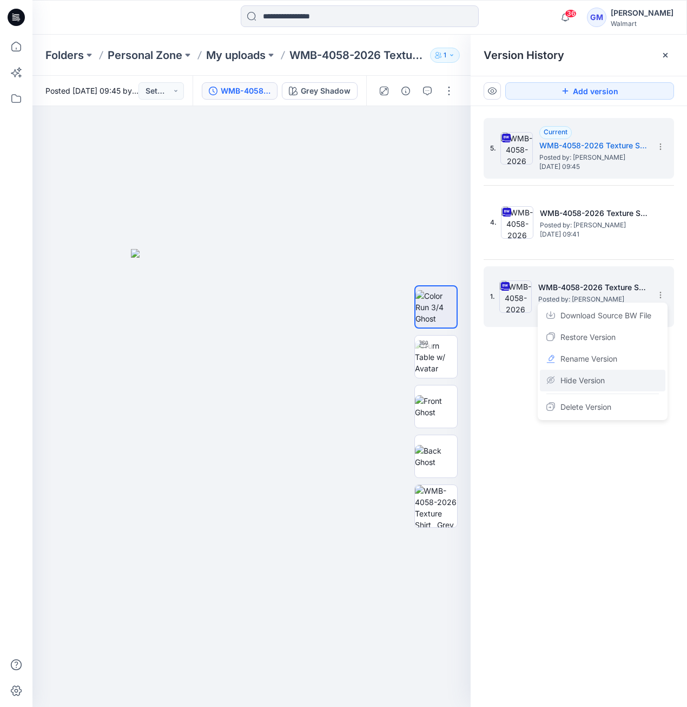
click at [614, 385] on div "Hide Version" at bounding box center [603, 381] width 126 height 22
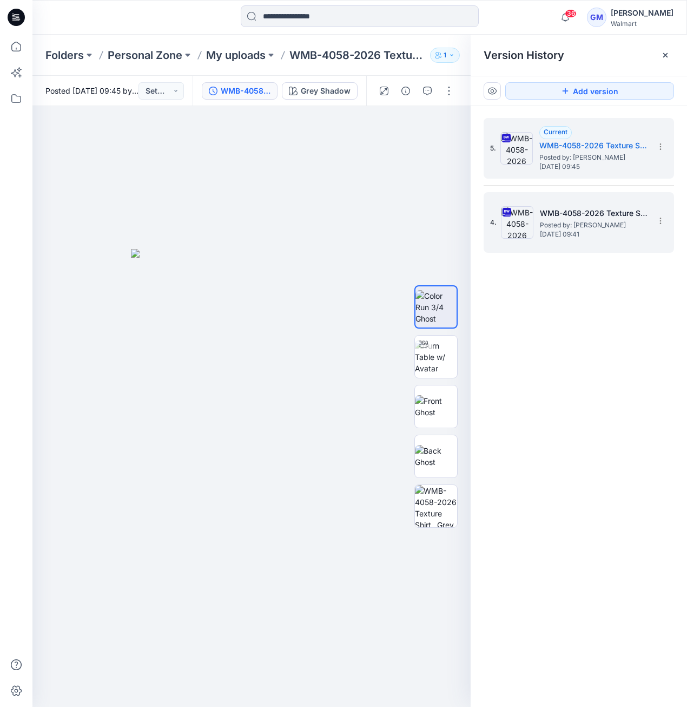
click at [524, 223] on img at bounding box center [517, 222] width 32 height 32
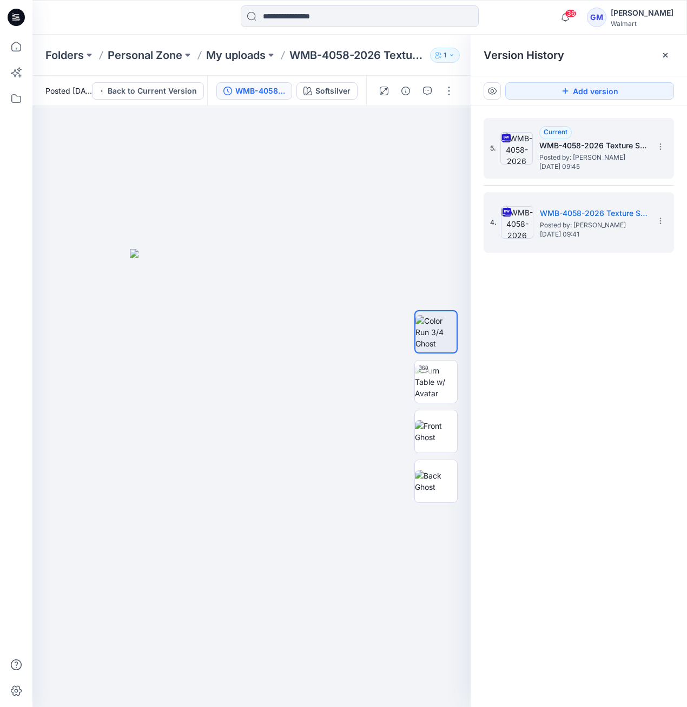
click at [502, 160] on img at bounding box center [517, 148] width 32 height 32
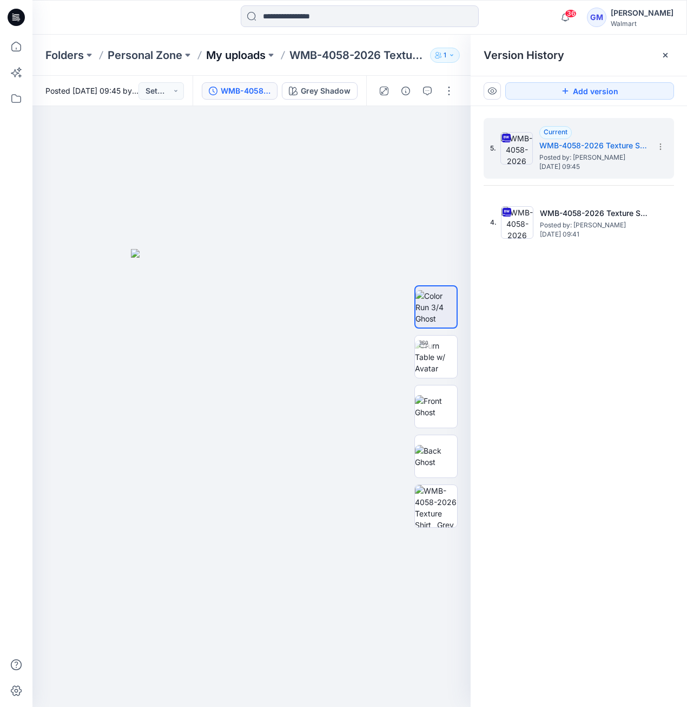
click at [249, 55] on p "My uploads" at bounding box center [236, 55] width 60 height 15
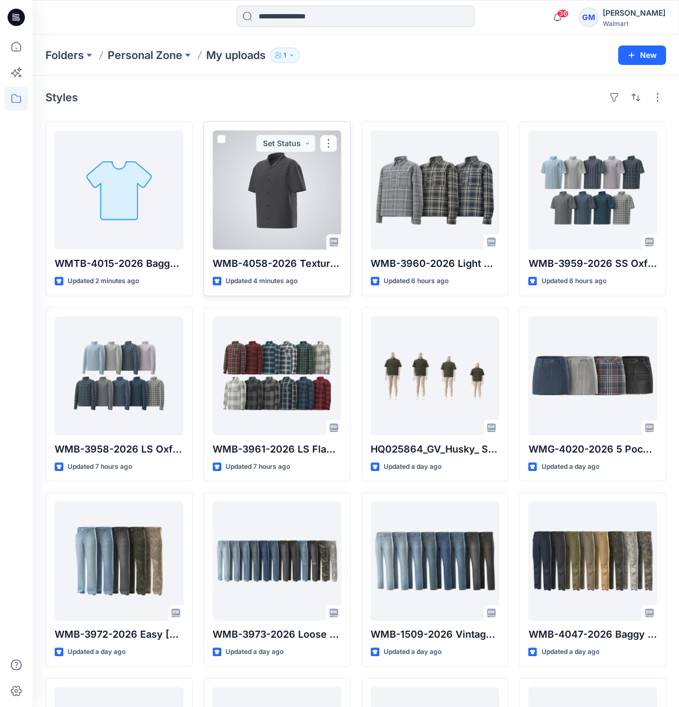
click at [335, 219] on div at bounding box center [277, 189] width 129 height 119
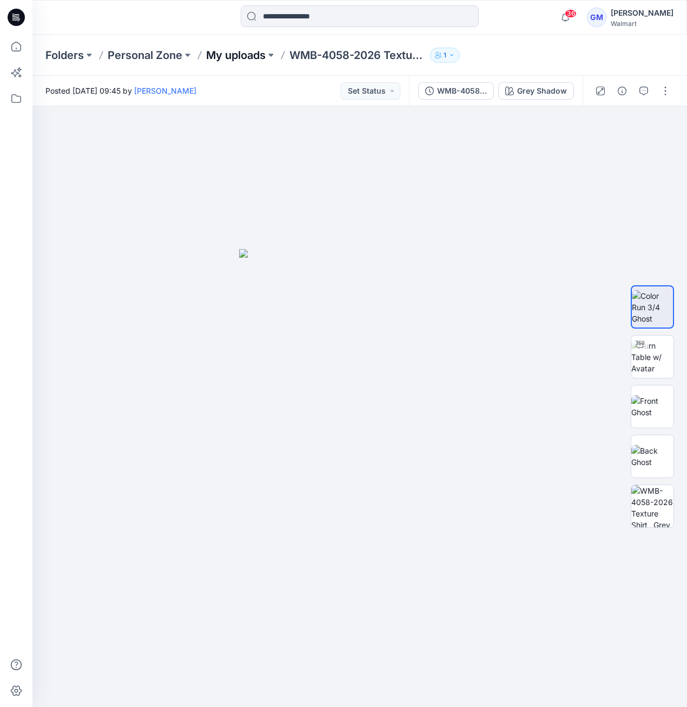
click at [252, 54] on p "My uploads" at bounding box center [236, 55] width 60 height 15
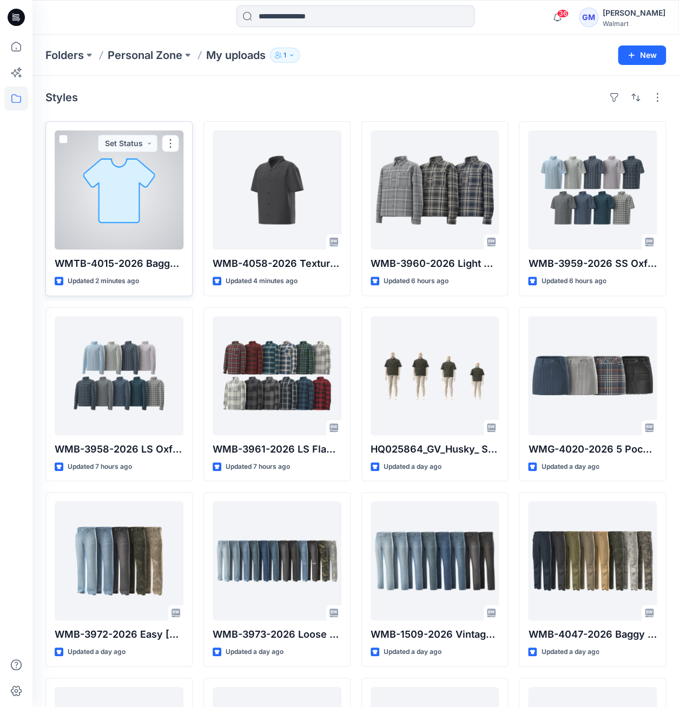
click at [145, 171] on div at bounding box center [119, 189] width 129 height 119
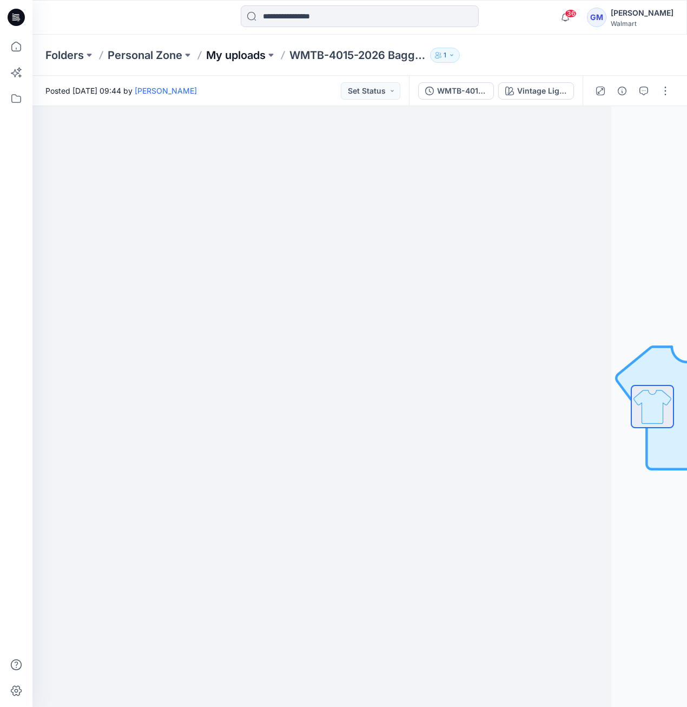
drag, startPoint x: 247, startPoint y: 64, endPoint x: 251, endPoint y: 59, distance: 6.5
click at [247, 64] on div "Folders Personal Zone My uploads WMTB-4015-2026 Baggy Fit [PERSON_NAME] 1" at bounding box center [359, 55] width 655 height 41
click at [257, 56] on p "My uploads" at bounding box center [236, 55] width 60 height 15
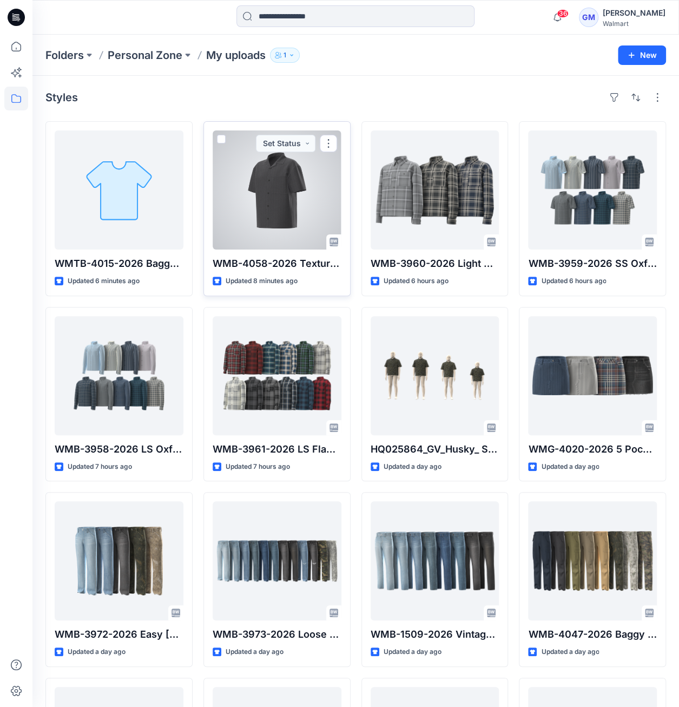
click at [295, 178] on div at bounding box center [277, 189] width 129 height 119
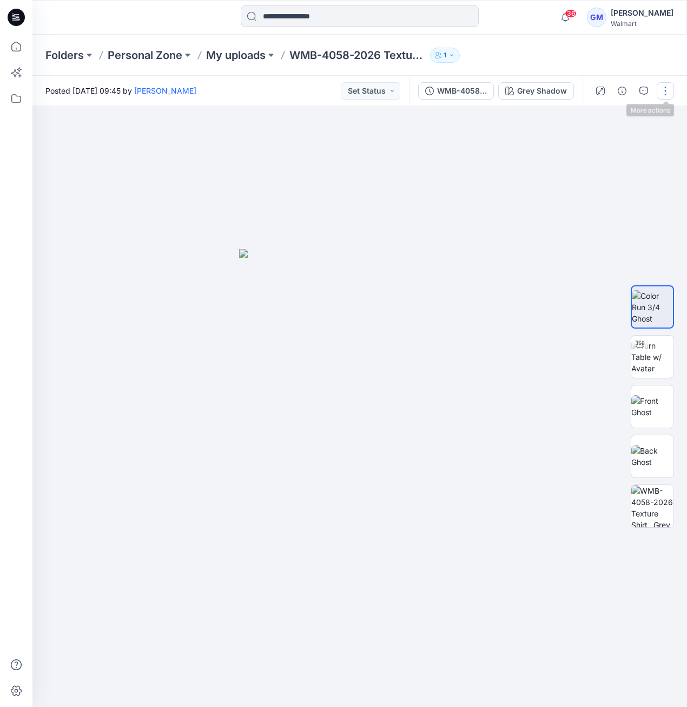
click at [662, 95] on button "button" at bounding box center [665, 90] width 17 height 17
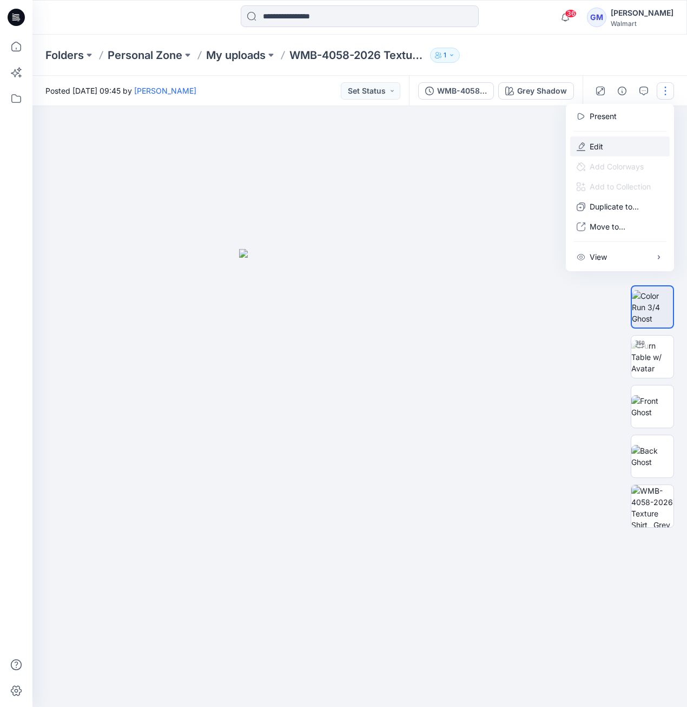
click at [595, 139] on button "Edit" at bounding box center [621, 146] width 100 height 20
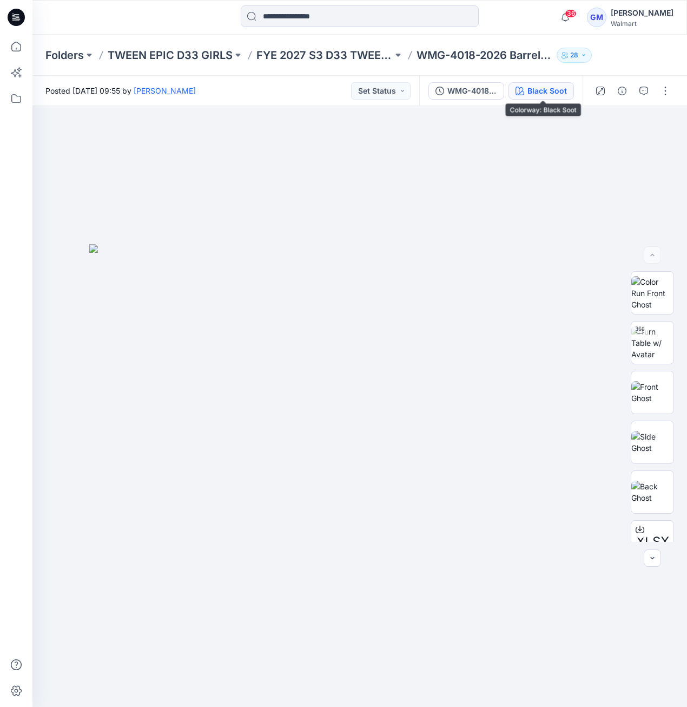
click at [553, 87] on div "Black Soot" at bounding box center [548, 91] width 40 height 12
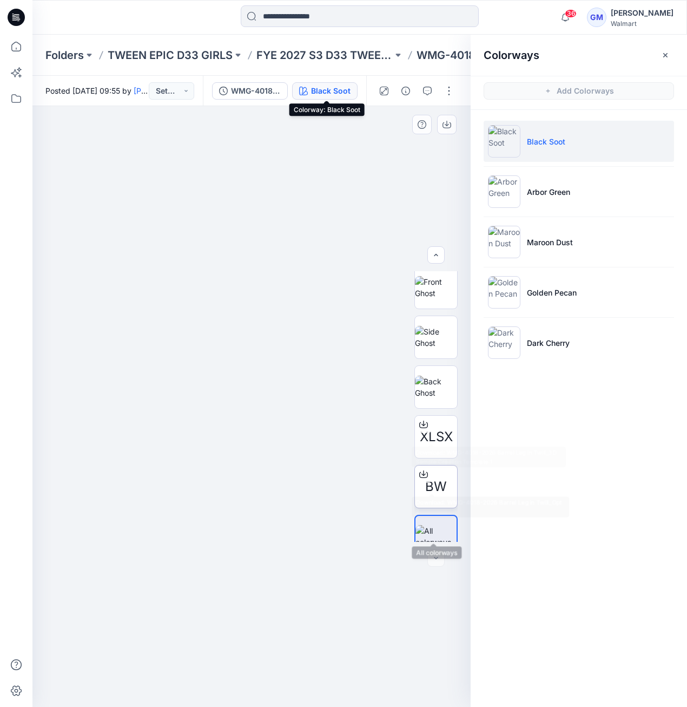
scroll to position [121, 0]
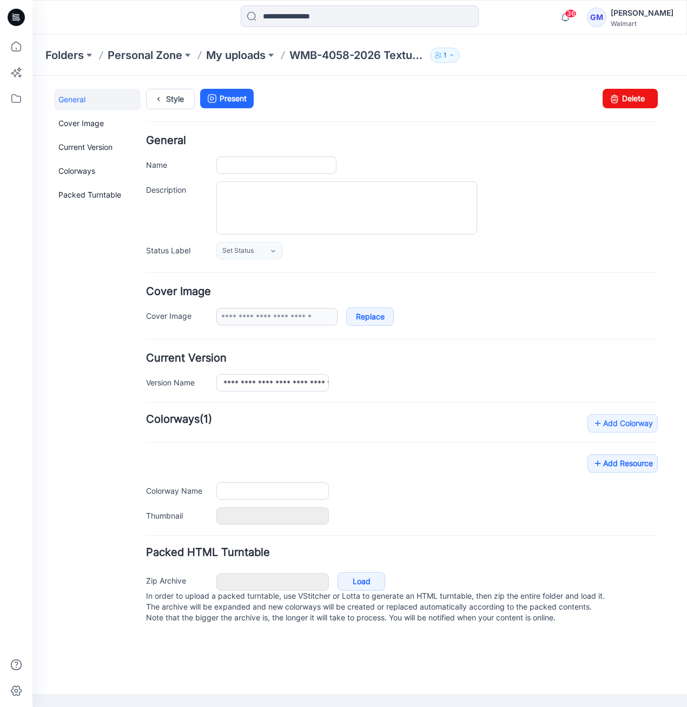
type input "**********"
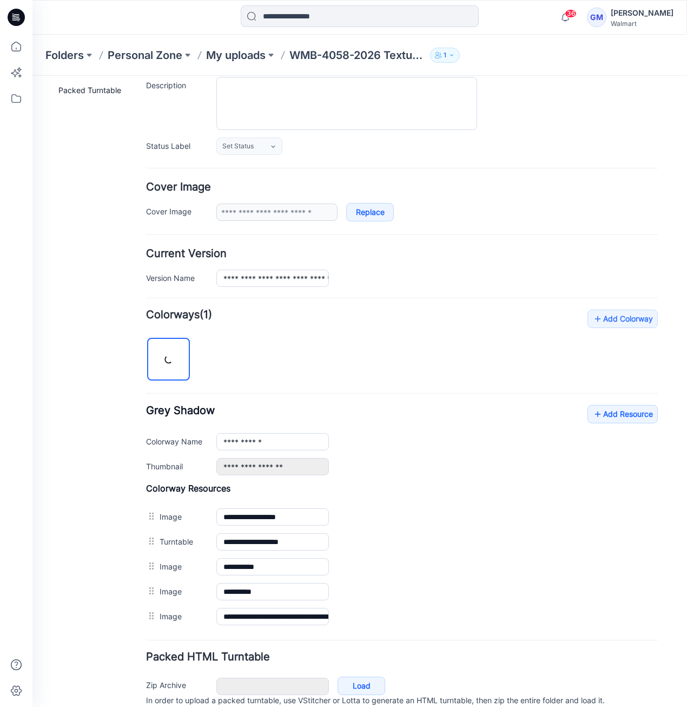
scroll to position [146, 0]
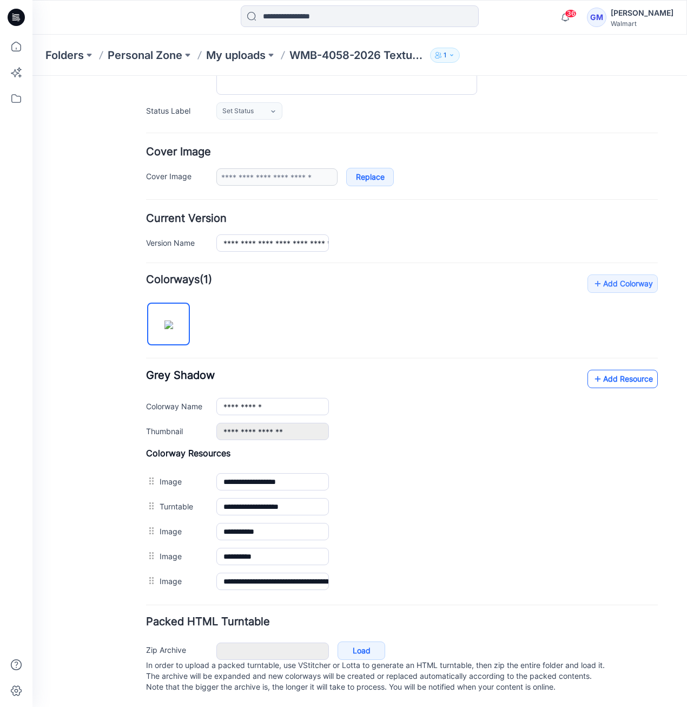
click at [613, 371] on link "Add Resource" at bounding box center [623, 379] width 70 height 18
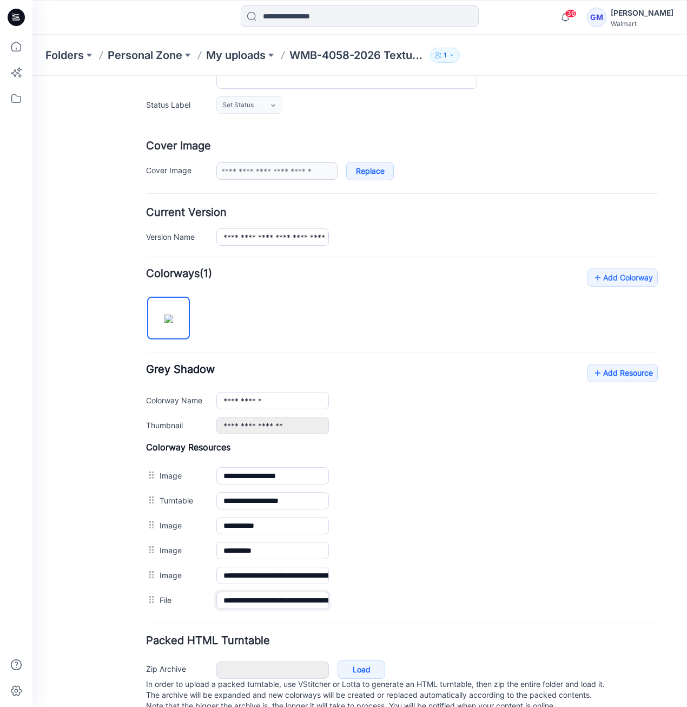
scroll to position [0, 116]
drag, startPoint x: 261, startPoint y: 593, endPoint x: 571, endPoint y: 628, distance: 311.6
click at [571, 628] on form "**********" at bounding box center [402, 352] width 512 height 725
click at [604, 371] on link "Add Resource" at bounding box center [623, 373] width 70 height 18
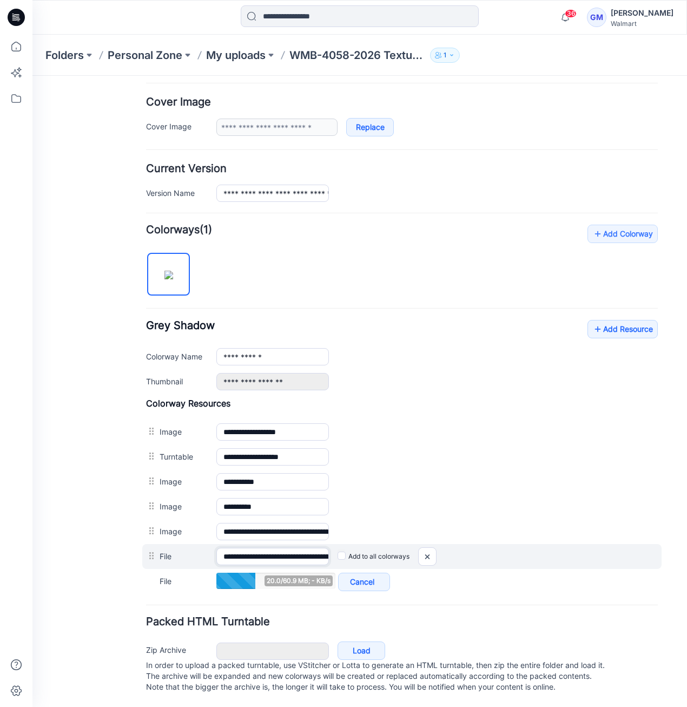
scroll to position [0, 116]
drag, startPoint x: 292, startPoint y: 543, endPoint x: 583, endPoint y: 554, distance: 291.4
click at [583, 554] on div "**********" at bounding box center [402, 556] width 520 height 25
drag, startPoint x: 272, startPoint y: 544, endPoint x: 476, endPoint y: 543, distance: 204.1
click at [476, 544] on div "**********" at bounding box center [402, 556] width 520 height 25
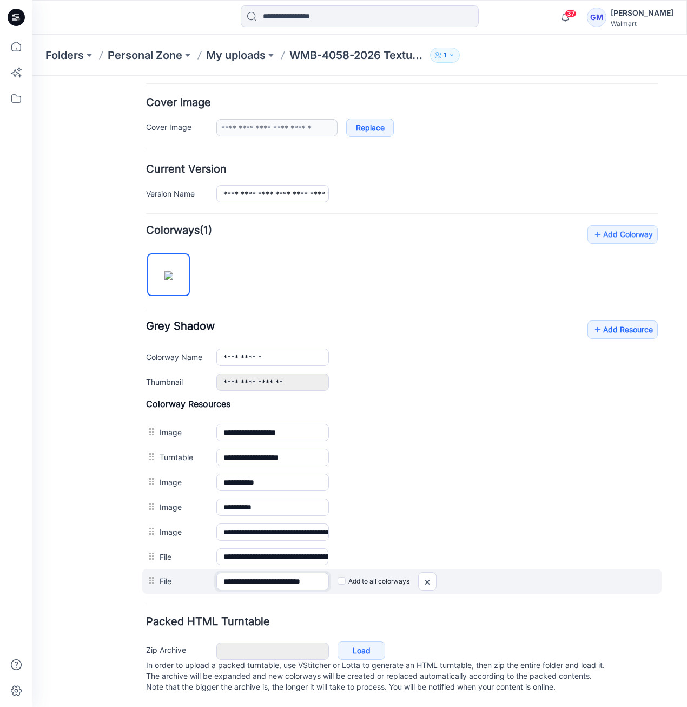
scroll to position [0, 10]
drag, startPoint x: 294, startPoint y: 573, endPoint x: 569, endPoint y: 570, distance: 275.0
click at [569, 570] on div "**********" at bounding box center [402, 581] width 520 height 25
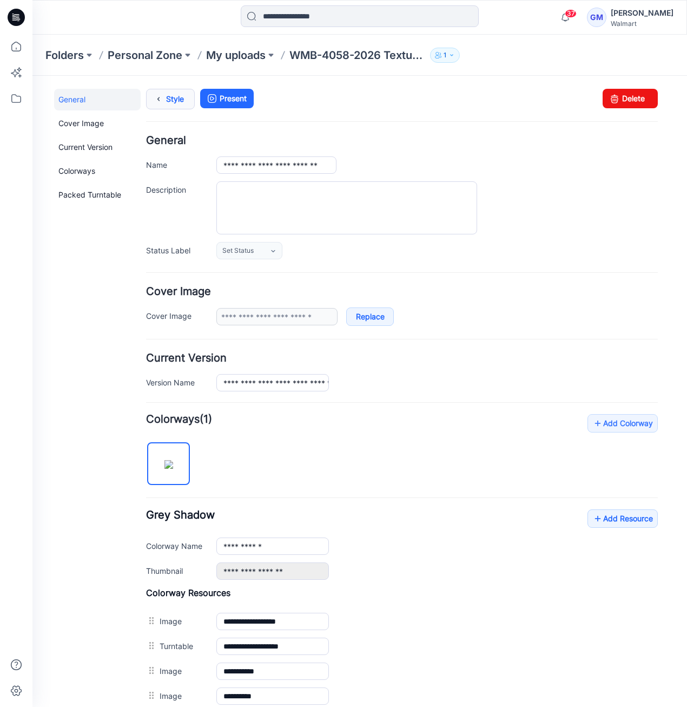
scroll to position [0, 0]
click at [166, 103] on link "Style" at bounding box center [170, 99] width 49 height 21
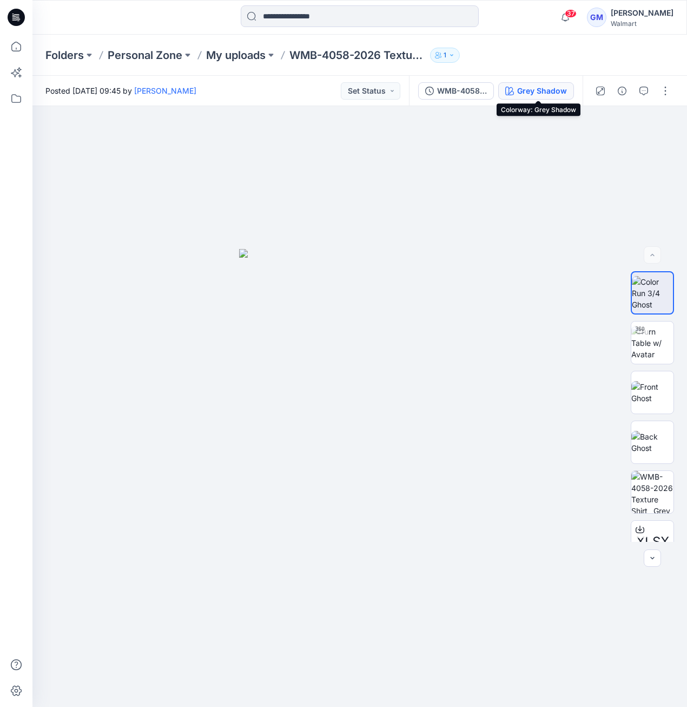
click at [565, 96] on div "Grey Shadow" at bounding box center [542, 91] width 50 height 12
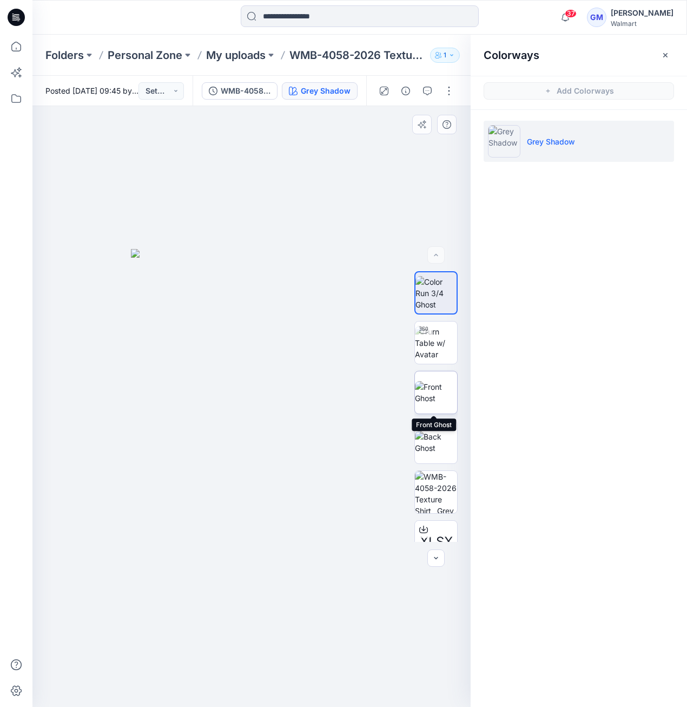
click at [434, 397] on img at bounding box center [436, 392] width 42 height 23
click at [446, 391] on img at bounding box center [436, 392] width 41 height 23
click at [451, 96] on button "button" at bounding box center [449, 90] width 17 height 17
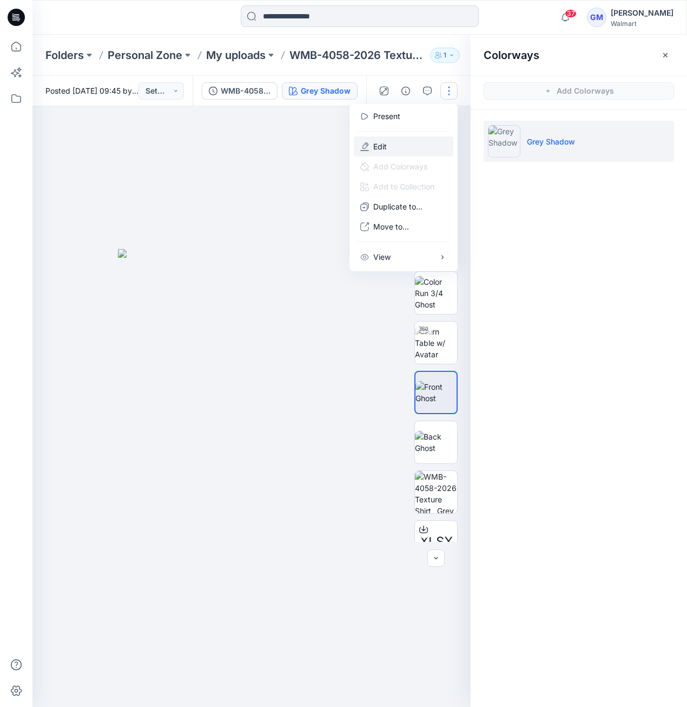
click at [392, 140] on button "Edit" at bounding box center [404, 146] width 100 height 20
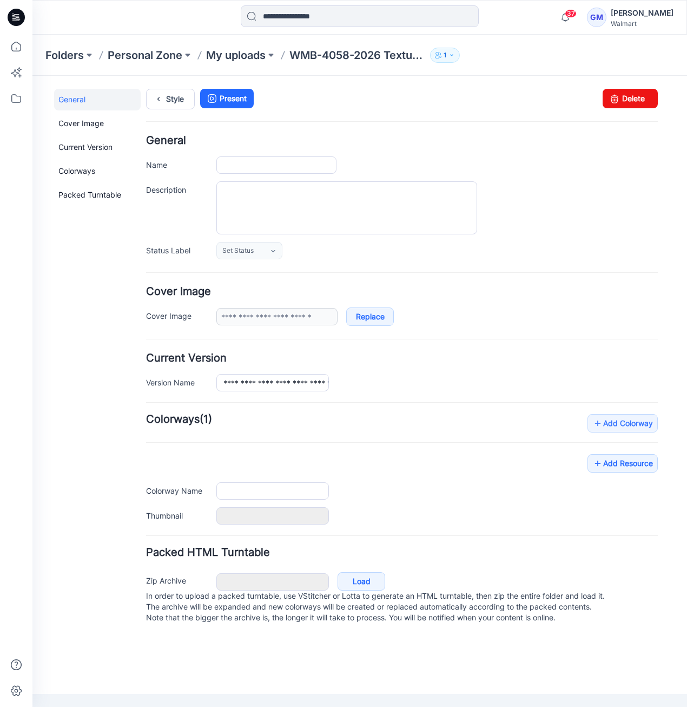
type input "**********"
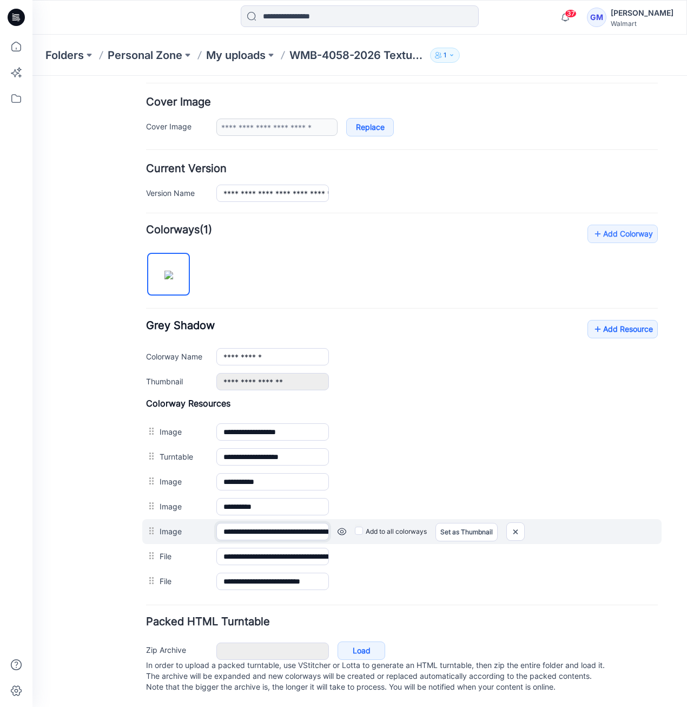
scroll to position [0, 61]
drag, startPoint x: 267, startPoint y: 521, endPoint x: 406, endPoint y: 532, distance: 139.5
click at [406, 532] on div "**********" at bounding box center [402, 531] width 520 height 25
drag, startPoint x: 423, startPoint y: 134, endPoint x: 516, endPoint y: 520, distance: 397.4
click at [516, 523] on img at bounding box center [515, 532] width 17 height 18
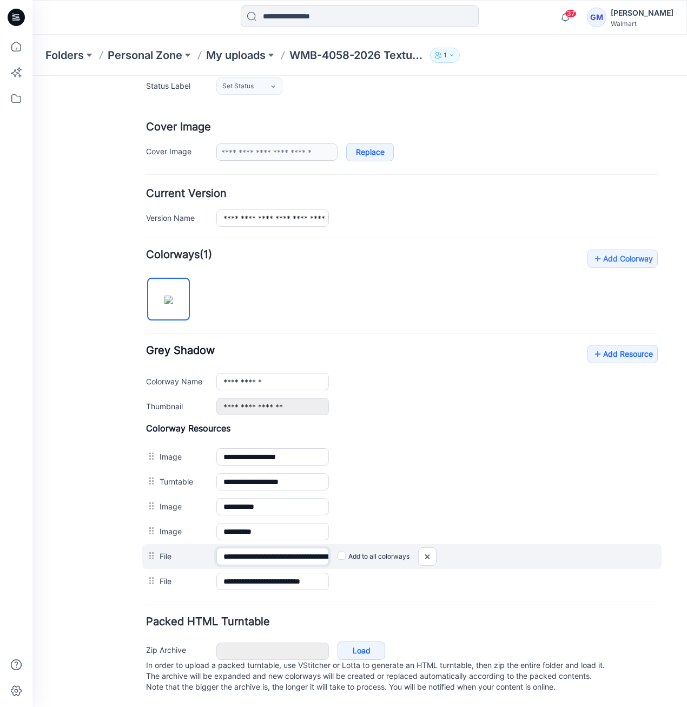
scroll to position [0, 116]
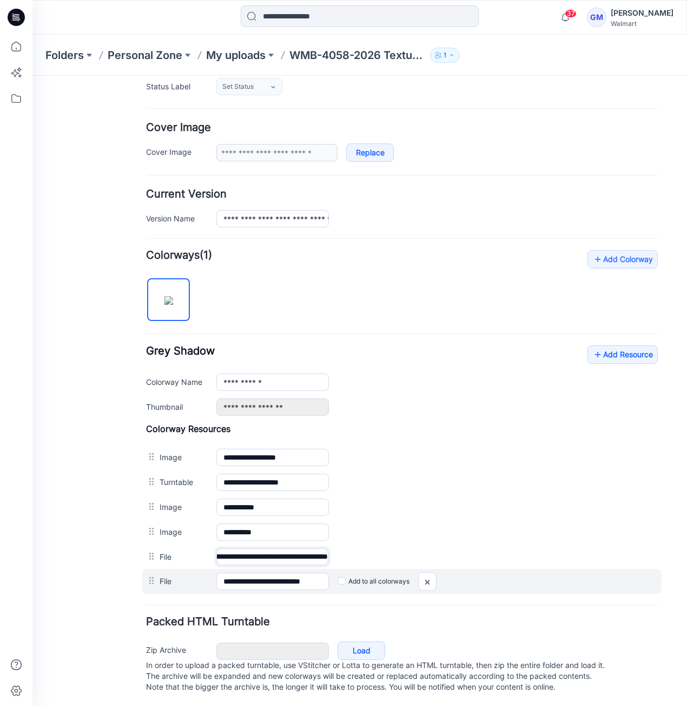
drag, startPoint x: 302, startPoint y: 549, endPoint x: 375, endPoint y: 559, distance: 73.2
click at [538, 549] on div "**********" at bounding box center [402, 557] width 512 height 24
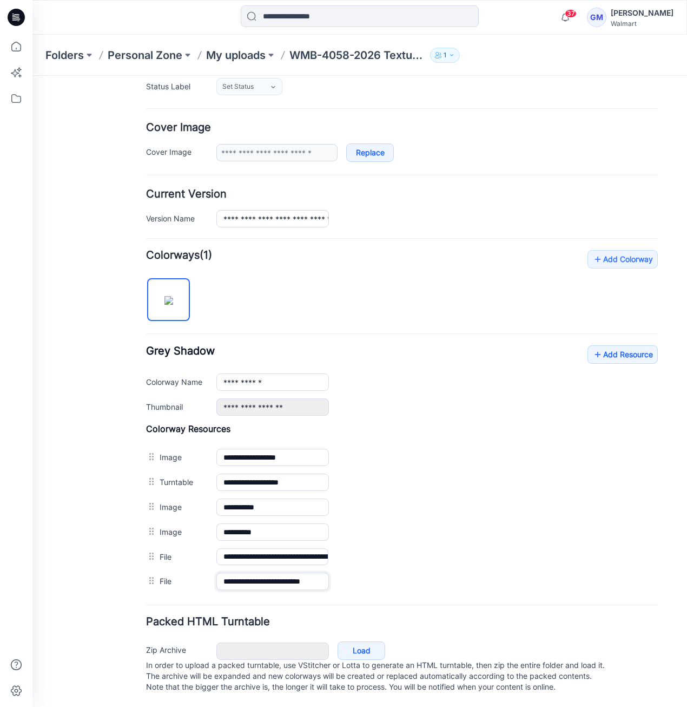
scroll to position [0, 10]
drag, startPoint x: 300, startPoint y: 568, endPoint x: 638, endPoint y: 594, distance: 338.8
click at [638, 594] on form "**********" at bounding box center [402, 333] width 512 height 725
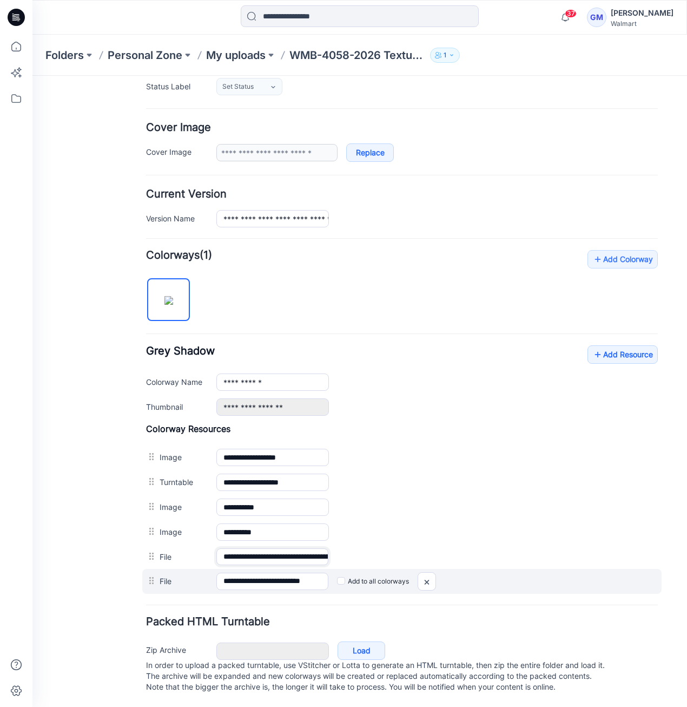
scroll to position [0, 116]
drag, startPoint x: 284, startPoint y: 552, endPoint x: 632, endPoint y: 566, distance: 348.3
click at [632, 566] on div "**********" at bounding box center [402, 508] width 512 height 171
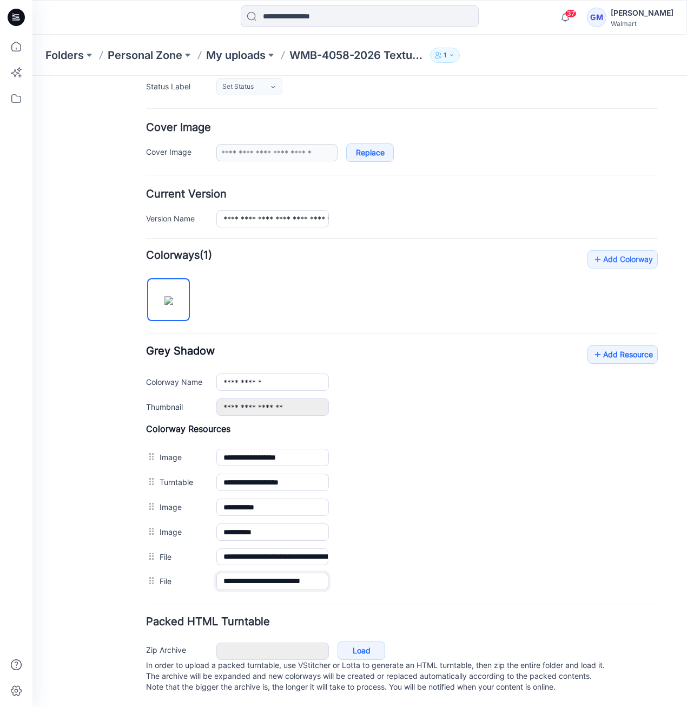
scroll to position [0, 10]
drag, startPoint x: 294, startPoint y: 568, endPoint x: 690, endPoint y: 587, distance: 395.6
click at [687, 587] on html "< Back 37 Gayan Mahawithanalage Profile Gayan Mahawithanalage Personal Settings…" at bounding box center [359, 309] width 655 height 795
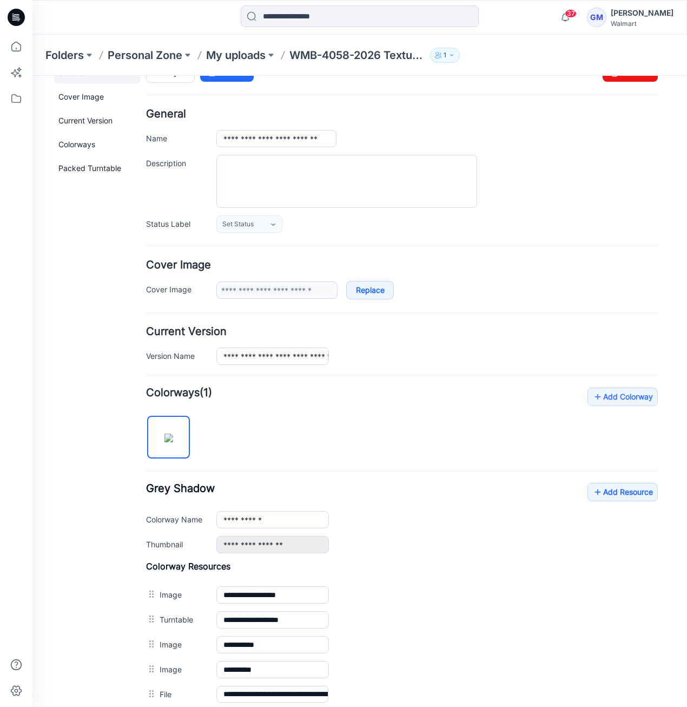
scroll to position [0, 0]
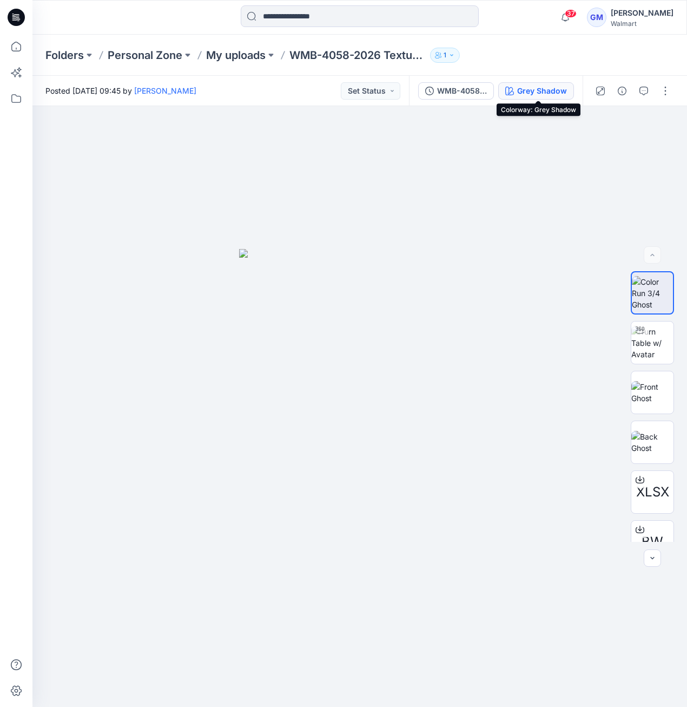
click at [530, 91] on div "Grey Shadow" at bounding box center [542, 91] width 50 height 12
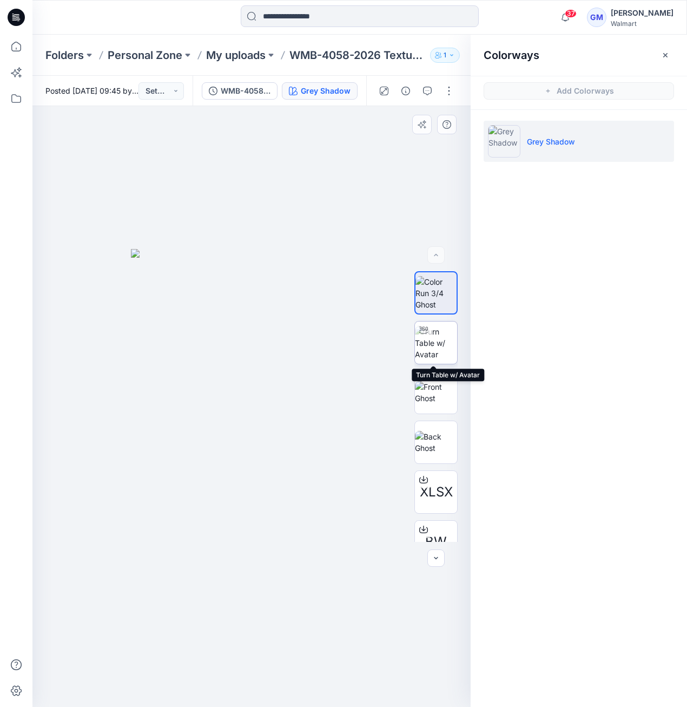
click at [447, 357] on img at bounding box center [436, 343] width 42 height 34
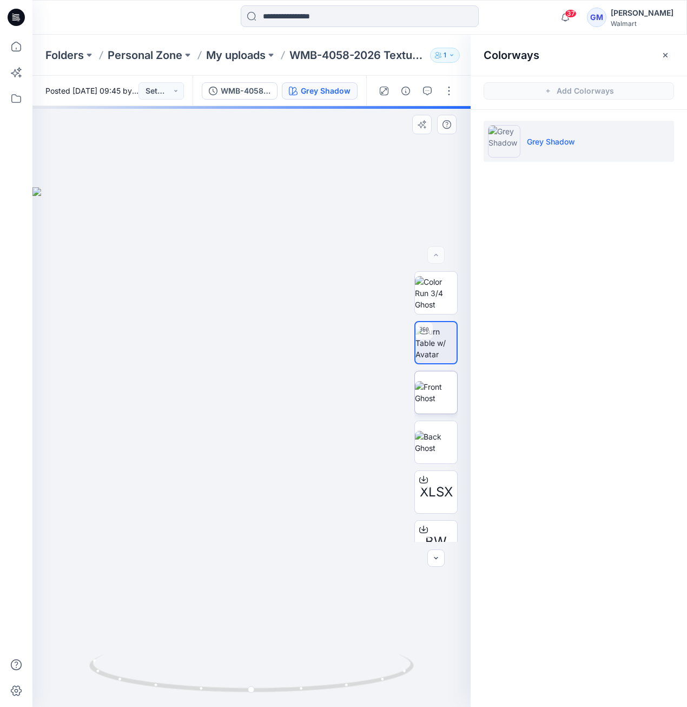
click at [443, 399] on img at bounding box center [436, 392] width 42 height 23
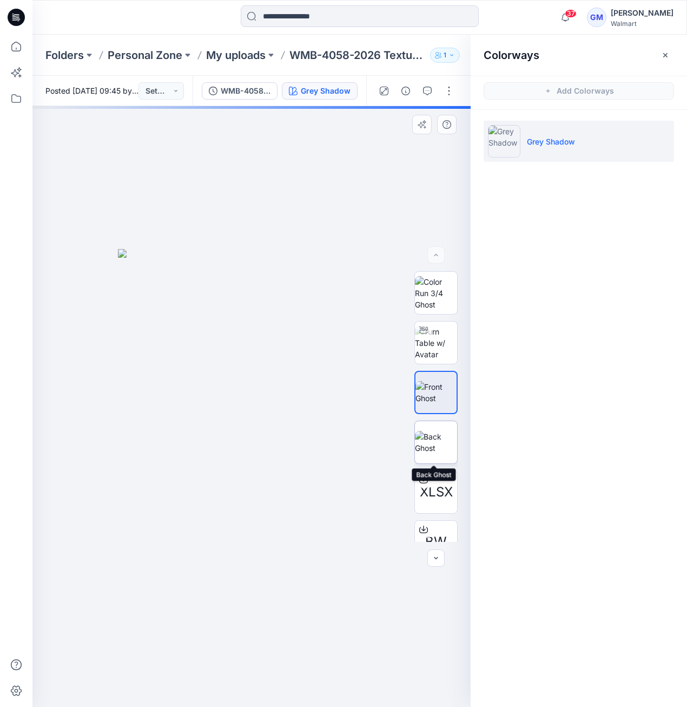
click at [434, 437] on img at bounding box center [436, 442] width 42 height 23
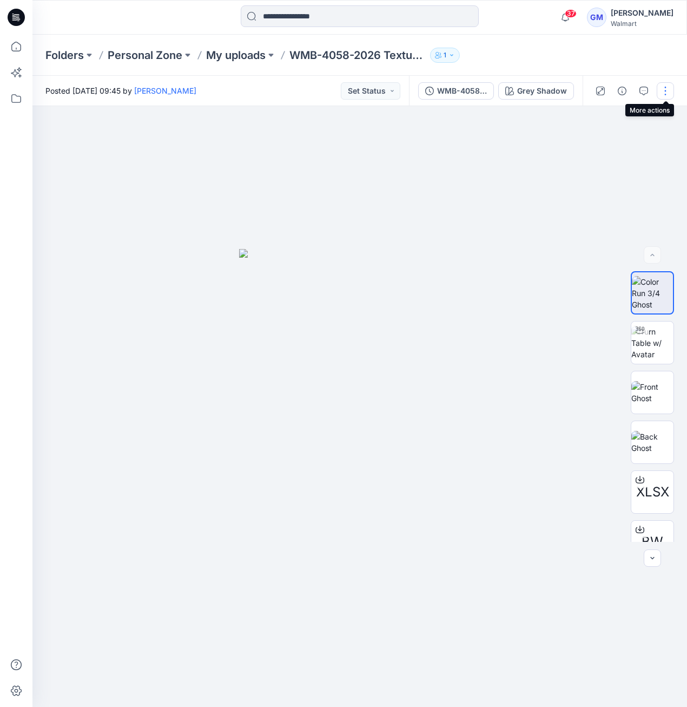
click at [666, 96] on button "button" at bounding box center [665, 90] width 17 height 17
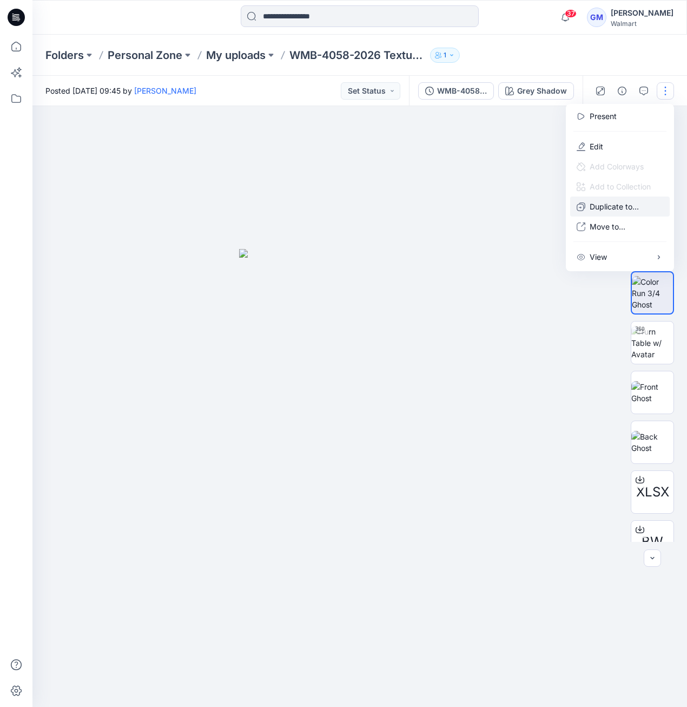
click at [630, 204] on p "Duplicate to..." at bounding box center [614, 206] width 49 height 11
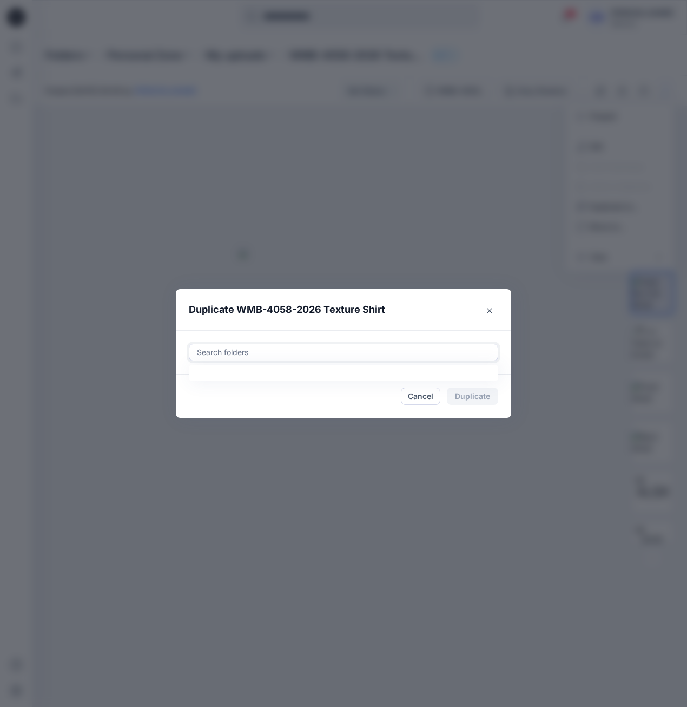
click at [277, 345] on div "Search folders" at bounding box center [343, 352] width 309 height 16
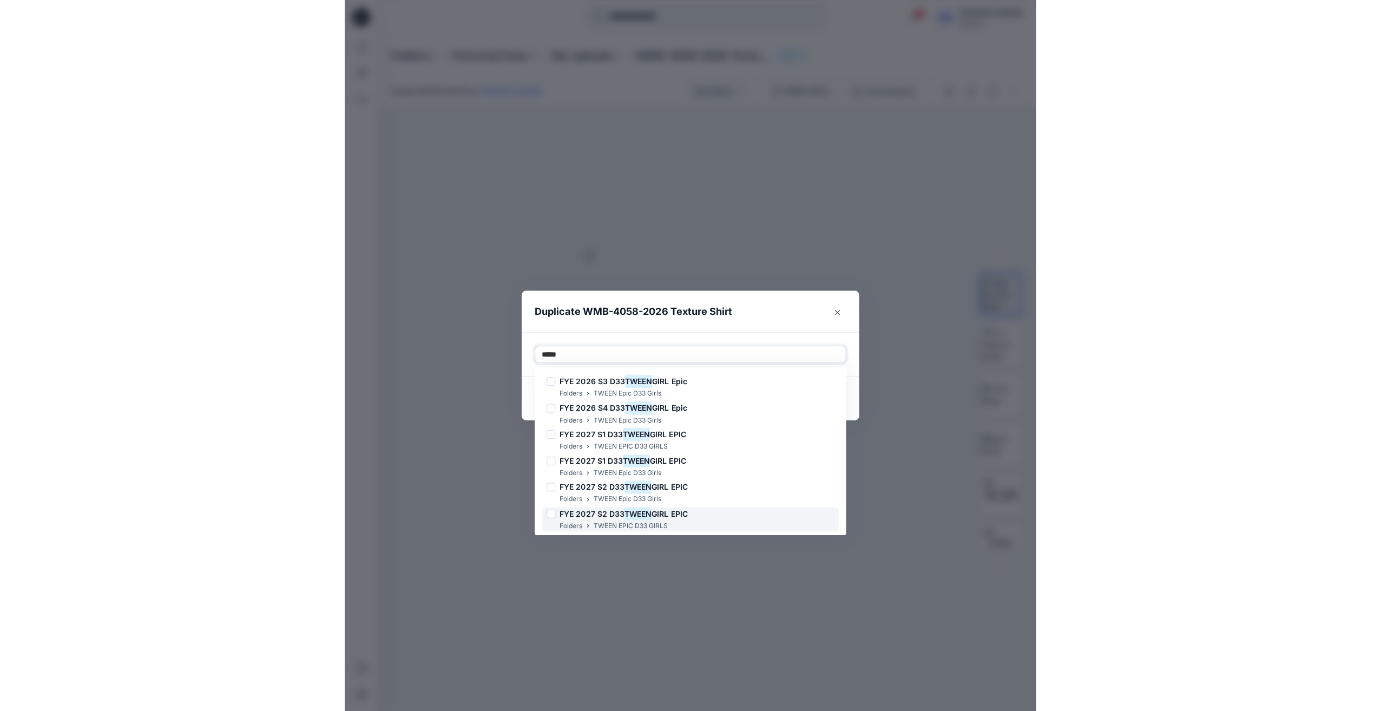
scroll to position [108, 0]
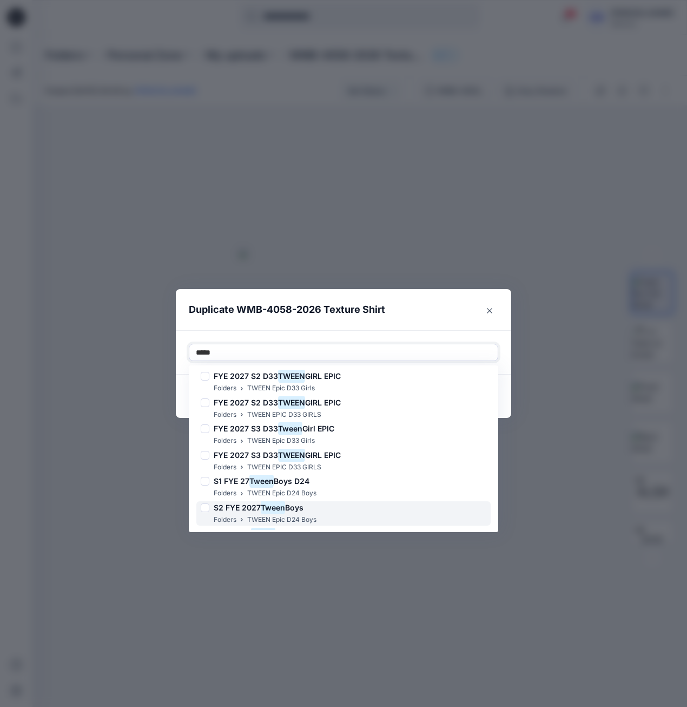
click at [304, 513] on h6 "S2 FYE 2027 Tween Boys" at bounding box center [259, 507] width 90 height 13
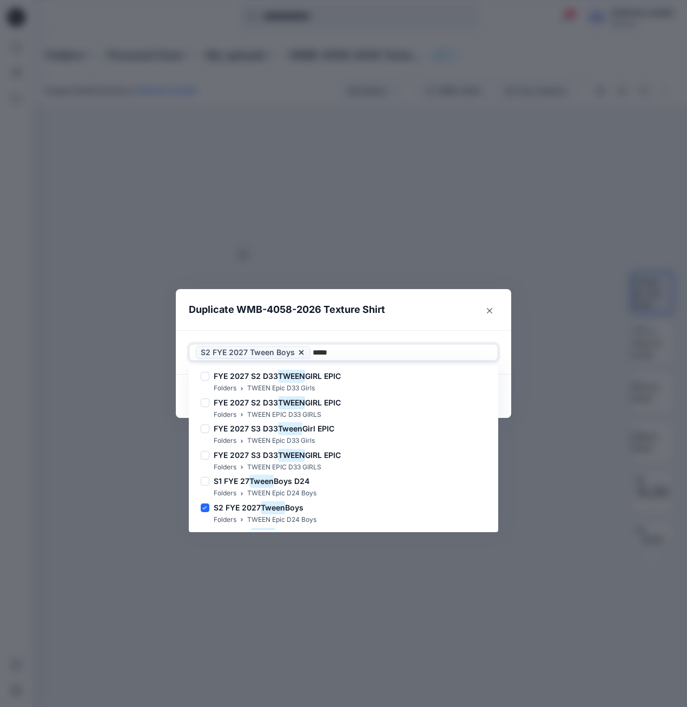
type input "*****"
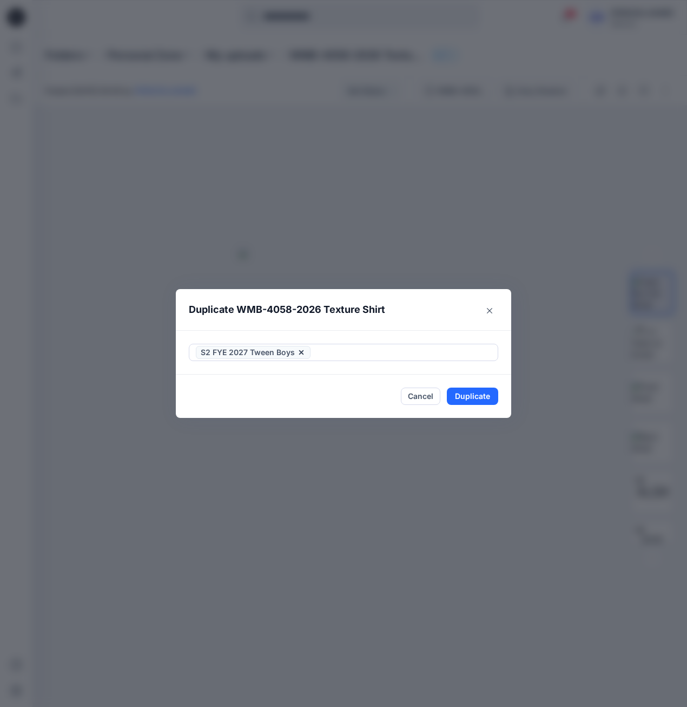
click at [442, 307] on header "Duplicate WMB-4058-2026 Texture Shirt" at bounding box center [333, 309] width 314 height 41
click at [477, 408] on footer "Cancel Duplicate" at bounding box center [344, 396] width 336 height 43
click at [481, 392] on button "Duplicate" at bounding box center [472, 396] width 51 height 17
click at [472, 402] on button "Close" at bounding box center [480, 396] width 35 height 17
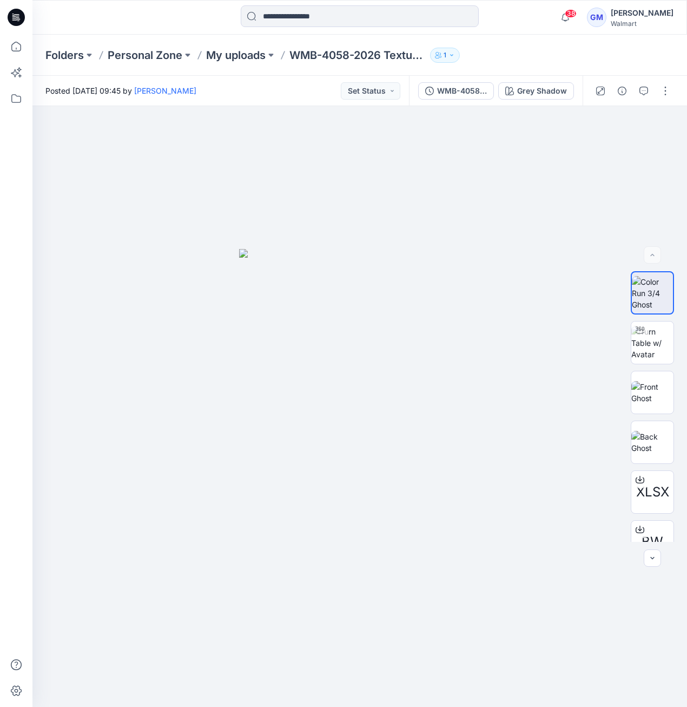
click at [21, 23] on icon at bounding box center [16, 17] width 17 height 17
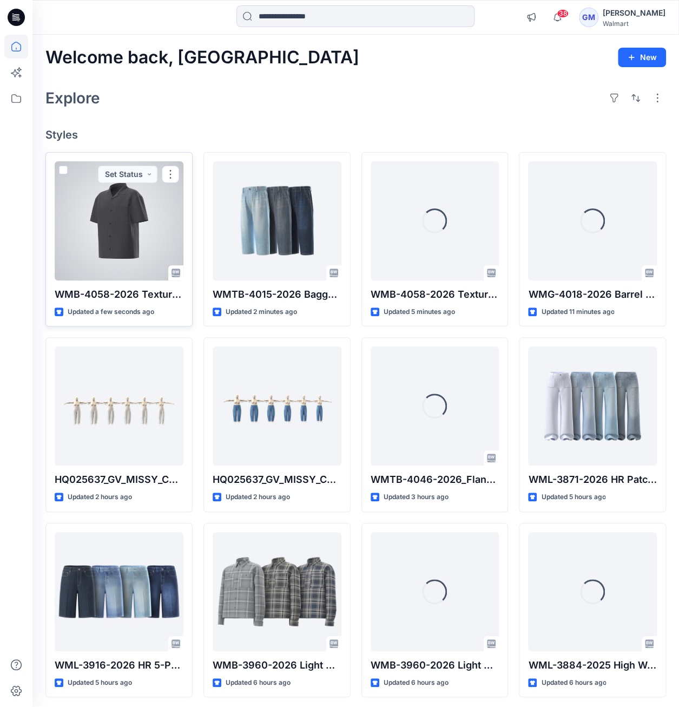
click at [128, 246] on div at bounding box center [119, 220] width 129 height 119
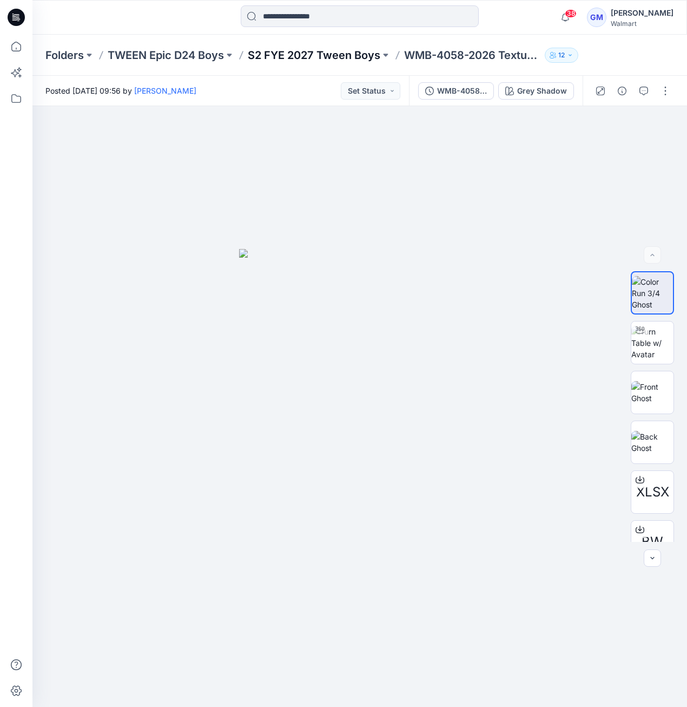
click at [364, 51] on p "S2 FYE 2027 Tween Boys" at bounding box center [314, 55] width 133 height 15
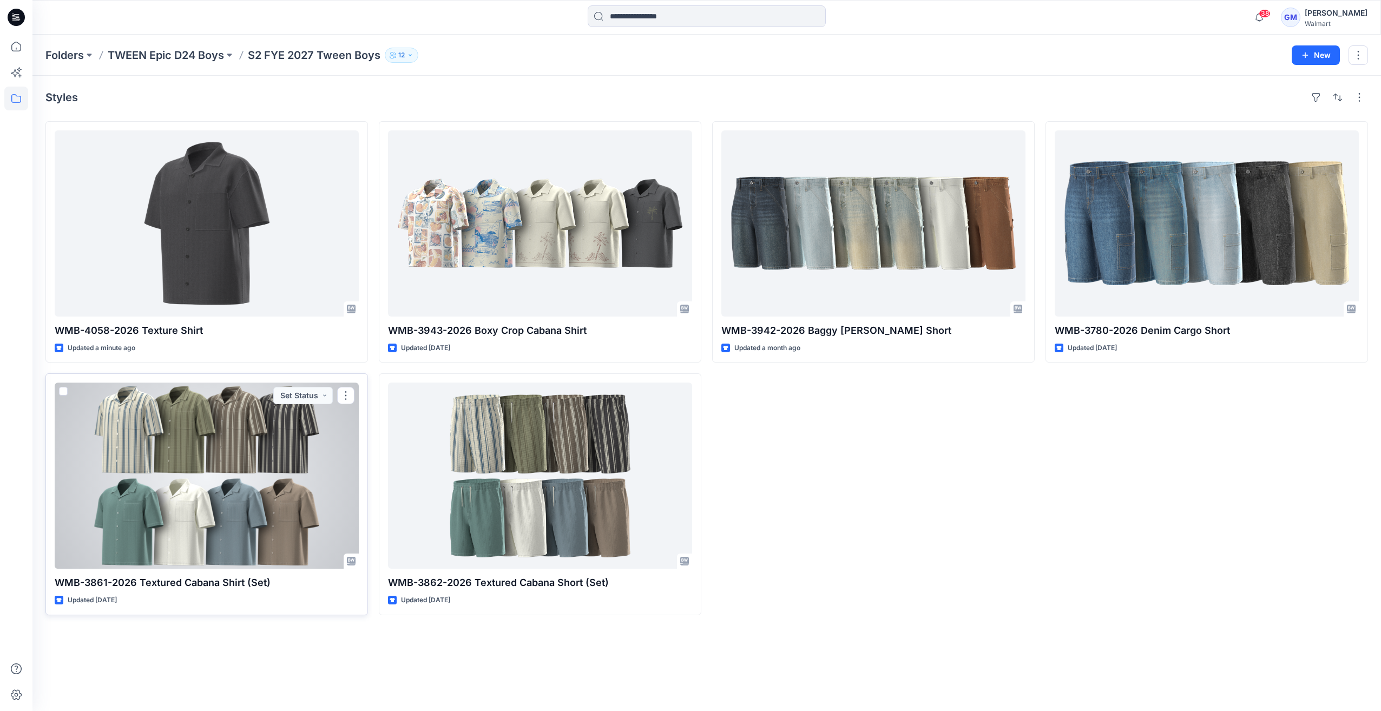
click at [312, 461] on div at bounding box center [207, 476] width 304 height 186
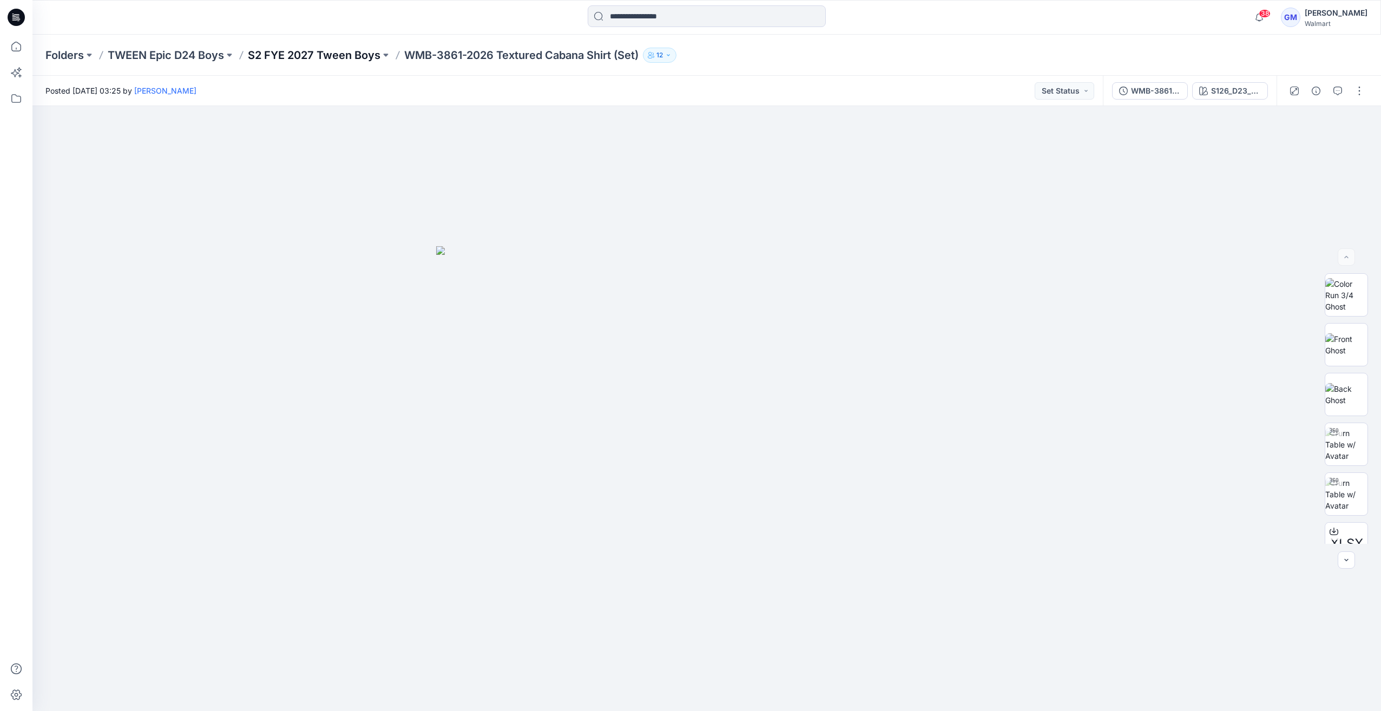
click at [344, 53] on p "S2 FYE 2027 Tween Boys" at bounding box center [314, 55] width 133 height 15
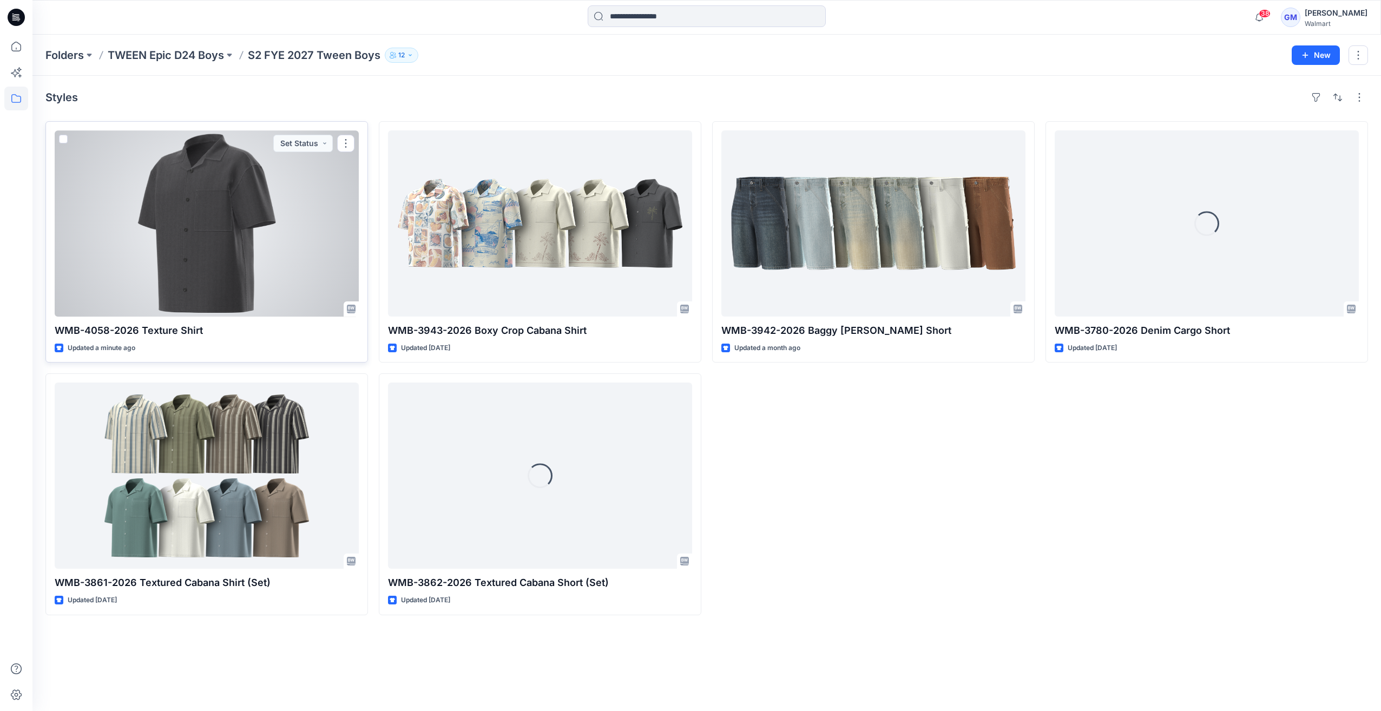
click at [256, 216] on div at bounding box center [207, 223] width 304 height 186
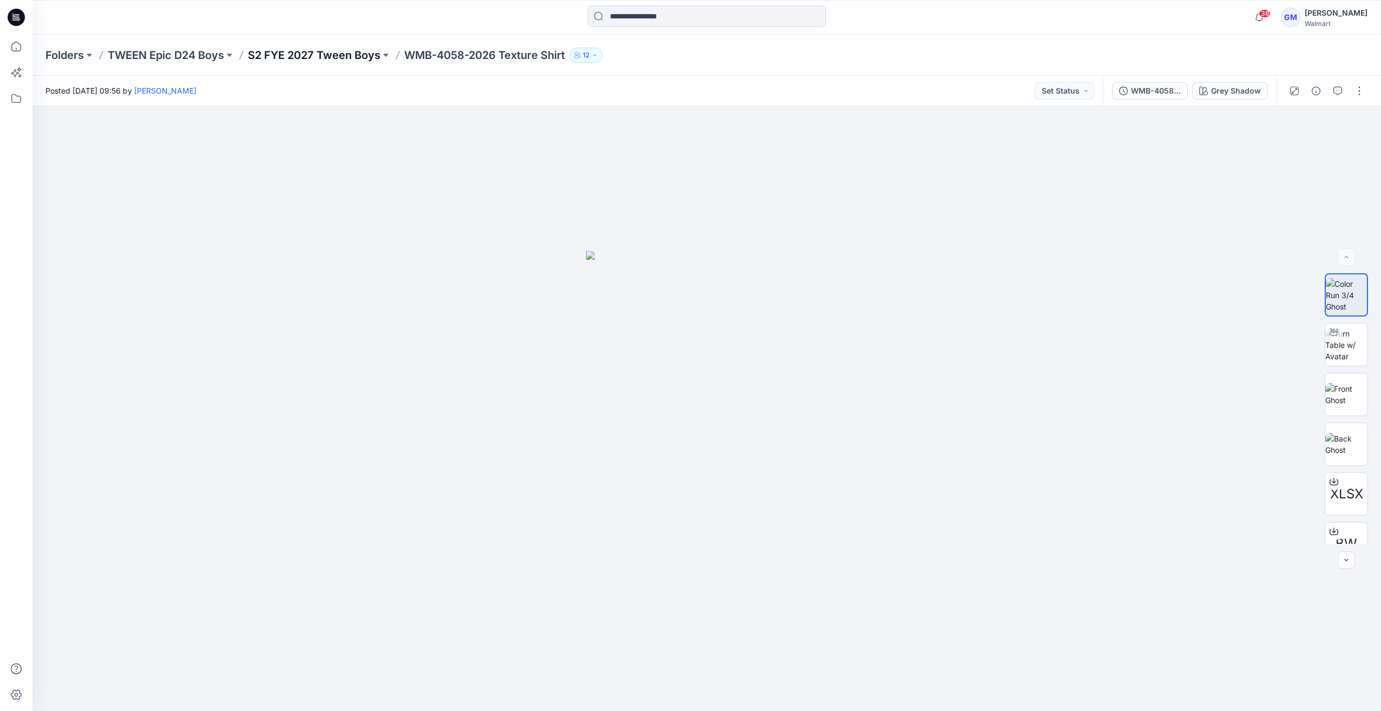
click at [360, 53] on p "S2 FYE 2027 Tween Boys" at bounding box center [314, 55] width 133 height 15
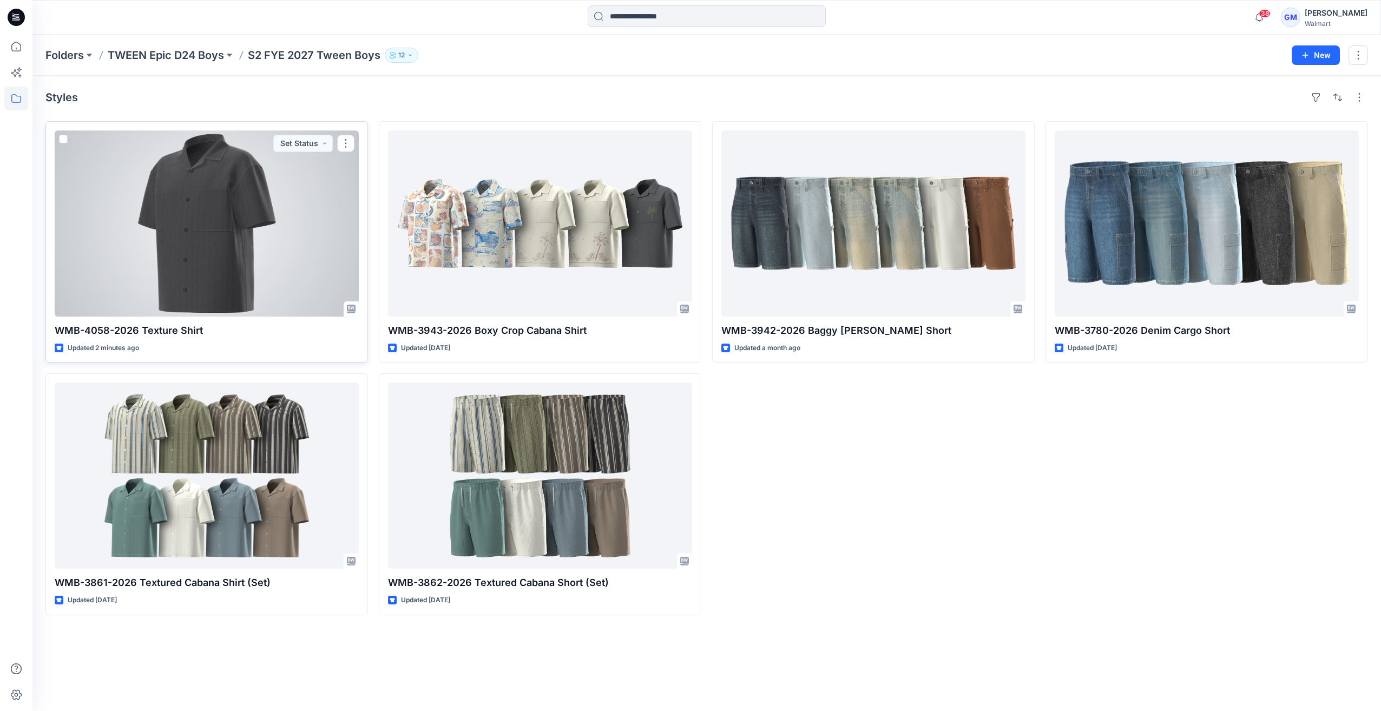
click at [260, 239] on div at bounding box center [207, 223] width 304 height 186
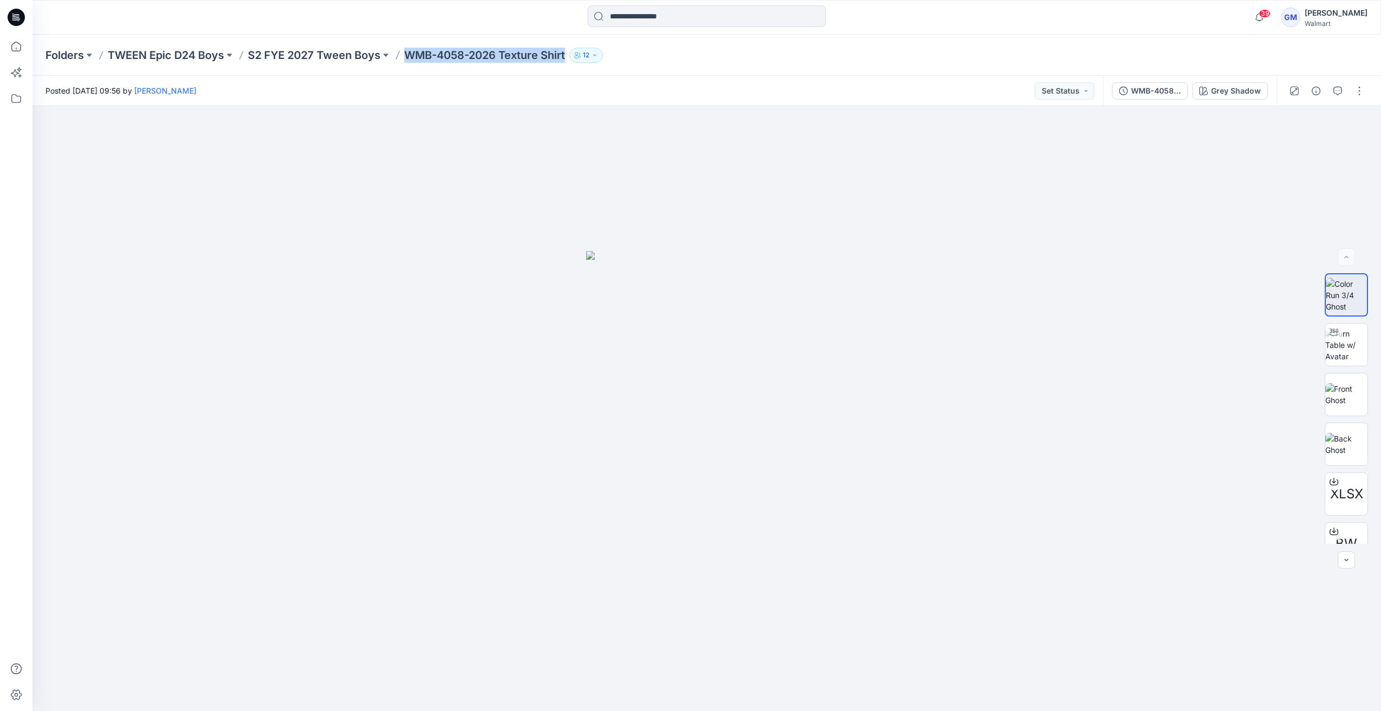
drag, startPoint x: 409, startPoint y: 55, endPoint x: 571, endPoint y: 68, distance: 161.8
click at [571, 68] on div "Folders TWEEN Epic D24 Boys S2 FYE 2027 Tween Boys WMB-4058-2026 Texture Shirt …" at bounding box center [706, 55] width 1349 height 41
copy p "WMB-4058-2026 Texture Shirt"
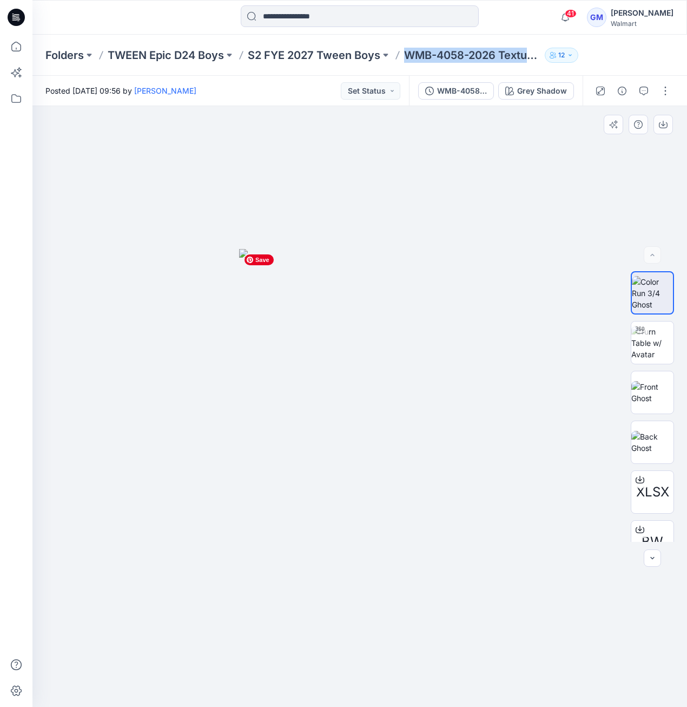
click at [465, 284] on img at bounding box center [359, 478] width 241 height 458
click at [18, 18] on icon at bounding box center [18, 17] width 4 height 1
